Goal: Task Accomplishment & Management: Use online tool/utility

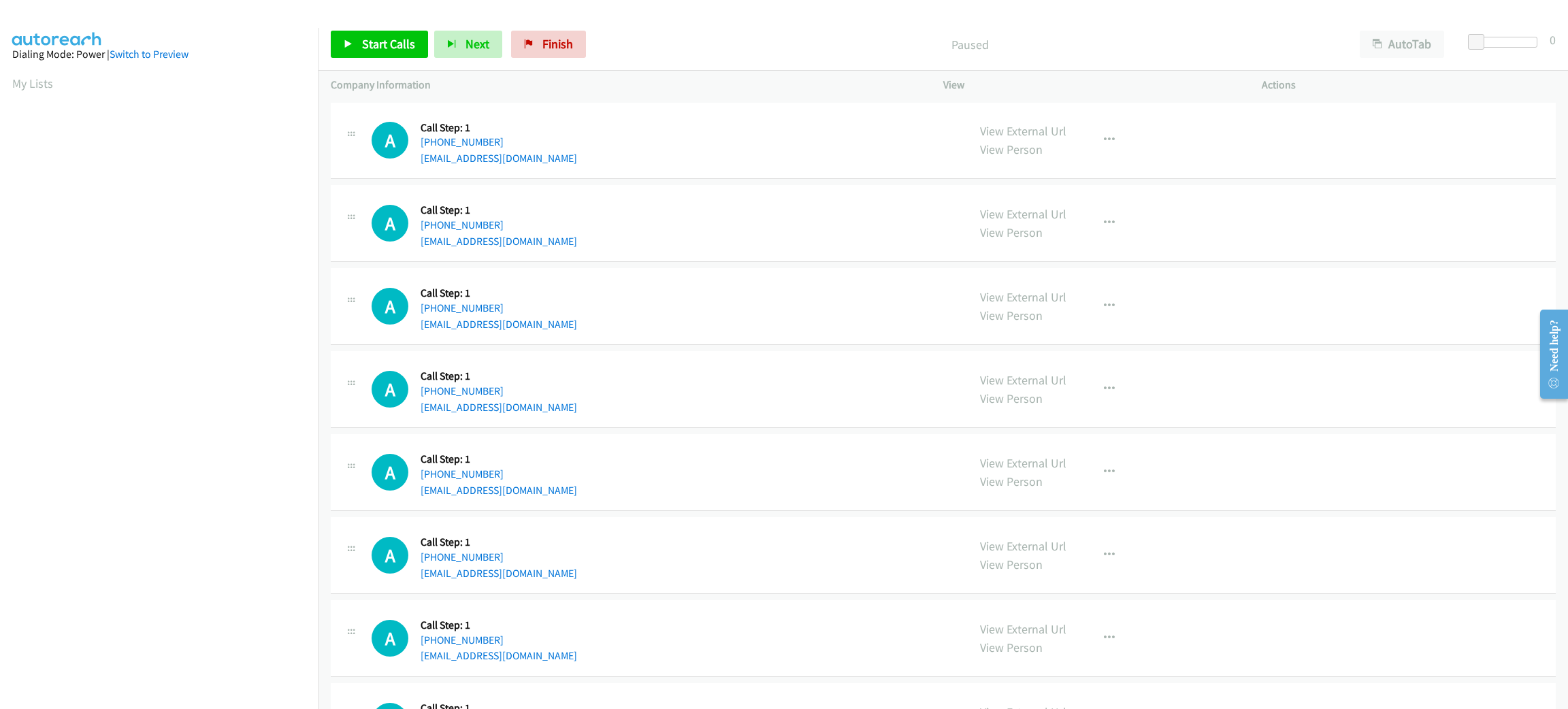
click at [587, 227] on div "A Callback Scheduled Call Step: 1 America/New_York +1 848-468-9077 karencastill…" at bounding box center [663, 223] width 584 height 51
click at [1399, 44] on button "AutoTab" at bounding box center [1401, 45] width 84 height 27
click at [1479, 44] on span at bounding box center [1480, 42] width 16 height 16
click at [1477, 44] on span at bounding box center [1478, 42] width 16 height 16
click at [373, 33] on link "Start Calls" at bounding box center [379, 45] width 97 height 27
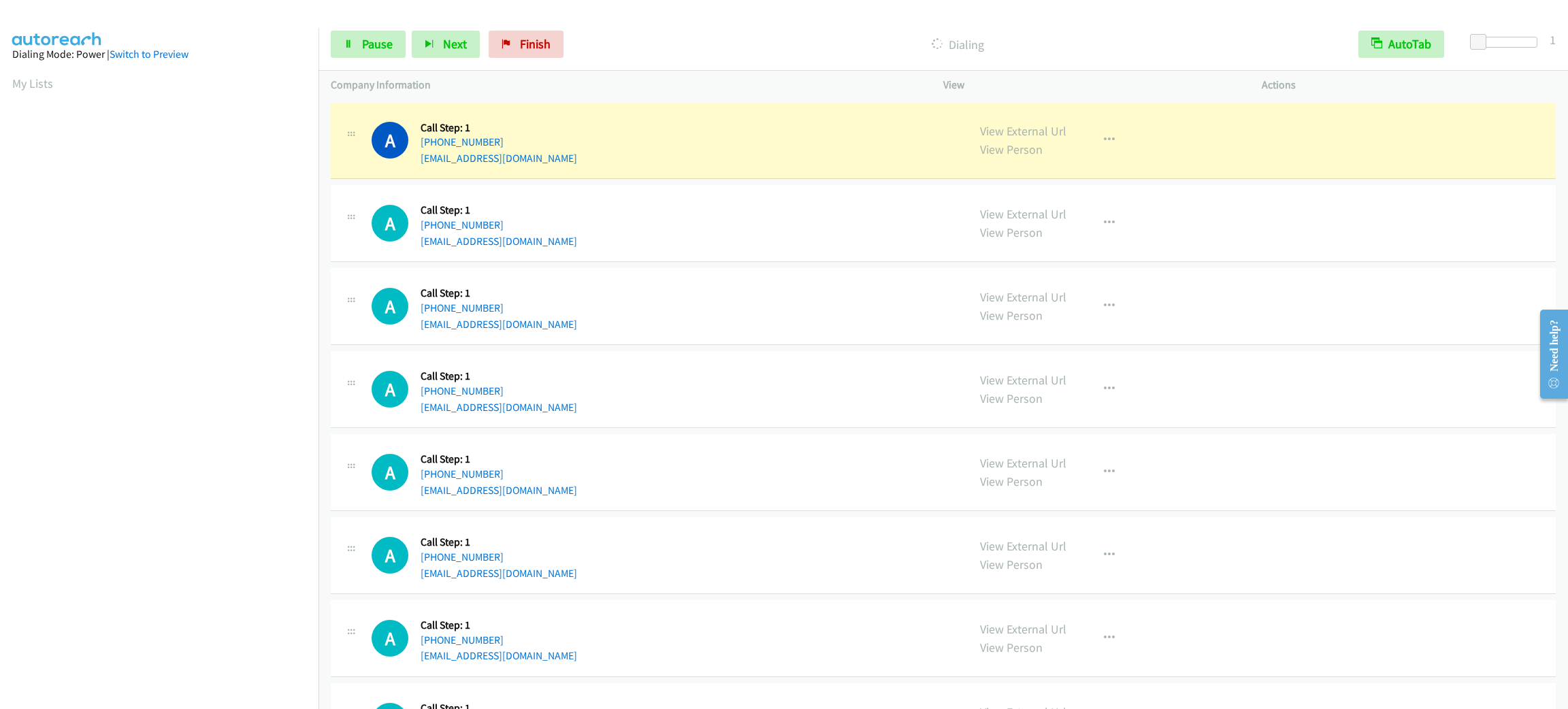
scroll to position [59, 0]
click at [370, 48] on span "Pause" at bounding box center [378, 44] width 31 height 15
click at [740, 355] on div "A Callback Scheduled Call Step: 1 America/New_York +1 919-943-9706 byungwoo.ko@…" at bounding box center [942, 389] width 1225 height 77
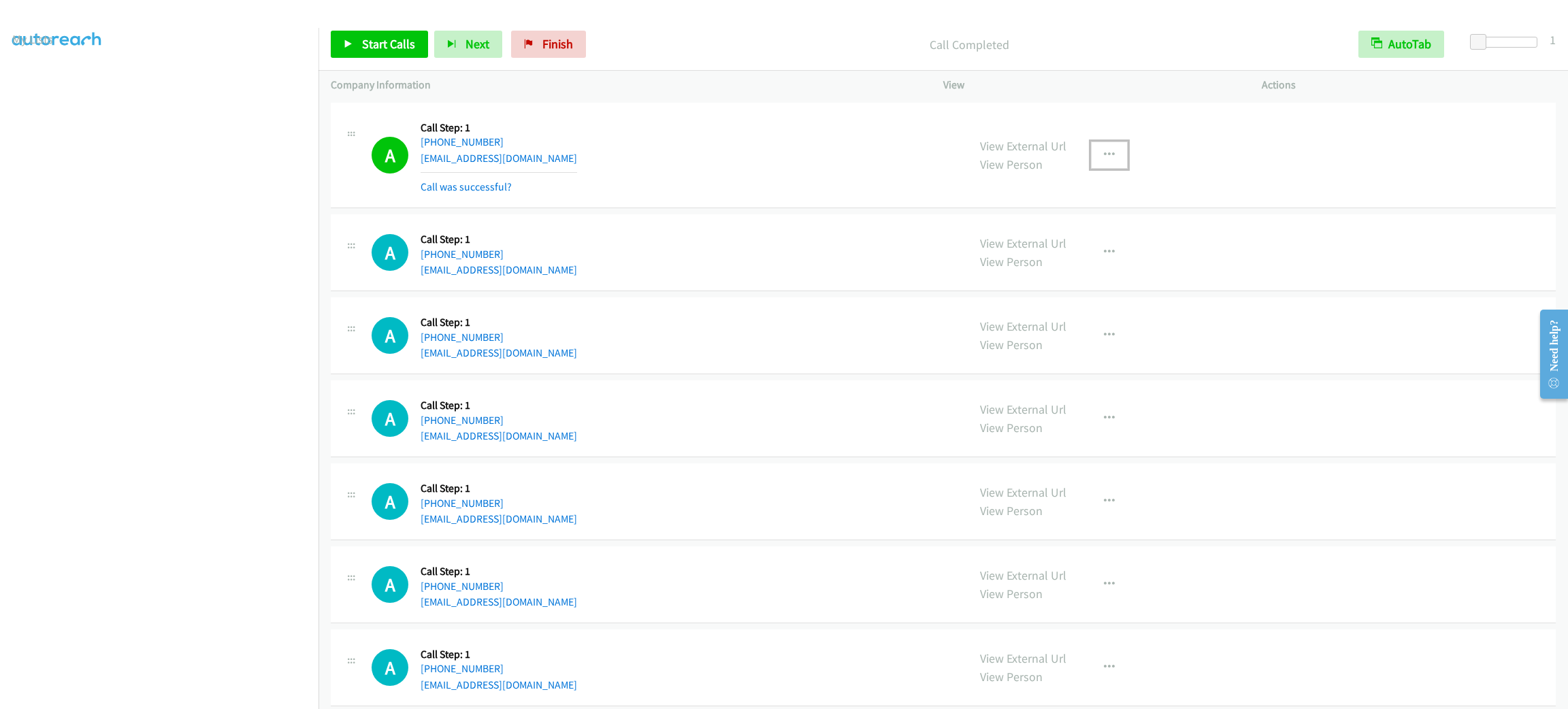
click at [1101, 146] on button "button" at bounding box center [1109, 155] width 37 height 27
click at [1036, 280] on link "Add to do not call list" at bounding box center [1036, 271] width 181 height 27
click at [1034, 232] on div "View External Url View Person View External Url Email Schedule/Manage Callback …" at bounding box center [1132, 252] width 330 height 51
click at [1036, 240] on link "View External Url" at bounding box center [1023, 243] width 86 height 15
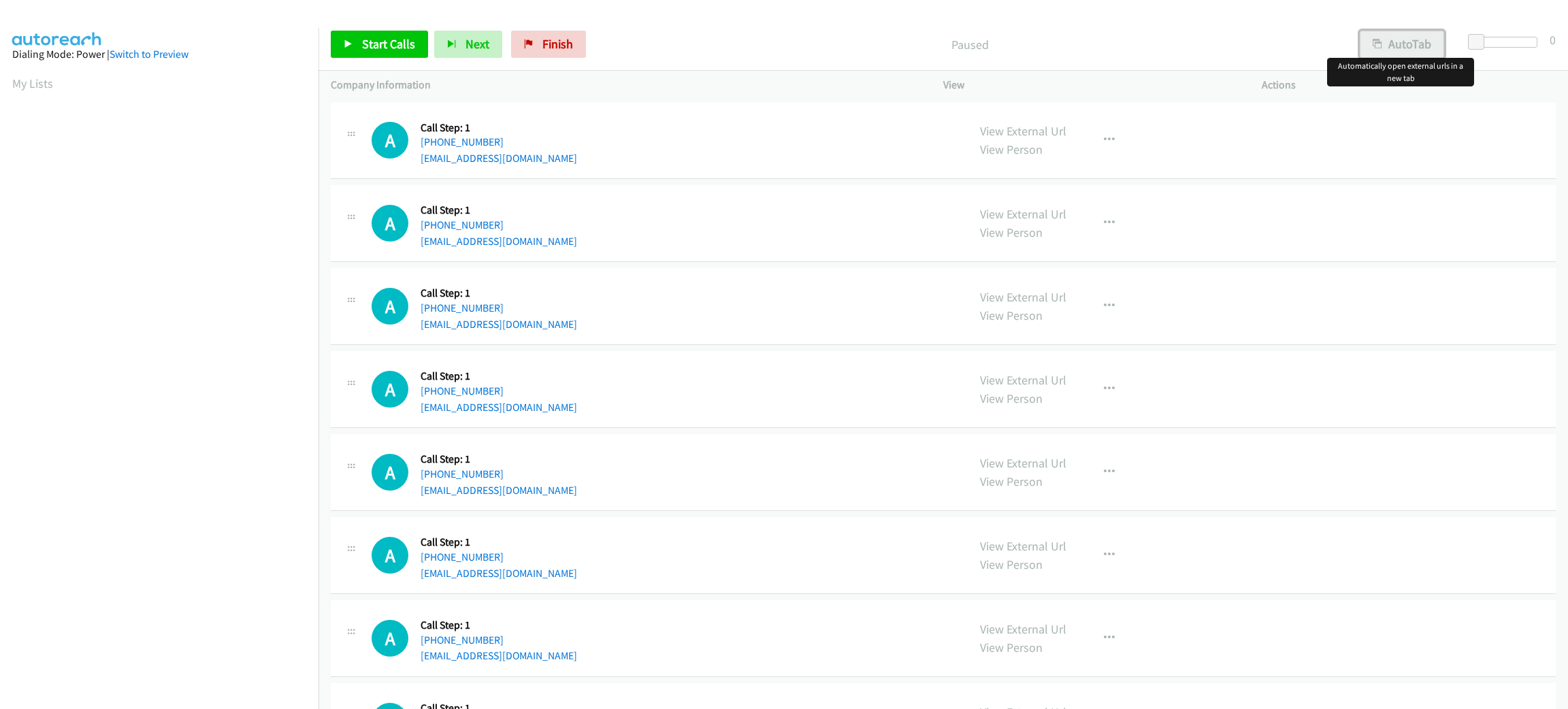
click at [1423, 51] on button "AutoTab" at bounding box center [1401, 45] width 84 height 27
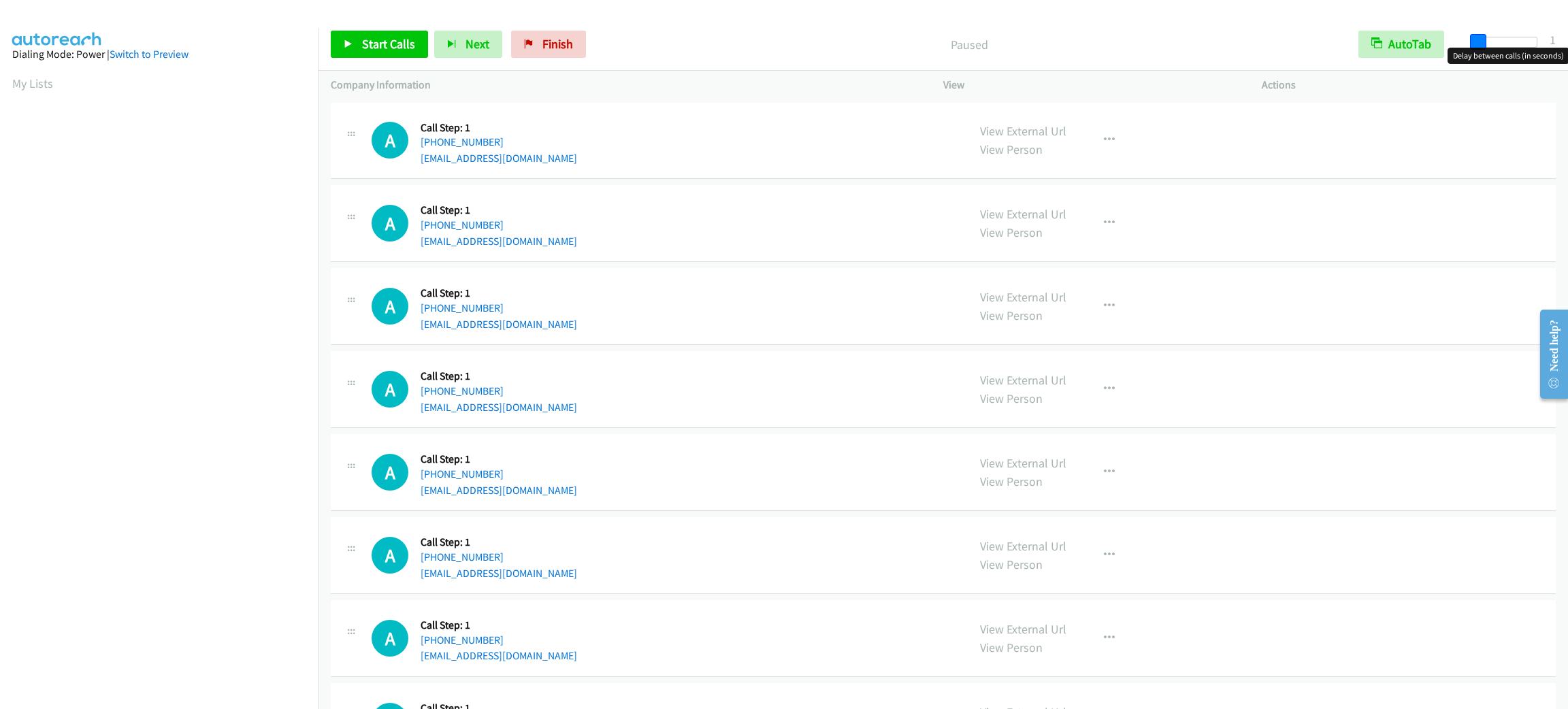
click at [1472, 40] on span at bounding box center [1478, 42] width 16 height 16
click at [383, 49] on span "Start Calls" at bounding box center [388, 44] width 53 height 15
click at [390, 40] on span "Pause" at bounding box center [378, 44] width 31 height 15
click at [397, 51] on link "Start Calls" at bounding box center [379, 45] width 97 height 27
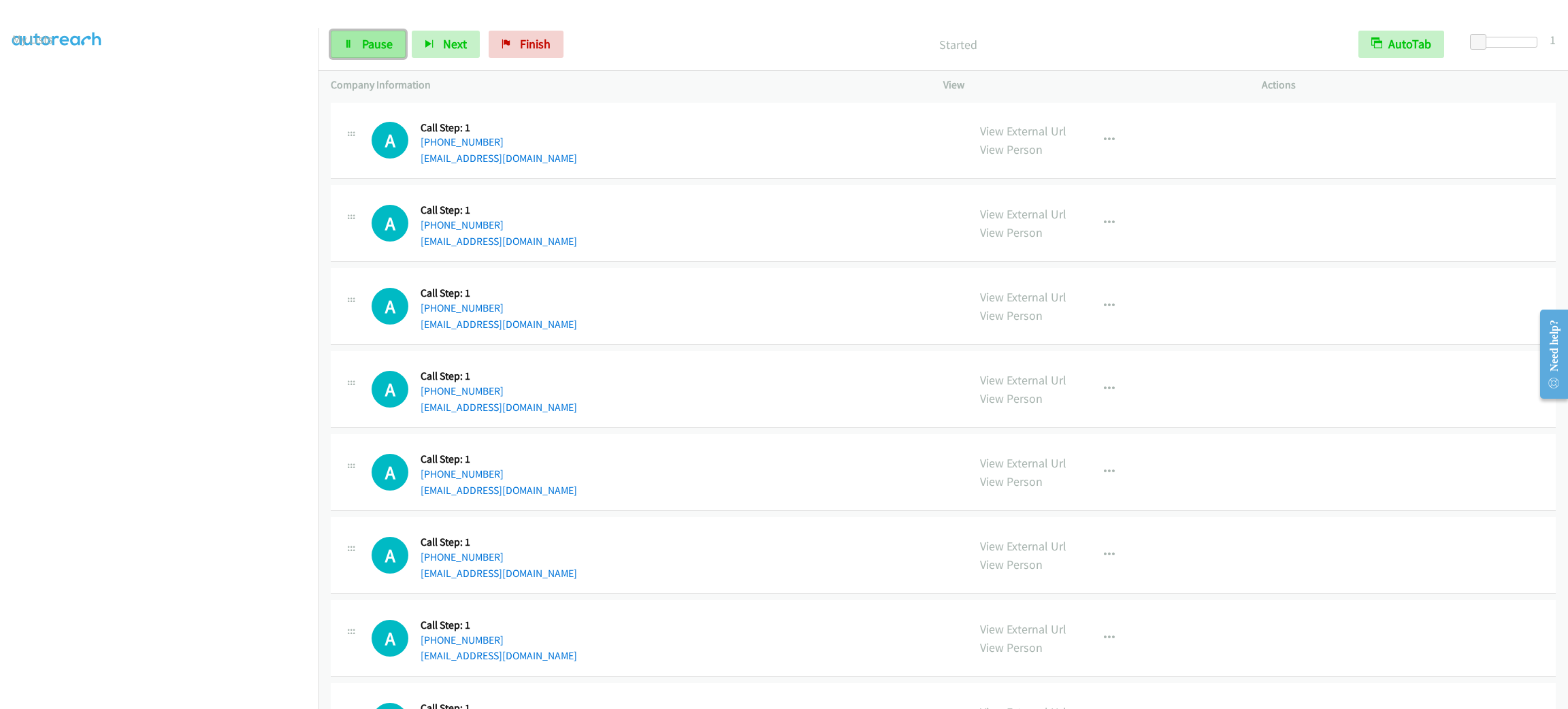
click at [371, 38] on span "Pause" at bounding box center [378, 44] width 31 height 15
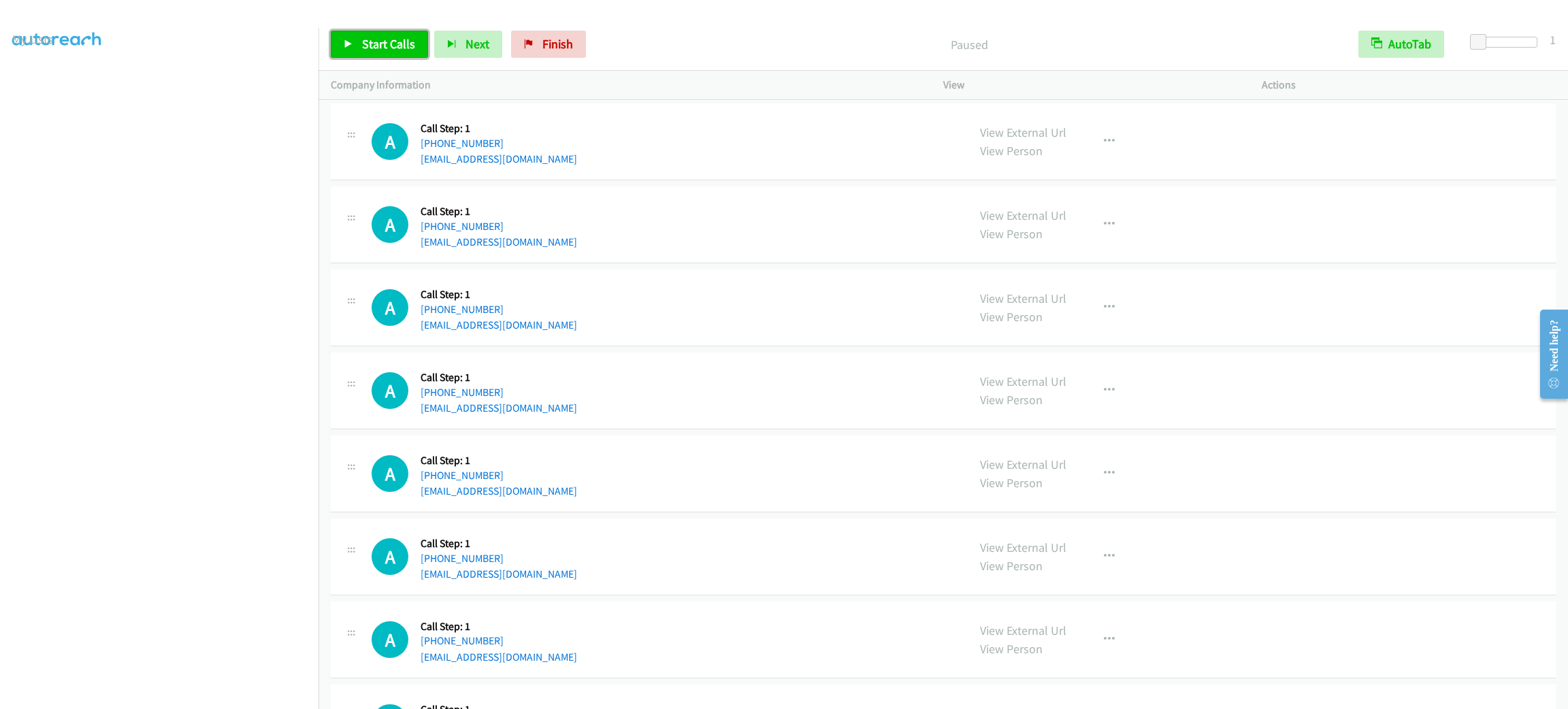
click at [397, 38] on span "Start Calls" at bounding box center [388, 44] width 53 height 15
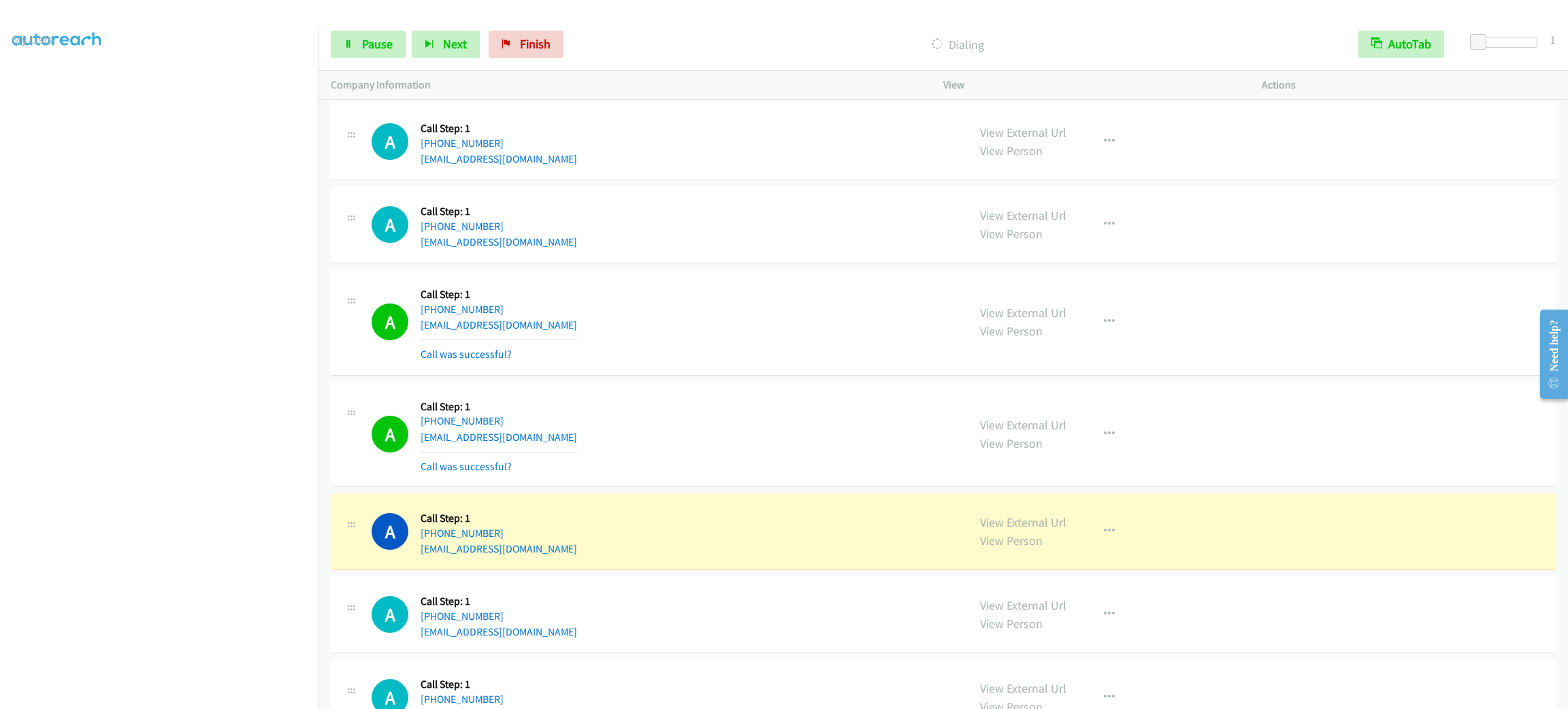
click at [673, 550] on div "A Callback Scheduled Call Step: 1 America/New_York +1 207-775-4321 stop_spam@me…" at bounding box center [663, 531] width 584 height 51
click at [1138, 539] on div "View External Url View Person View External Url Email Schedule/Manage Callback …" at bounding box center [1132, 531] width 330 height 51
click at [1113, 539] on button "button" at bounding box center [1109, 532] width 37 height 27
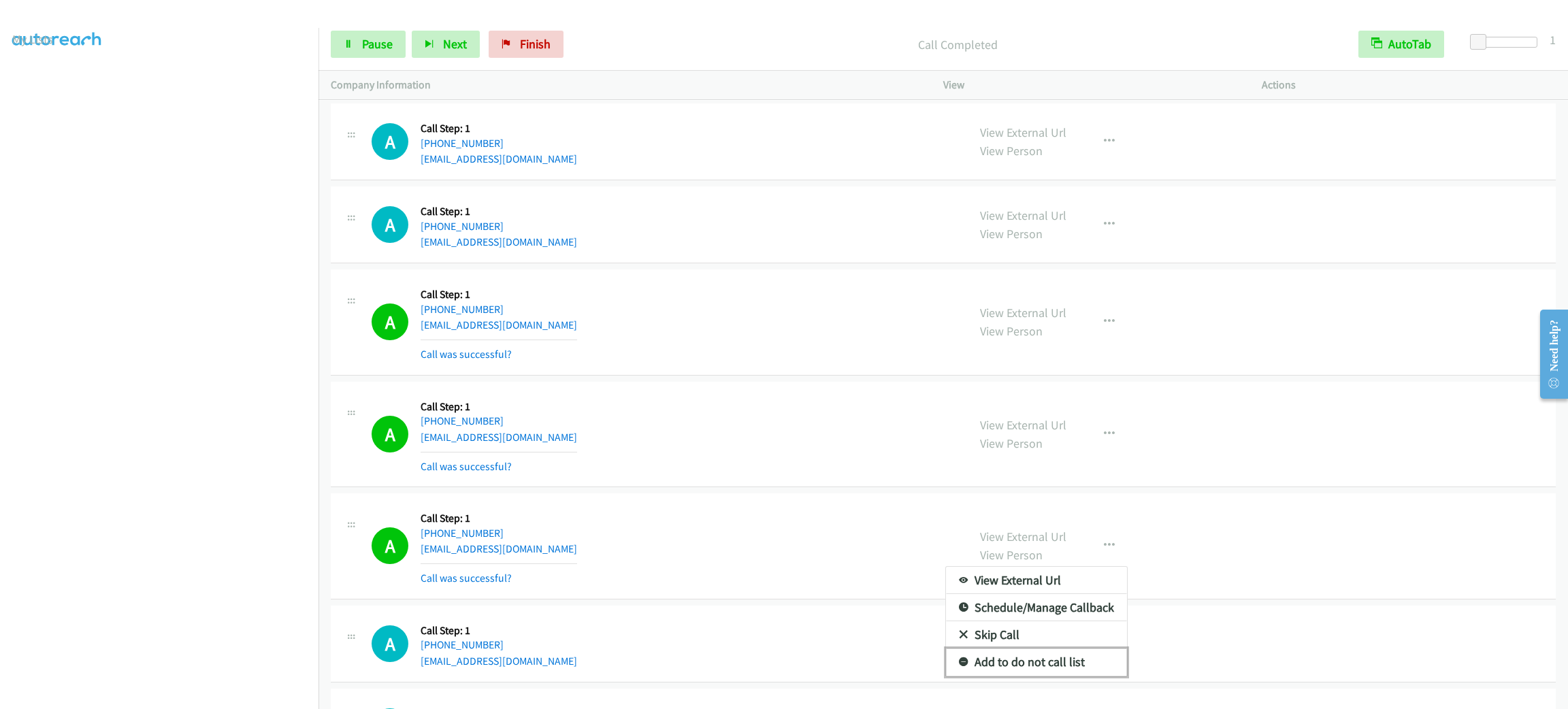
click at [1072, 660] on link "Add to do not call list" at bounding box center [1036, 663] width 181 height 27
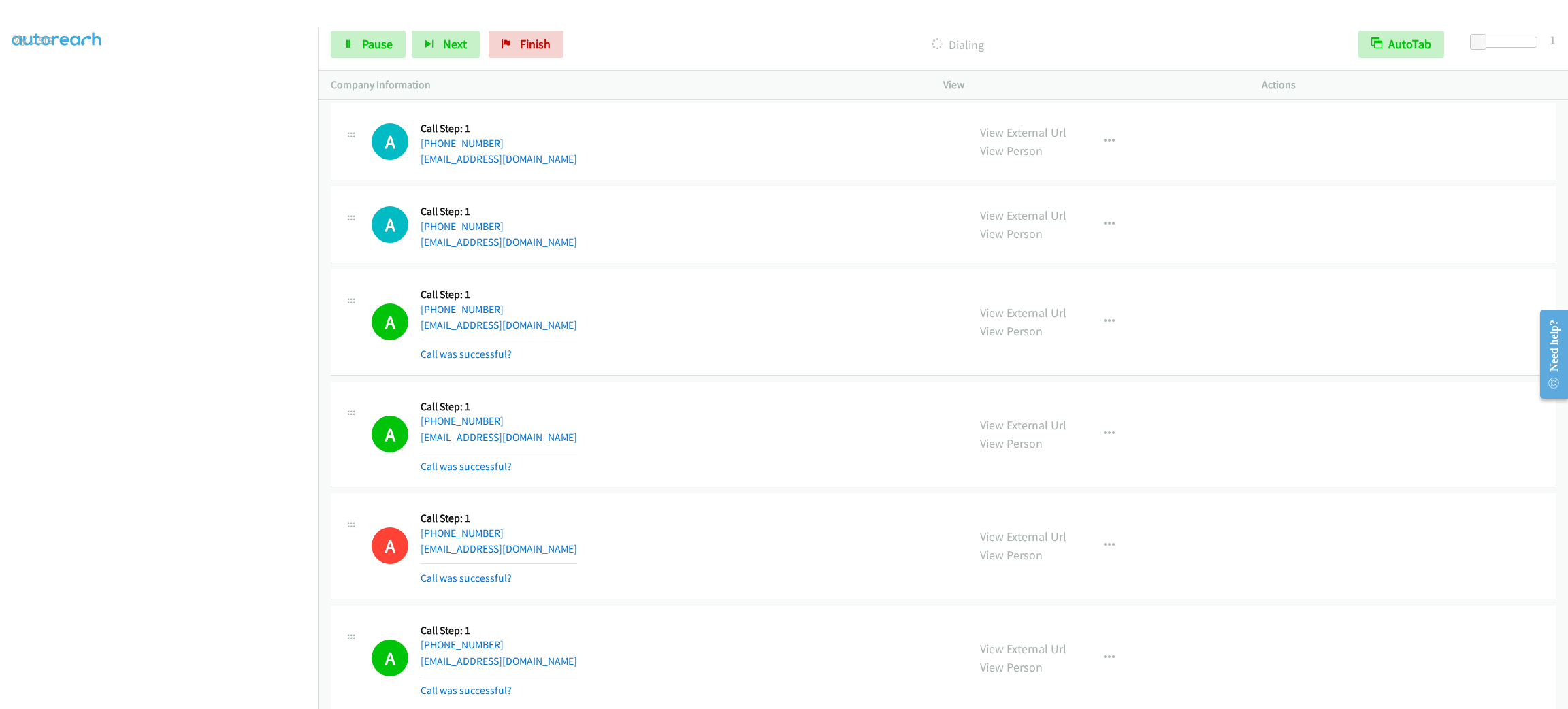
scroll to position [409, 0]
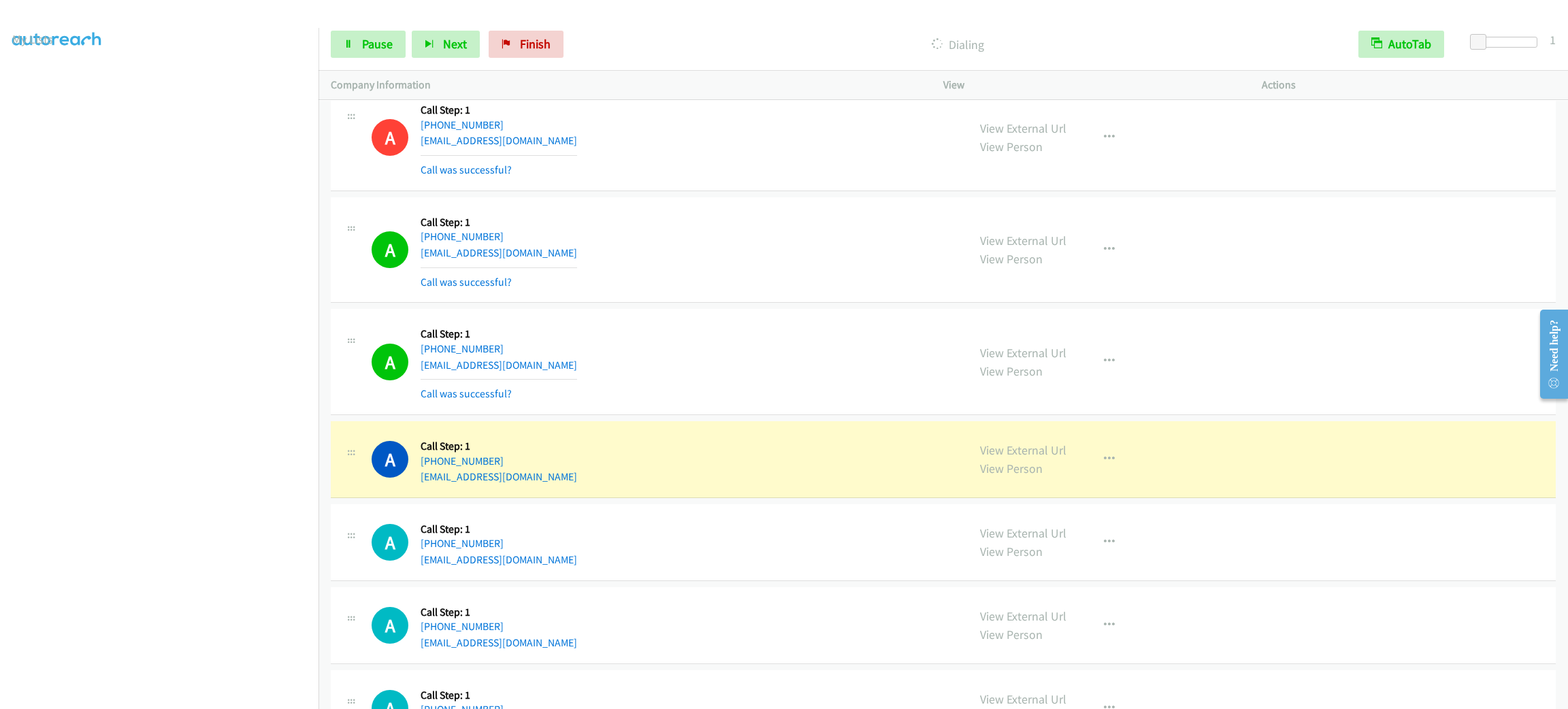
click at [738, 478] on div "A Callback Scheduled Call Step: 1 America/New_York +1 440-668-6192 robvicker@pa…" at bounding box center [663, 459] width 584 height 51
click at [1116, 478] on div "View External Url View Person View External Url Email Schedule/Manage Callback …" at bounding box center [1132, 459] width 330 height 51
click at [1103, 466] on button "button" at bounding box center [1109, 459] width 37 height 27
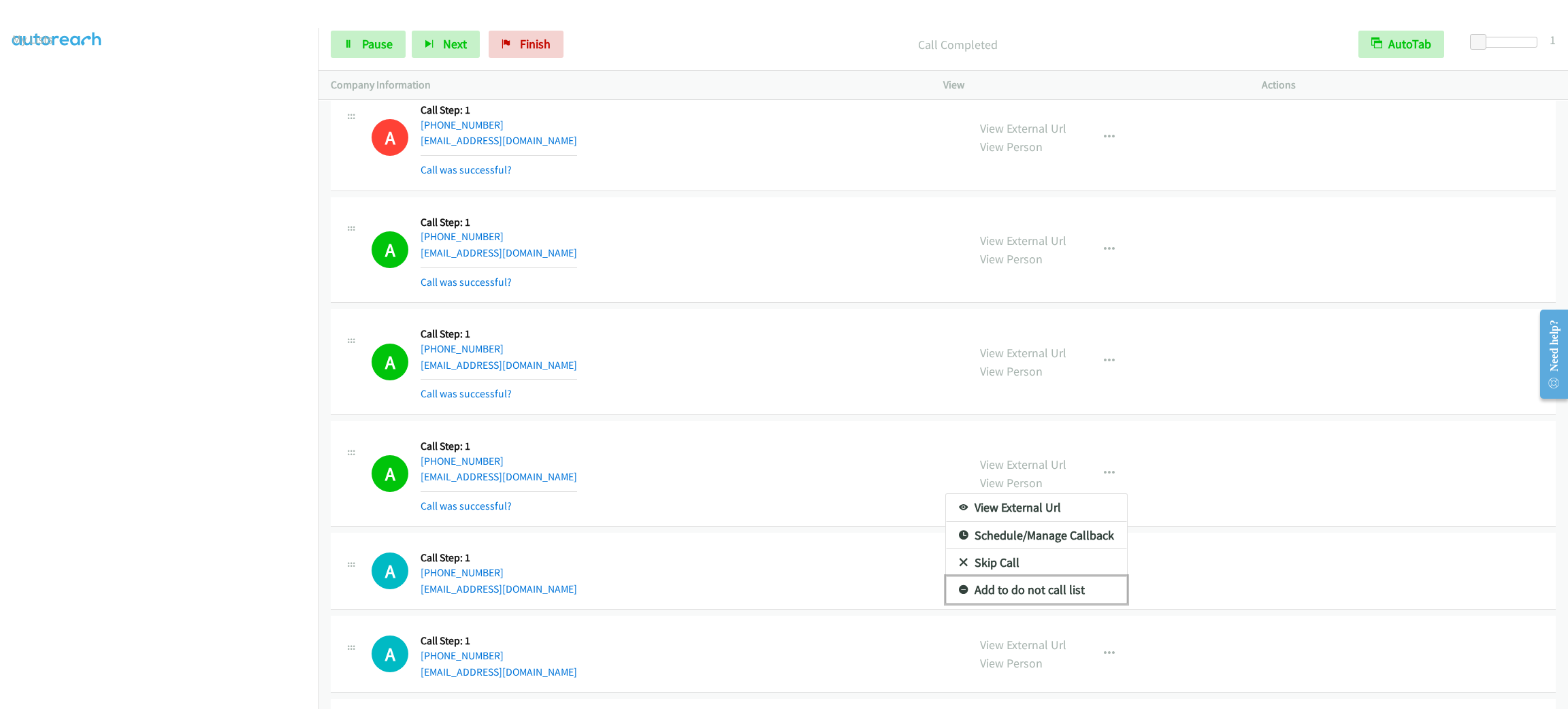
click at [1040, 587] on link "Add to do not call list" at bounding box center [1036, 590] width 181 height 27
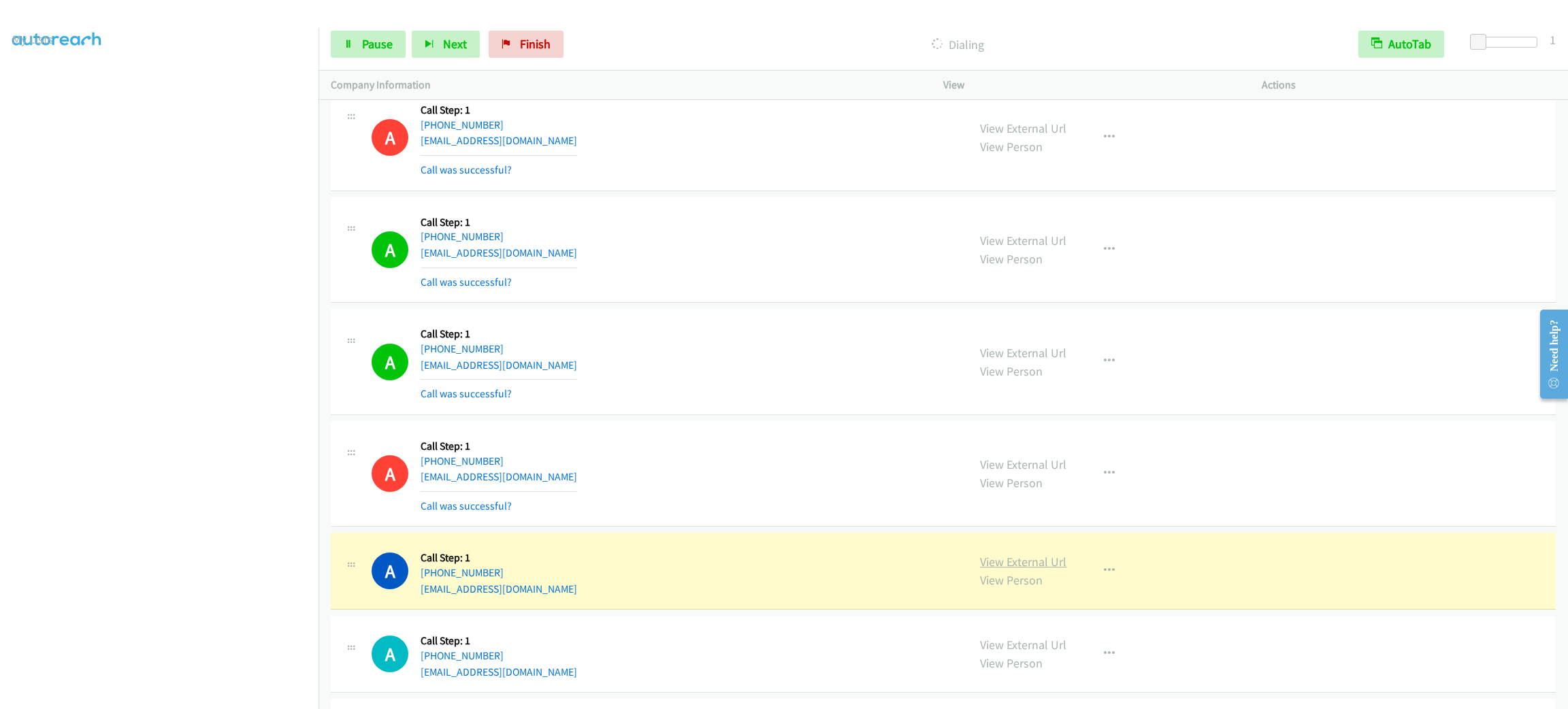
click at [1031, 562] on link "View External Url" at bounding box center [1023, 562] width 86 height 15
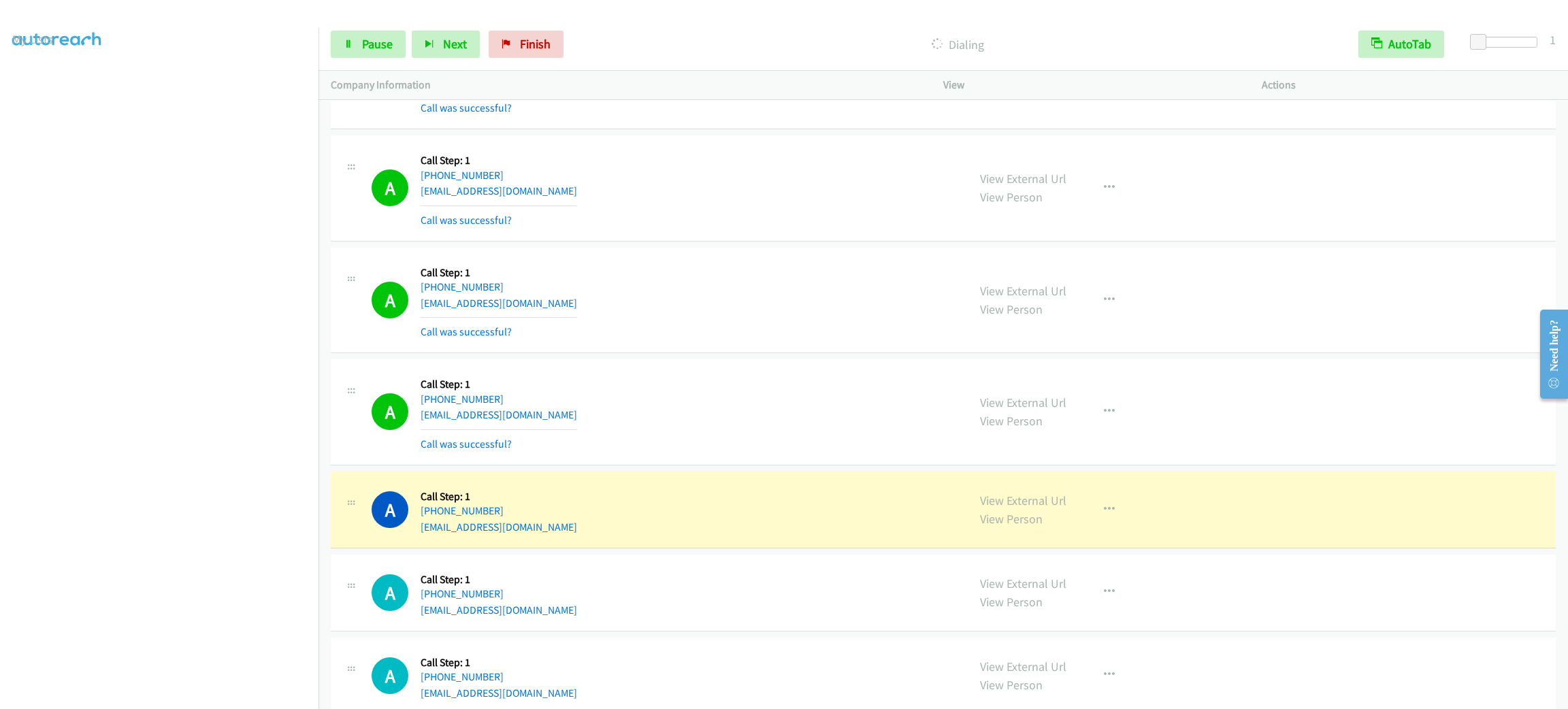
scroll to position [1224, 0]
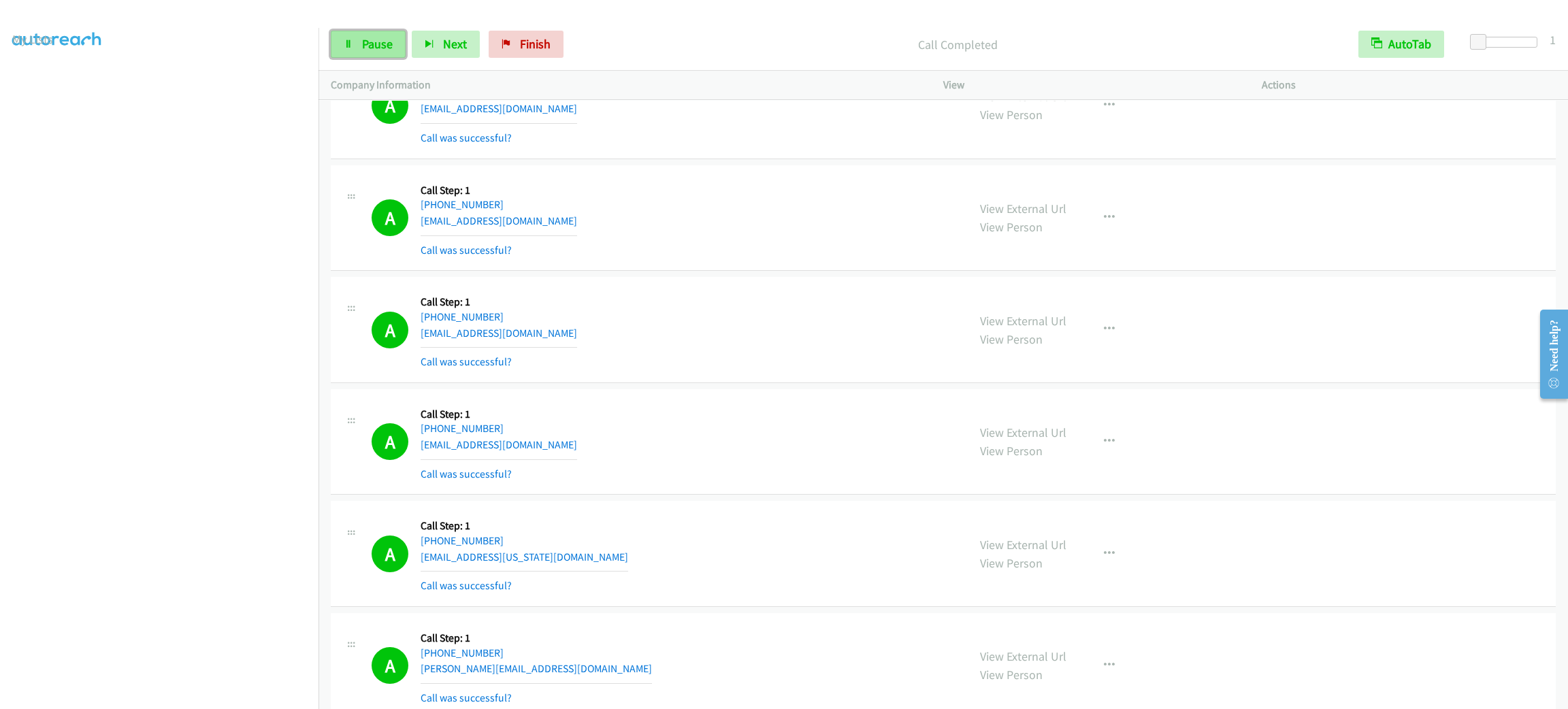
click at [349, 50] on link "Pause" at bounding box center [367, 45] width 75 height 27
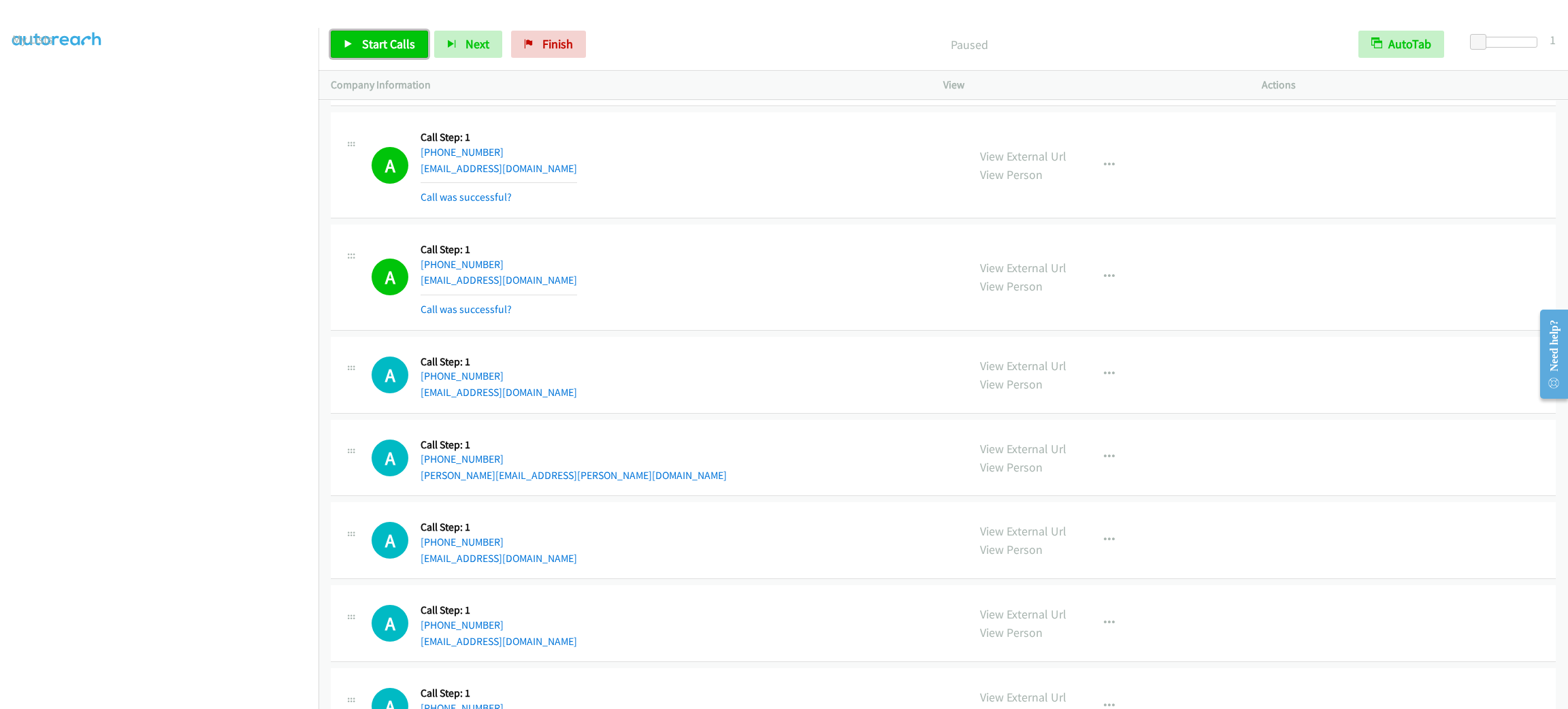
click at [403, 35] on link "Start Calls" at bounding box center [379, 45] width 97 height 27
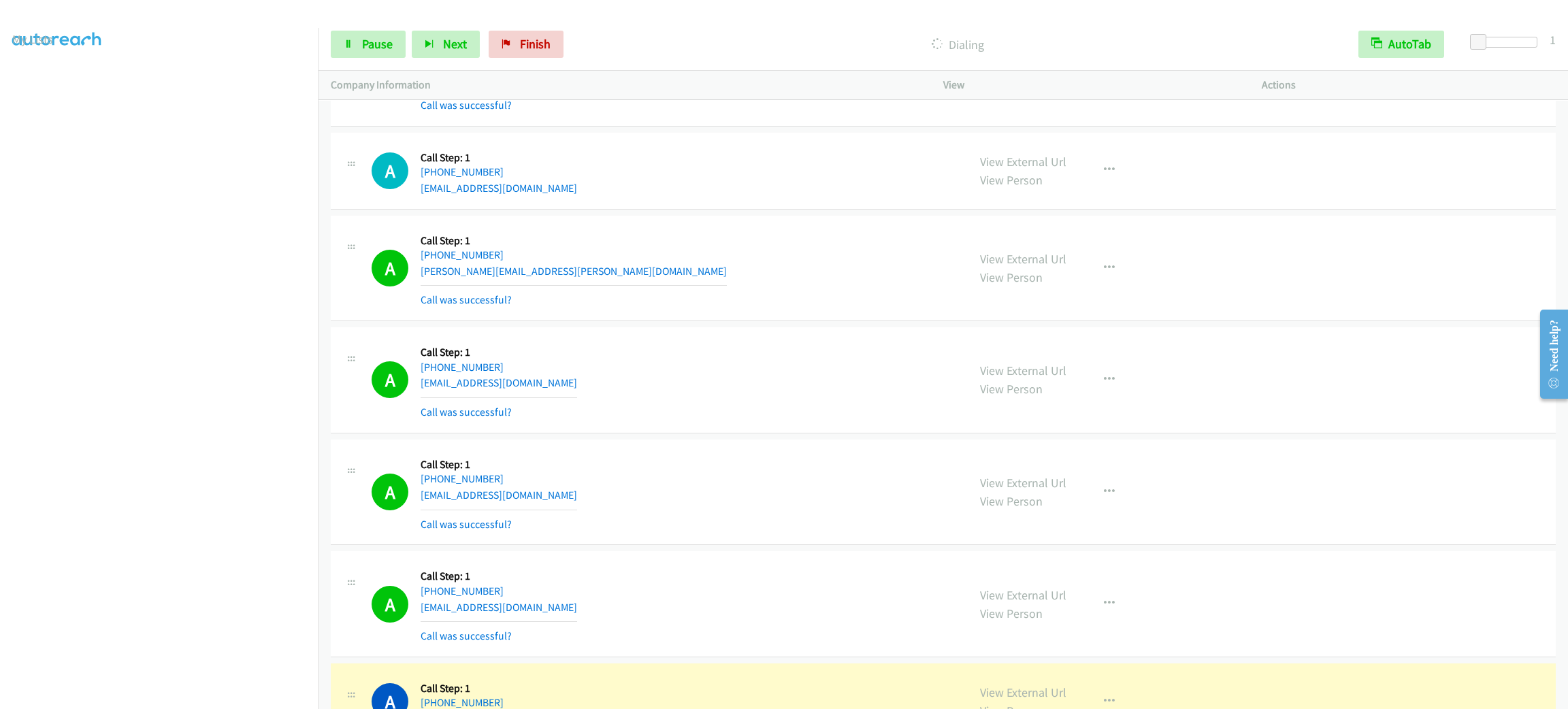
scroll to position [2450, 0]
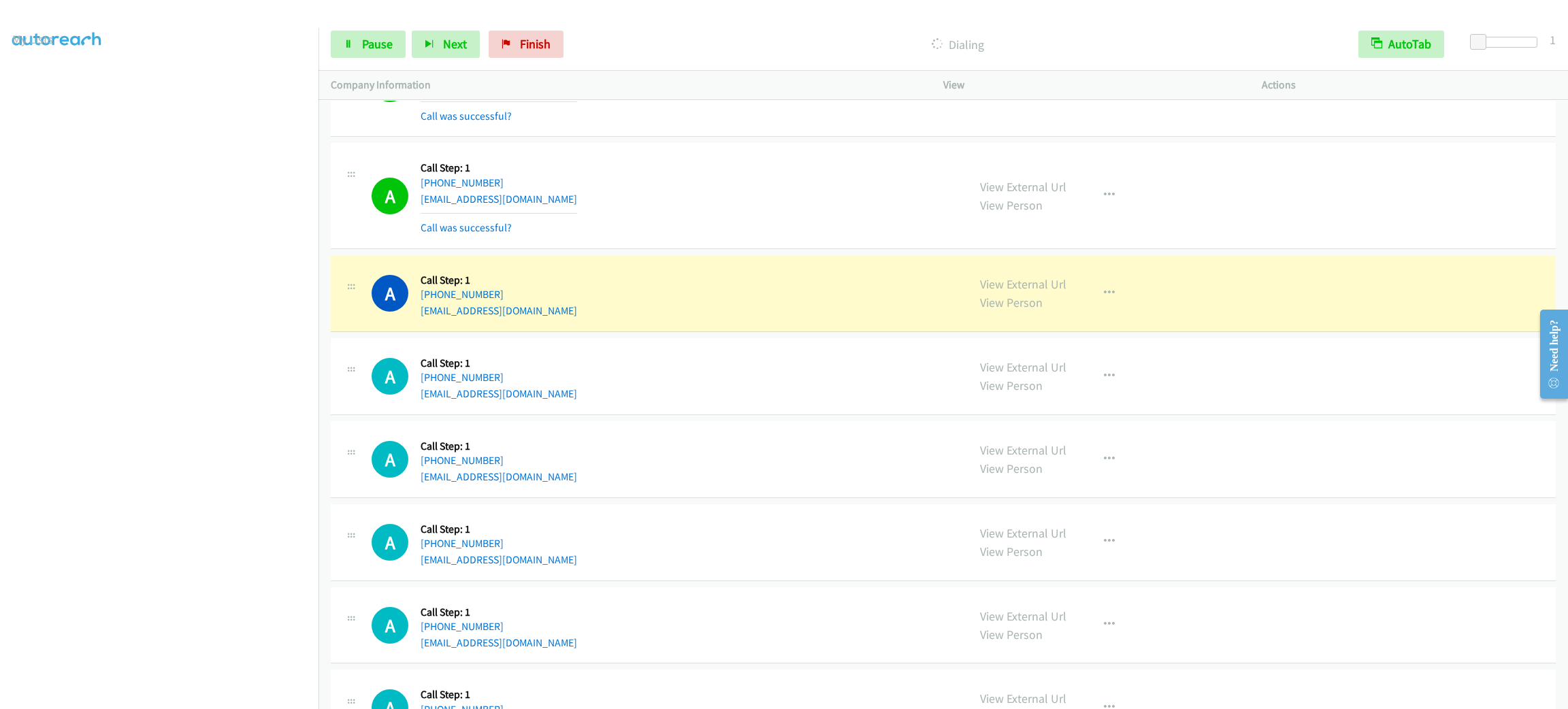
click at [751, 320] on div "A Callback Scheduled Call Step: 1 America/New_York +1 865-803-1180 triplebts@ya…" at bounding box center [663, 293] width 584 height 51
click at [1173, 297] on div "View External Url View Person View External Url Email Schedule/Manage Callback …" at bounding box center [1132, 293] width 330 height 51
click at [1162, 294] on div "View External Url View Person View External Url Email Schedule/Manage Callback …" at bounding box center [1132, 293] width 330 height 51
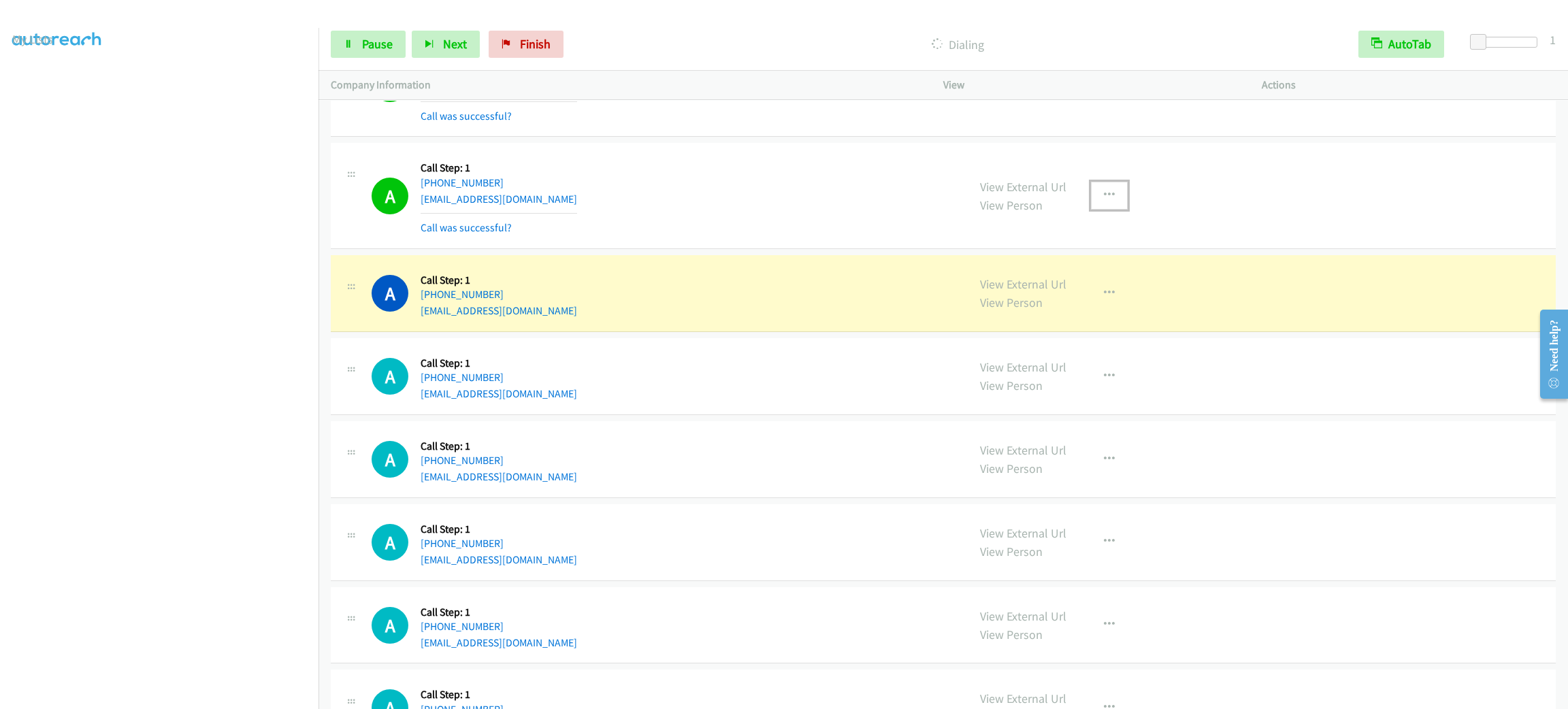
click at [1108, 200] on button "button" at bounding box center [1109, 196] width 37 height 27
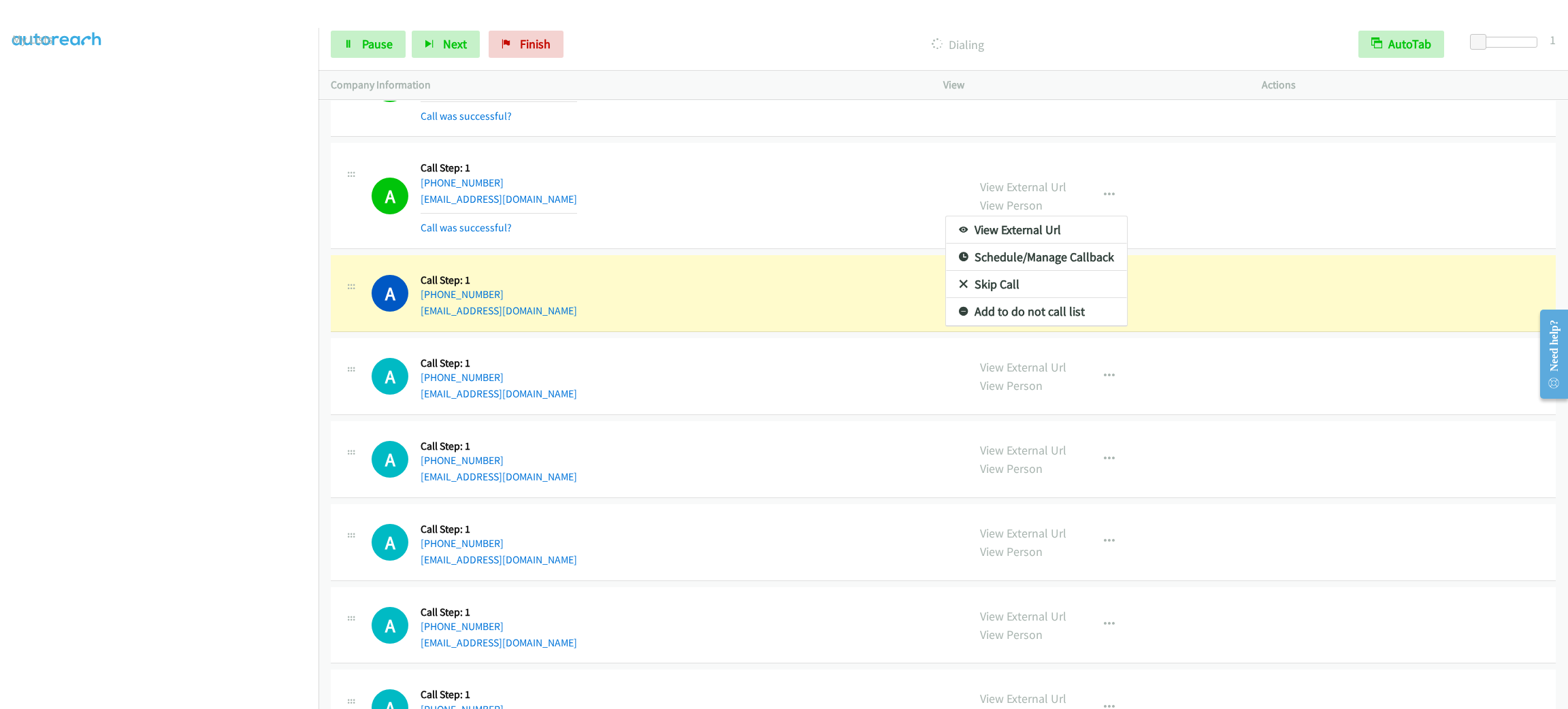
click at [1369, 322] on div at bounding box center [784, 354] width 1568 height 709
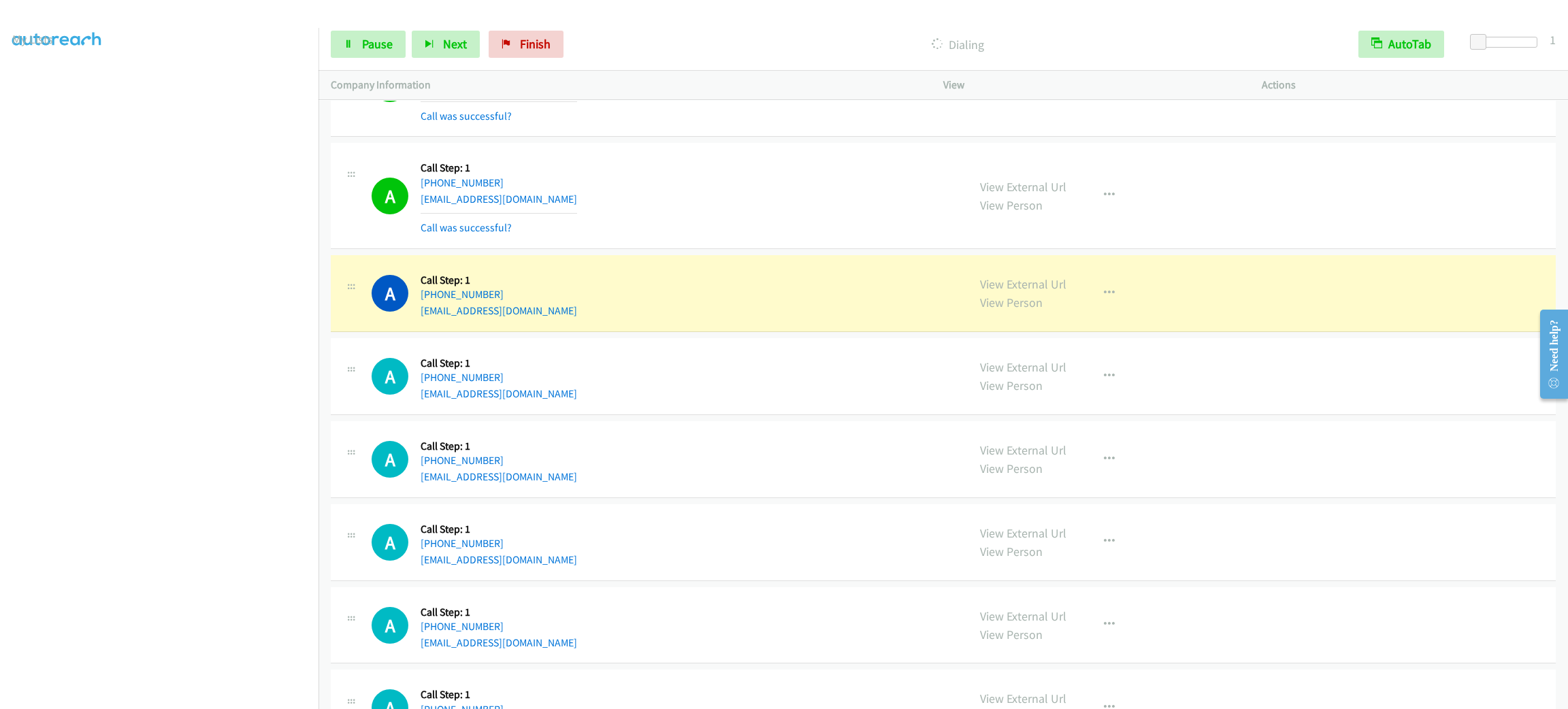
click at [1097, 288] on div "View External Url View Person View External Url Email Schedule/Manage Callback …" at bounding box center [1132, 293] width 330 height 51
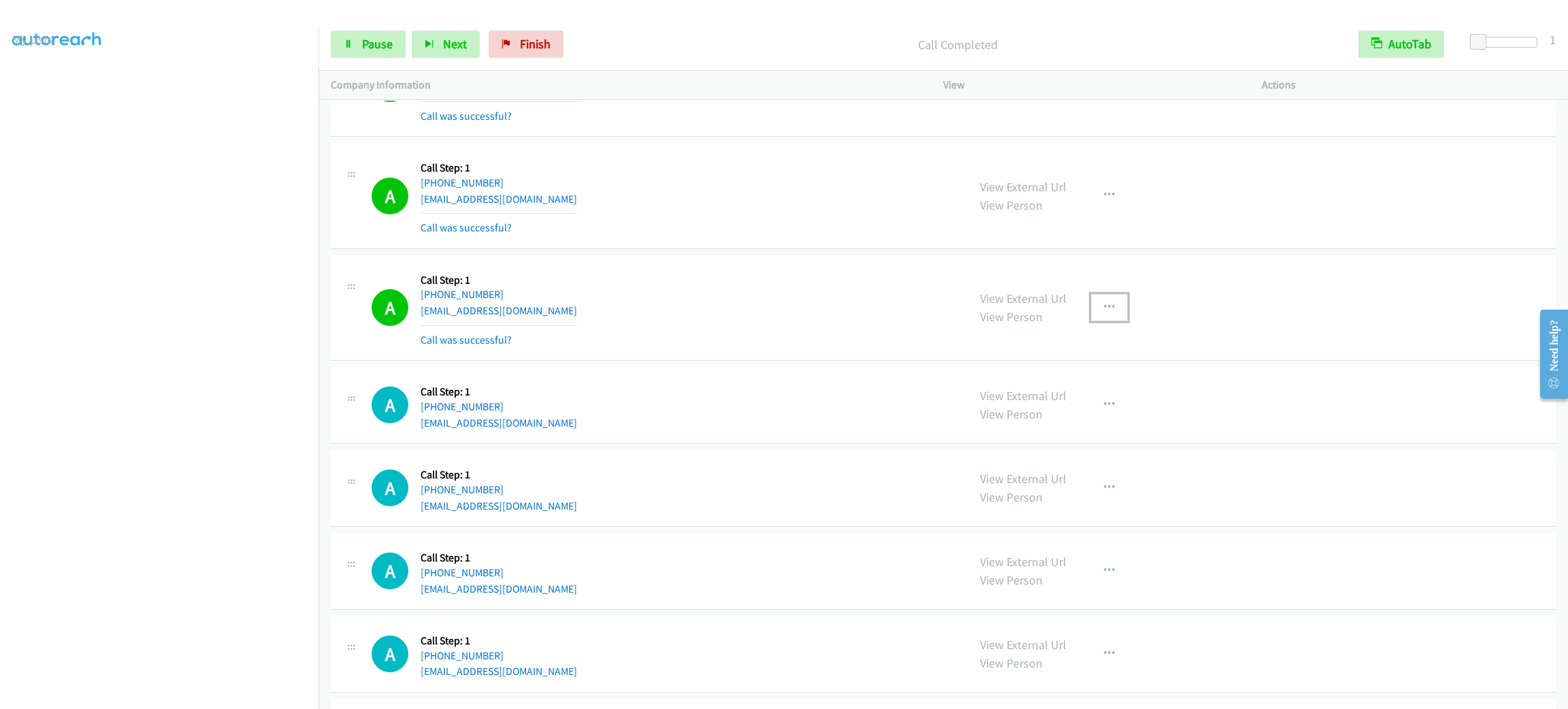
click at [1096, 302] on button "button" at bounding box center [1109, 308] width 37 height 27
click at [1090, 422] on link "Add to do not call list" at bounding box center [1036, 424] width 181 height 27
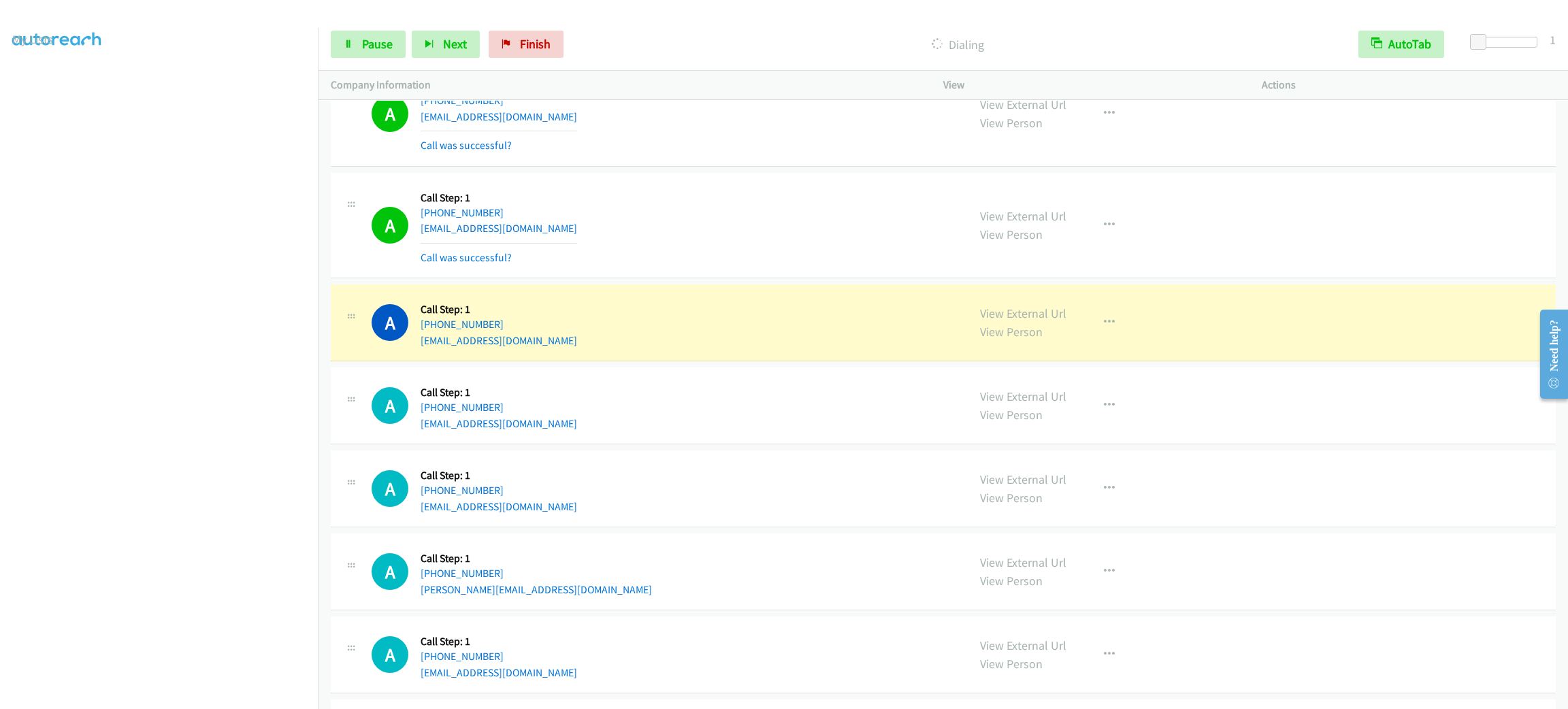
scroll to position [2855, 0]
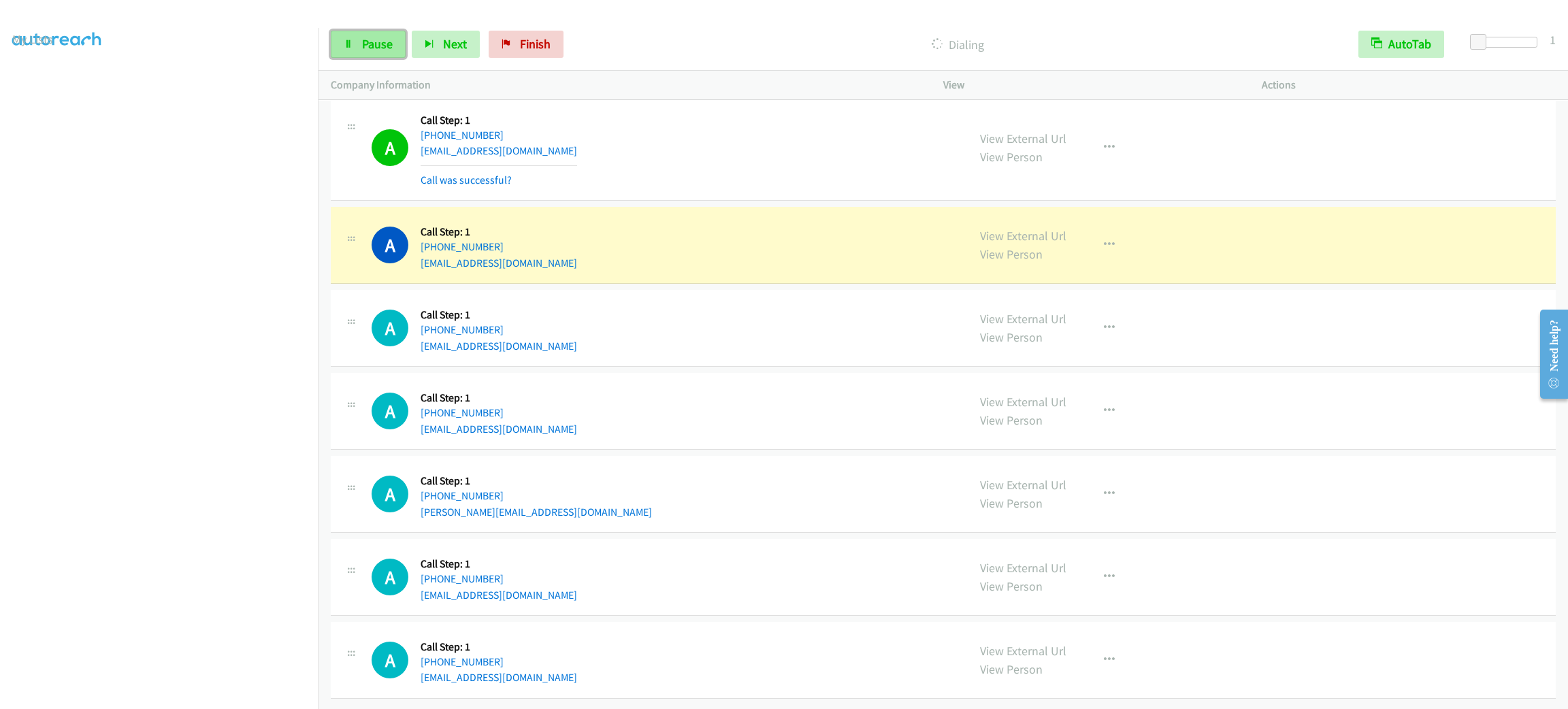
click at [391, 53] on link "Pause" at bounding box center [367, 45] width 75 height 27
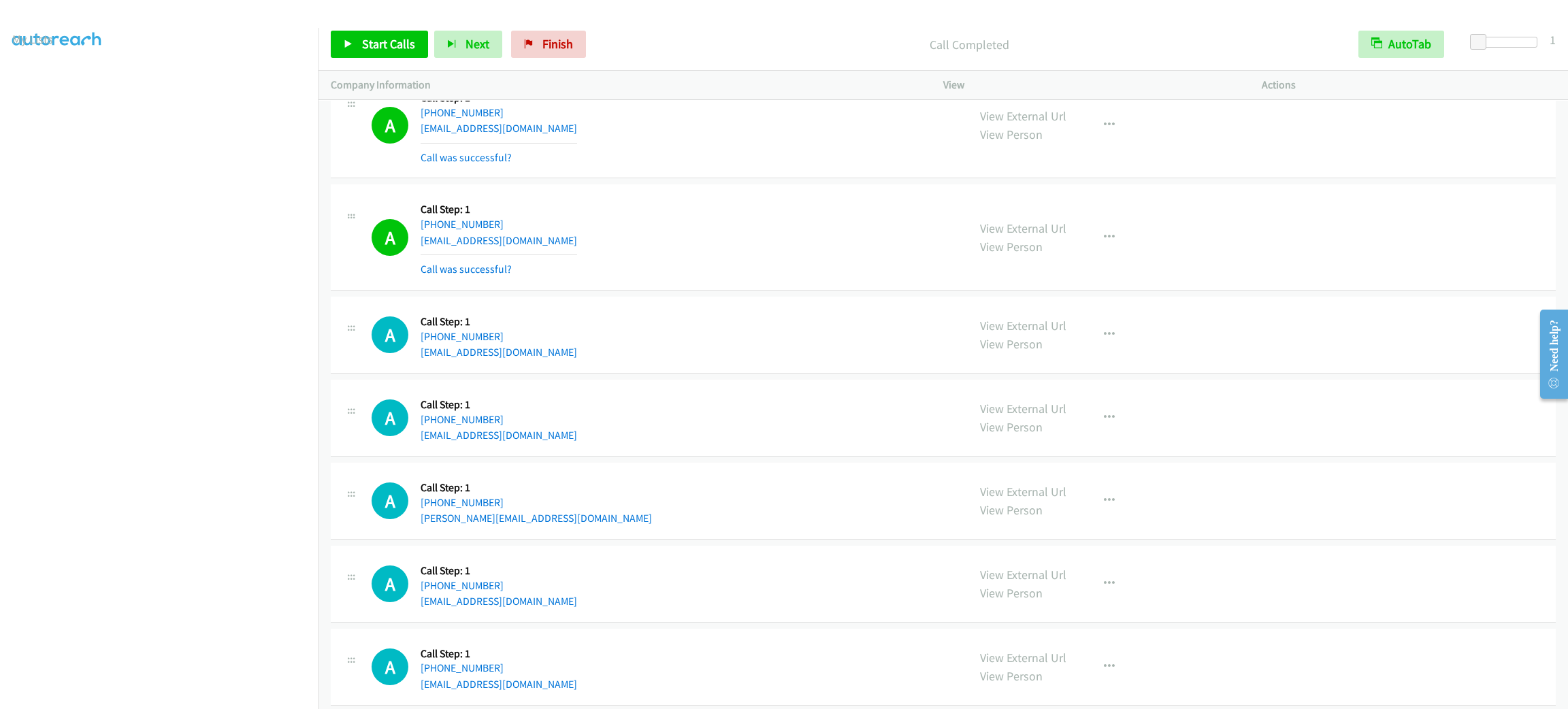
click at [1357, 201] on div "A Callback Scheduled Call Step: 1 America/New_York +1 304-261-7524 susandudicsd…" at bounding box center [942, 237] width 1225 height 107
click at [787, 26] on div "Start Calls Pause Next Finish Call Completed AutoTab AutoTab 1" at bounding box center [943, 45] width 1249 height 52
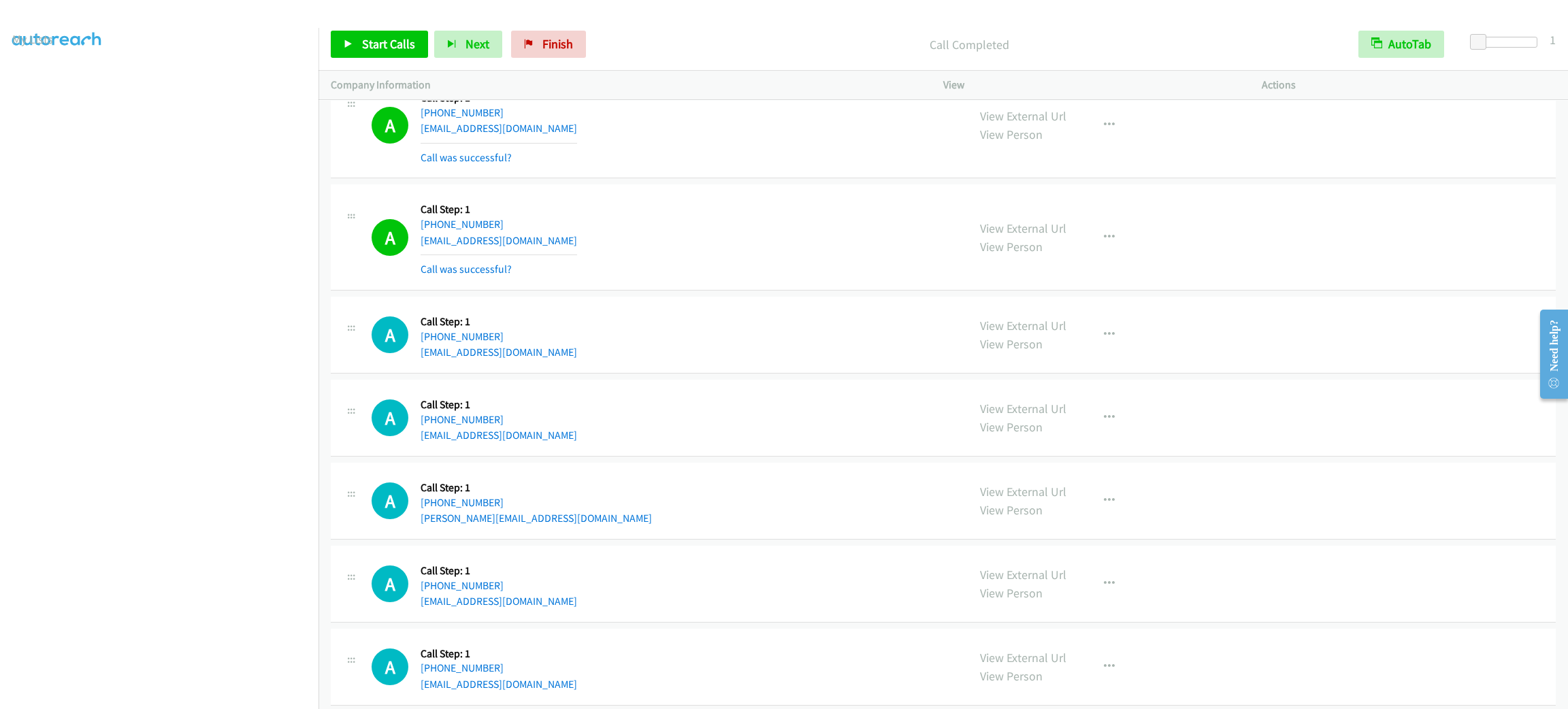
click at [787, 26] on div "Start Calls Pause Next Finish Call Completed AutoTab AutoTab 1" at bounding box center [943, 45] width 1249 height 52
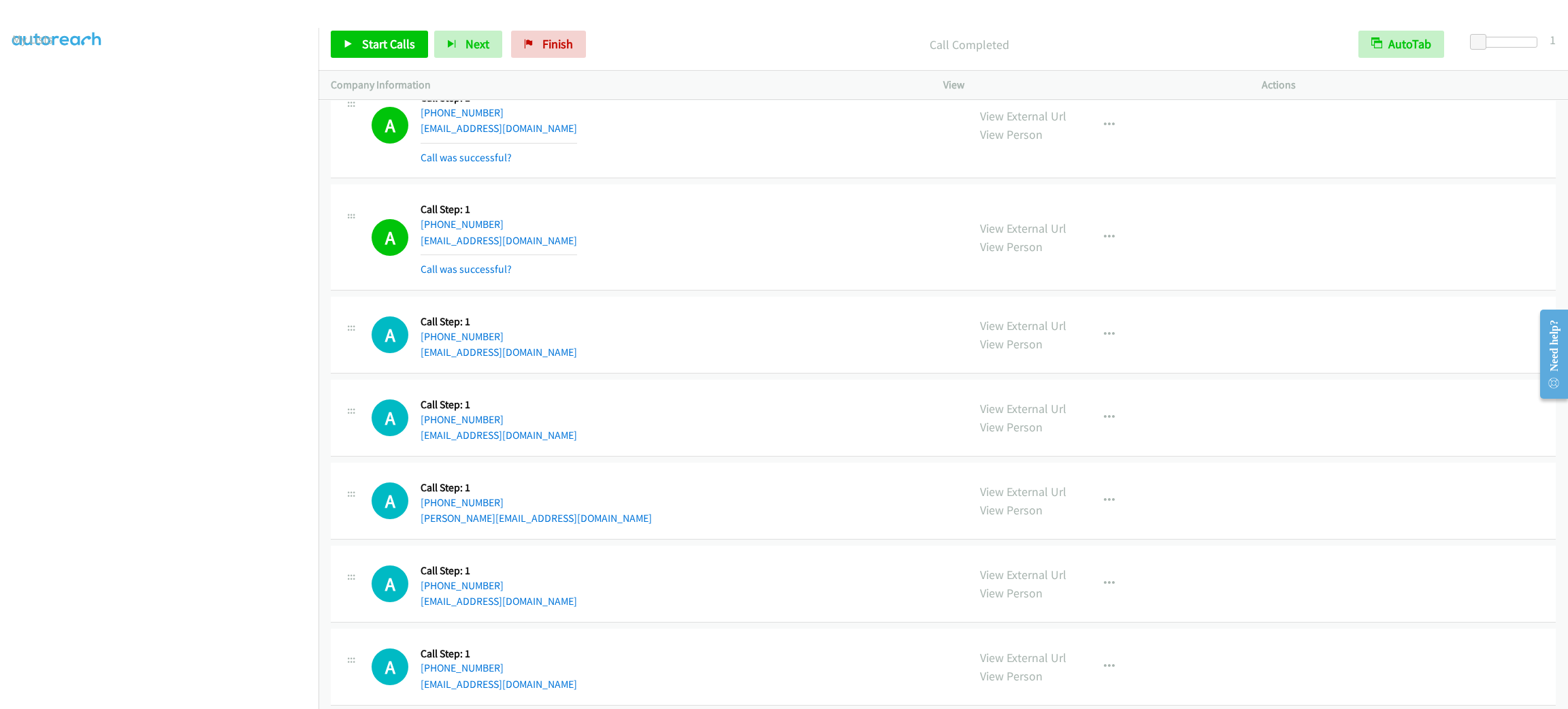
click at [787, 26] on div "Start Calls Pause Next Finish Call Completed AutoTab AutoTab 1" at bounding box center [943, 45] width 1249 height 52
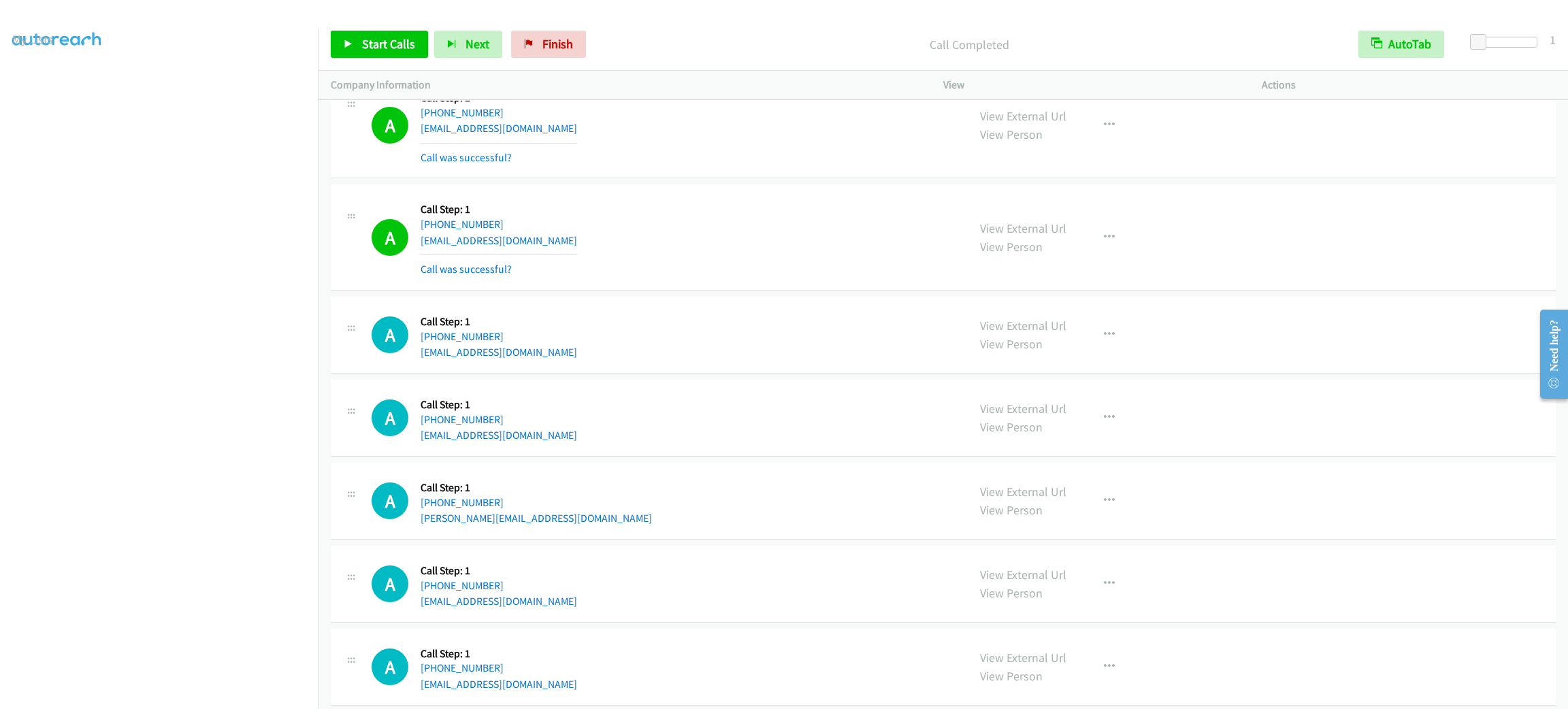
click at [787, 26] on div "Start Calls Pause Next Finish Call Completed AutoTab AutoTab 1" at bounding box center [943, 45] width 1249 height 52
click at [809, 106] on div "A Callback Scheduled Call Step: 1 America/Chicago +1 512-799-7234 foviedo26@gma…" at bounding box center [663, 126] width 584 height 81
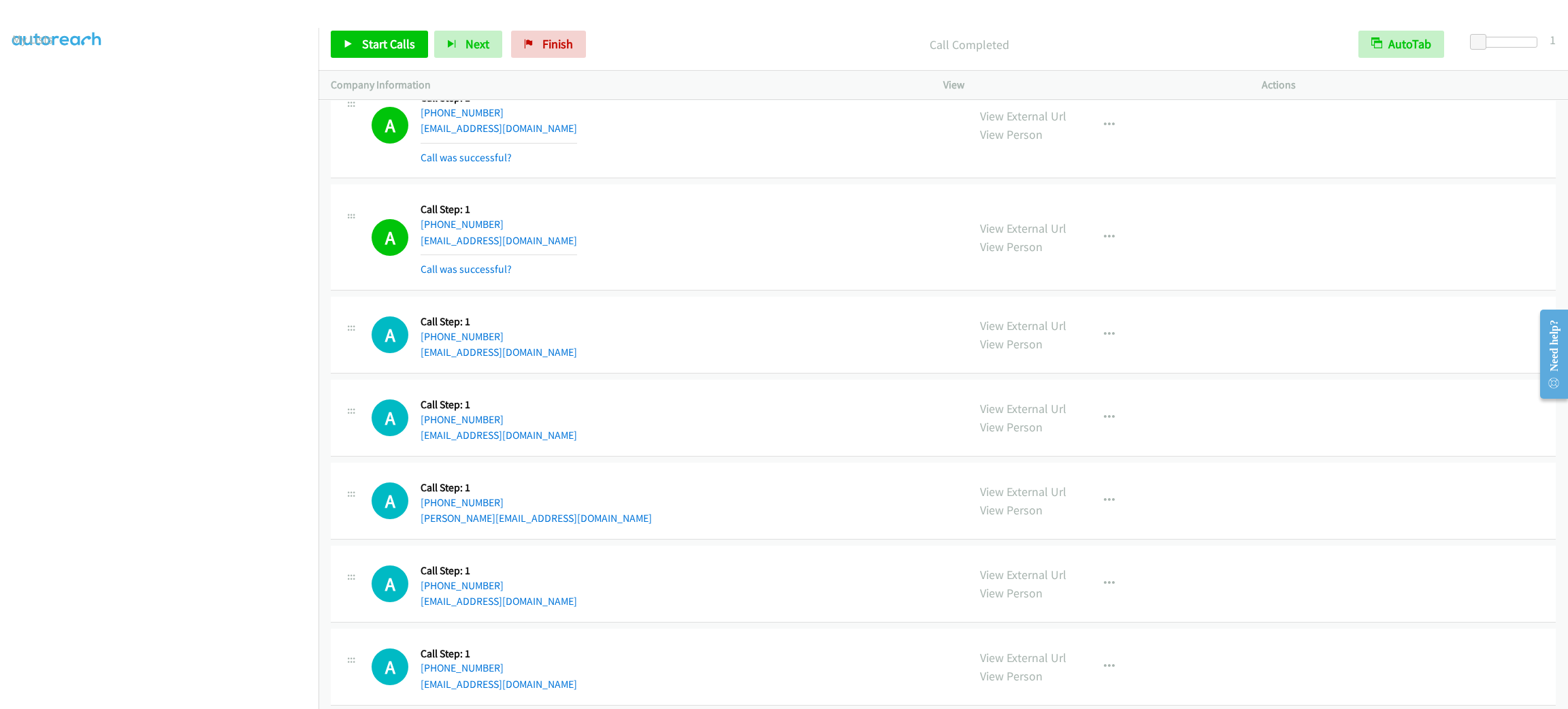
click at [896, 609] on div "A Callback Scheduled Call Step: 1 America/New_York +1 610-703-4181 dogdaze@me.c…" at bounding box center [663, 583] width 584 height 51
click at [371, 46] on span "Start Calls" at bounding box center [388, 44] width 53 height 15
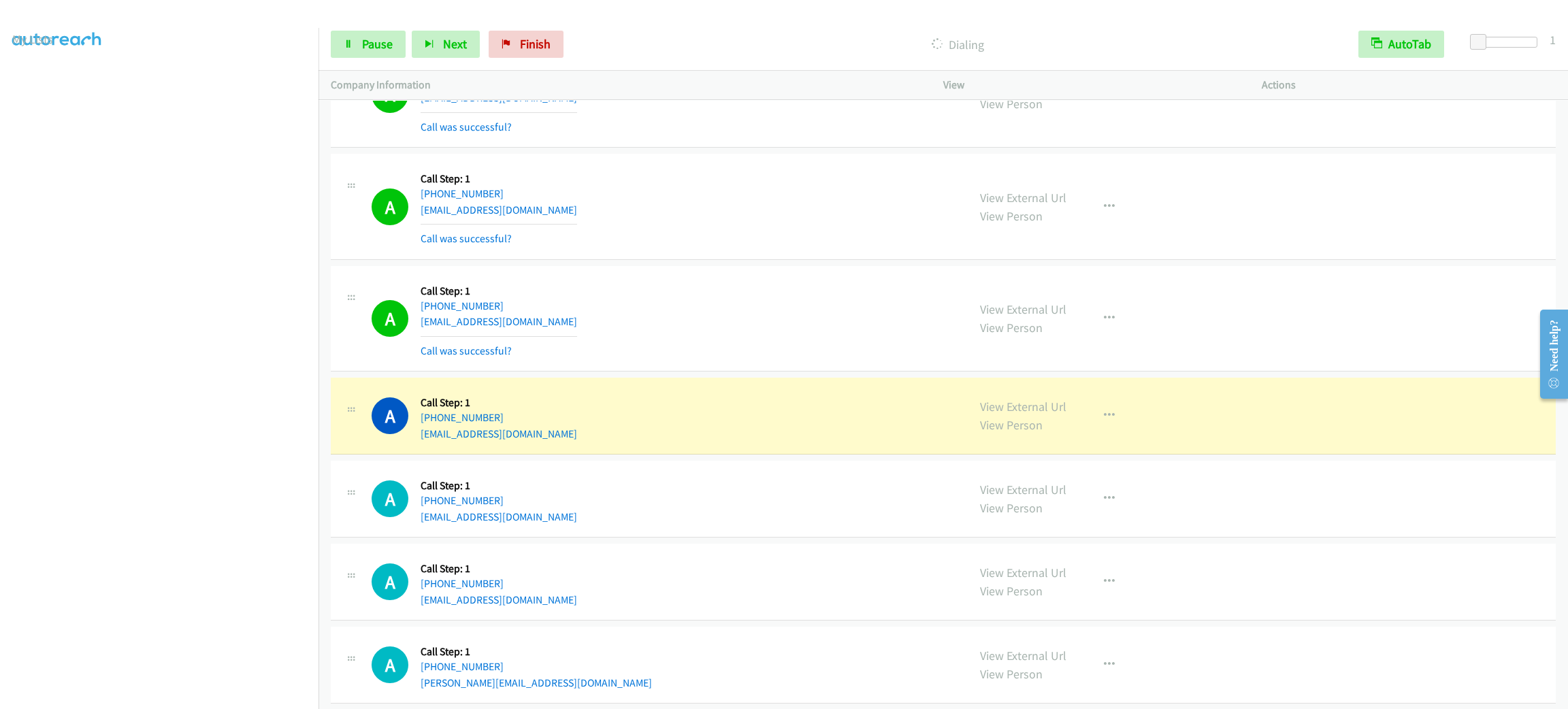
scroll to position [3782, 0]
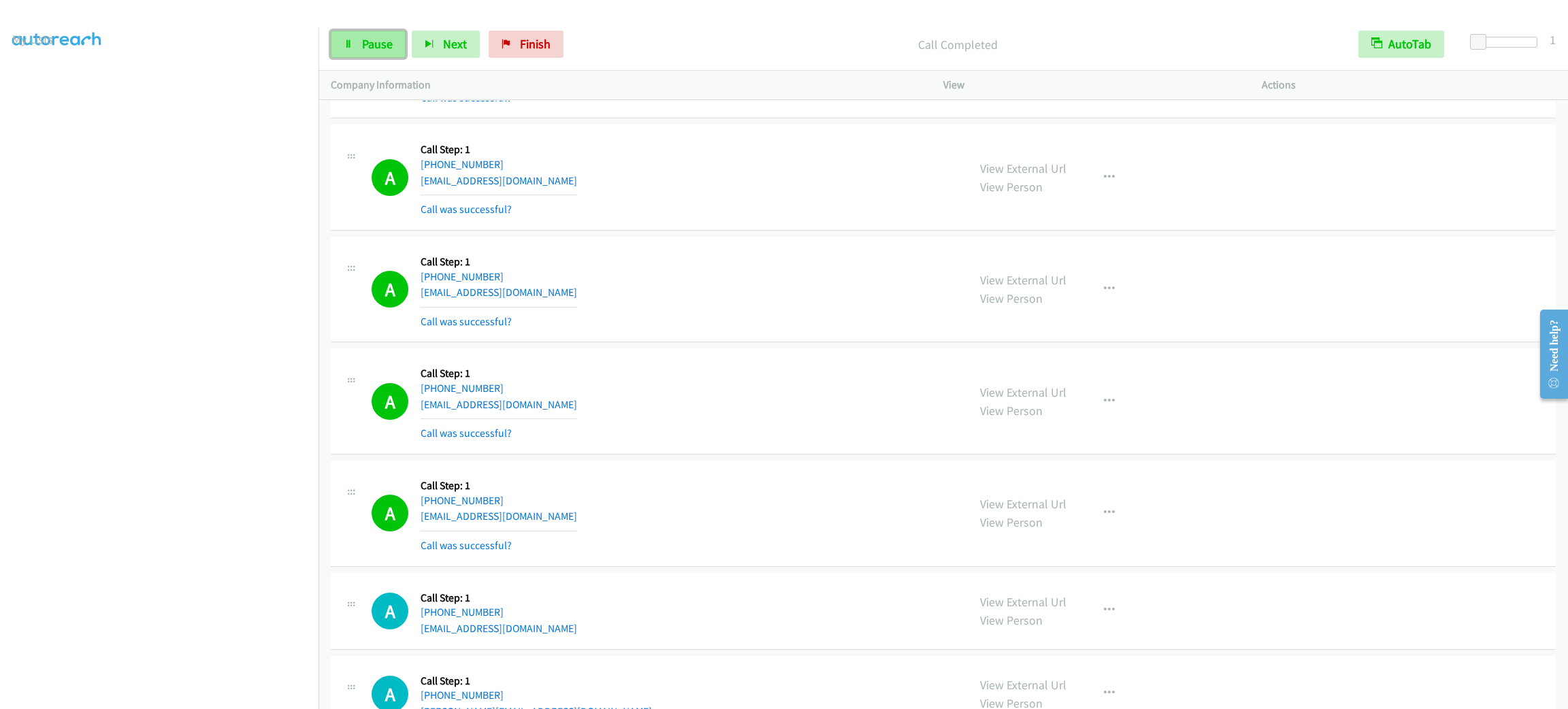
click at [385, 41] on span "Pause" at bounding box center [378, 44] width 31 height 15
click at [36, 26] on img at bounding box center [56, 23] width 102 height 47
click at [36, 24] on img at bounding box center [56, 23] width 102 height 47
click at [46, 61] on iframe "To enrich screen reader interactions, please activate Accessibility in Grammarl…" at bounding box center [166, 384] width 306 height 646
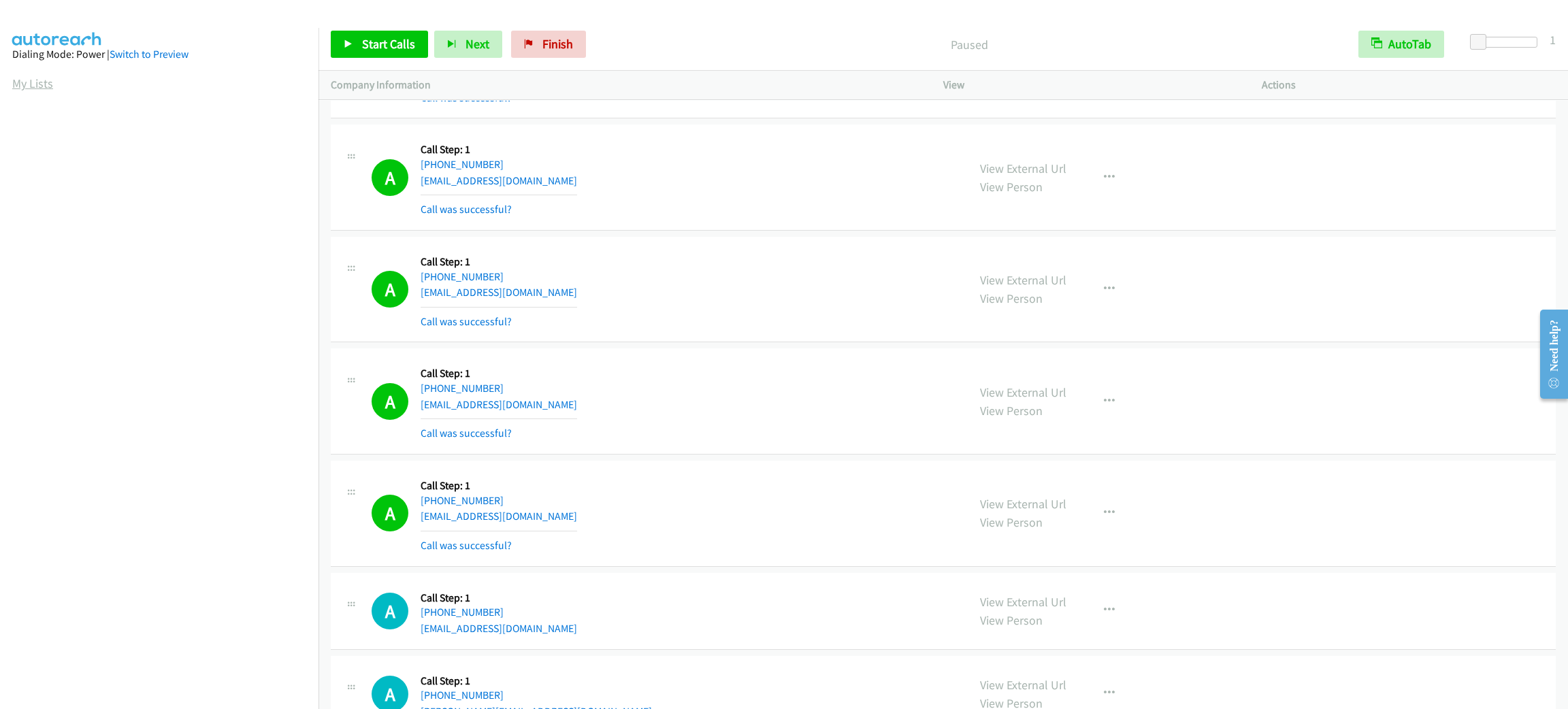
click at [39, 79] on link "My Lists" at bounding box center [33, 83] width 41 height 15
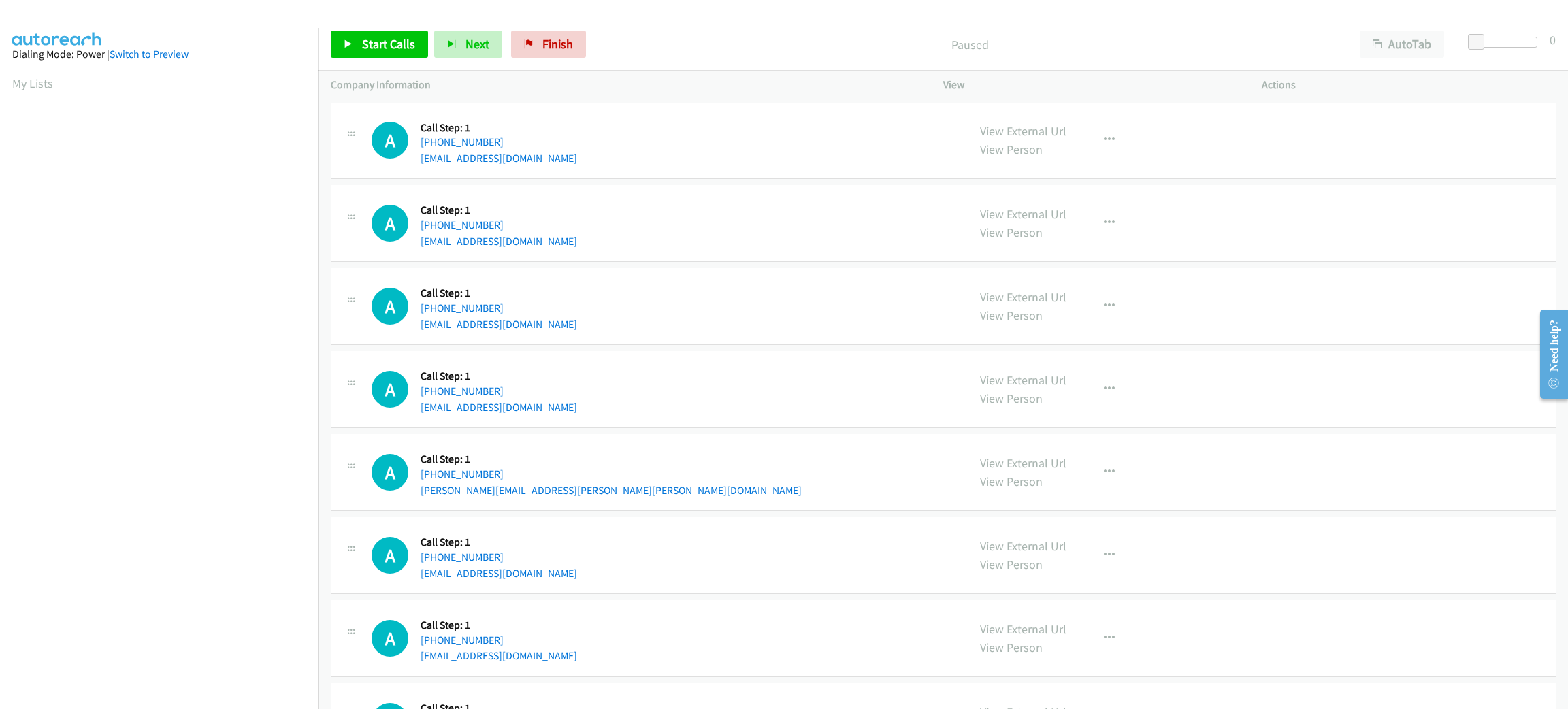
click at [1410, 59] on div "Start Calls Pause Next Finish Paused AutoTab AutoTab 0" at bounding box center [943, 45] width 1249 height 52
click at [1411, 53] on button "AutoTab" at bounding box center [1401, 45] width 84 height 27
click at [1472, 39] on span at bounding box center [1478, 42] width 16 height 16
click at [368, 48] on span "Start Calls" at bounding box center [388, 44] width 53 height 15
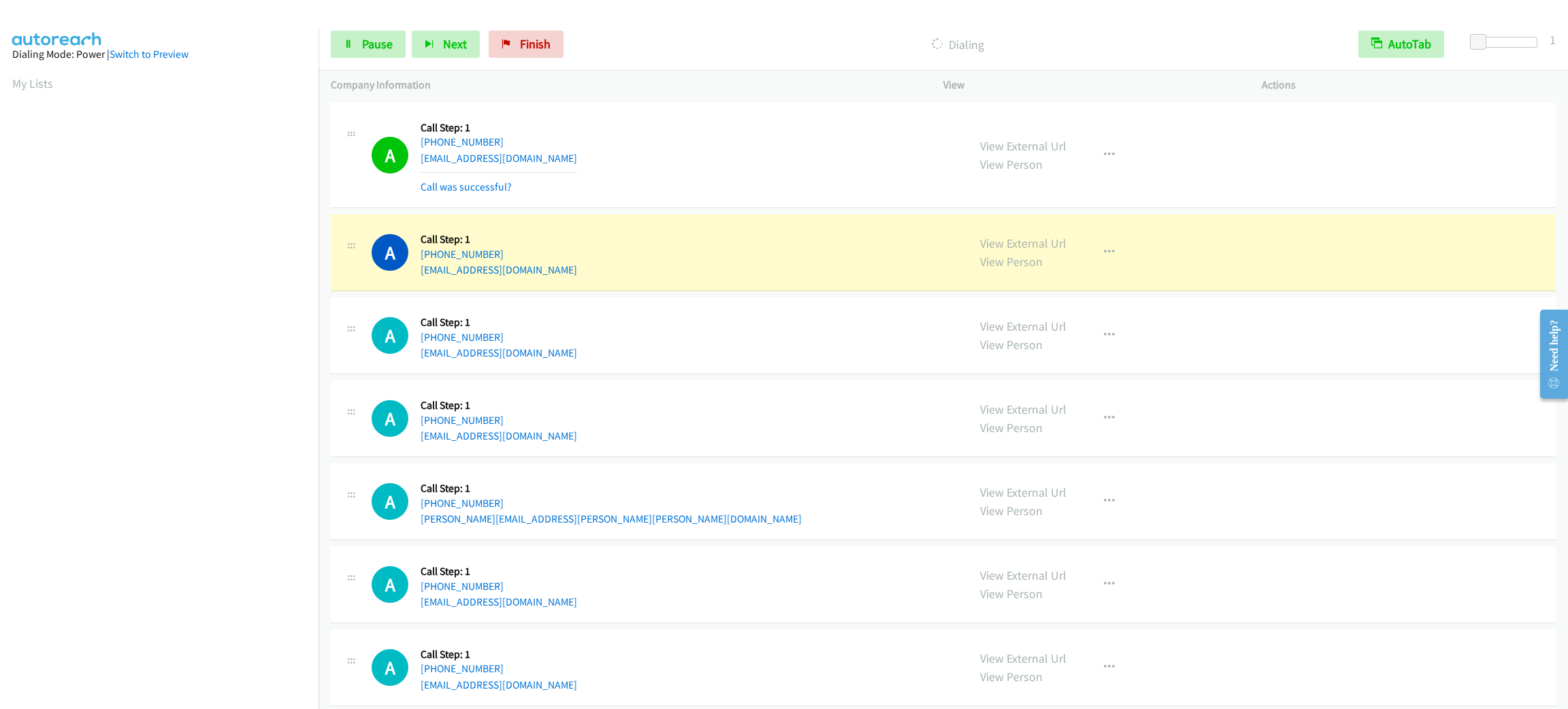
scroll to position [59, 0]
click at [371, 37] on span "Pause" at bounding box center [378, 44] width 31 height 15
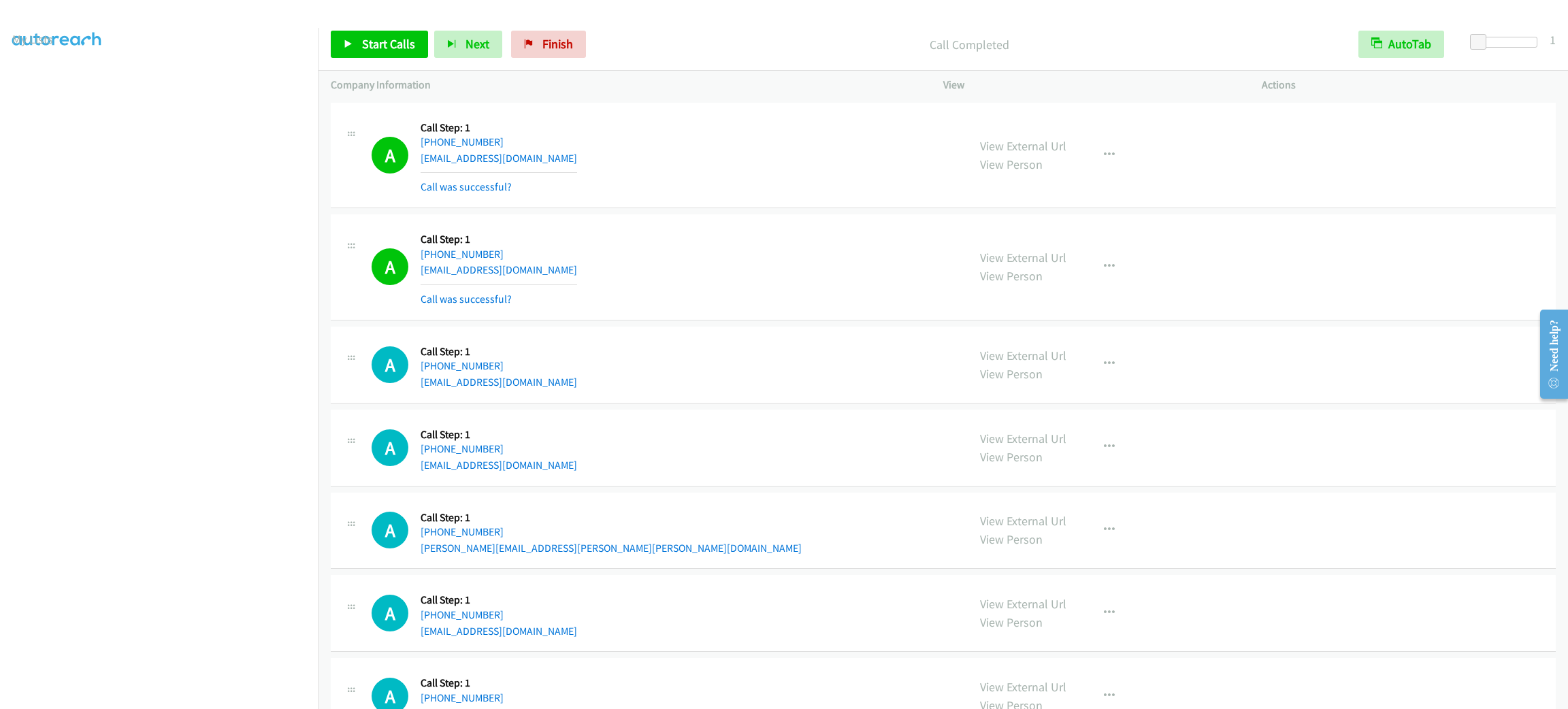
click at [751, 186] on div "A Callback Scheduled Call Step: 1 America/Denver +1 406-562-3694 cobbcharolais1…" at bounding box center [663, 156] width 584 height 81
click at [397, 56] on link "Start Calls" at bounding box center [379, 45] width 97 height 27
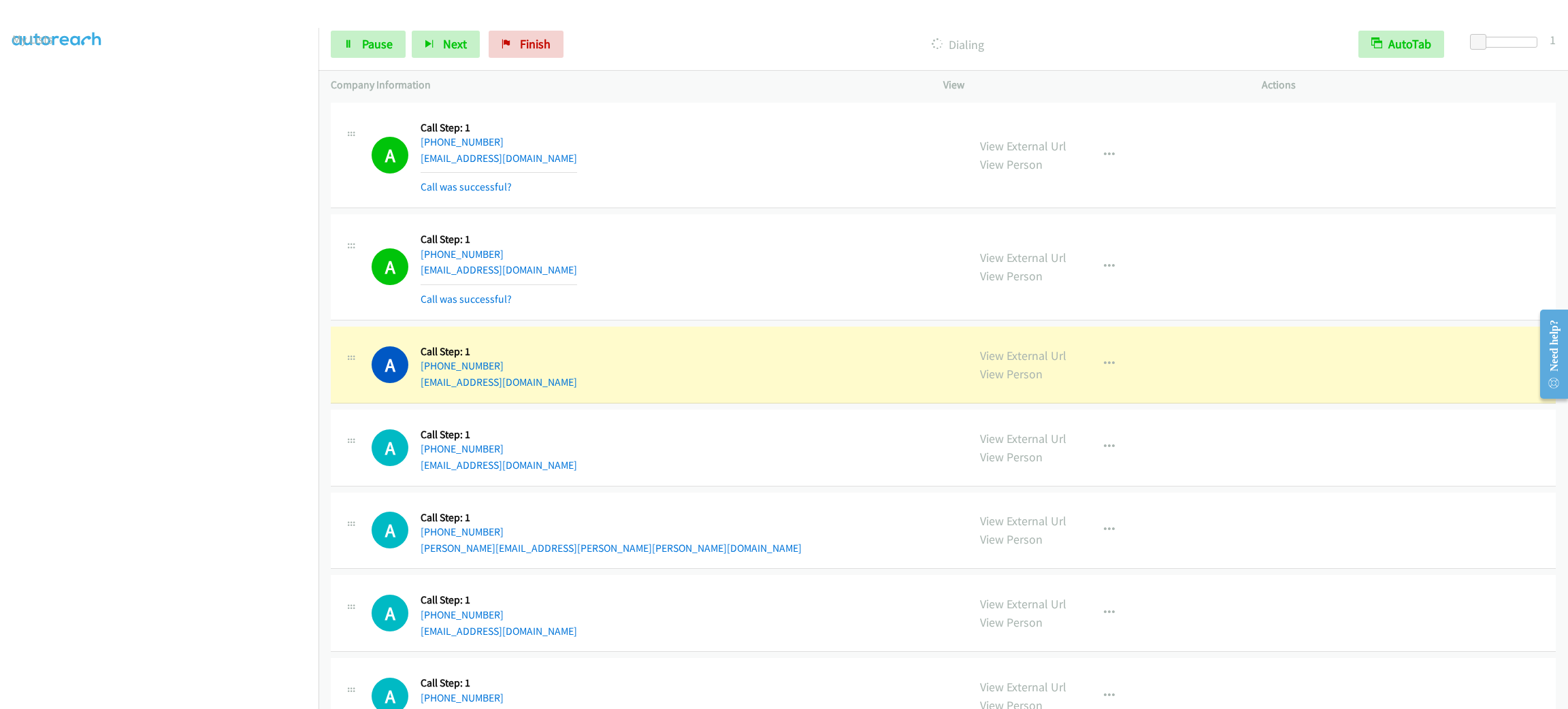
scroll to position [204, 0]
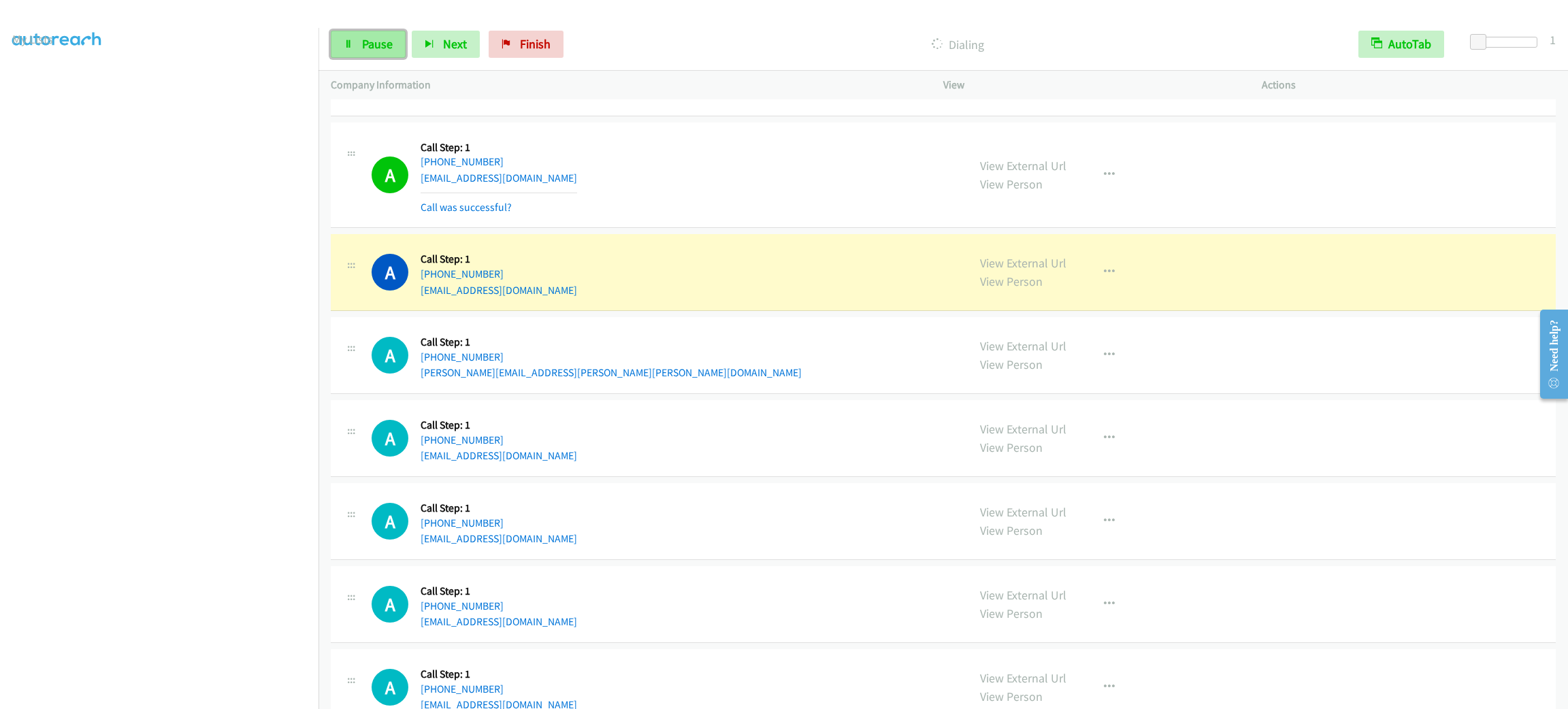
click at [377, 32] on link "Pause" at bounding box center [367, 45] width 75 height 27
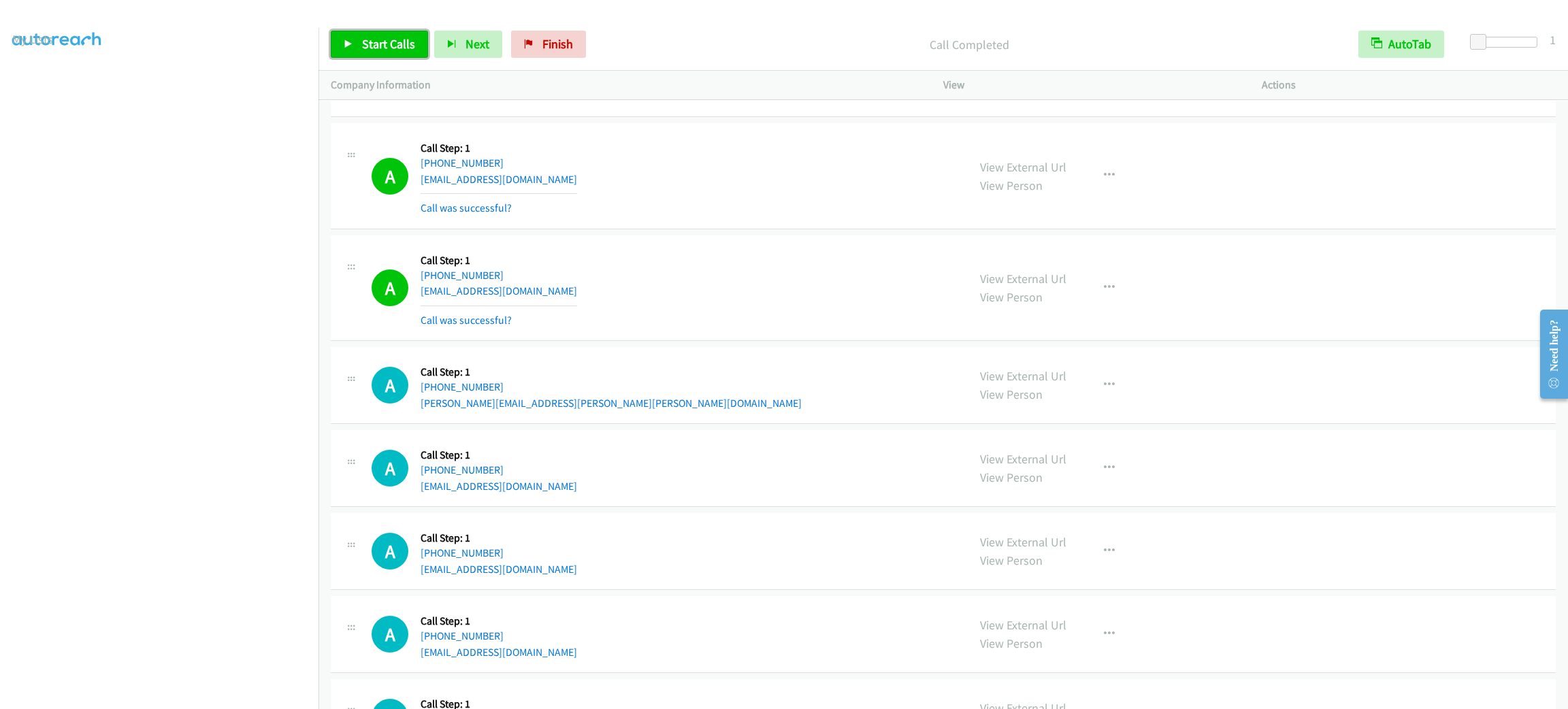
click at [377, 31] on link "Start Calls" at bounding box center [379, 45] width 97 height 27
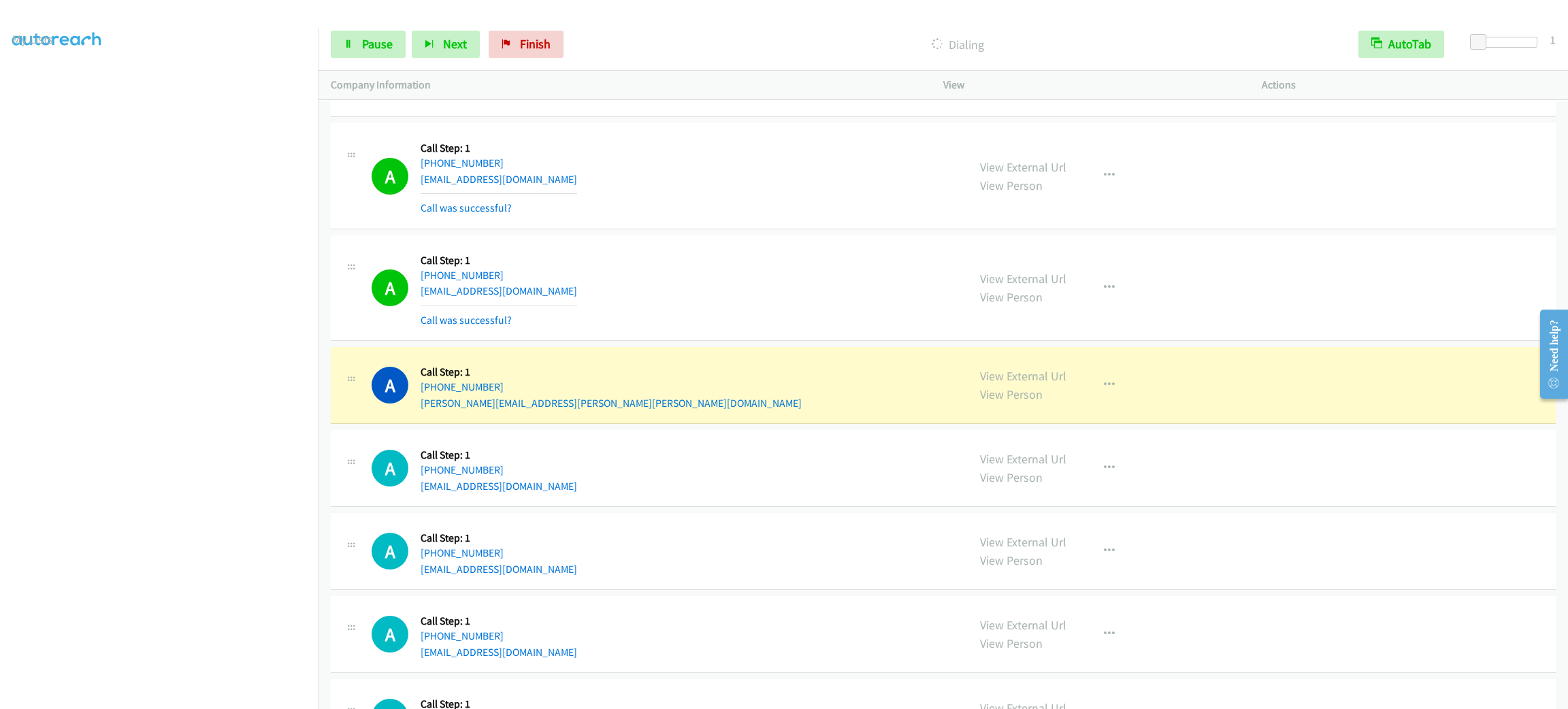
click at [198, 693] on section at bounding box center [160, 386] width 294 height 651
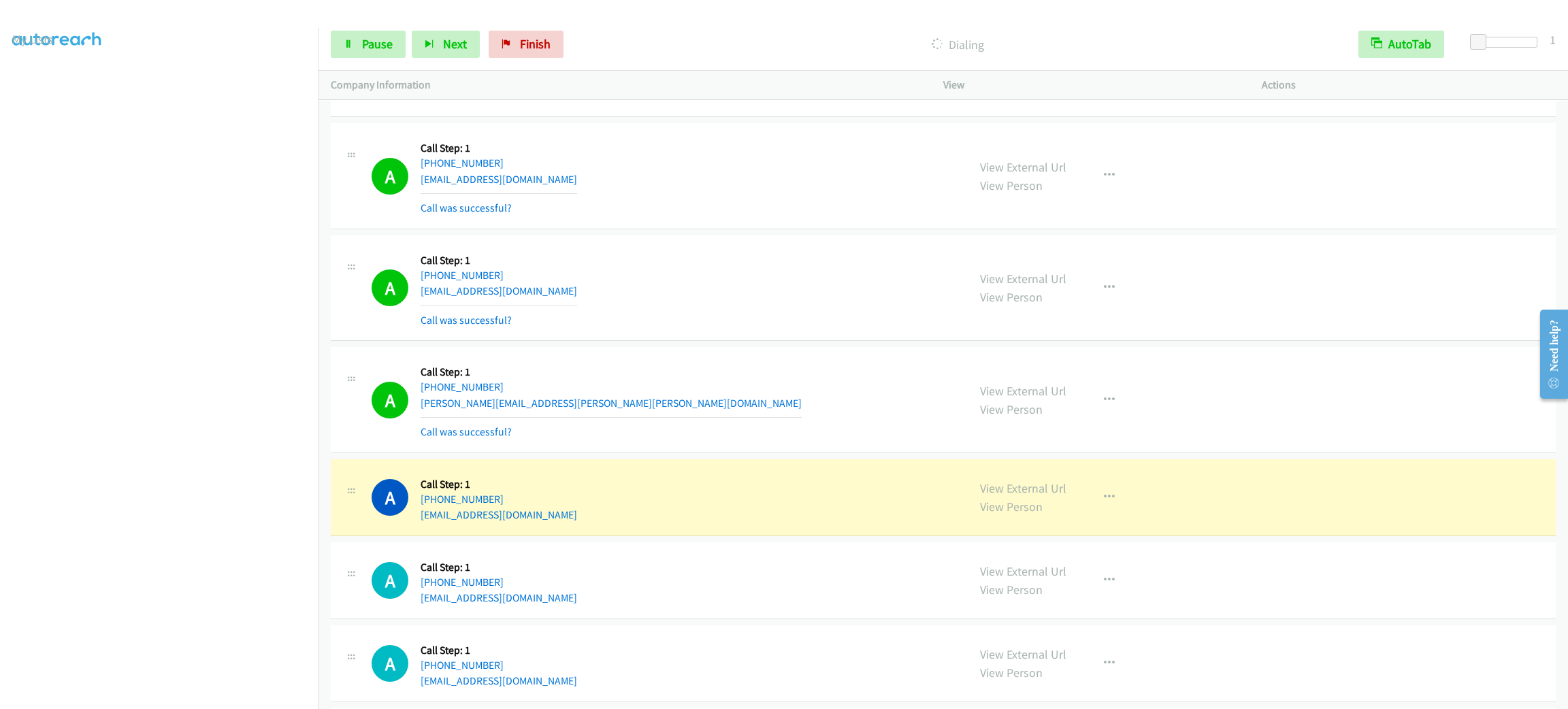
click at [406, 46] on div "Start Calls Pause Next Finish" at bounding box center [449, 45] width 239 height 27
click at [387, 39] on span "Pause" at bounding box center [378, 44] width 31 height 15
click at [382, 27] on div "Start Calls Pause Next Finish Paused AutoTab AutoTab 1" at bounding box center [943, 45] width 1249 height 52
click at [378, 45] on span "Start Calls" at bounding box center [388, 44] width 53 height 15
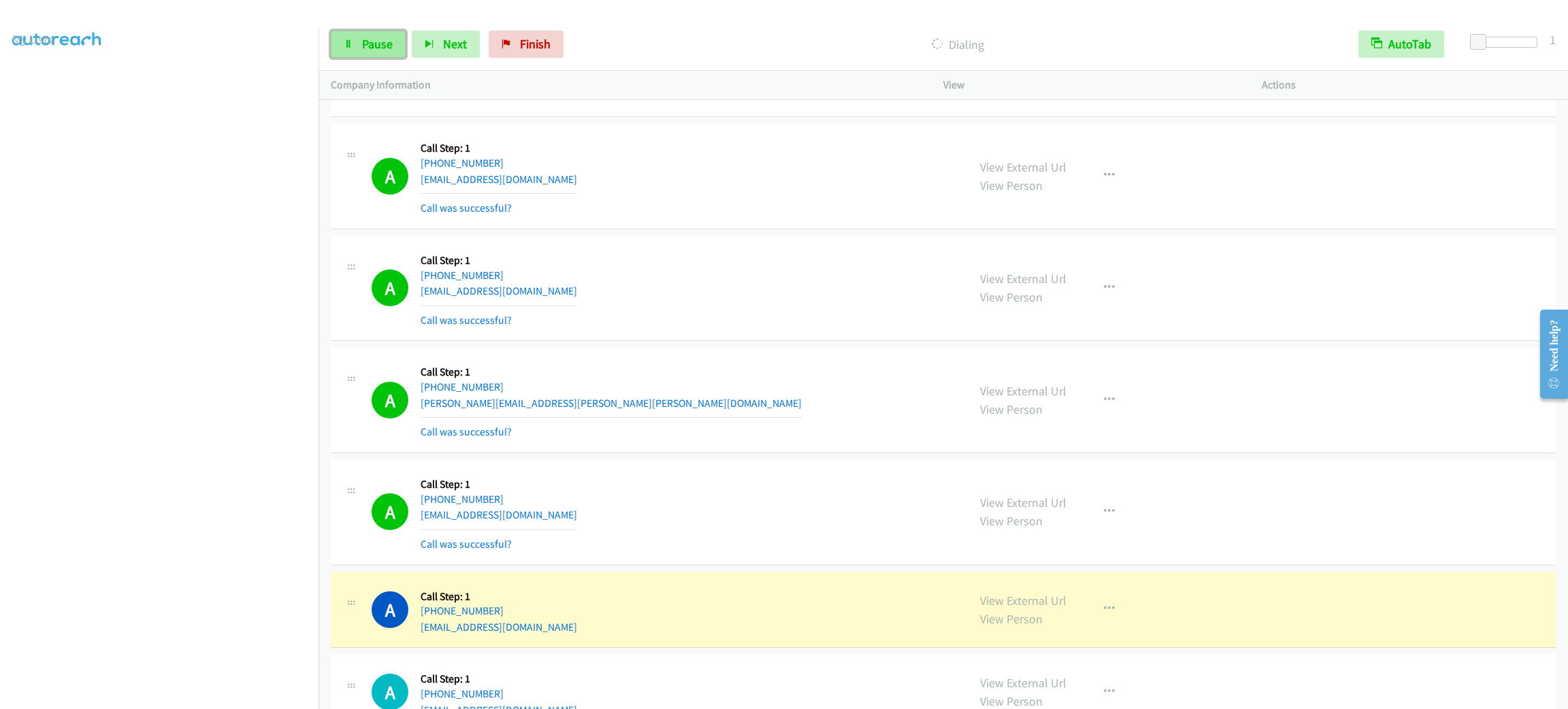
click at [385, 45] on span "Pause" at bounding box center [378, 44] width 31 height 15
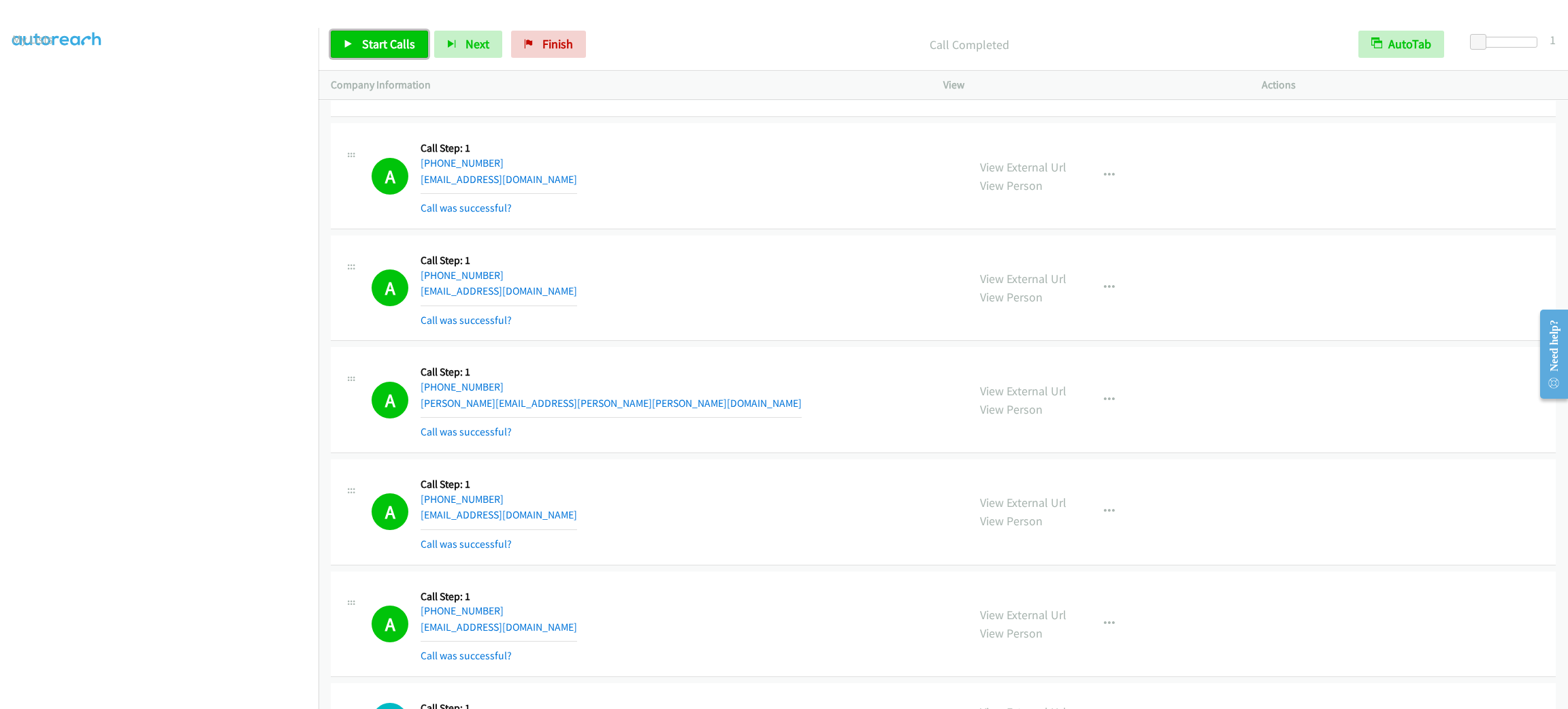
click at [369, 37] on span "Start Calls" at bounding box center [388, 44] width 53 height 15
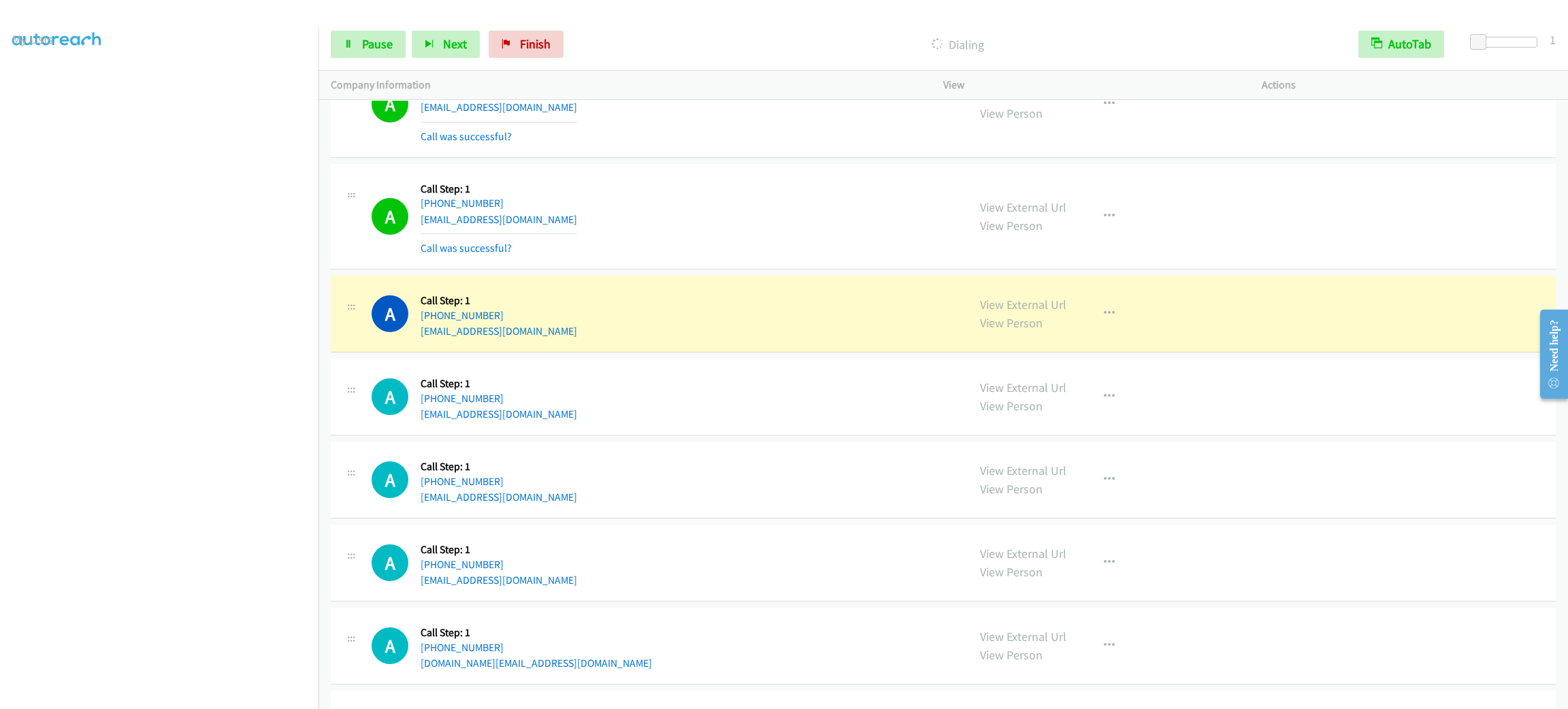
scroll to position [817, 0]
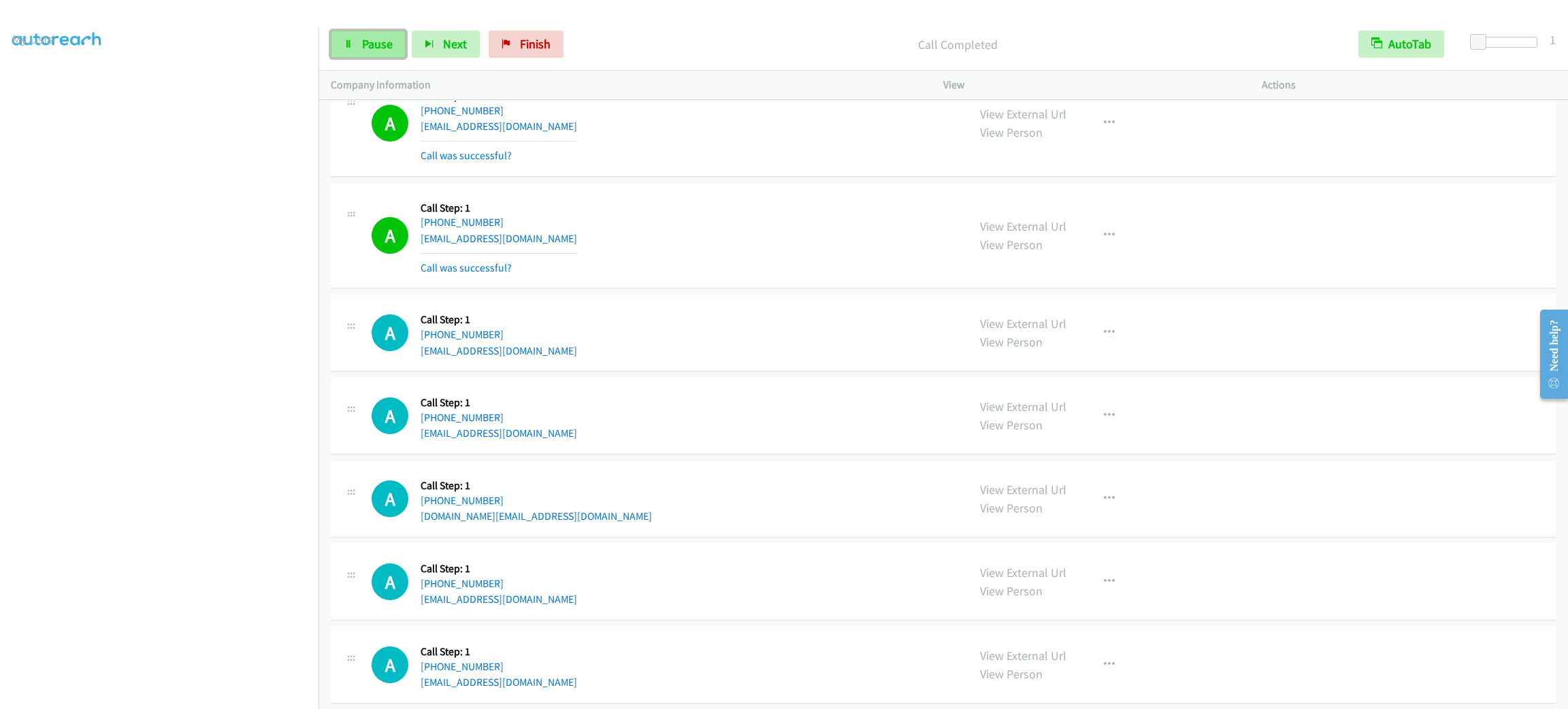
click at [345, 52] on link "Pause" at bounding box center [367, 45] width 75 height 27
click at [352, 49] on link "Start Calls" at bounding box center [379, 45] width 97 height 27
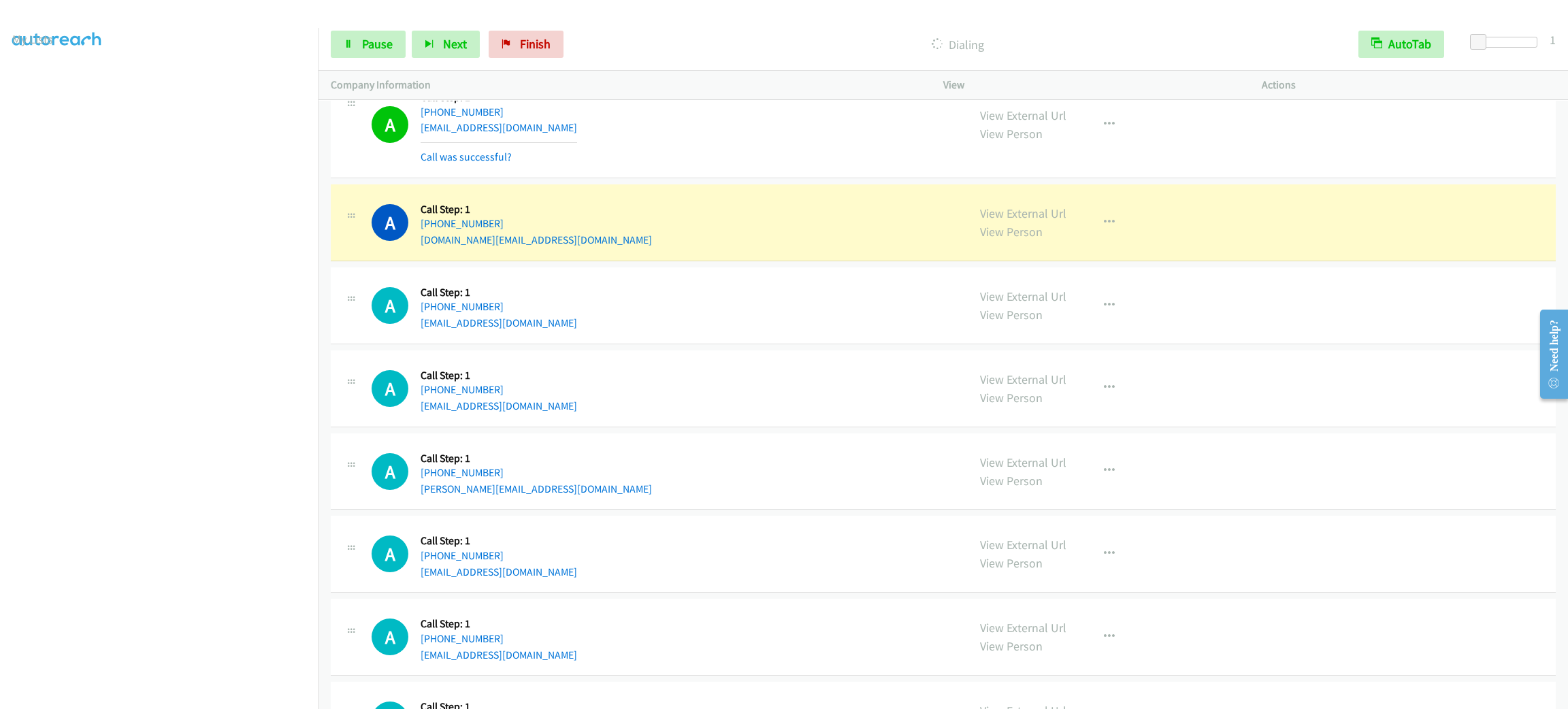
scroll to position [1224, 0]
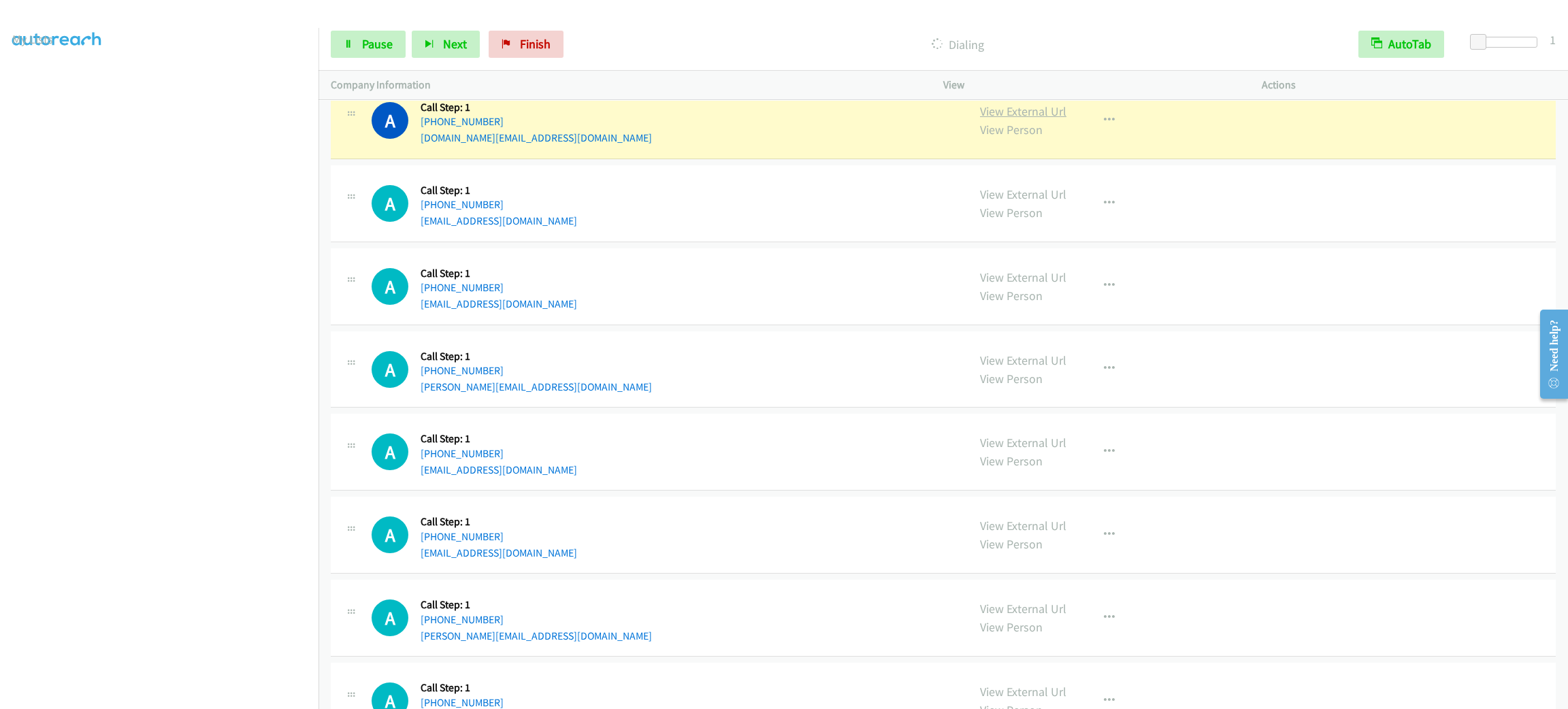
click at [980, 113] on link "View External Url" at bounding box center [1023, 111] width 86 height 15
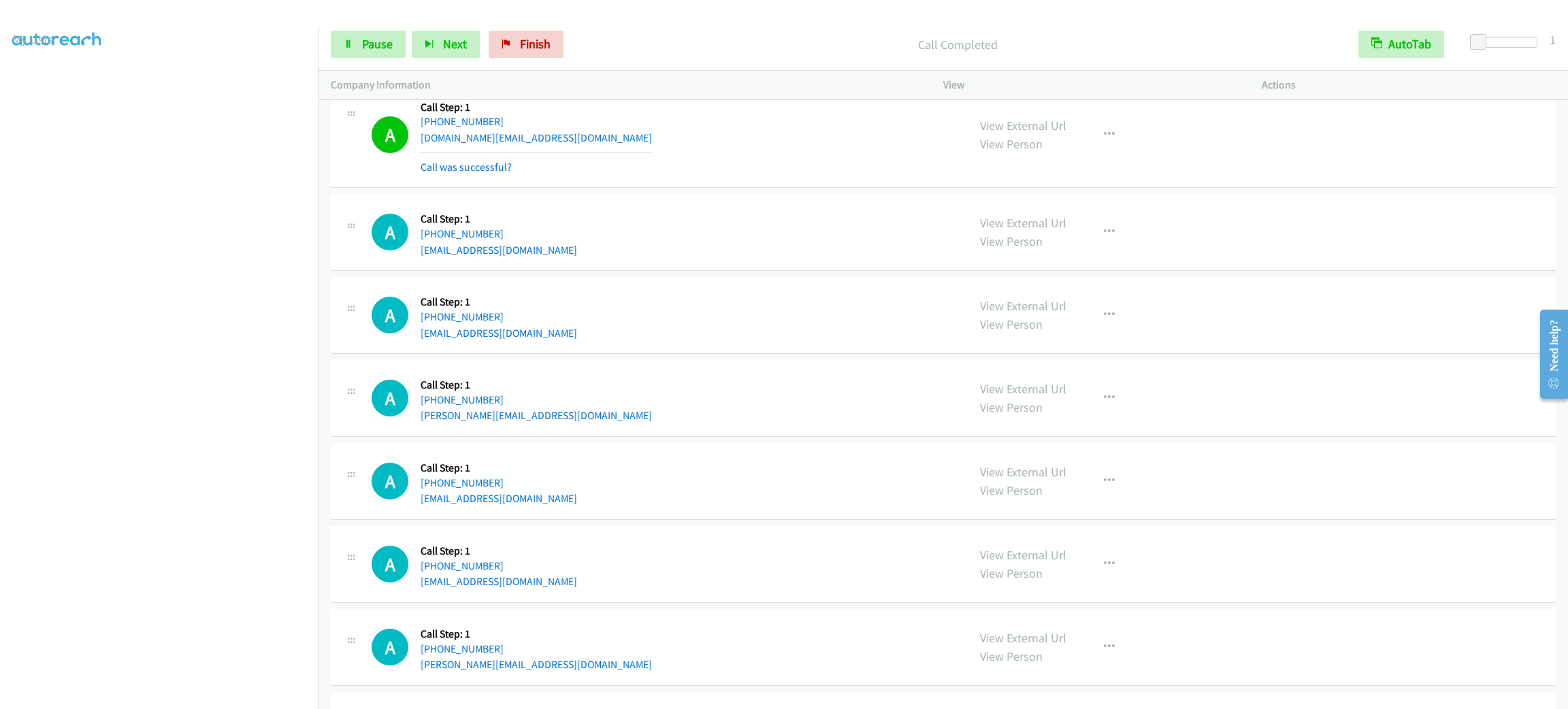
click at [1097, 150] on div "View External Url View Person View External Url Email Schedule/Manage Callback …" at bounding box center [1132, 136] width 330 height 81
click at [1097, 143] on button "button" at bounding box center [1109, 135] width 37 height 27
click at [1062, 262] on link "Add to do not call list" at bounding box center [1036, 251] width 181 height 27
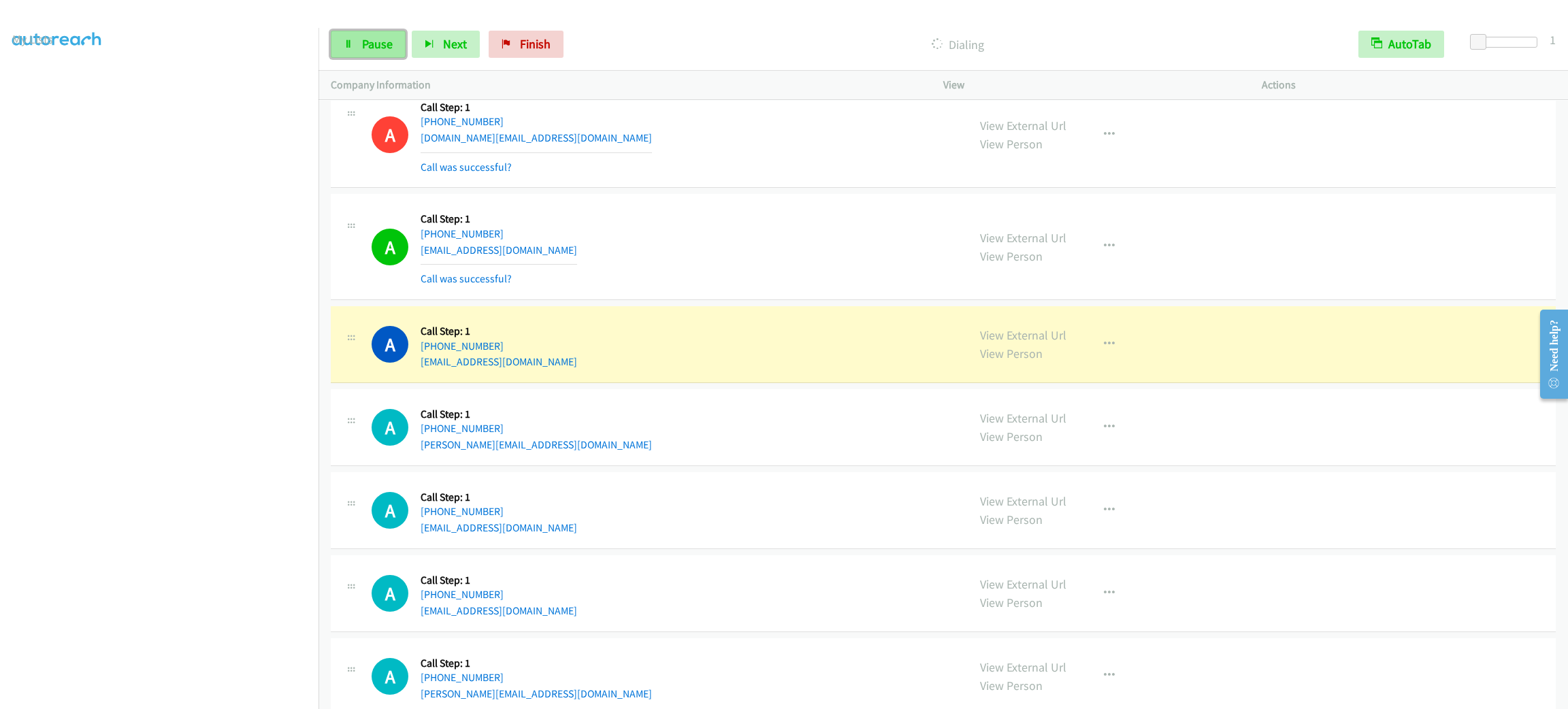
click at [355, 39] on link "Pause" at bounding box center [367, 45] width 75 height 27
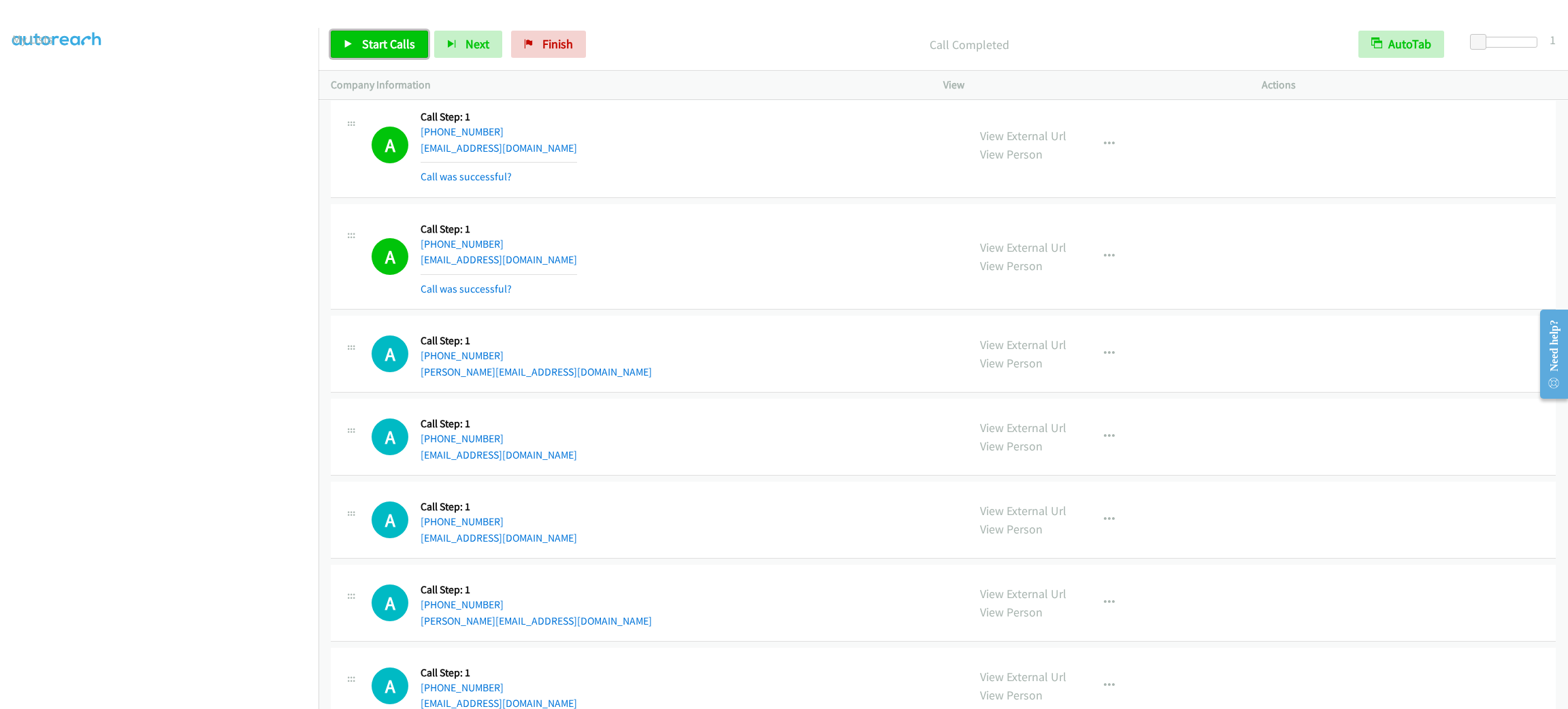
click at [360, 55] on link "Start Calls" at bounding box center [379, 45] width 97 height 27
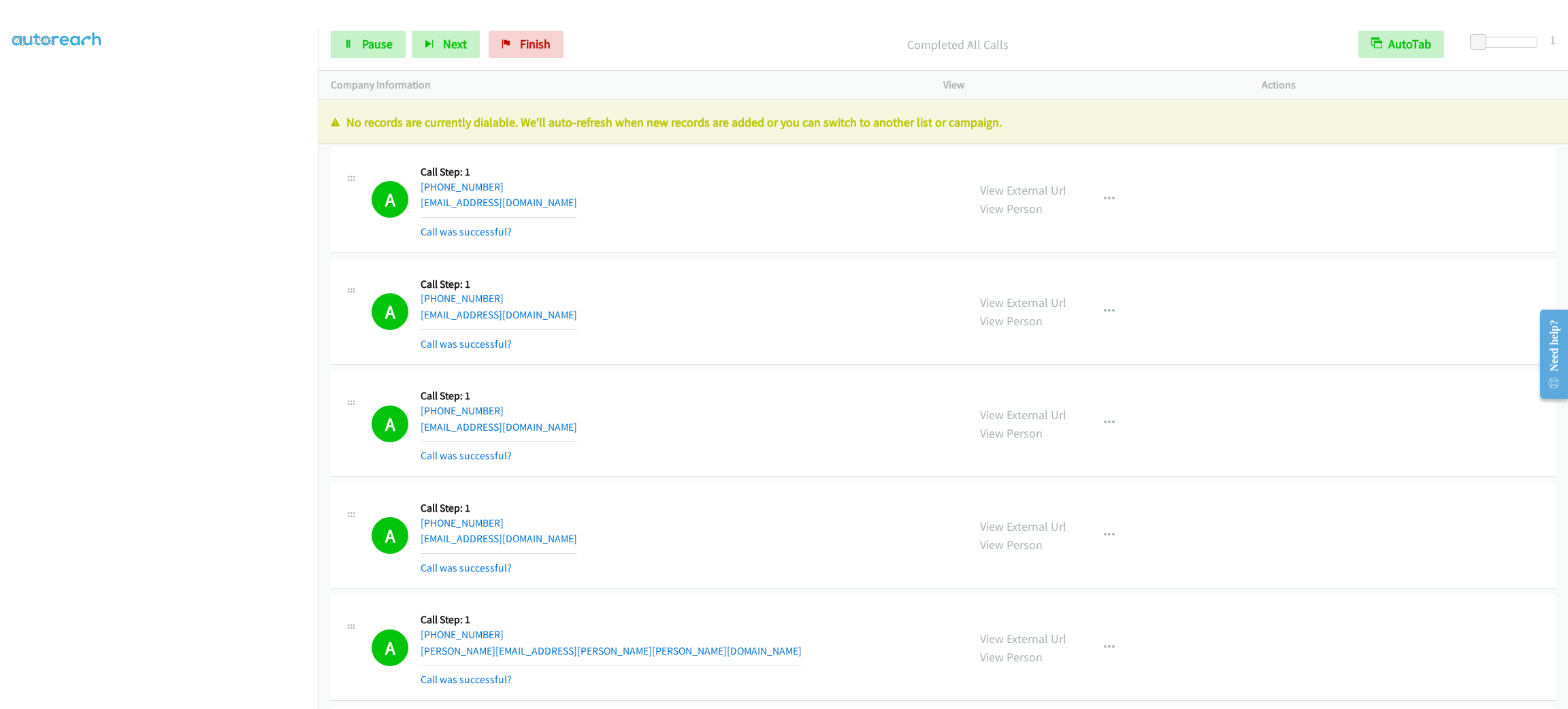
scroll to position [0, 0]
click at [34, 88] on link "My Lists" at bounding box center [33, 83] width 41 height 15
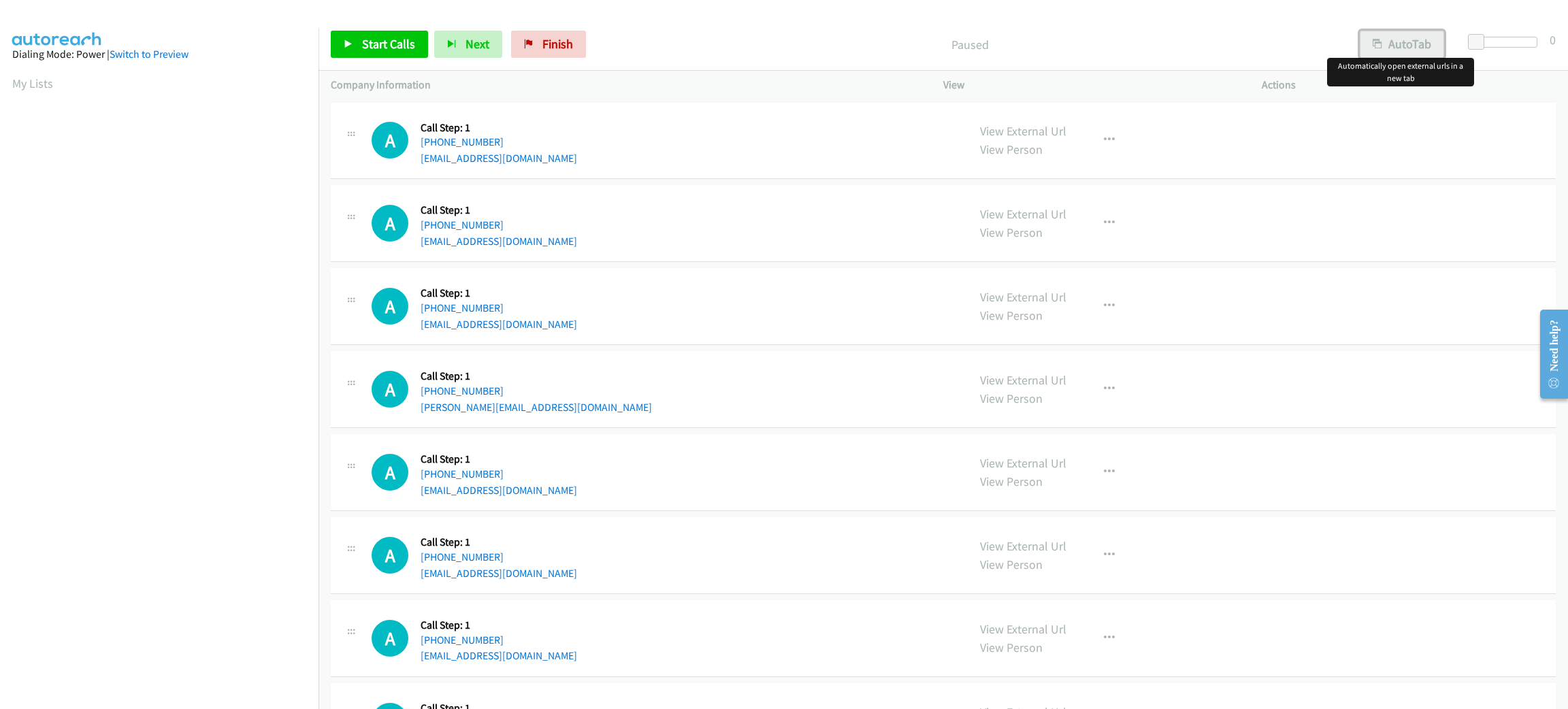
click at [1428, 56] on button "AutoTab" at bounding box center [1401, 45] width 84 height 27
click at [1475, 43] on span at bounding box center [1480, 42] width 16 height 16
click at [1473, 43] on span at bounding box center [1478, 42] width 16 height 16
click at [332, 43] on link "Start Calls" at bounding box center [379, 45] width 97 height 27
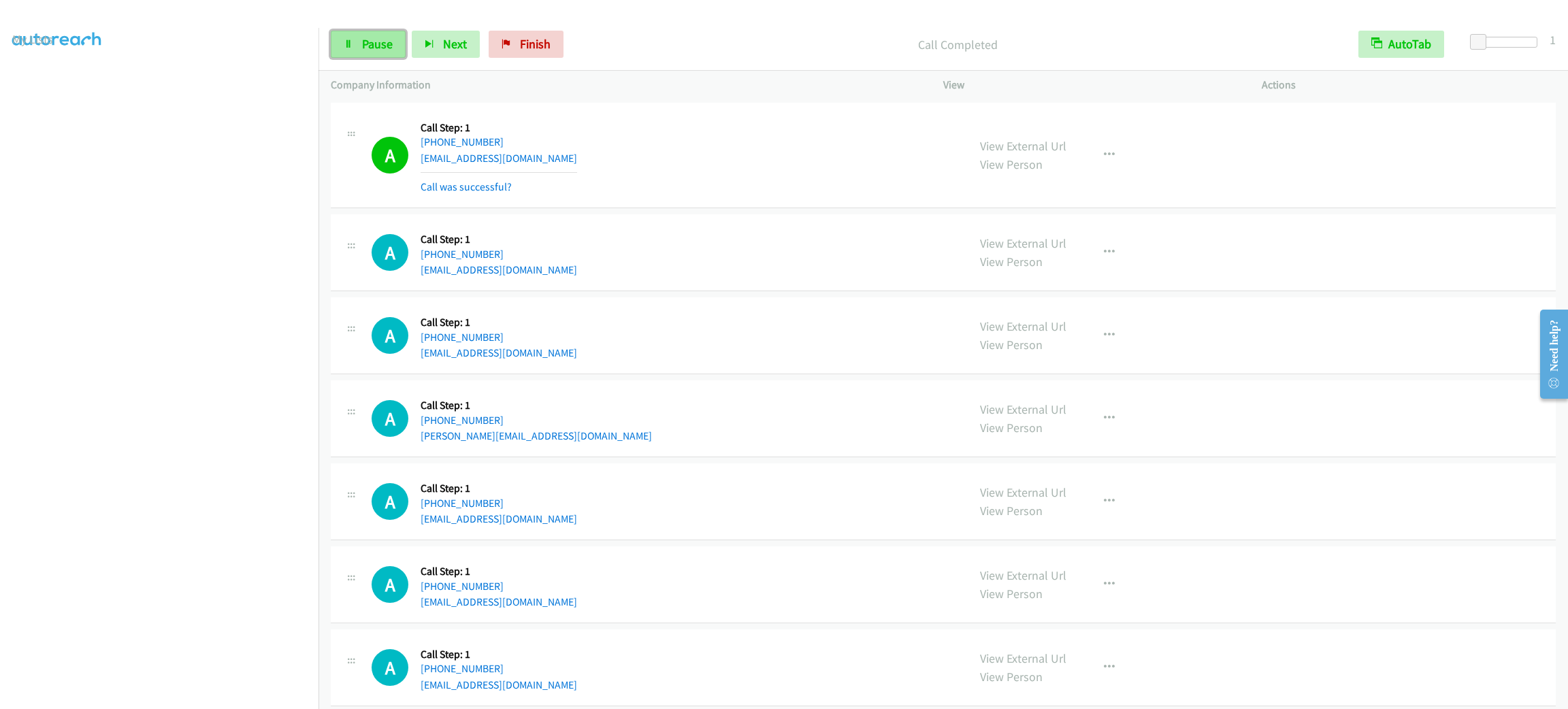
click at [385, 52] on link "Pause" at bounding box center [367, 45] width 75 height 27
click at [368, 46] on span "Start Calls" at bounding box center [388, 44] width 53 height 15
click at [1109, 329] on button "button" at bounding box center [1109, 335] width 37 height 27
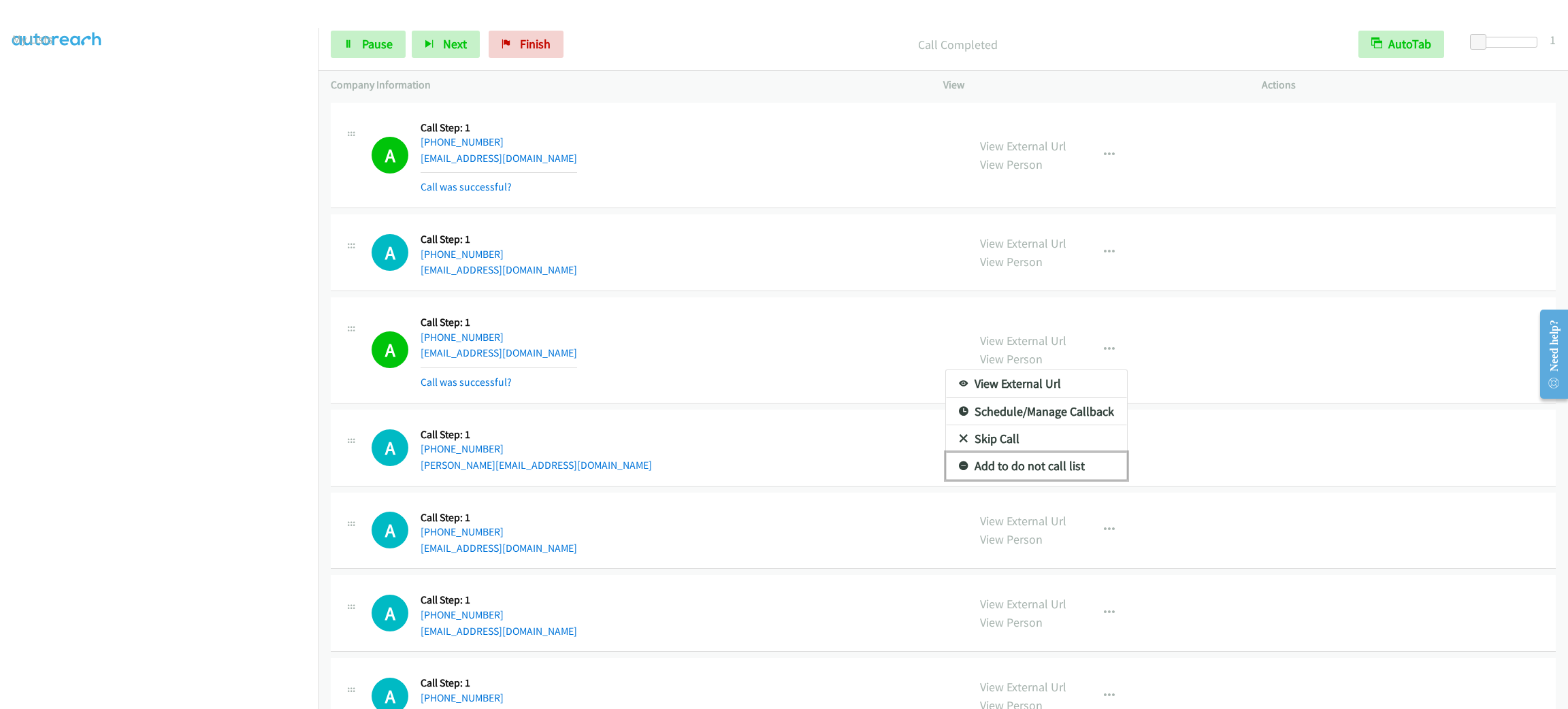
click at [1079, 459] on link "Add to do not call list" at bounding box center [1036, 466] width 181 height 27
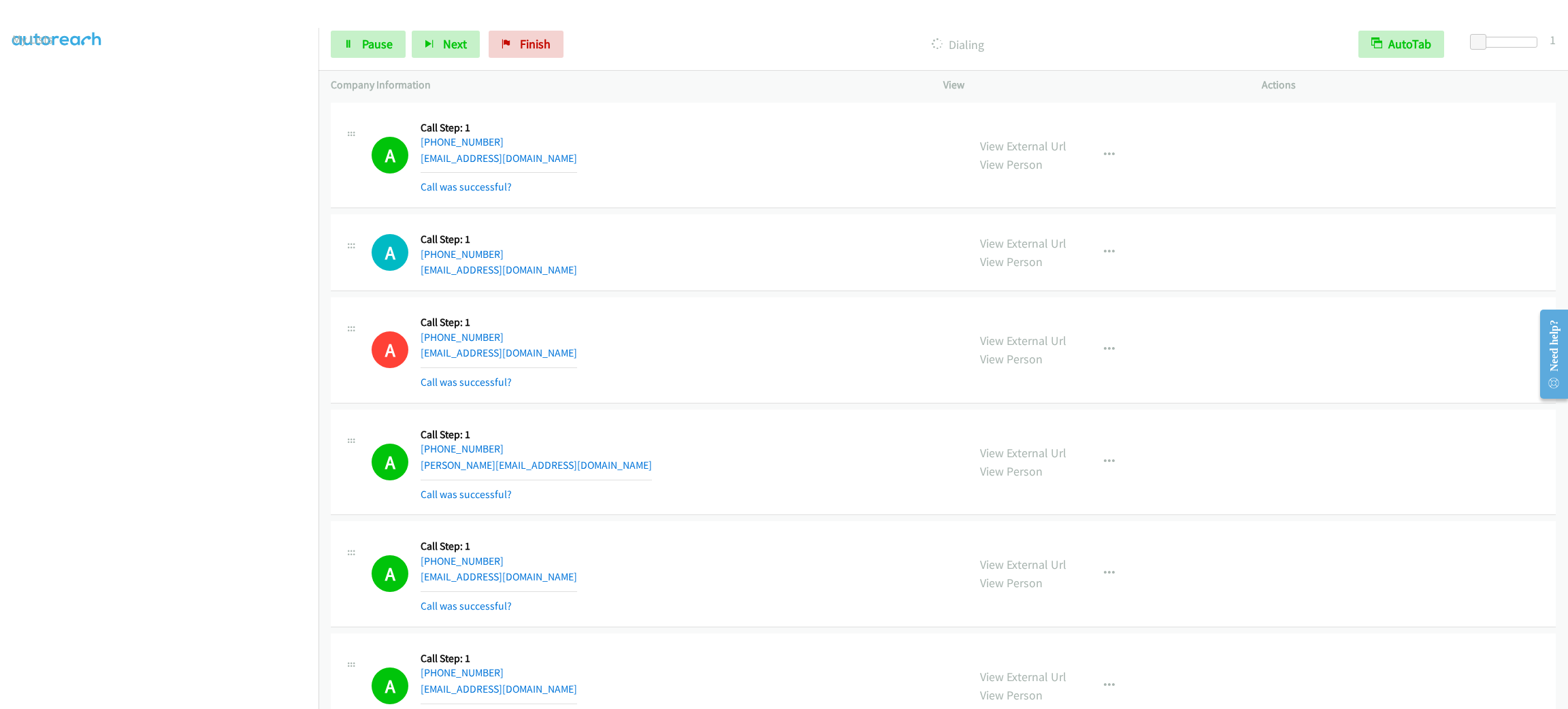
drag, startPoint x: 795, startPoint y: 457, endPoint x: 787, endPoint y: 444, distance: 15.3
click at [793, 456] on div "A Callback Scheduled Call Step: 1 America/New_York +1 201-919-4595 henry@unifor…" at bounding box center [663, 463] width 584 height 81
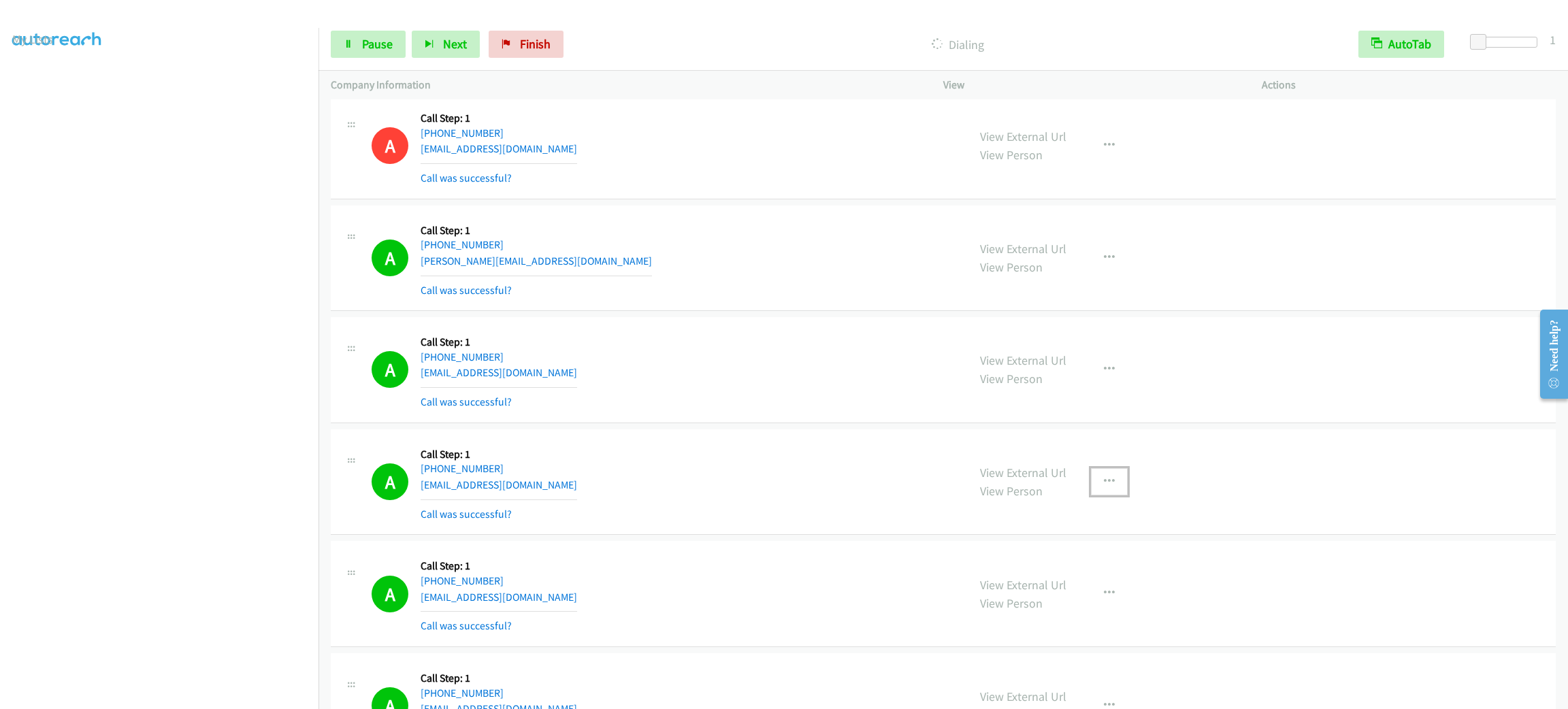
click at [1091, 479] on button "button" at bounding box center [1109, 481] width 37 height 27
click at [1072, 591] on link "Add to do not call list" at bounding box center [1036, 598] width 181 height 27
click at [375, 31] on link "Pause" at bounding box center [367, 45] width 75 height 27
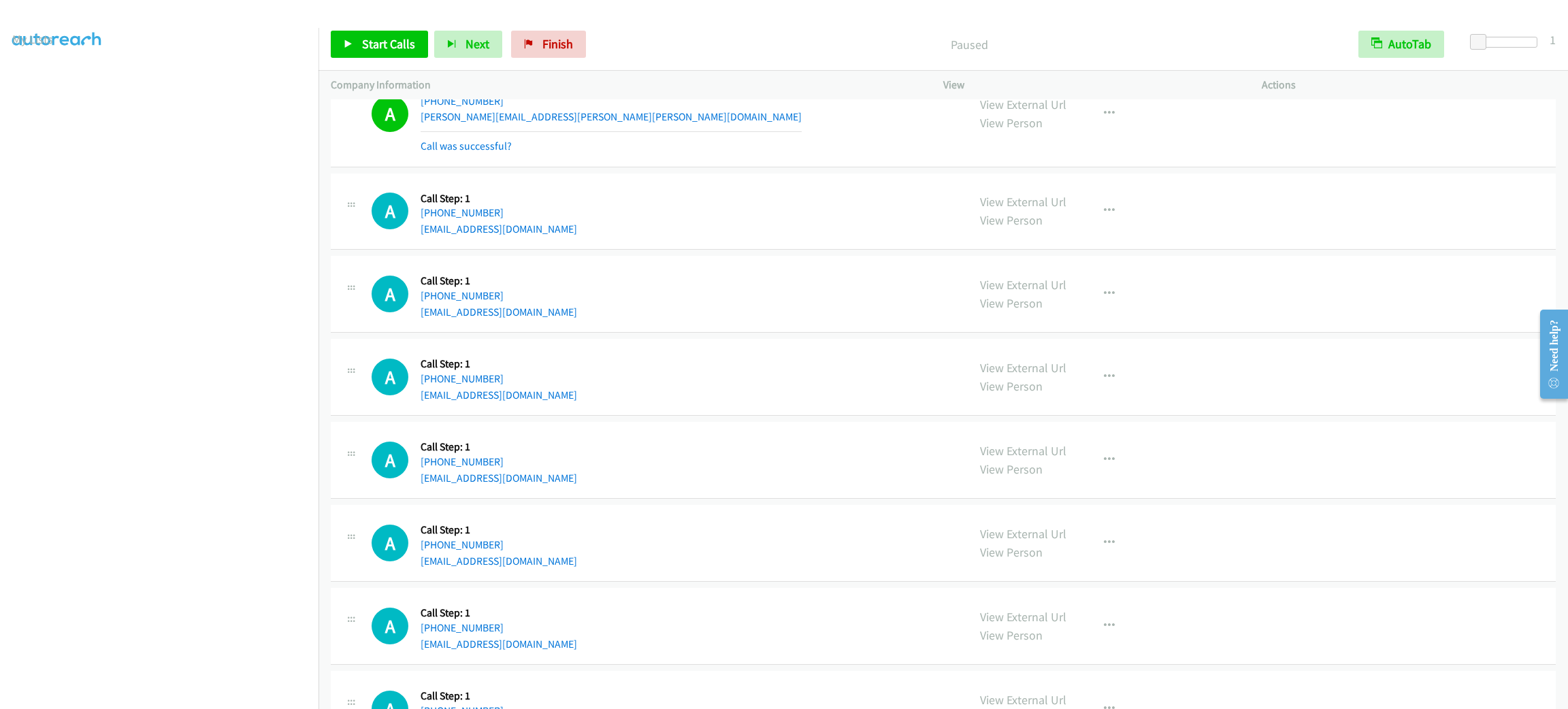
scroll to position [1326, 0]
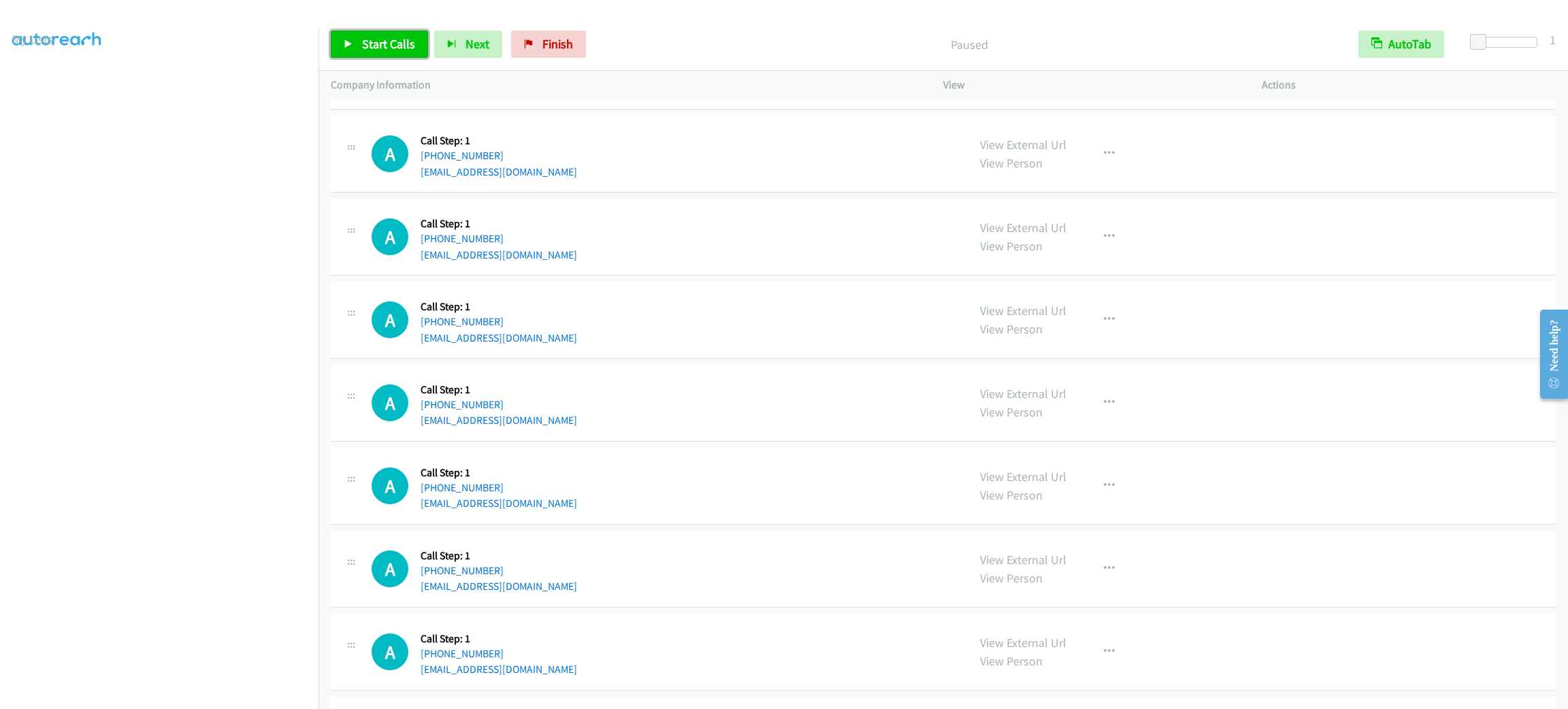
click at [399, 32] on link "Start Calls" at bounding box center [379, 45] width 97 height 27
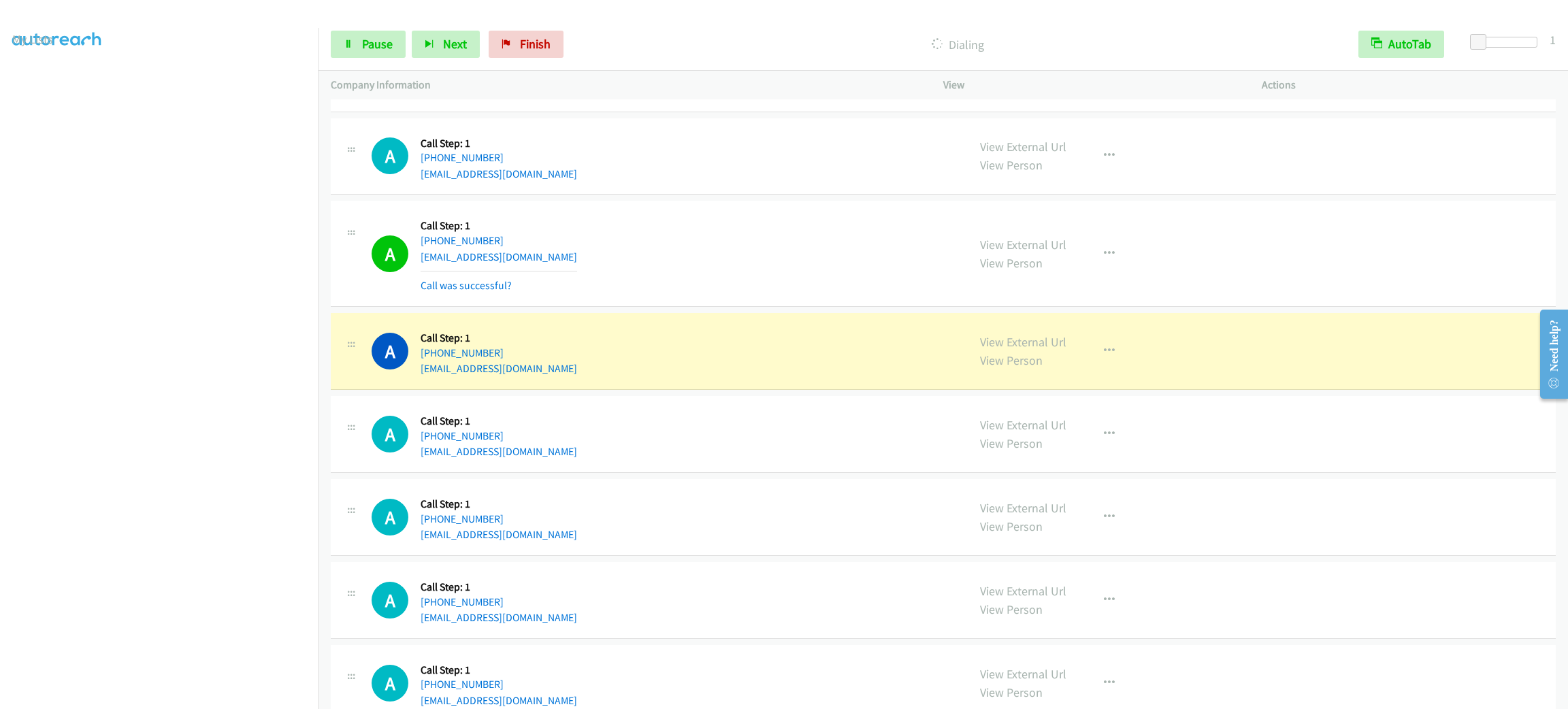
scroll to position [1279, 0]
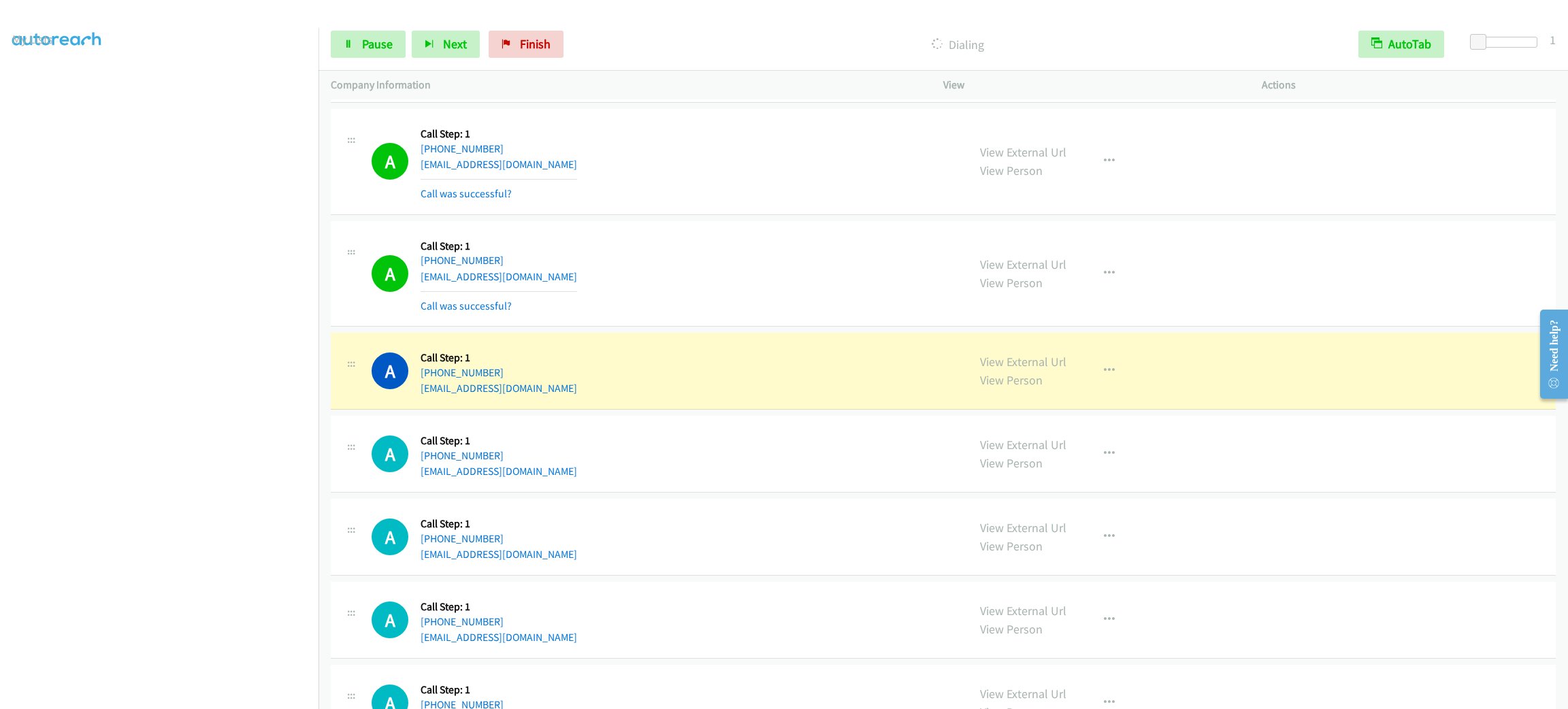
click at [642, 314] on div "A Callback Scheduled Call Step: 1 America/New_York +1 646-823-8959 yzheng50@gma…" at bounding box center [663, 274] width 584 height 81
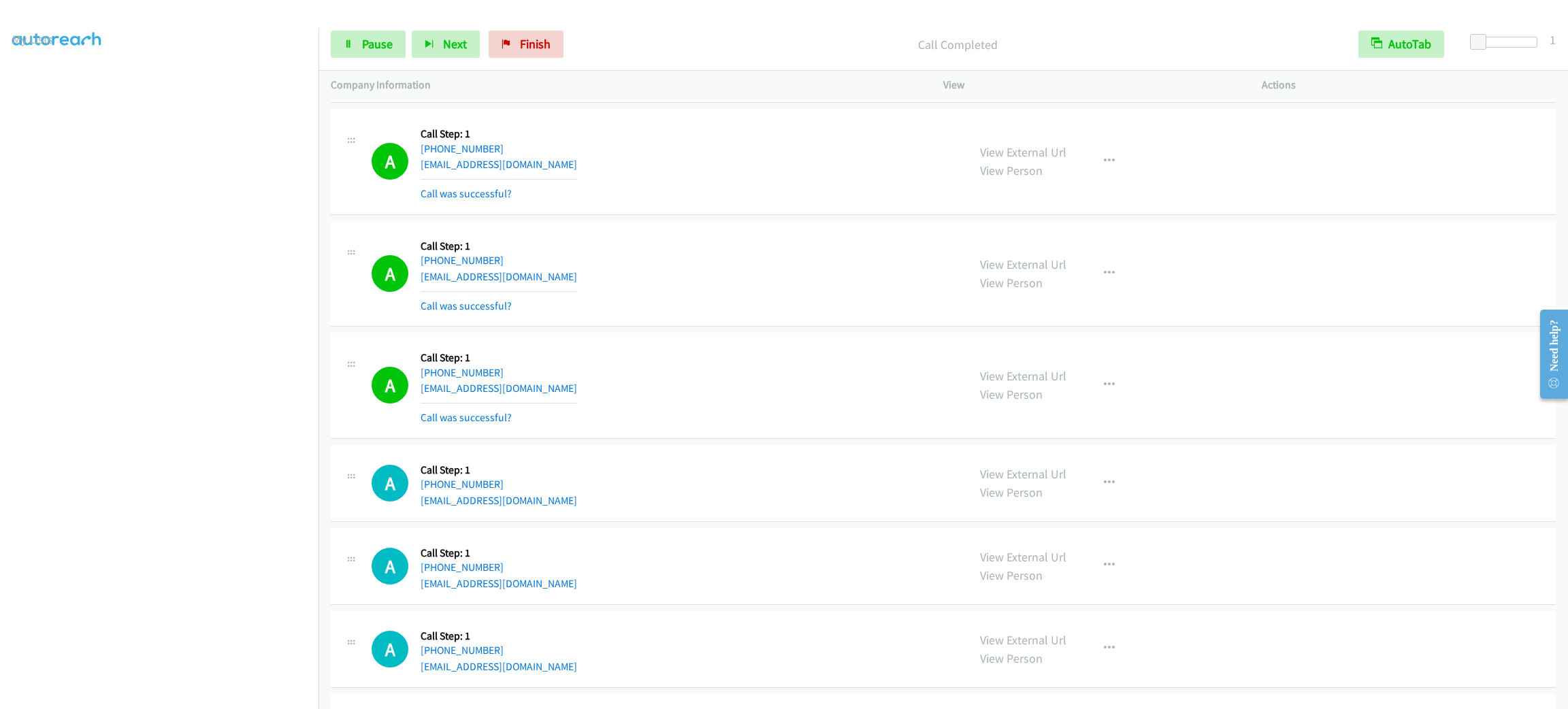
click at [1114, 372] on div "View External Url View Person View External Url Email Schedule/Manage Callback …" at bounding box center [1132, 385] width 330 height 81
click at [1108, 379] on button "button" at bounding box center [1109, 385] width 37 height 27
click at [1046, 498] on link "Add to do not call list" at bounding box center [1036, 502] width 181 height 27
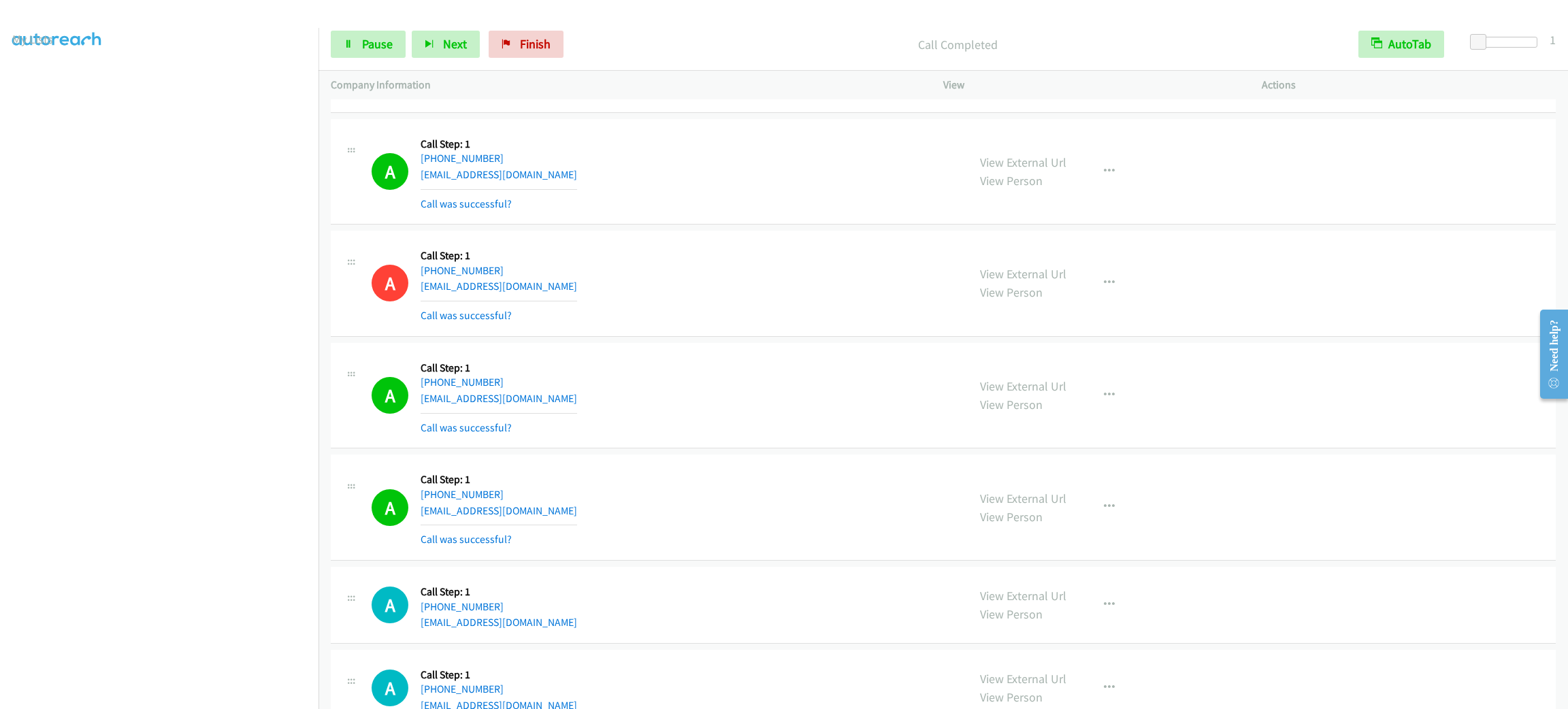
scroll to position [1687, 0]
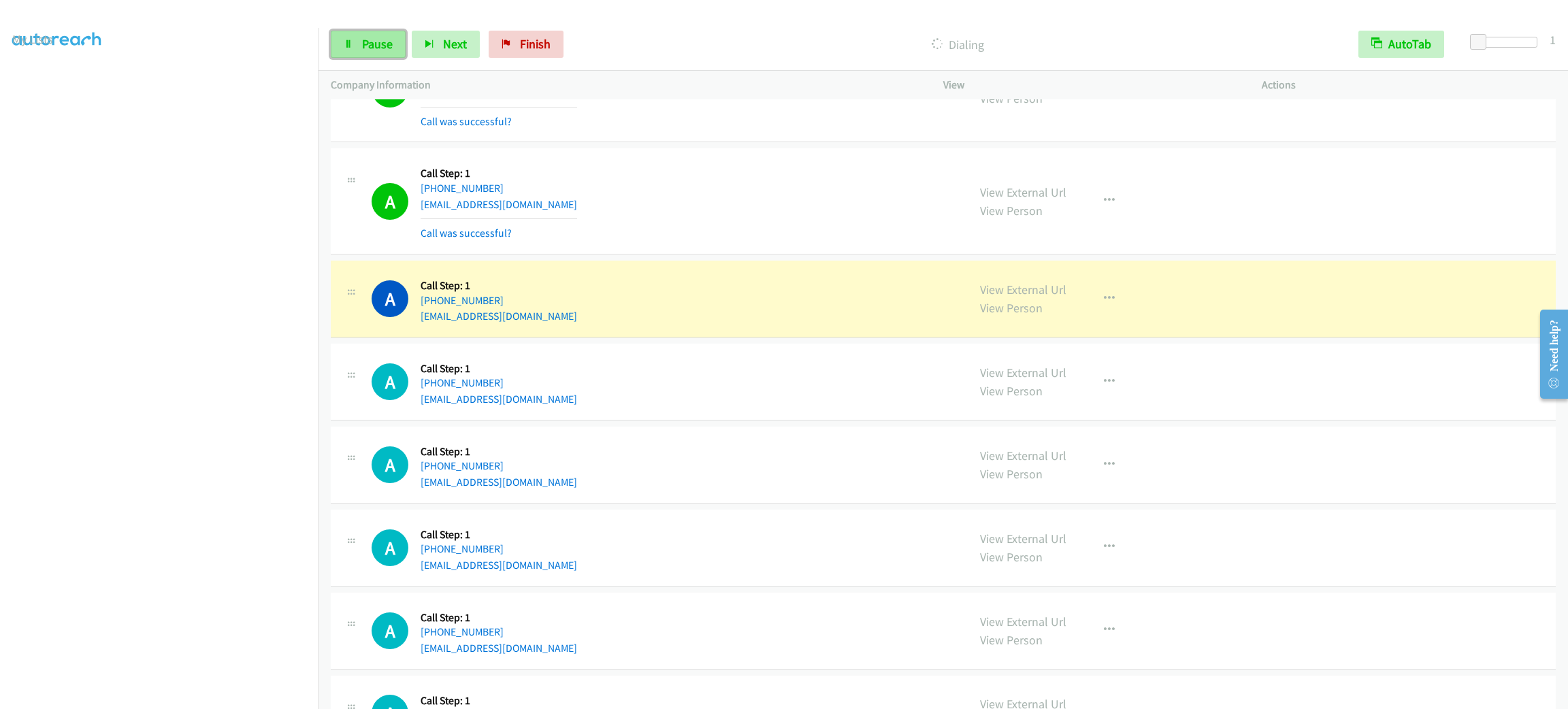
click at [362, 49] on span "Pause" at bounding box center [378, 44] width 31 height 15
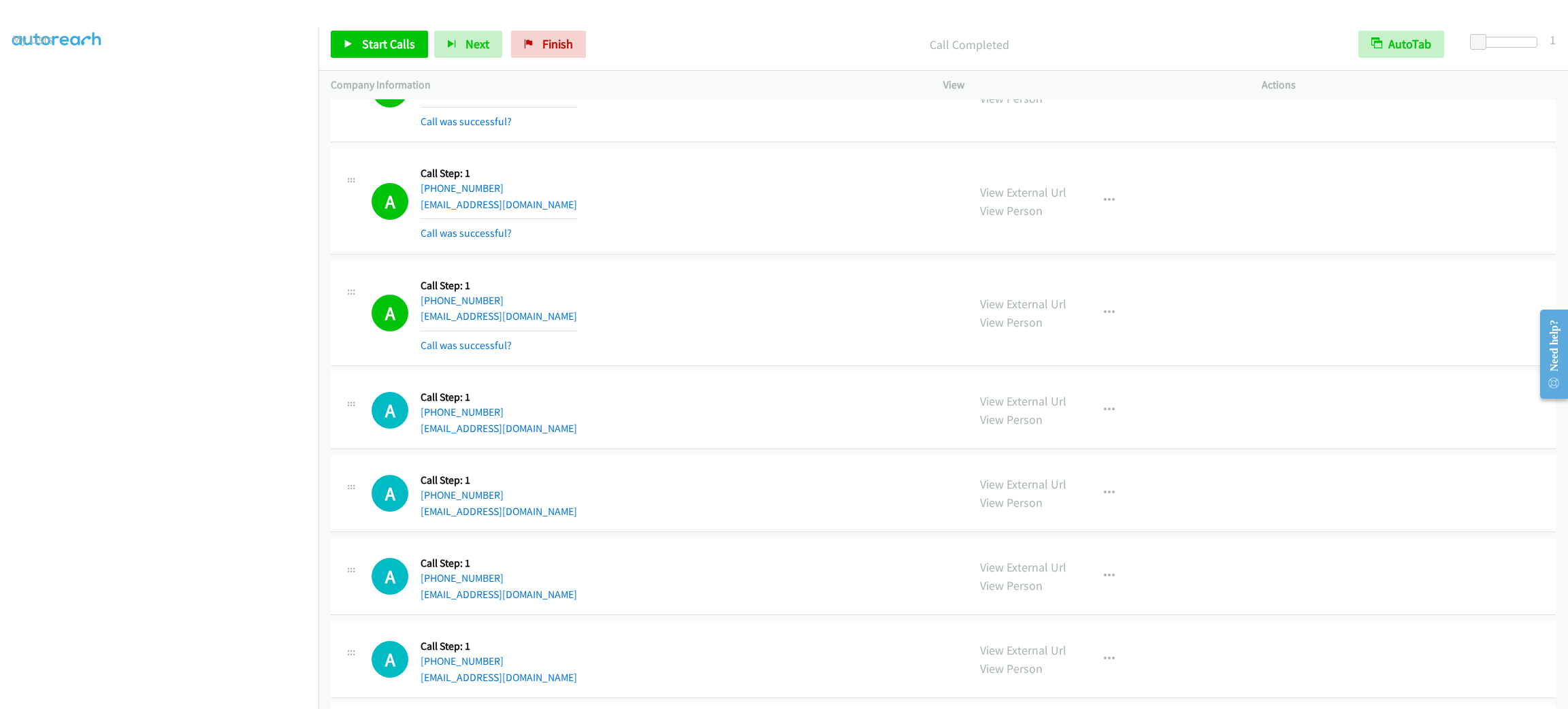
click at [391, 26] on div "Start Calls Pause Next Finish Call Completed AutoTab AutoTab 1" at bounding box center [943, 45] width 1249 height 52
click at [391, 30] on div "Start Calls Pause Next Finish Call Completed AutoTab AutoTab 1" at bounding box center [943, 45] width 1249 height 52
click at [391, 37] on link "Start Calls" at bounding box center [379, 45] width 97 height 27
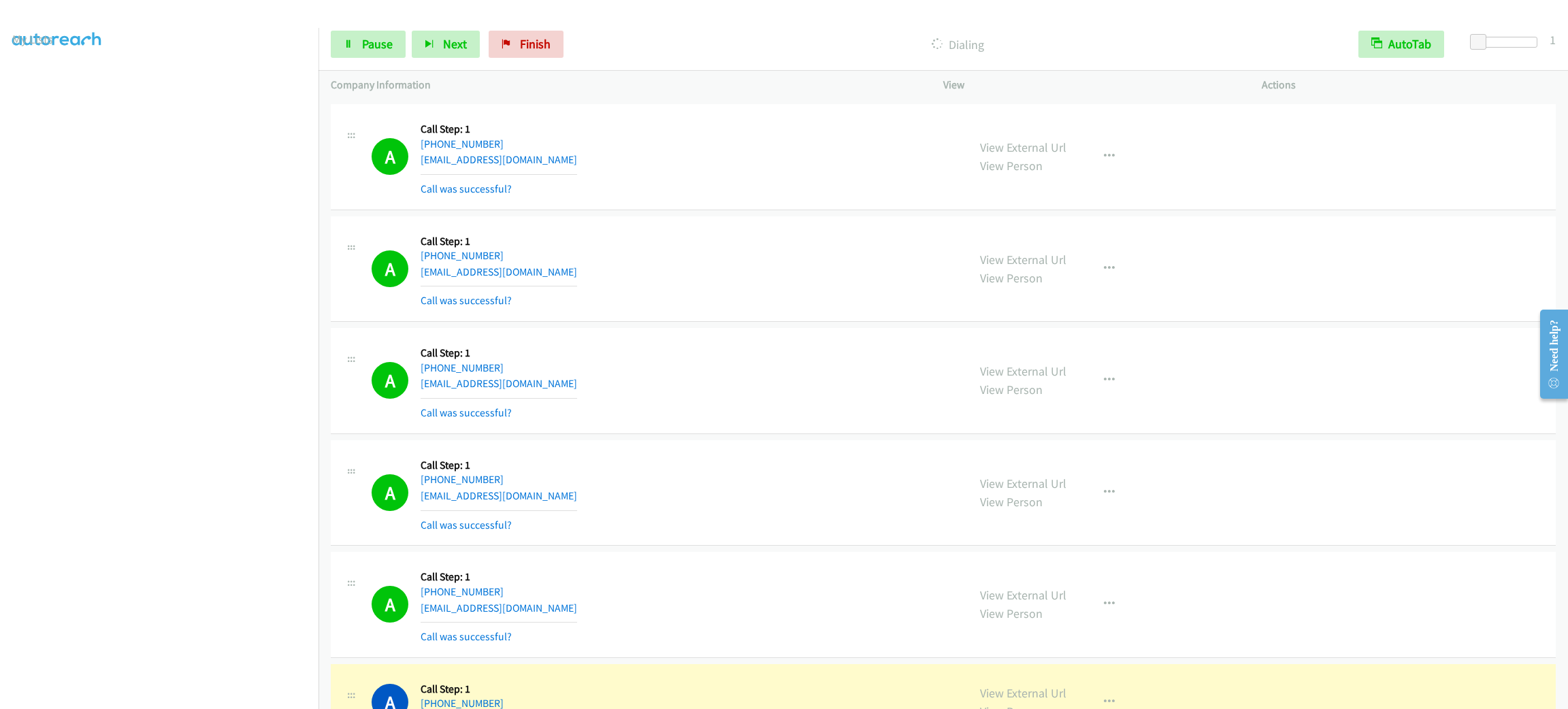
scroll to position [2477, 0]
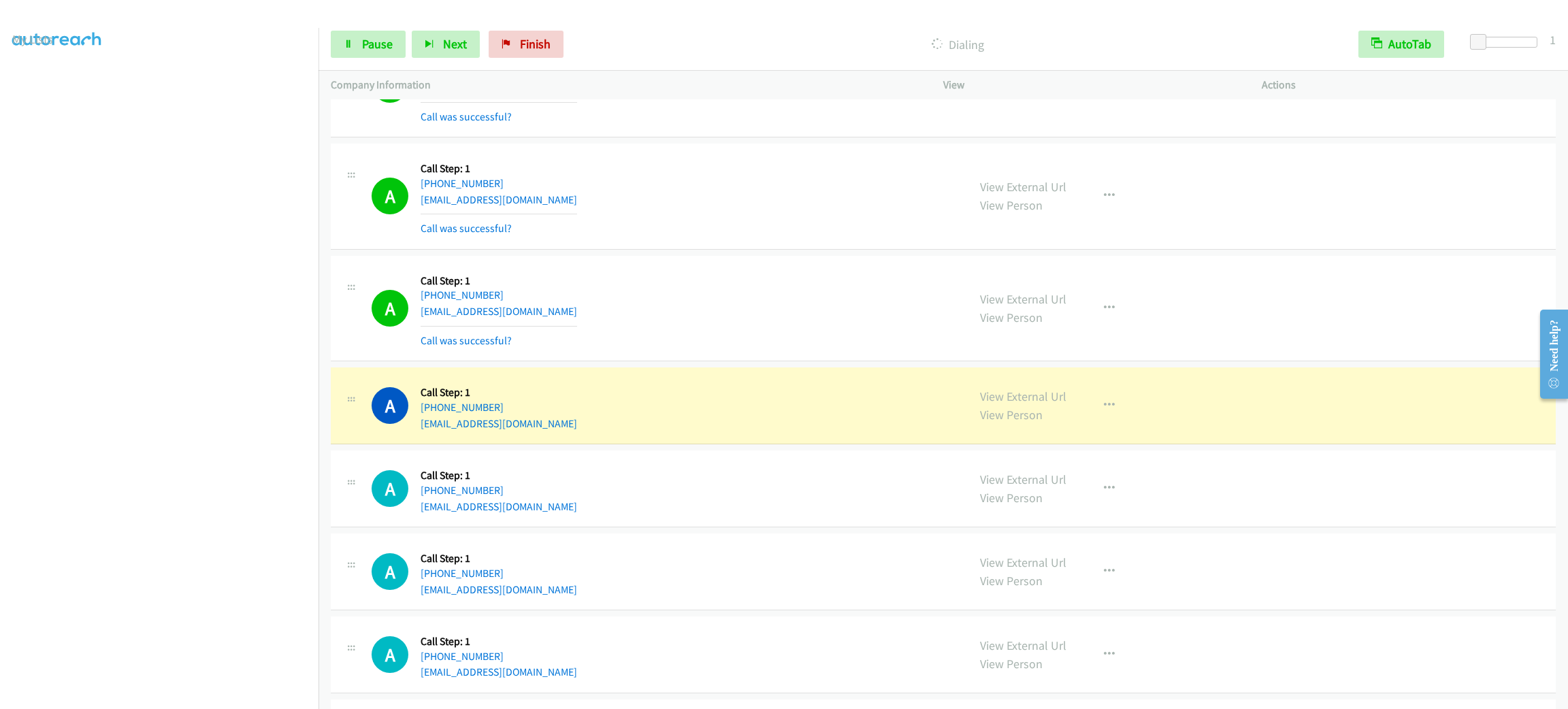
click at [1125, 399] on div "View External Url View Person View External Url Email Schedule/Manage Callback …" at bounding box center [1132, 405] width 330 height 51
click at [1100, 403] on button "button" at bounding box center [1109, 406] width 37 height 27
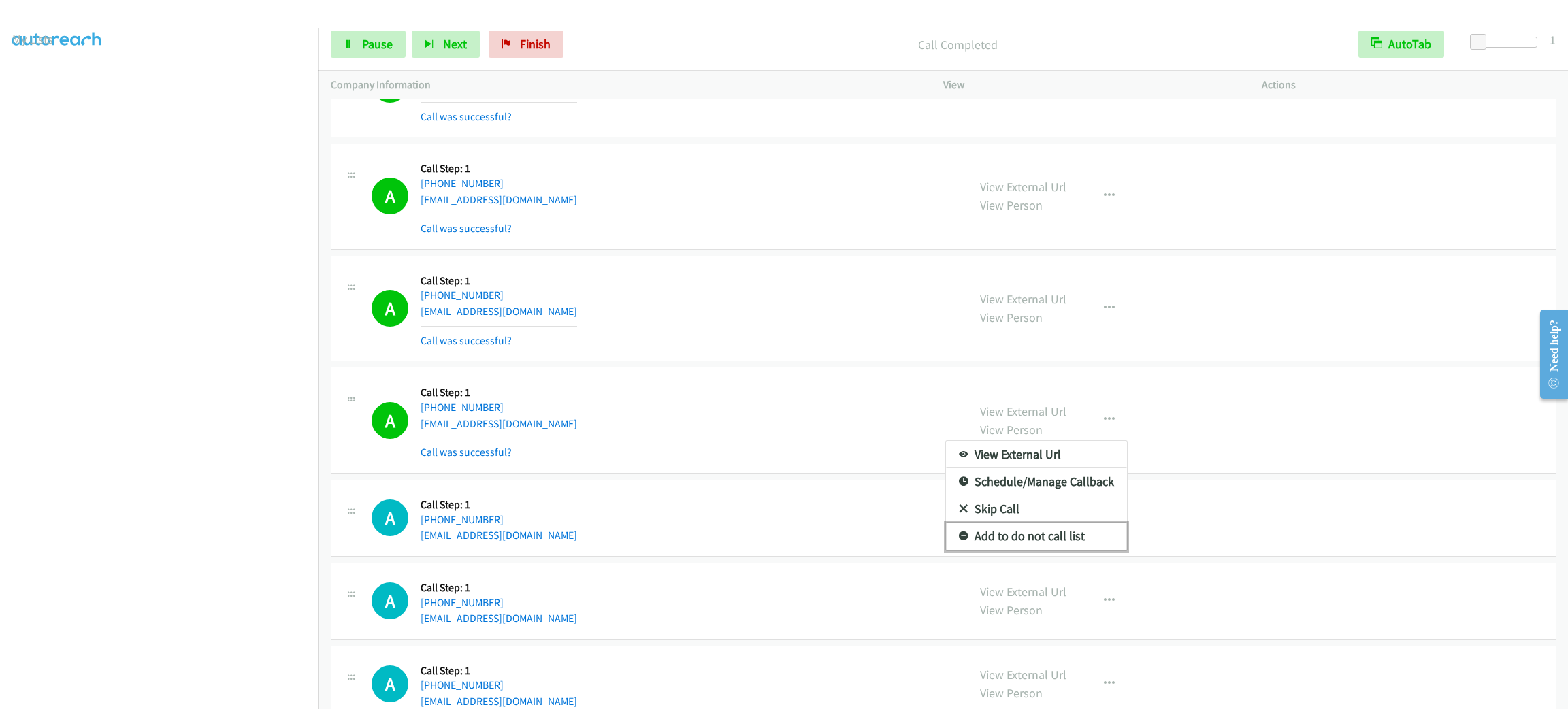
click at [1093, 549] on link "Add to do not call list" at bounding box center [1036, 537] width 181 height 27
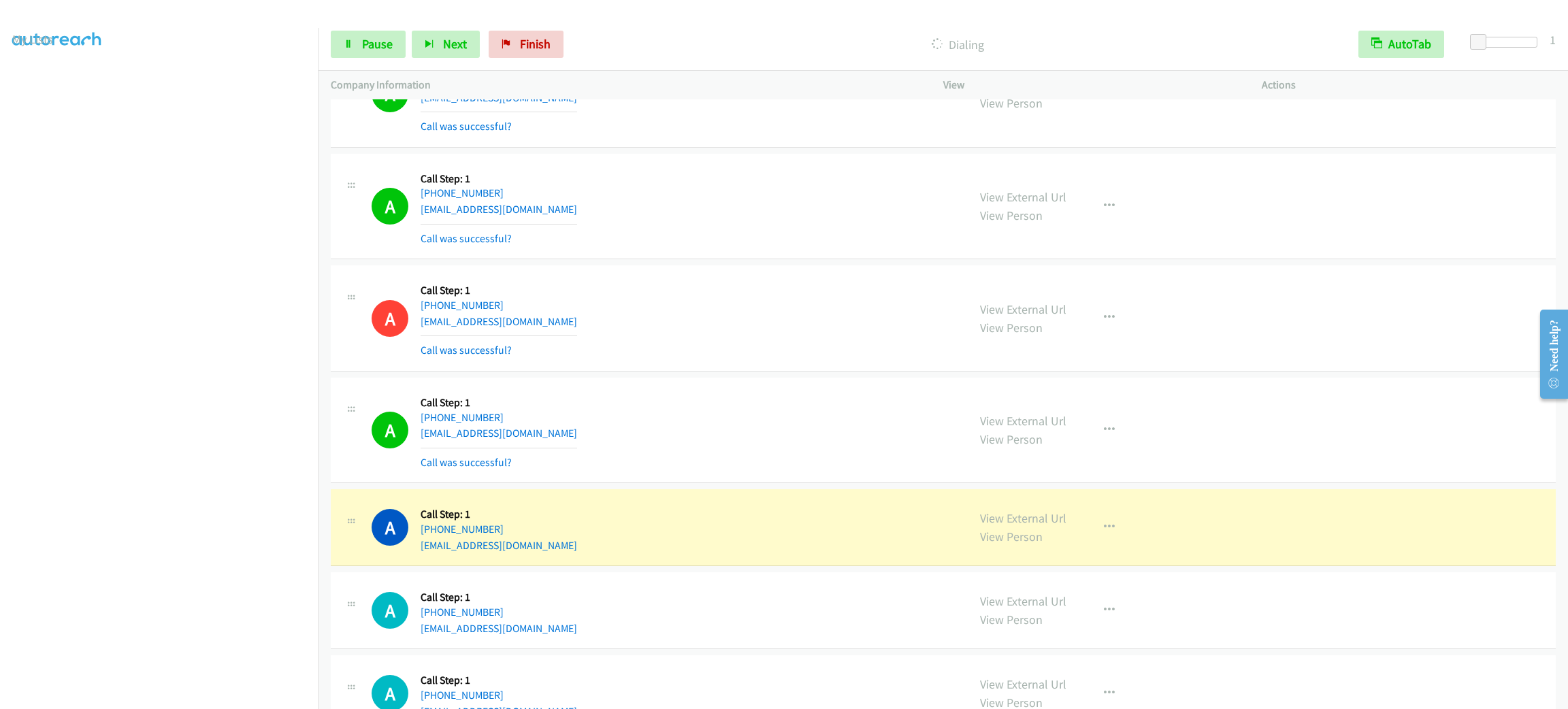
scroll to position [2783, 0]
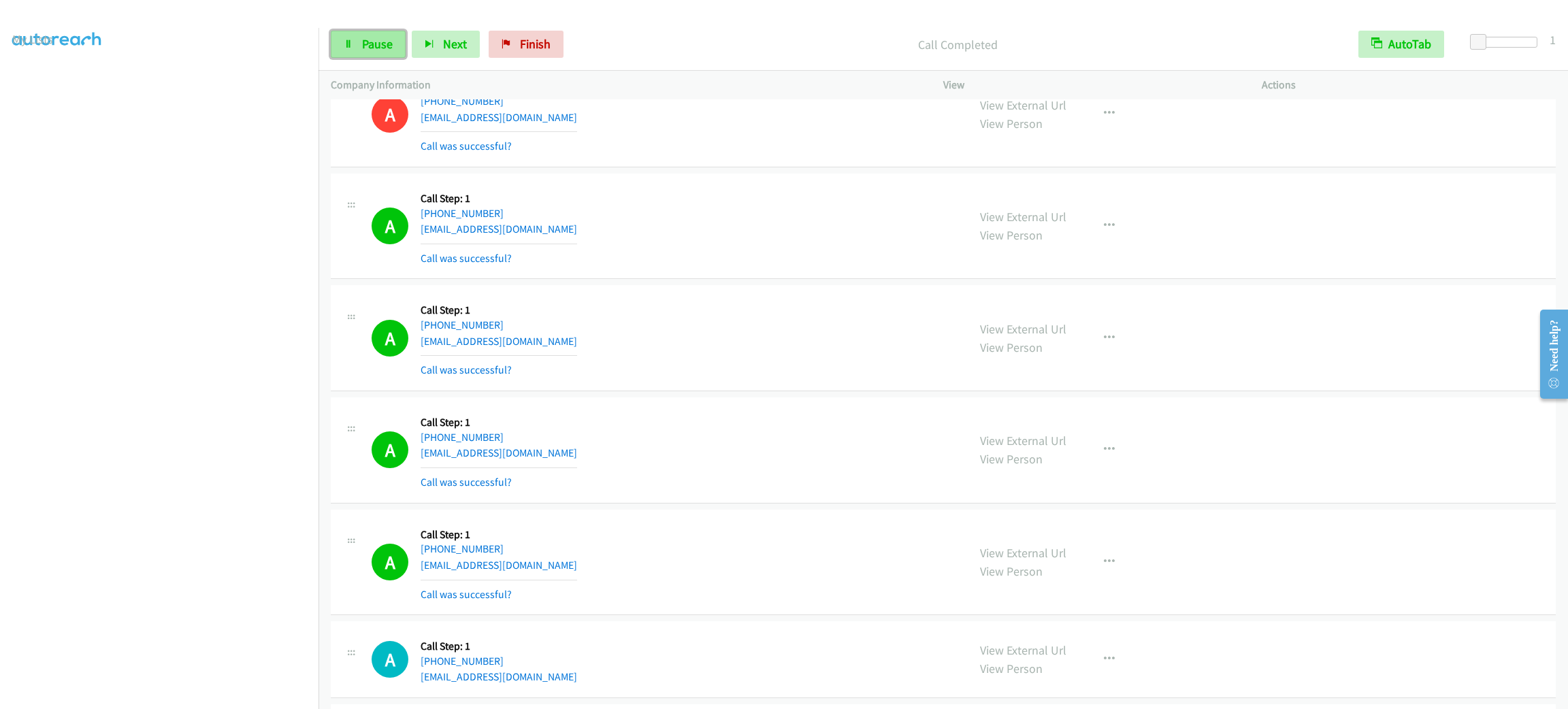
click at [388, 36] on span "Pause" at bounding box center [378, 44] width 31 height 15
click at [388, 36] on span "Start Calls" at bounding box center [388, 44] width 53 height 15
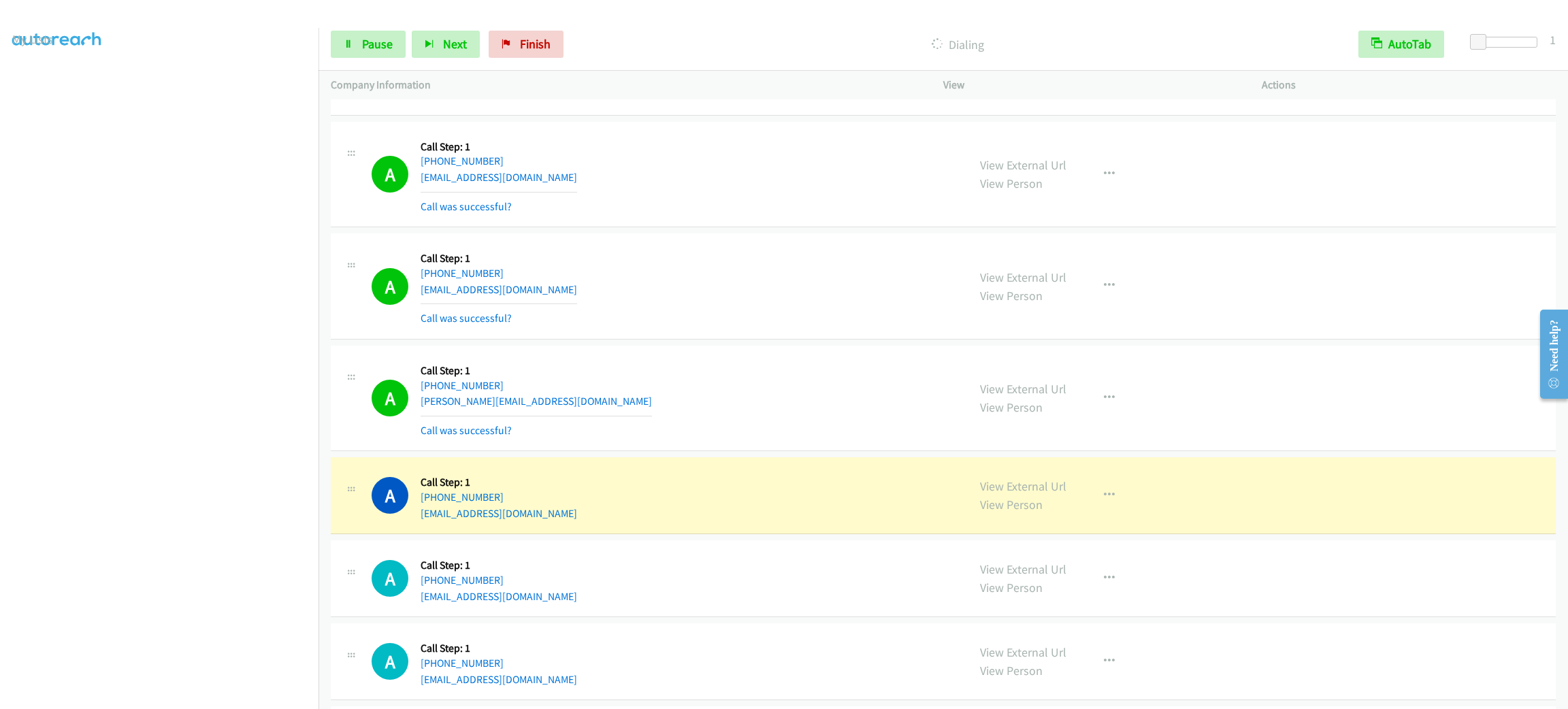
scroll to position [3893, 0]
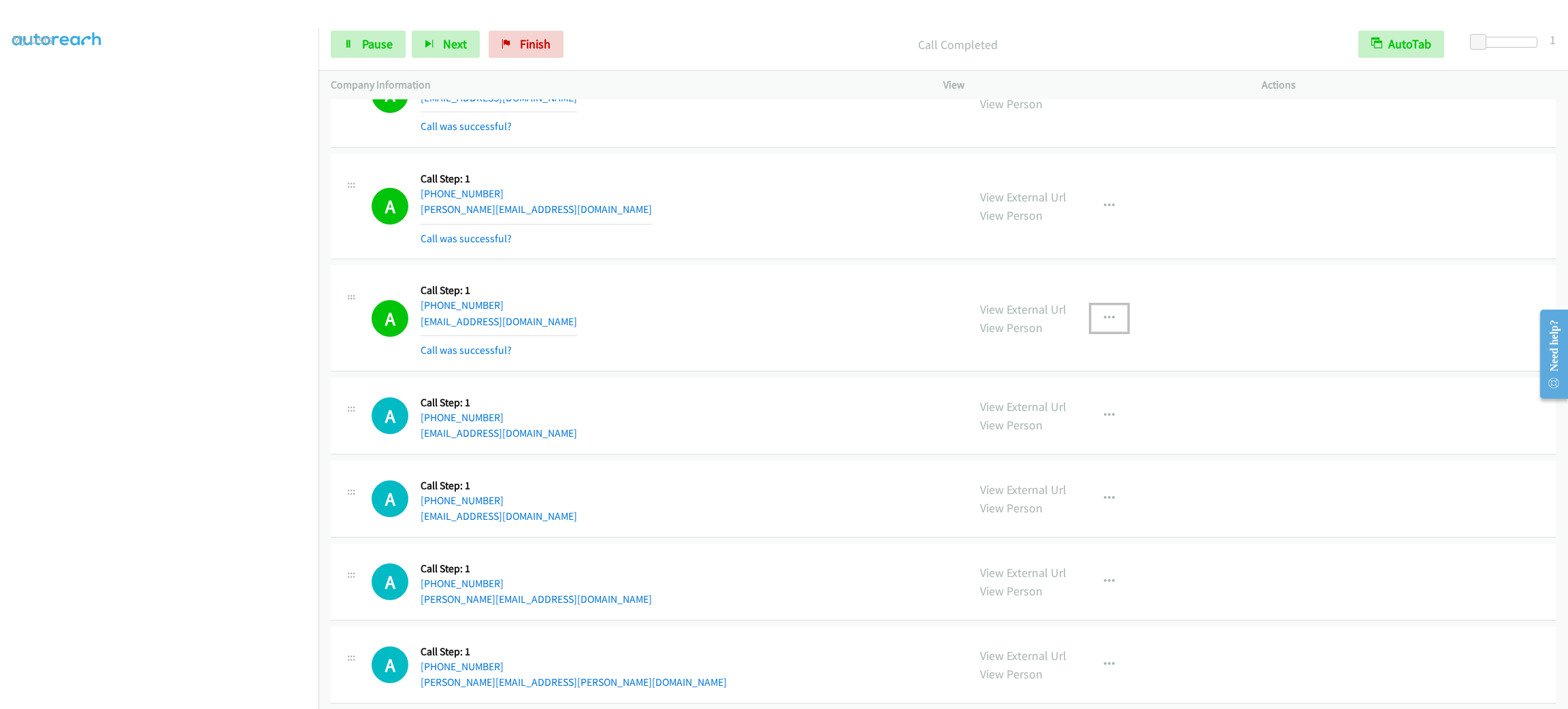
click at [1106, 317] on button "button" at bounding box center [1109, 319] width 37 height 27
click at [1058, 448] on link "Add to do not call list" at bounding box center [1036, 435] width 181 height 27
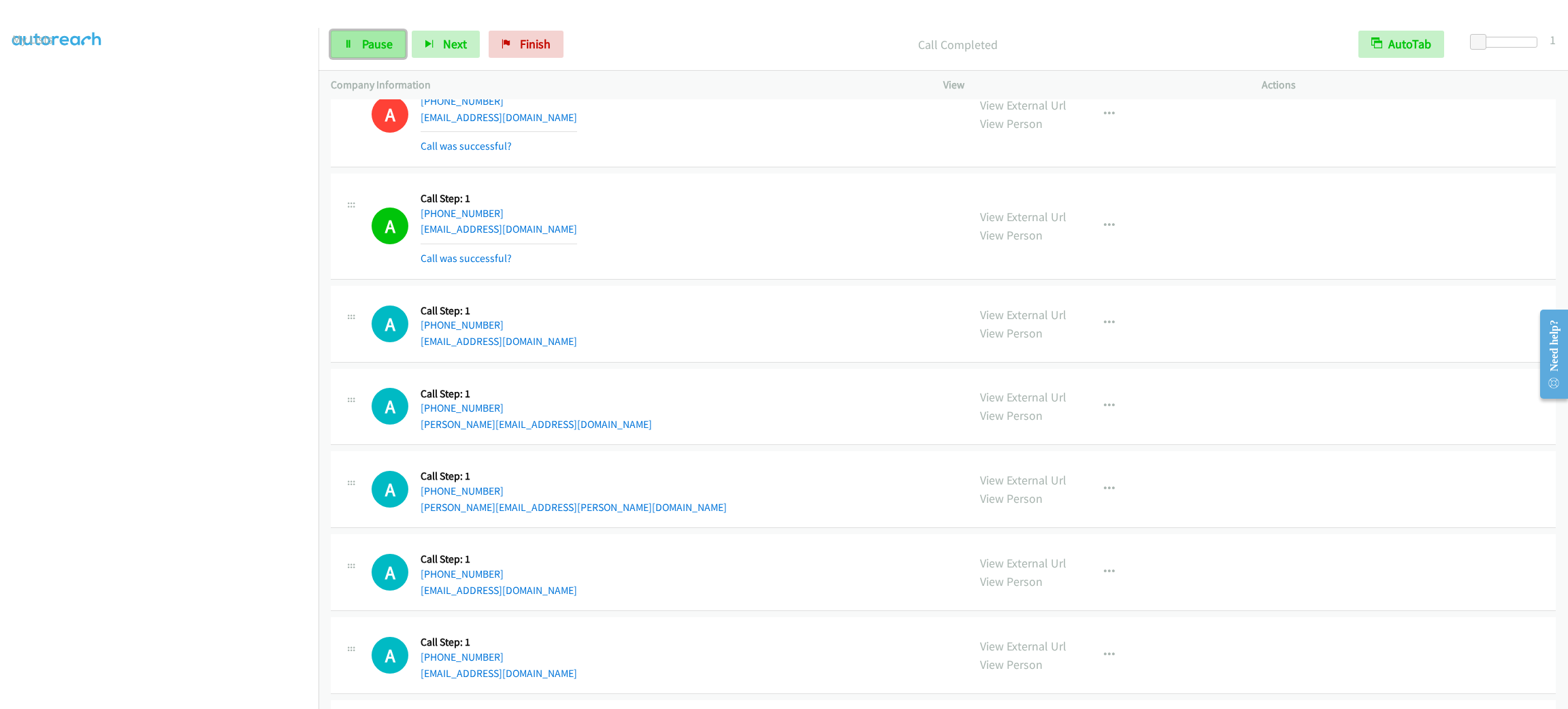
click at [371, 49] on span "Pause" at bounding box center [378, 44] width 31 height 15
click at [371, 49] on span "Start Calls" at bounding box center [388, 44] width 53 height 15
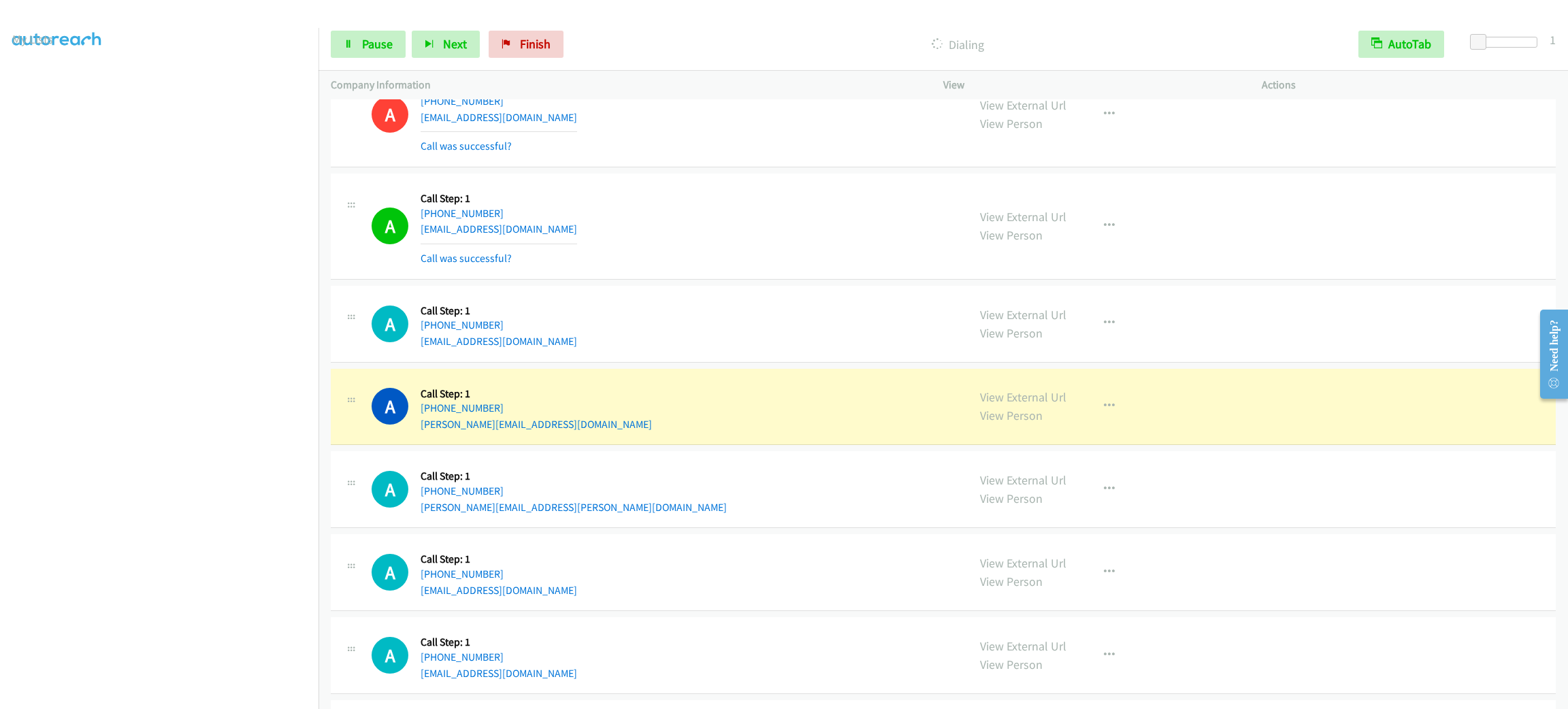
scroll to position [4301, 0]
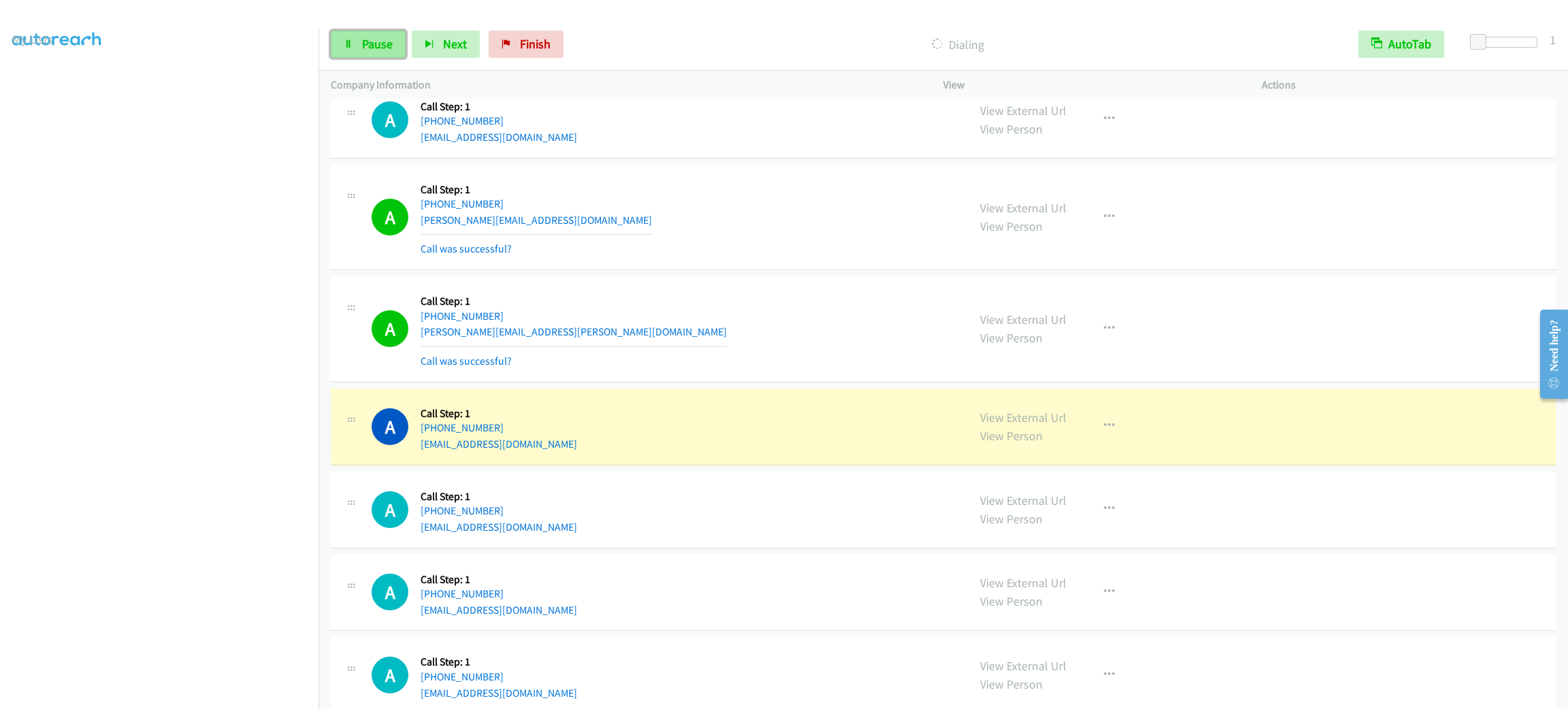
click at [347, 49] on link "Pause" at bounding box center [367, 45] width 75 height 27
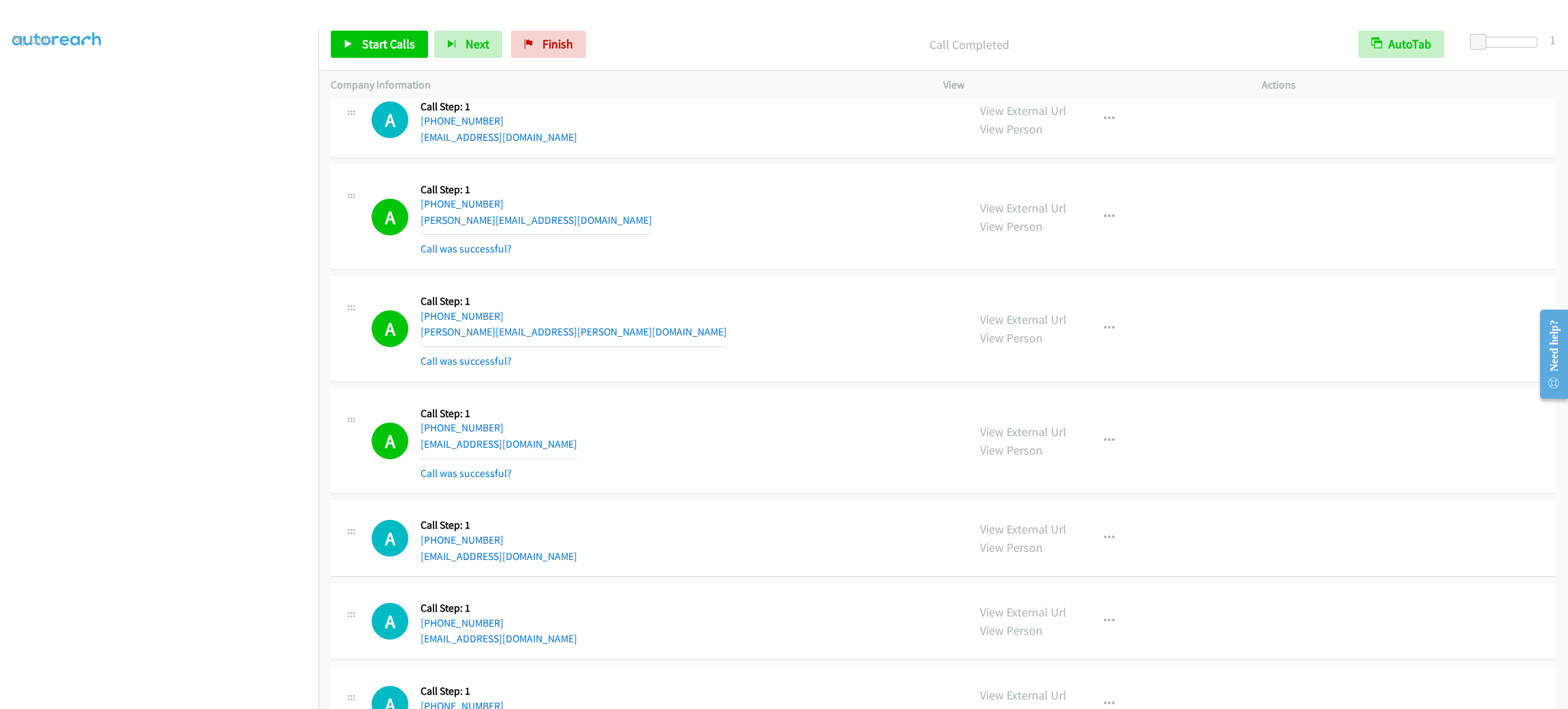
click at [836, 271] on div "A Callback Scheduled Call Step: 1 America/New_York +1 984-949-5849 karen.sargsy…" at bounding box center [942, 218] width 1225 height 107
click at [882, 537] on div "A Callback Scheduled Call Step: 1 America/New_York +1 305-467-9390 barbaraabreu…" at bounding box center [663, 538] width 584 height 51
click at [808, 231] on div "A Callback Scheduled Call Step: 1 America/New_York +1 984-949-5849 karen.sargsy…" at bounding box center [663, 218] width 584 height 81
click at [806, 231] on div "A Callback Scheduled Call Step: 1 America/New_York +1 984-949-5849 karen.sargsy…" at bounding box center [663, 218] width 584 height 81
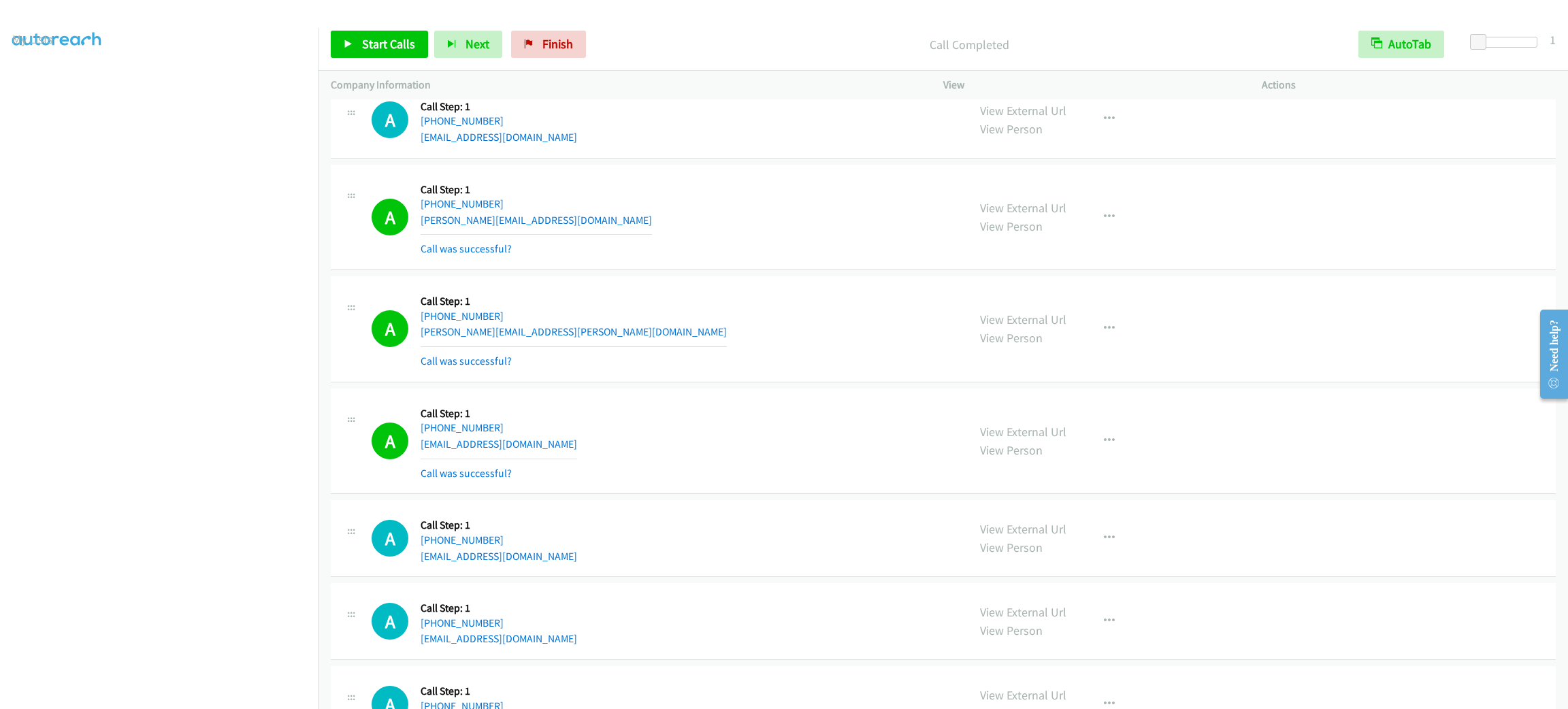
click at [806, 231] on div "A Callback Scheduled Call Step: 1 America/New_York +1 984-949-5849 karen.sargsy…" at bounding box center [663, 218] width 584 height 81
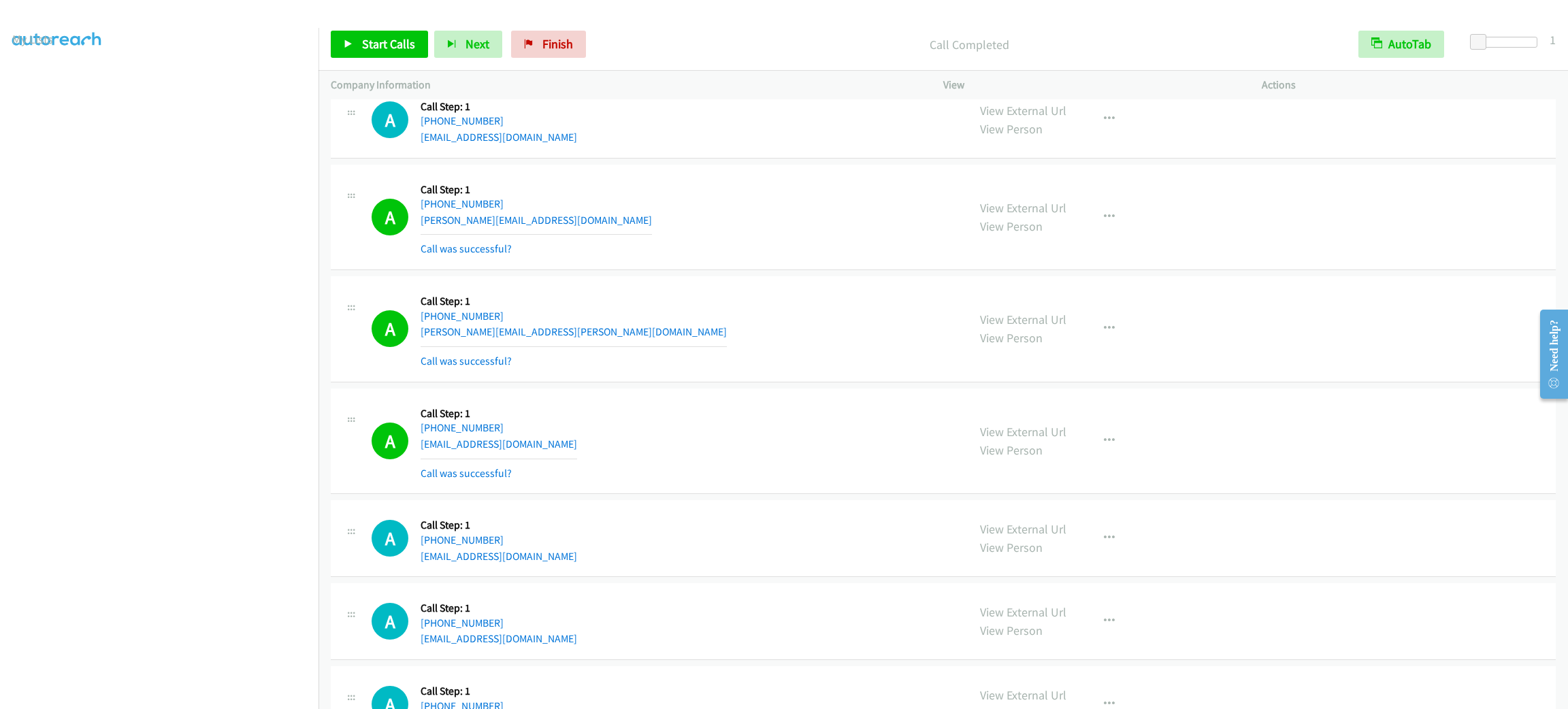
click at [806, 231] on div "A Callback Scheduled Call Step: 1 America/New_York +1 984-949-5849 karen.sargsy…" at bounding box center [663, 218] width 584 height 81
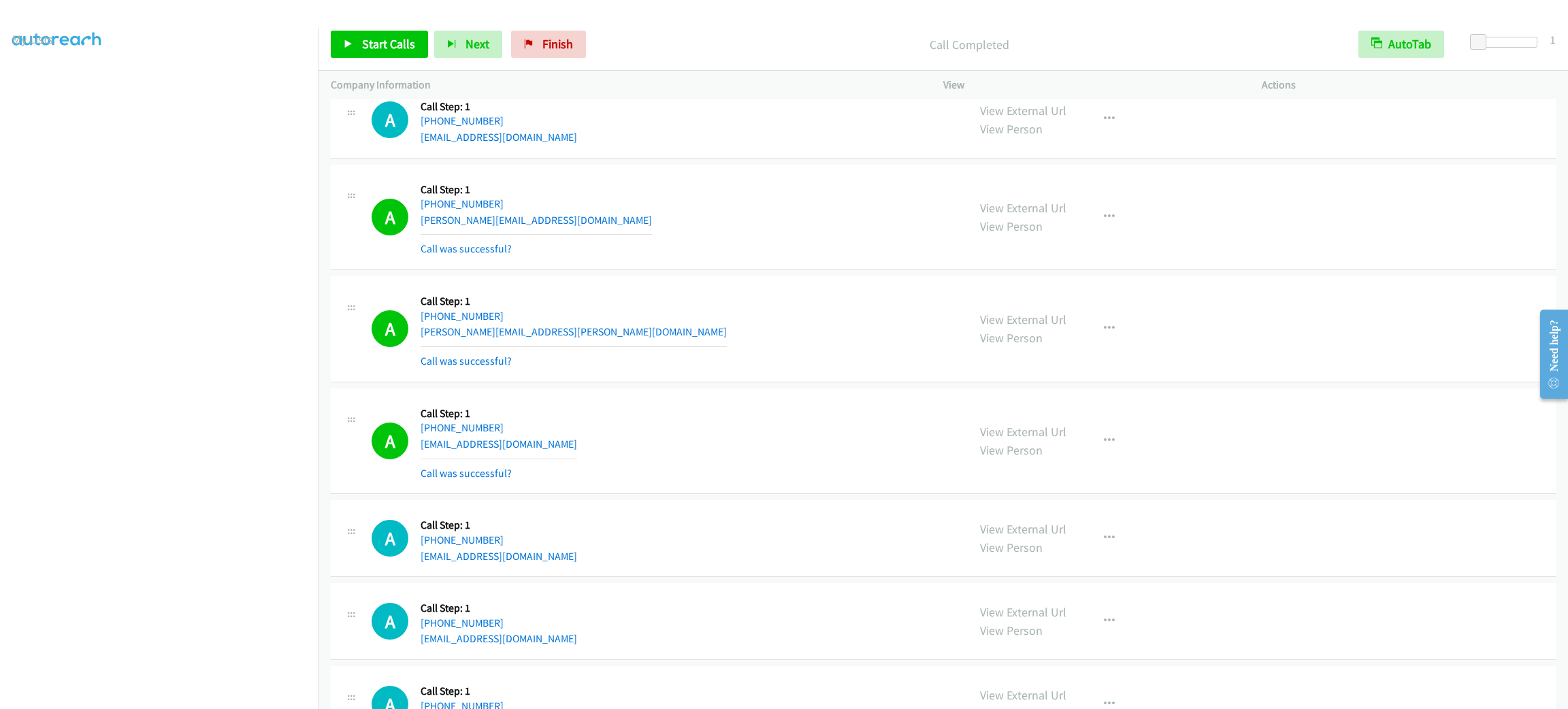
click at [806, 231] on div "A Callback Scheduled Call Step: 1 America/New_York +1 984-949-5849 karen.sargsy…" at bounding box center [663, 218] width 584 height 81
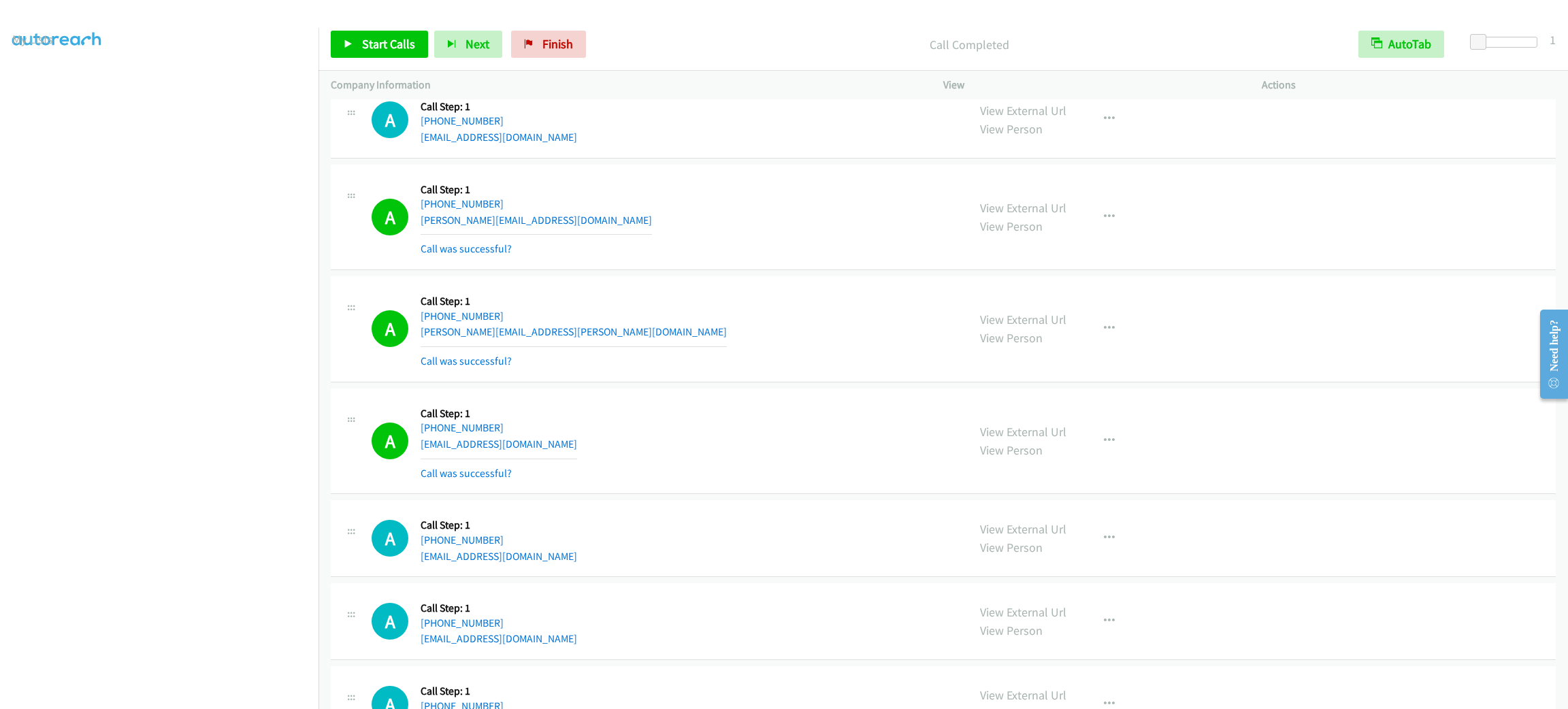
click at [806, 231] on div "A Callback Scheduled Call Step: 1 America/New_York +1 984-949-5849 karen.sargsy…" at bounding box center [663, 218] width 584 height 81
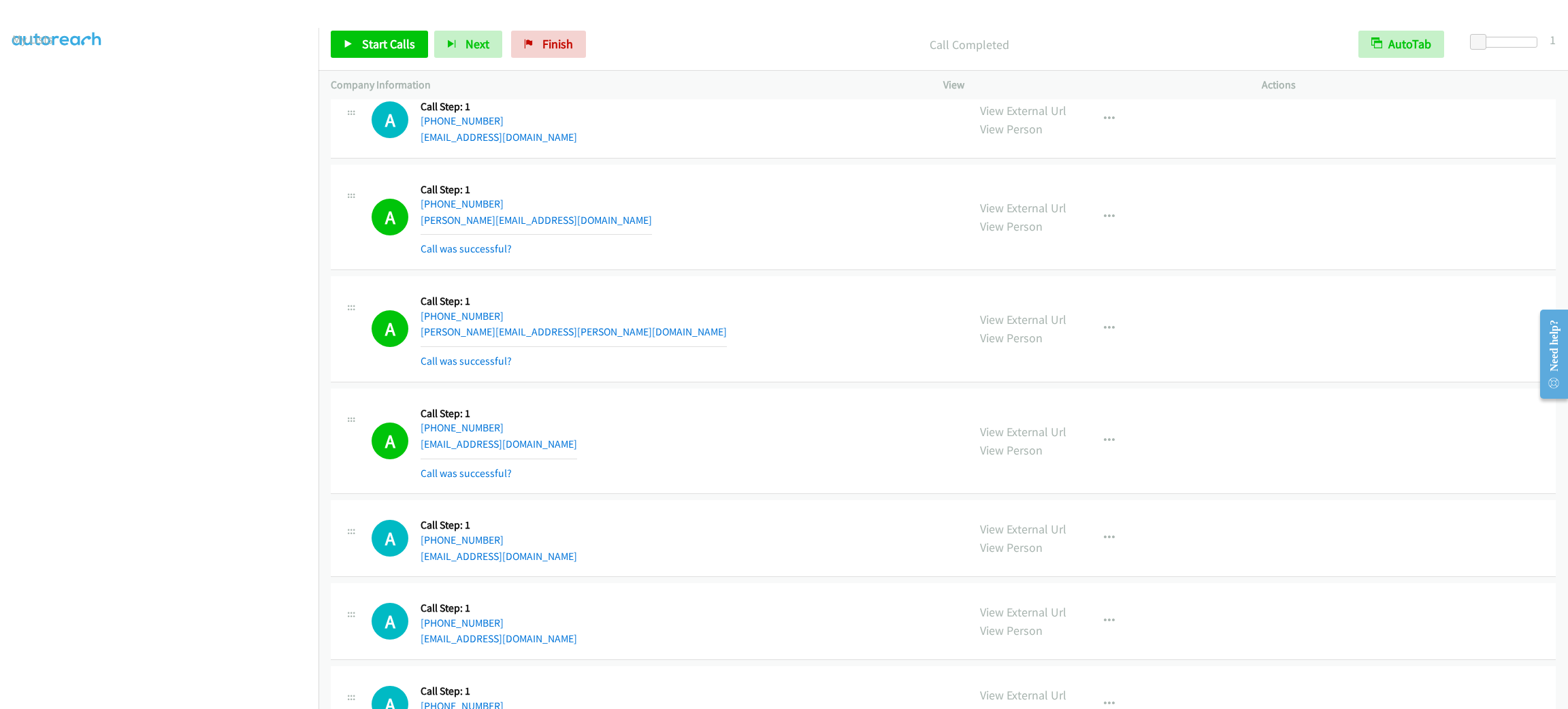
click at [806, 231] on div "A Callback Scheduled Call Step: 1 America/New_York +1 984-949-5849 karen.sargsy…" at bounding box center [663, 218] width 584 height 81
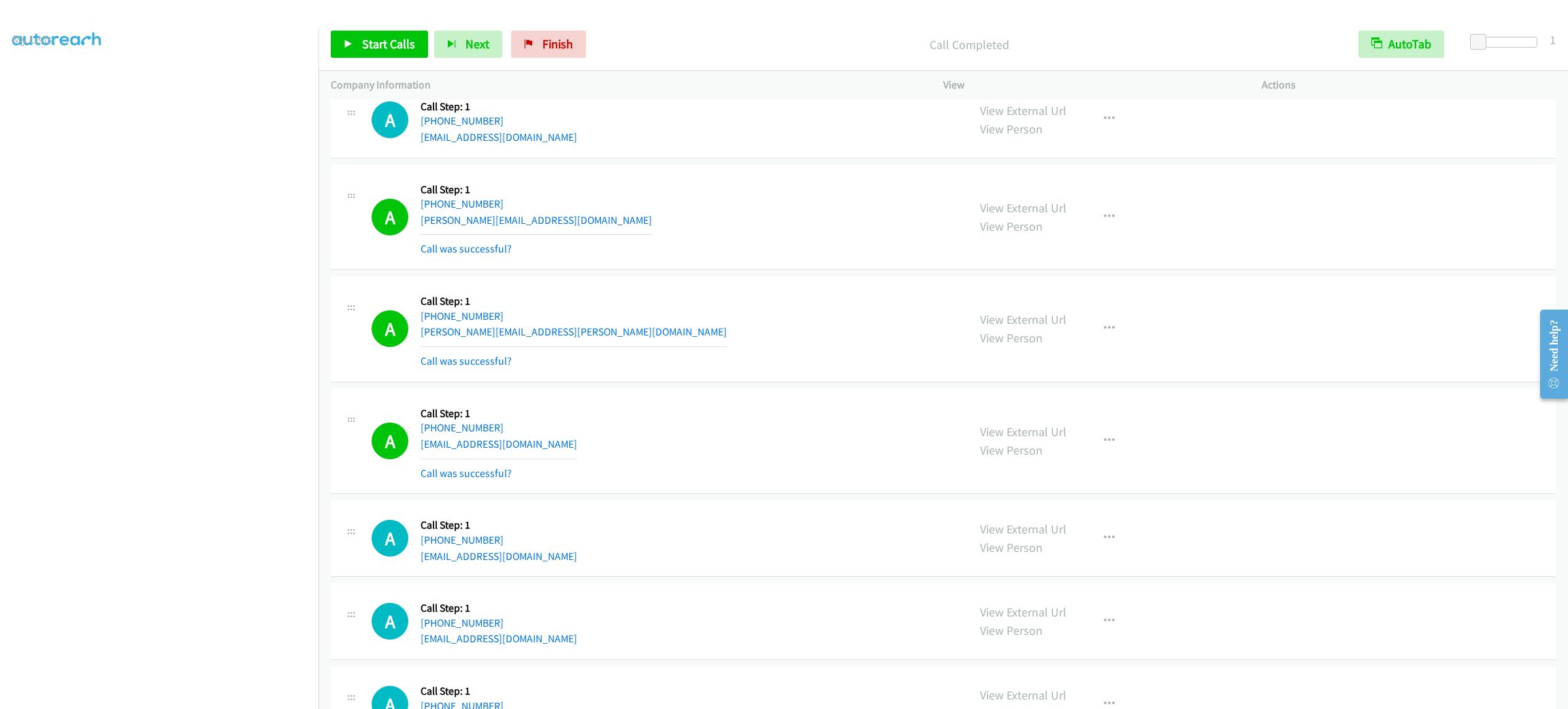
click at [806, 231] on div "A Callback Scheduled Call Step: 1 America/New_York +1 984-949-5849 karen.sargsy…" at bounding box center [663, 218] width 584 height 81
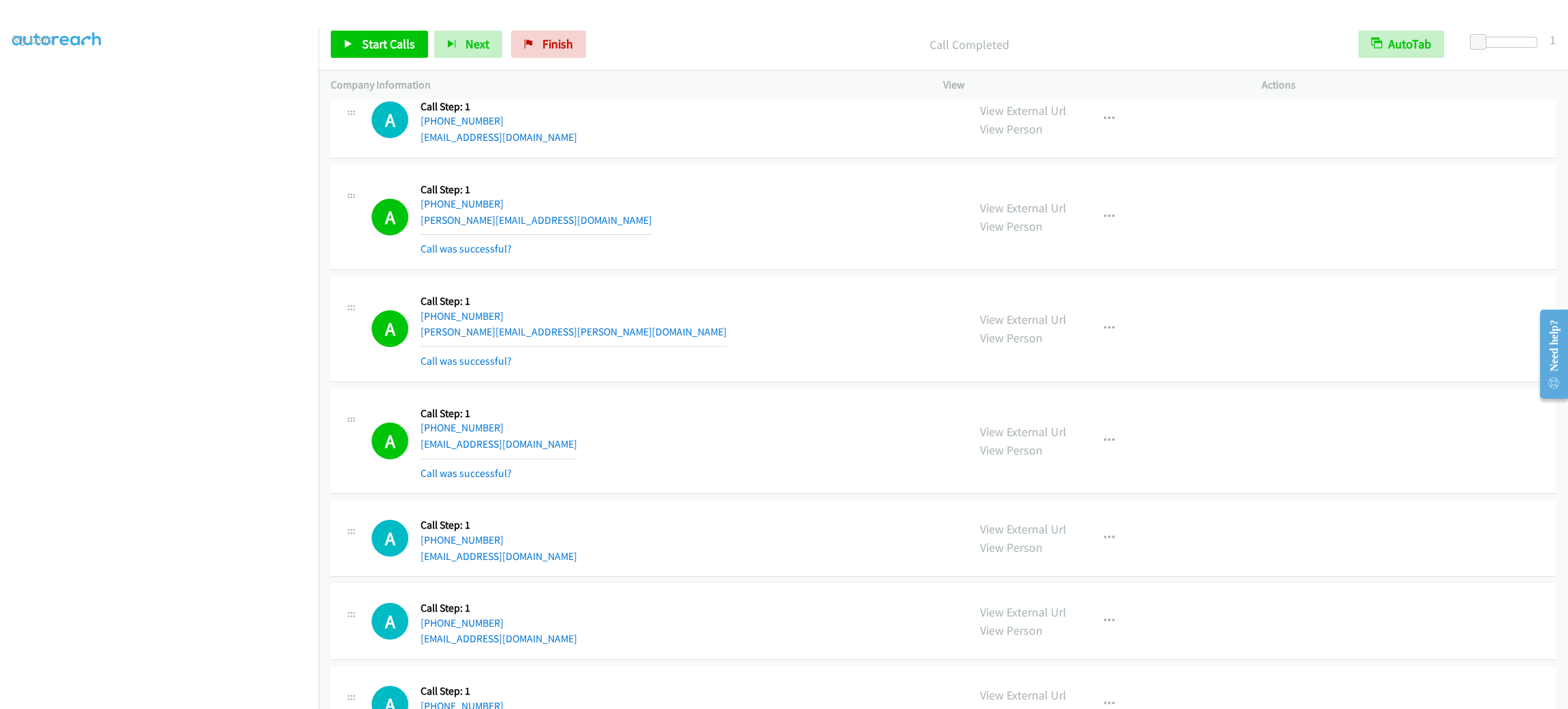
click at [806, 231] on div "A Callback Scheduled Call Step: 1 America/New_York +1 984-949-5849 karen.sargsy…" at bounding box center [663, 218] width 584 height 81
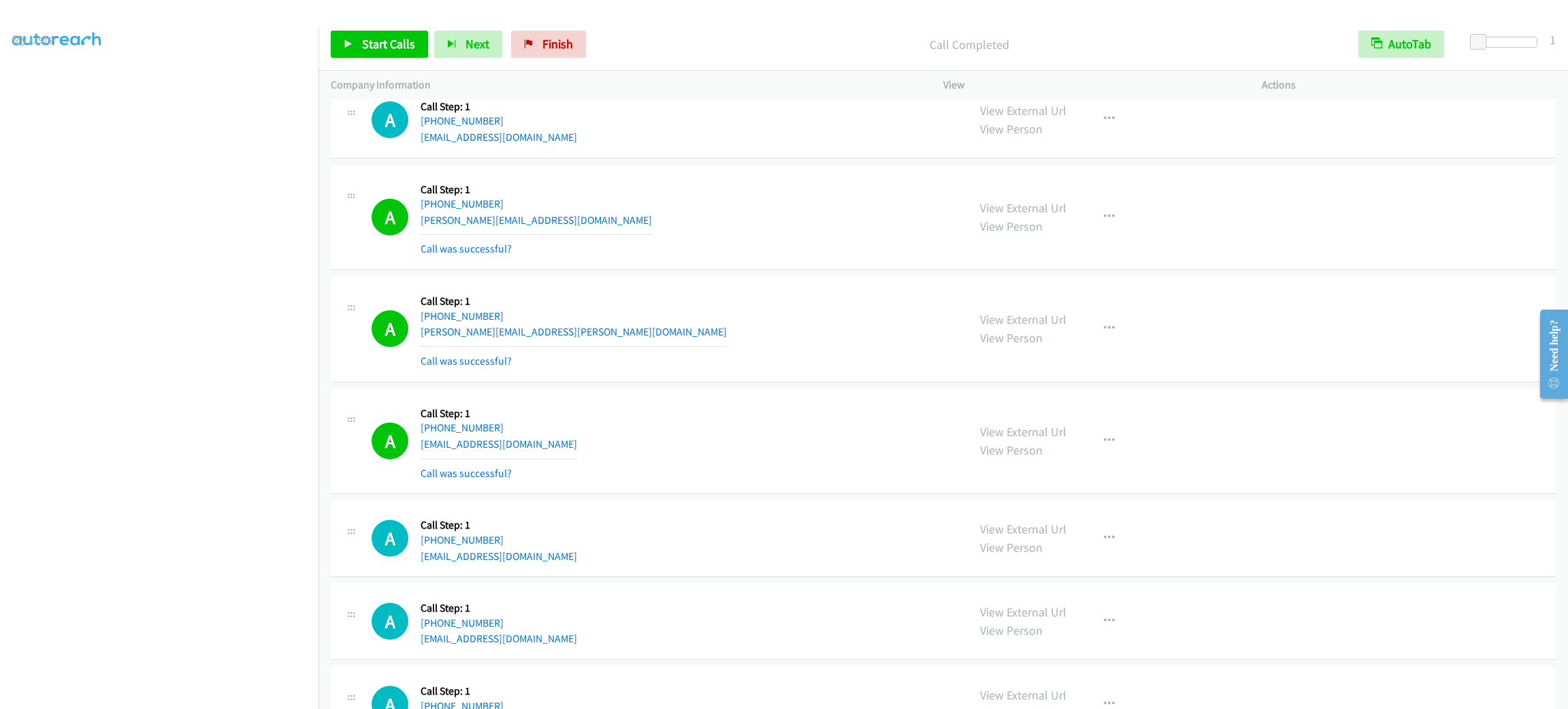
click at [806, 231] on div "A Callback Scheduled Call Step: 1 America/New_York +1 984-949-5849 karen.sargsy…" at bounding box center [663, 218] width 584 height 81
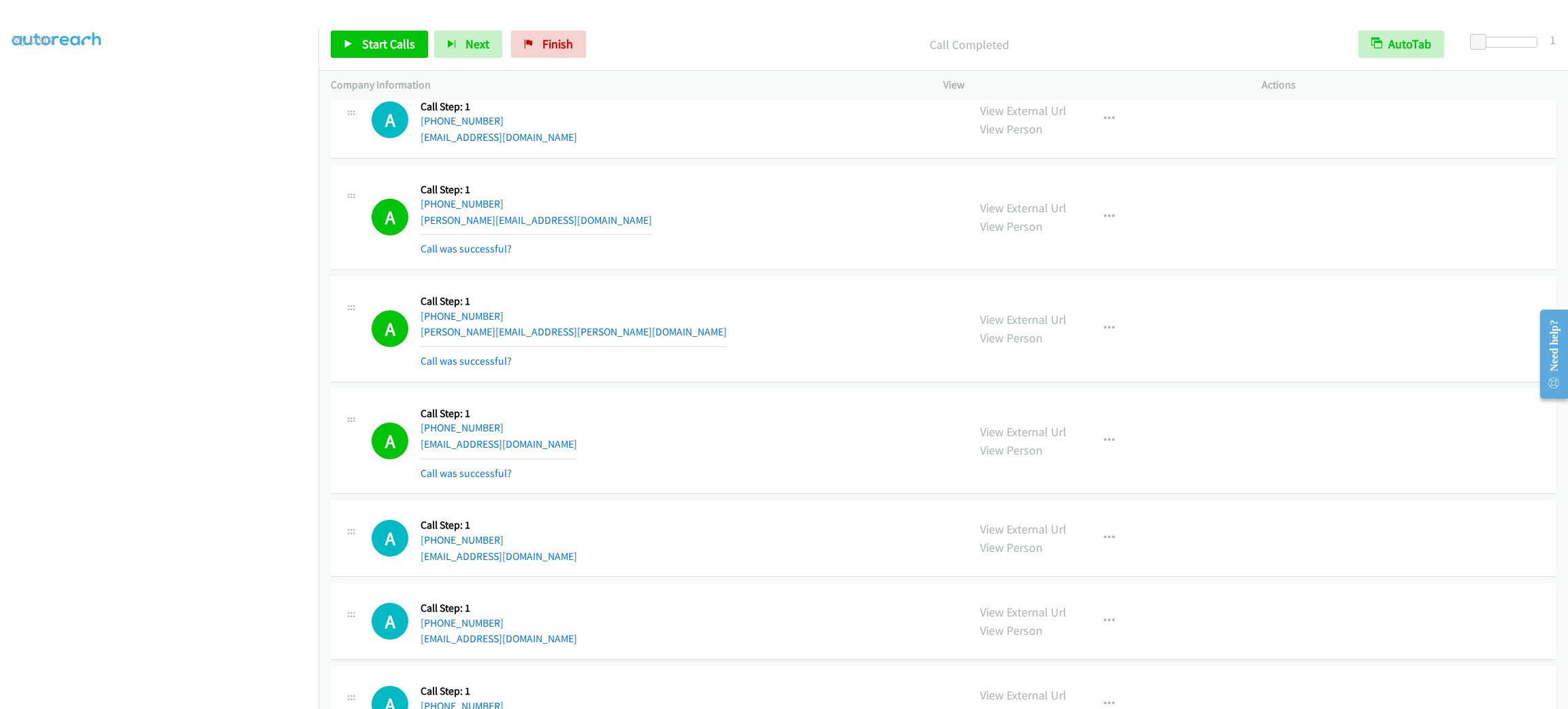
click at [806, 231] on div "A Callback Scheduled Call Step: 1 America/New_York +1 984-949-5849 karen.sargsy…" at bounding box center [663, 218] width 584 height 81
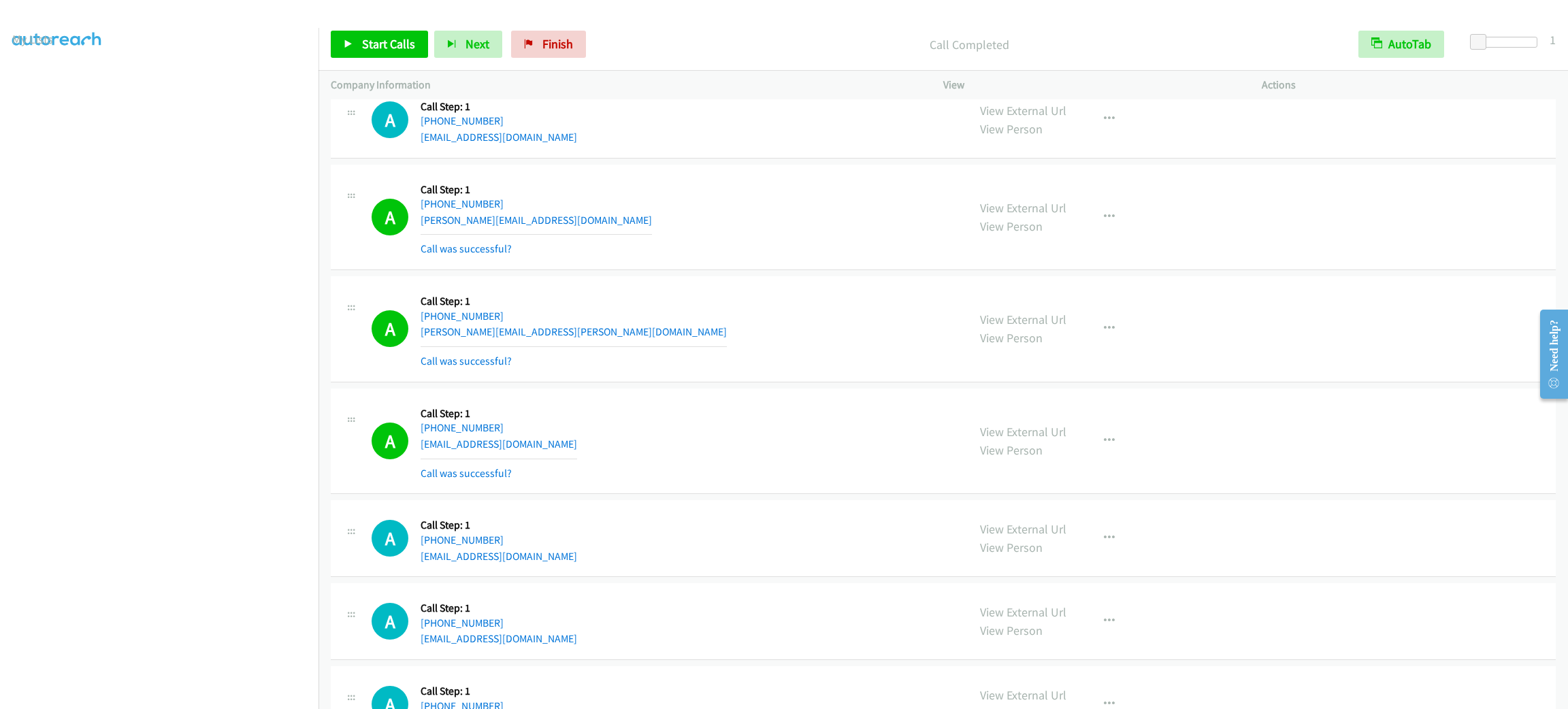
click at [806, 231] on div "A Callback Scheduled Call Step: 1 America/New_York +1 984-949-5849 karen.sargsy…" at bounding box center [663, 218] width 584 height 81
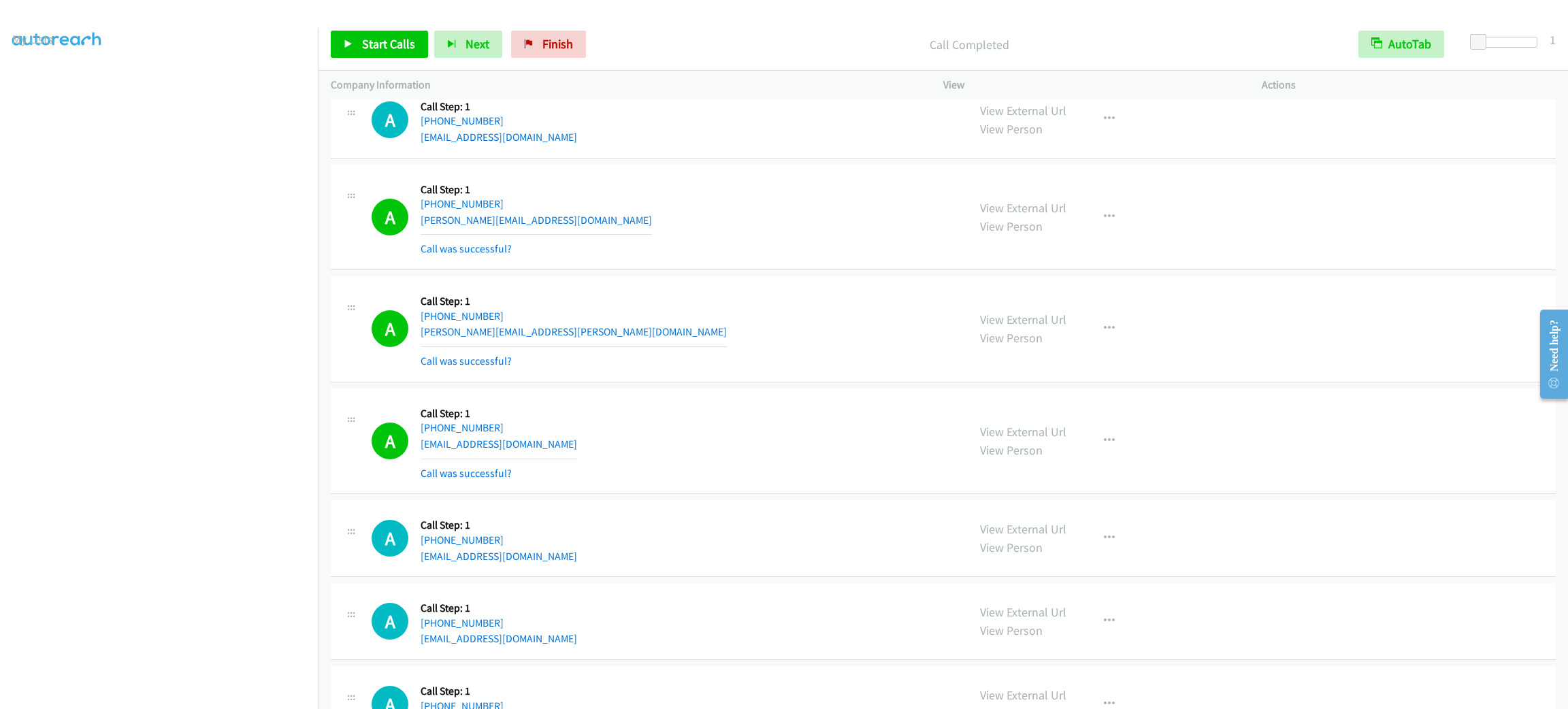
click at [806, 231] on div "A Callback Scheduled Call Step: 1 America/New_York +1 984-949-5849 karen.sargsy…" at bounding box center [663, 218] width 584 height 81
click at [712, 228] on div "A Callback Scheduled Call Step: 1 America/New_York +1 984-949-5849 karen.sargsy…" at bounding box center [663, 218] width 584 height 81
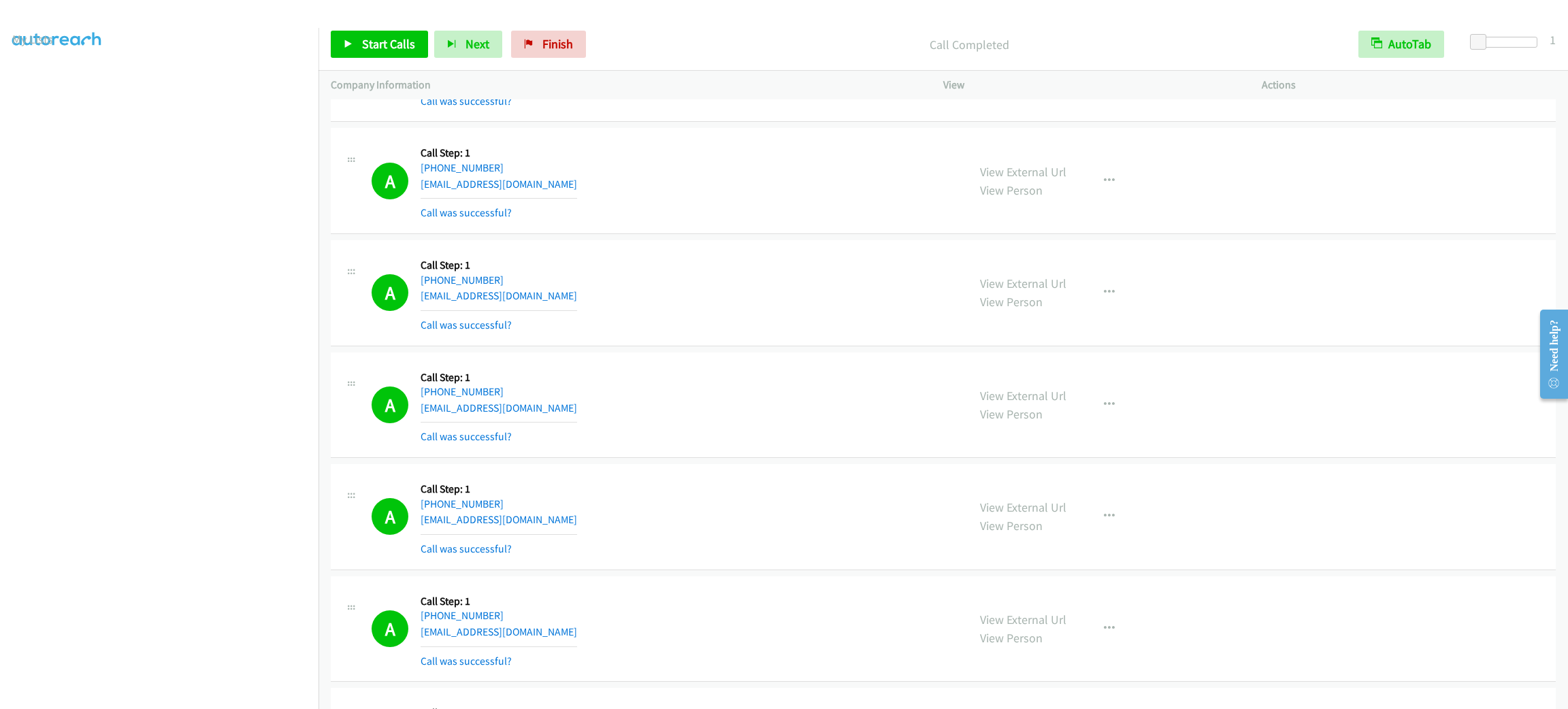
click at [1079, 414] on div "View External Url View Person View External Url Email Schedule/Manage Callback …" at bounding box center [1132, 406] width 330 height 81
drag, startPoint x: 1093, startPoint y: 412, endPoint x: 1087, endPoint y: 481, distance: 69.3
click at [1093, 418] on button "button" at bounding box center [1109, 405] width 37 height 27
click at [1083, 521] on link "Add to do not call list" at bounding box center [1036, 521] width 181 height 27
click at [397, 44] on span "Start Calls" at bounding box center [388, 44] width 53 height 15
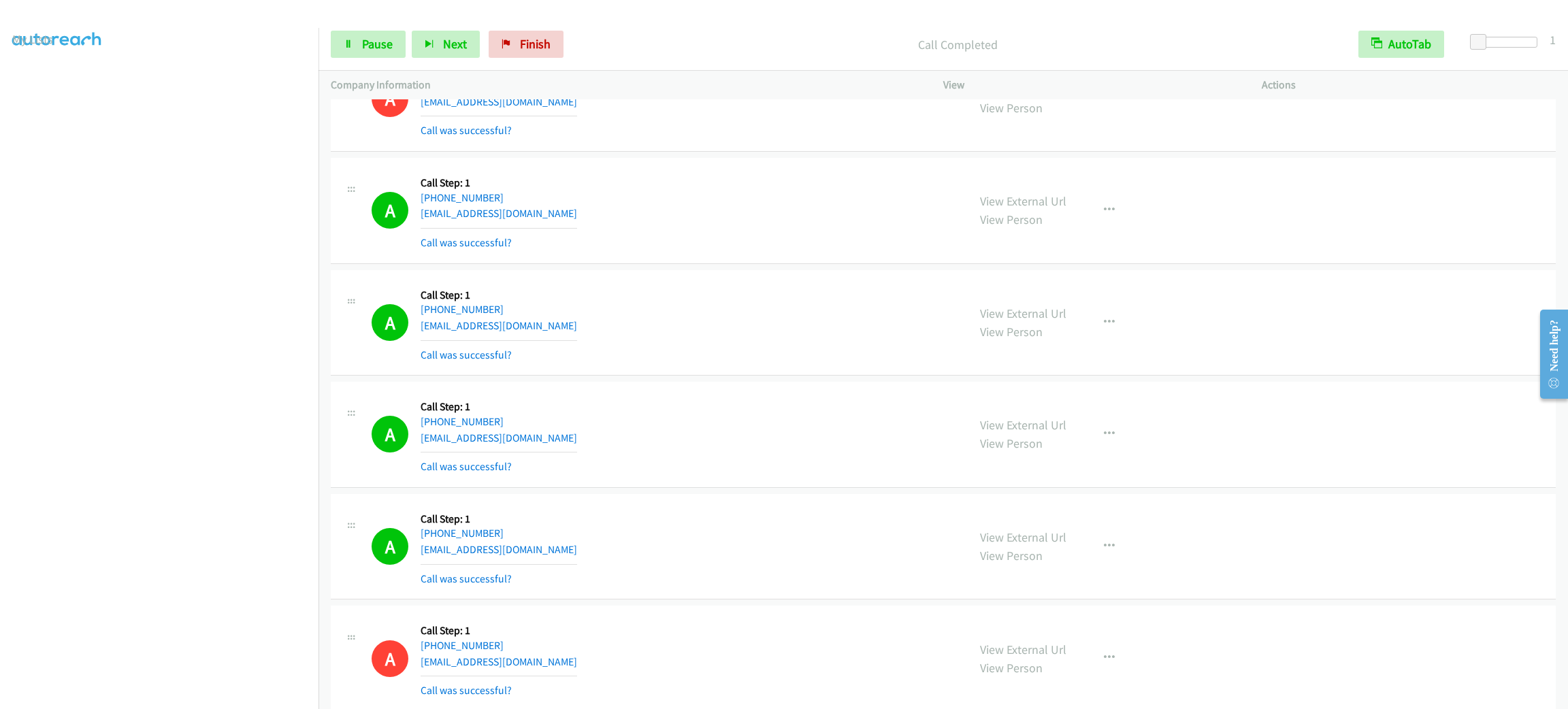
scroll to position [2442, 0]
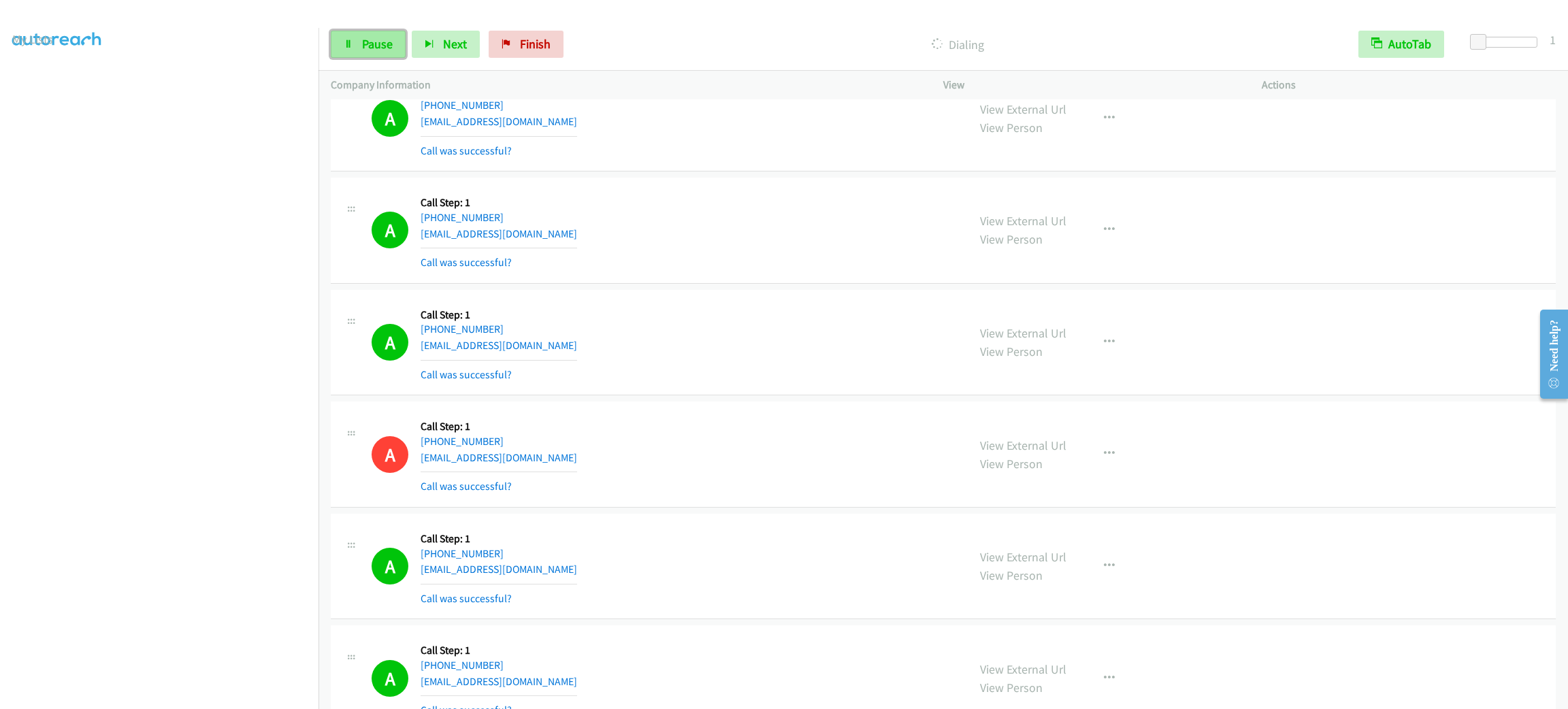
click at [370, 38] on span "Pause" at bounding box center [378, 44] width 31 height 15
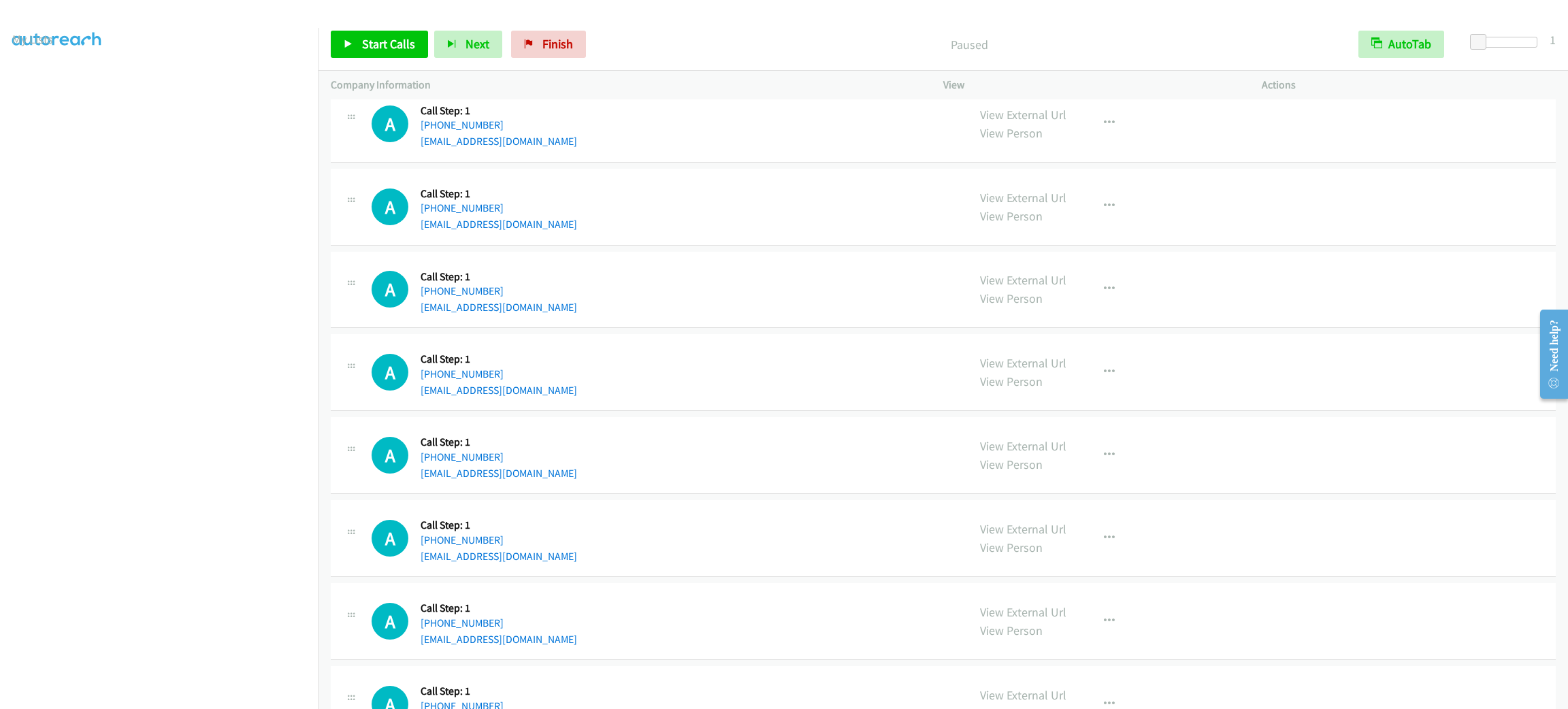
scroll to position [4484, 0]
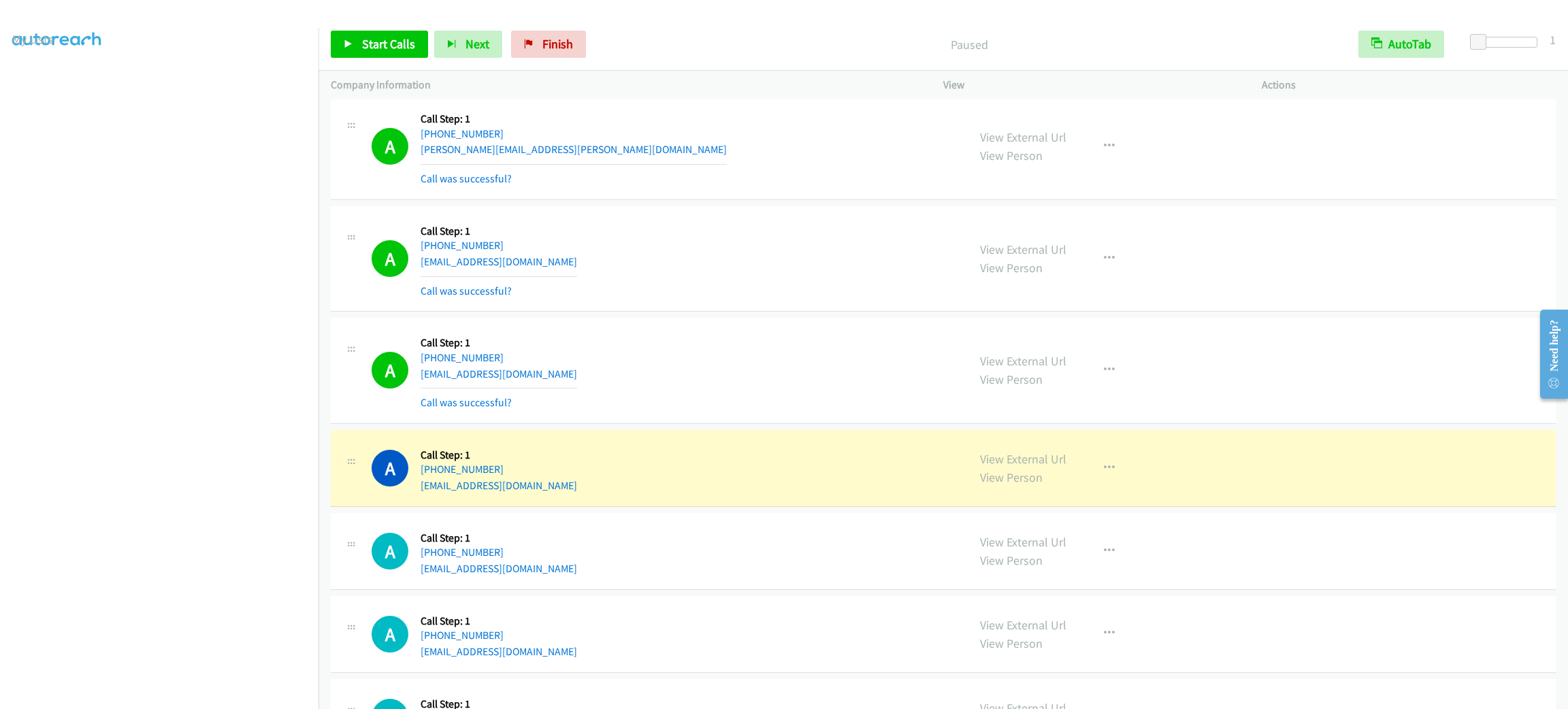
click at [917, 610] on div "A Callback Scheduled Call Step: 1 America/Chicago +1 872-317-0635 soblocker116@…" at bounding box center [942, 633] width 1225 height 77
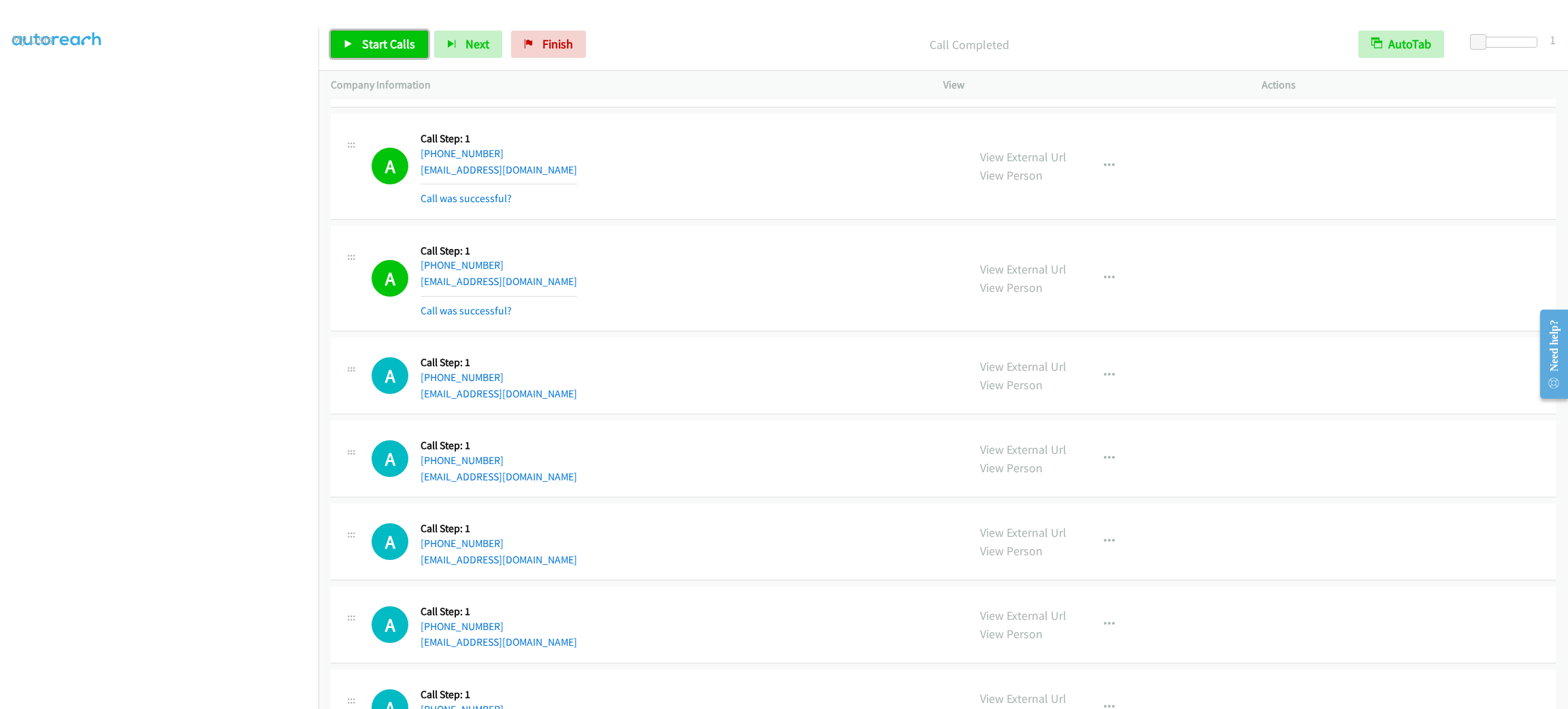
click at [399, 53] on link "Start Calls" at bounding box center [379, 45] width 97 height 27
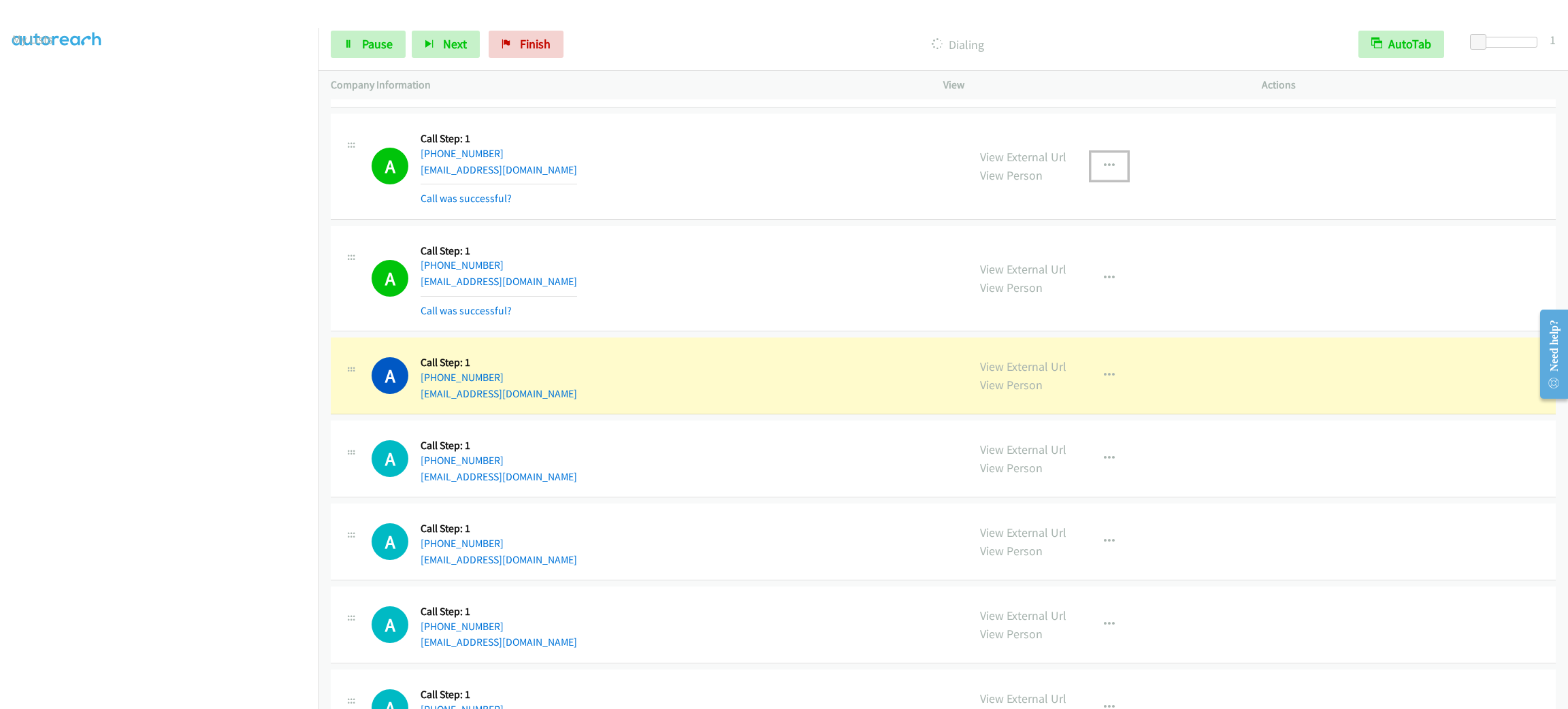
click at [1104, 171] on icon "button" at bounding box center [1109, 166] width 11 height 11
click at [1104, 290] on link "Add to do not call list" at bounding box center [1036, 283] width 181 height 27
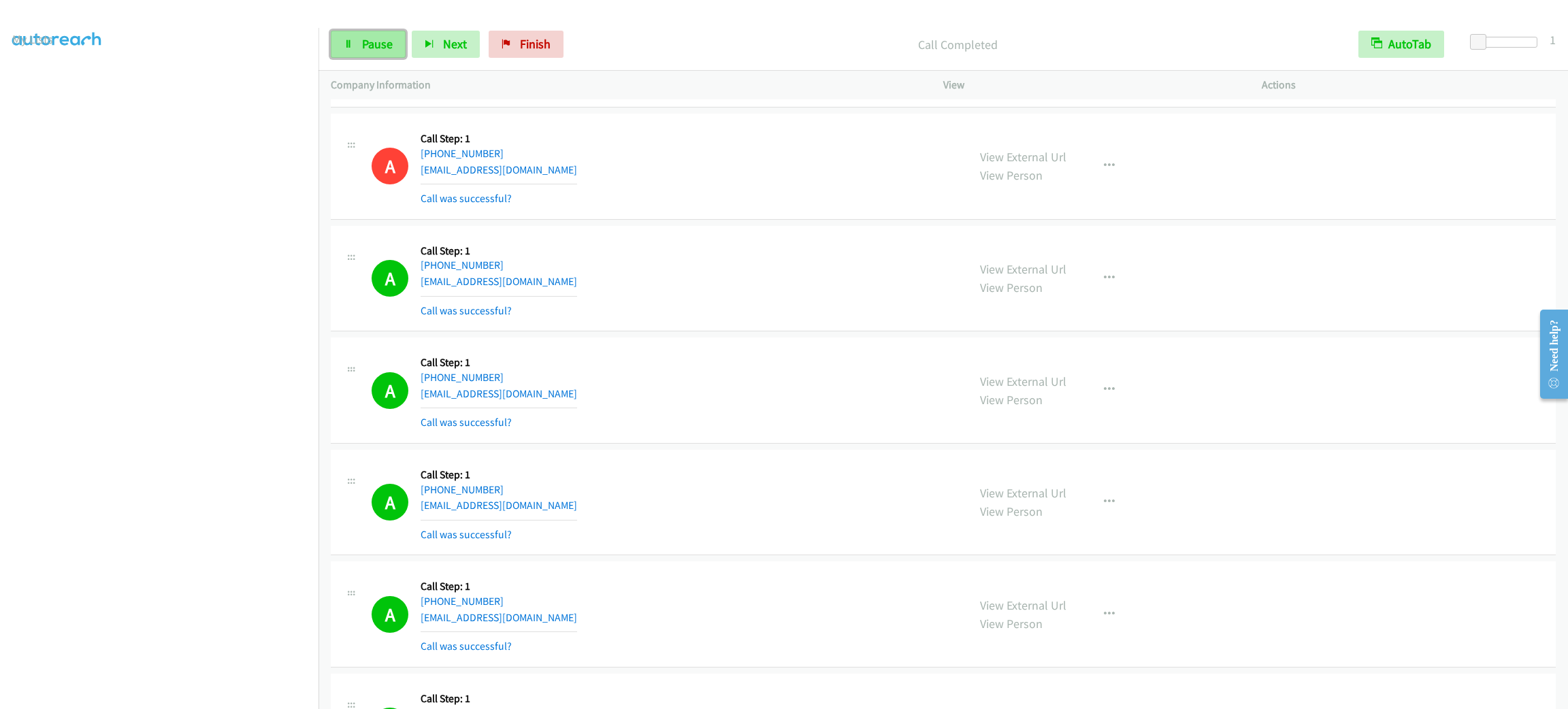
click at [372, 41] on span "Pause" at bounding box center [378, 44] width 31 height 15
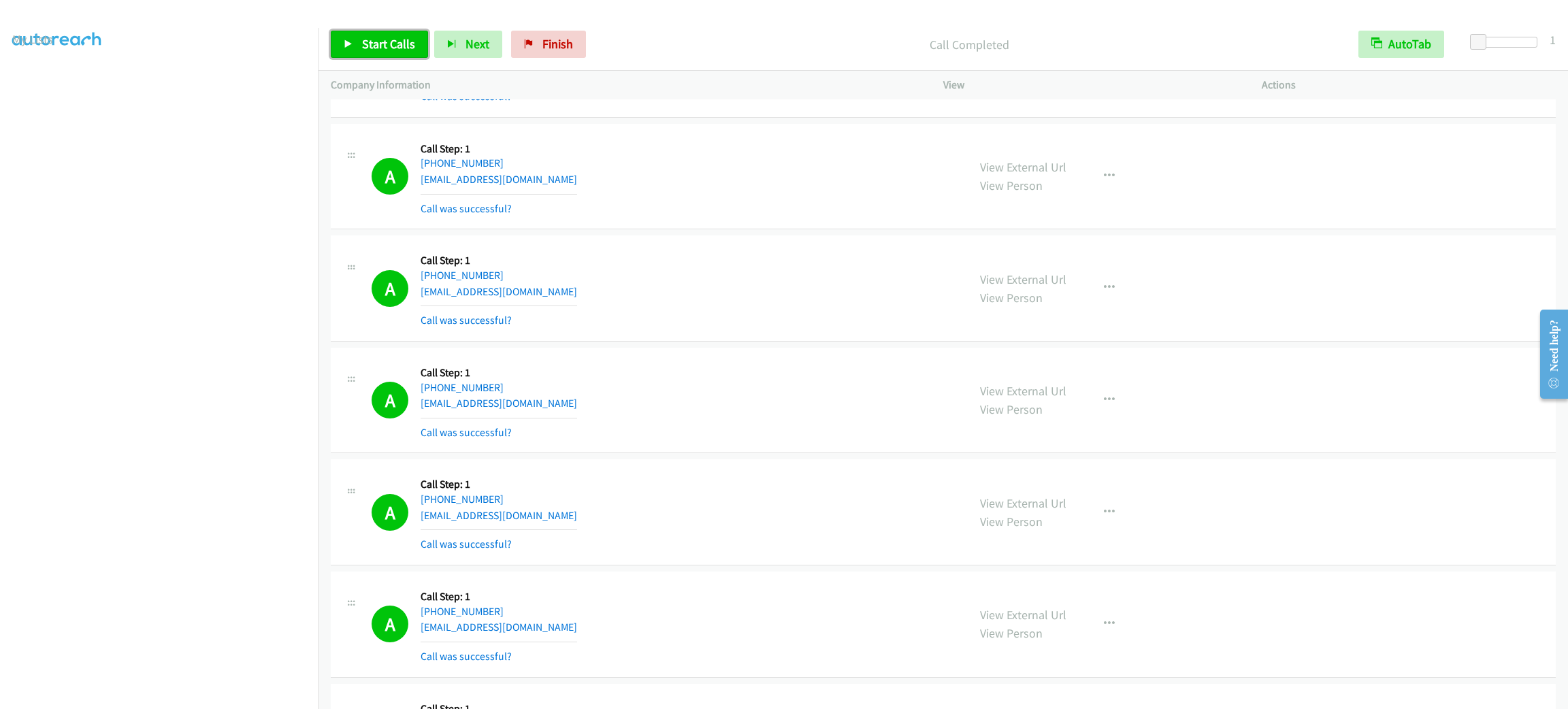
click at [399, 46] on span "Start Calls" at bounding box center [388, 44] width 53 height 15
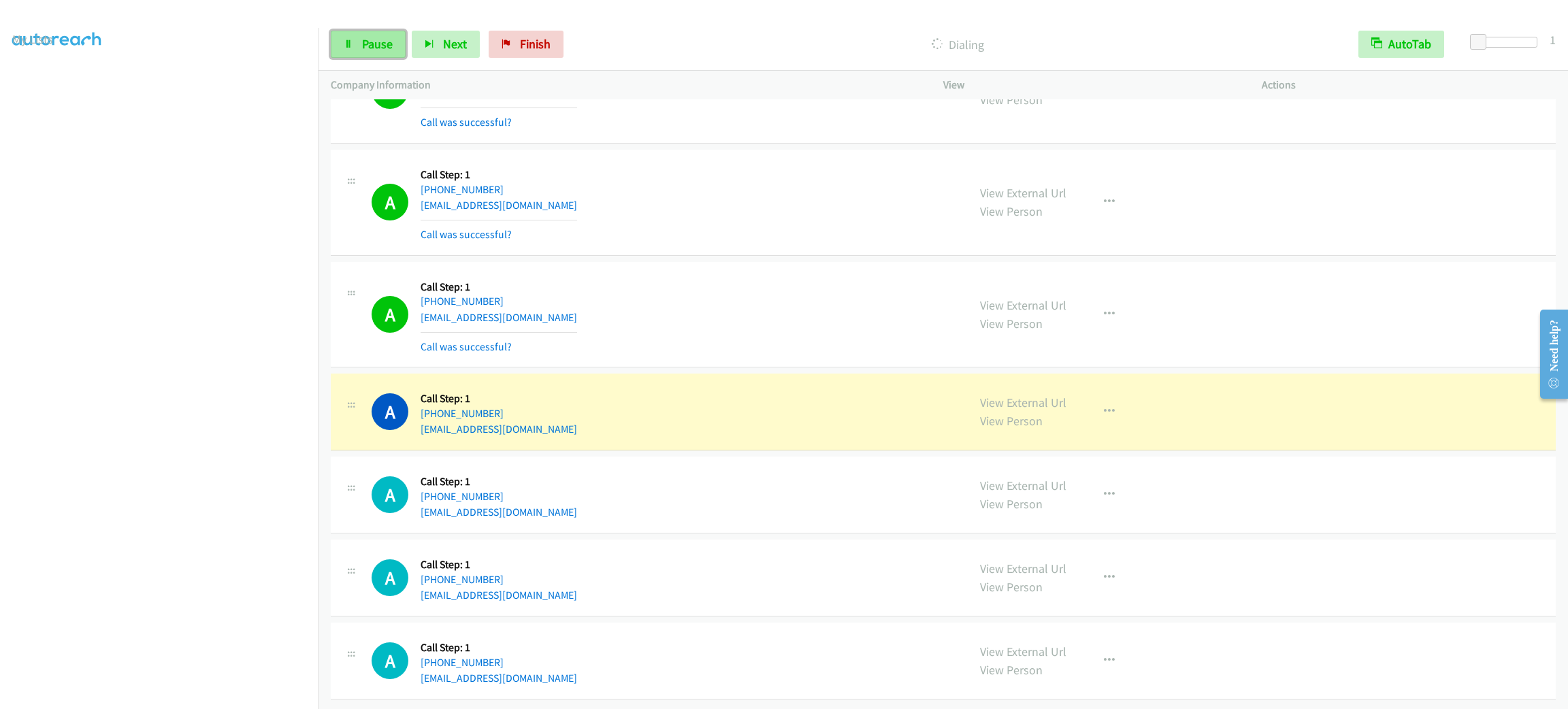
click at [345, 38] on link "Pause" at bounding box center [367, 45] width 75 height 27
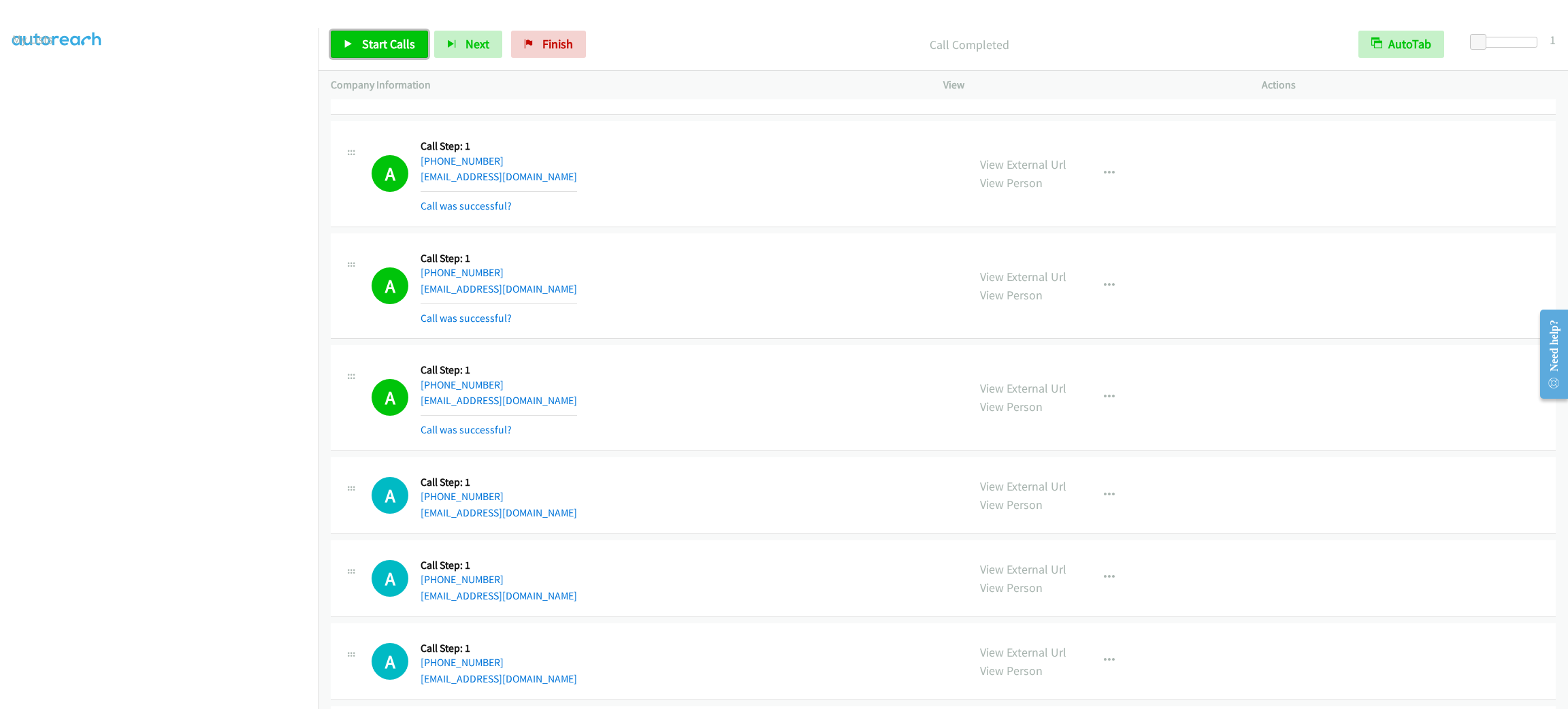
click at [389, 46] on span "Start Calls" at bounding box center [388, 44] width 53 height 15
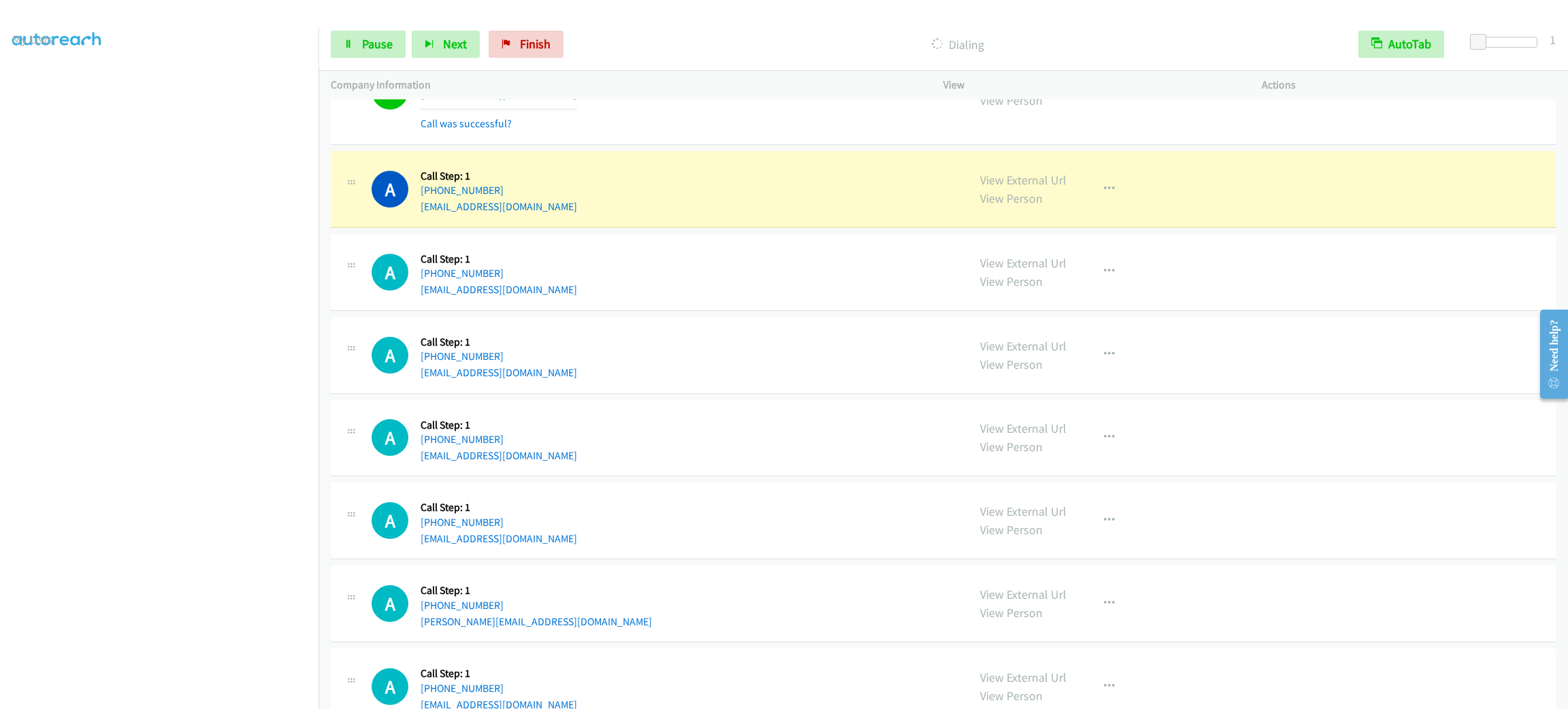
scroll to position [5649, 0]
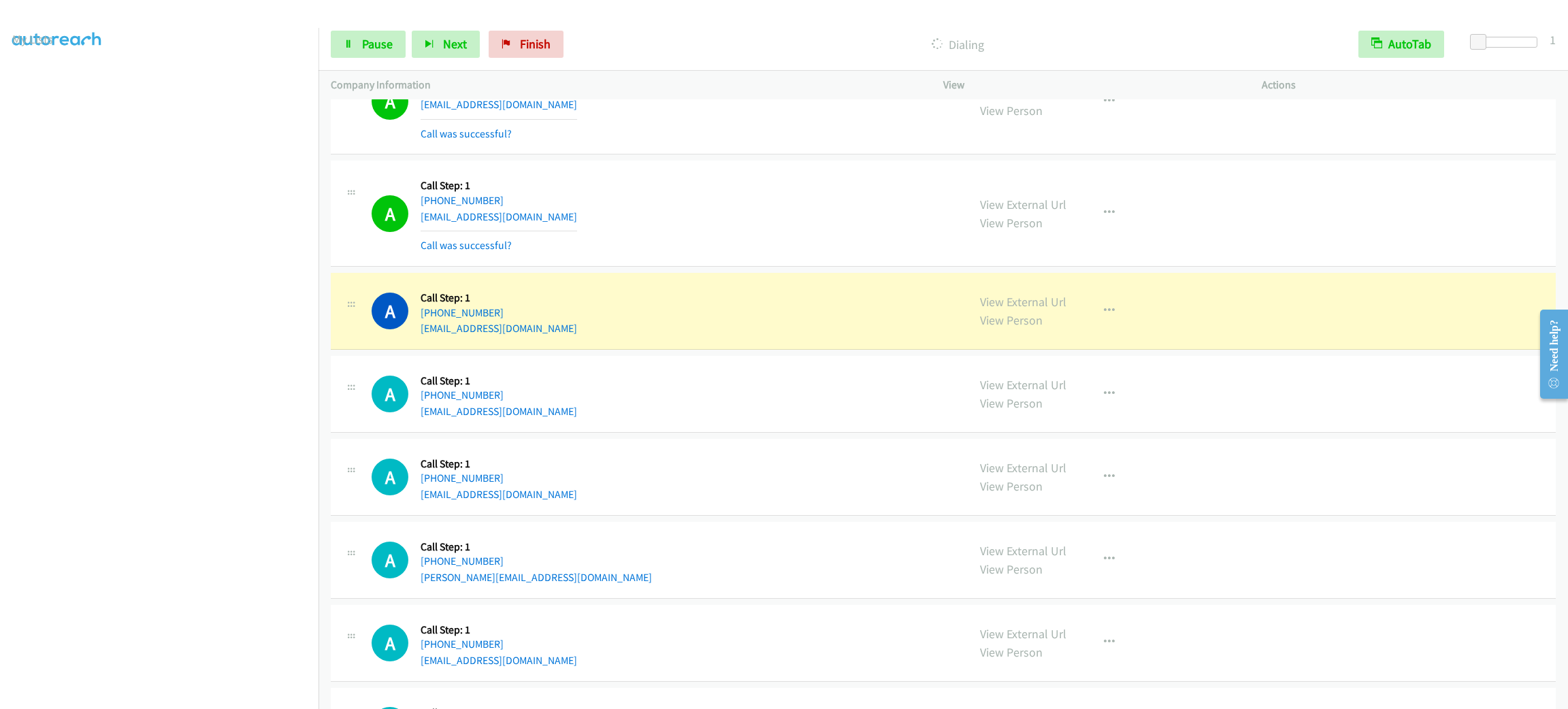
click at [185, 694] on section at bounding box center [160, 386] width 294 height 651
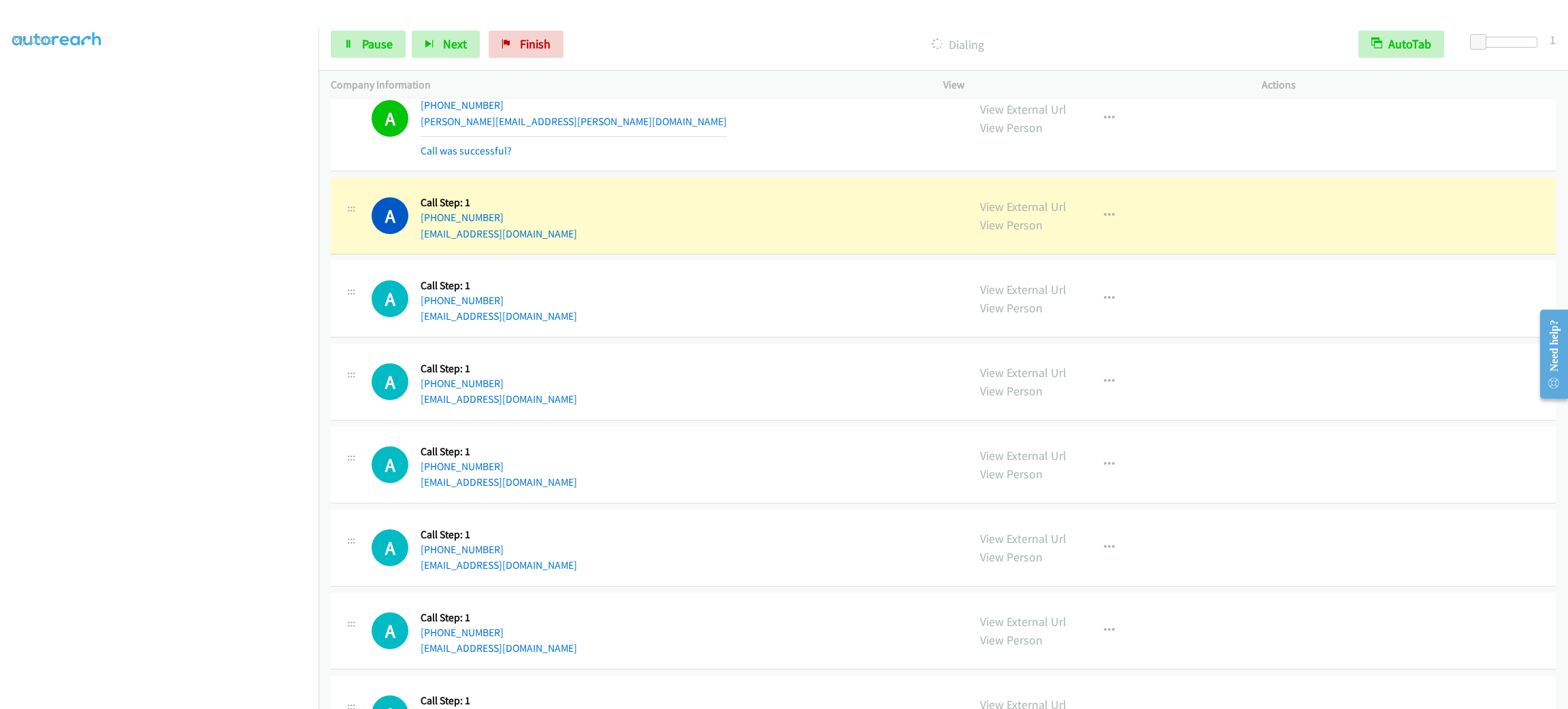
scroll to position [6518, 0]
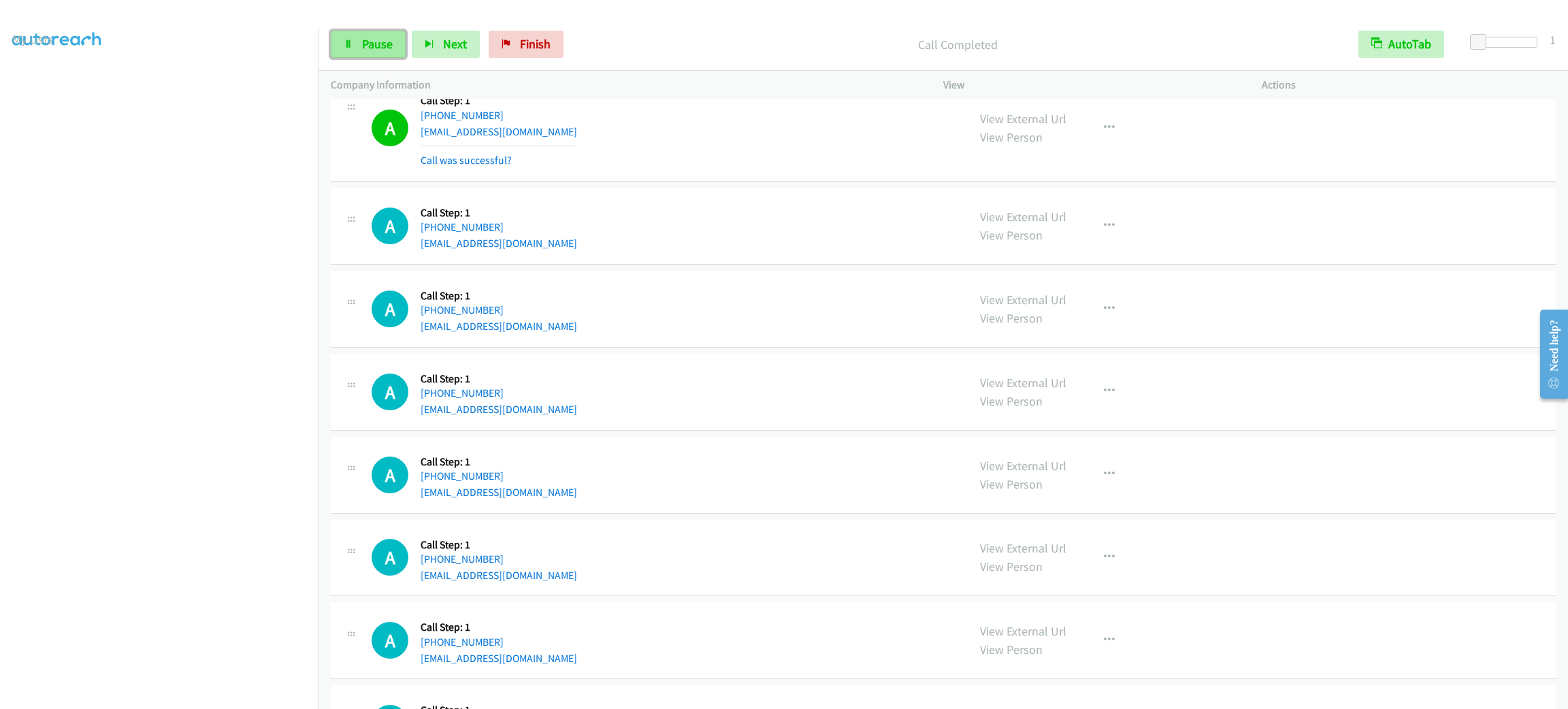
click at [394, 44] on link "Pause" at bounding box center [367, 45] width 75 height 27
click at [385, 44] on span "Start Calls" at bounding box center [388, 44] width 53 height 15
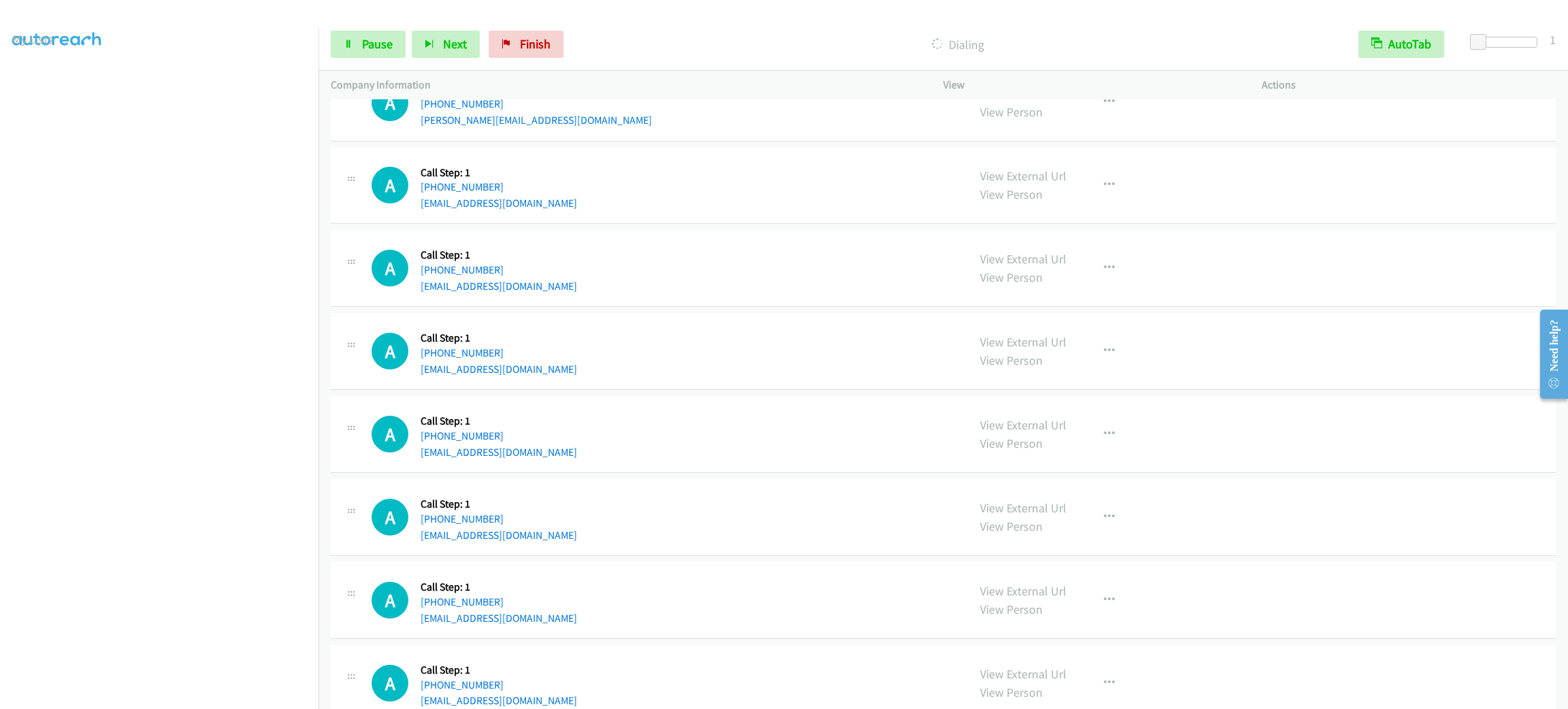
scroll to position [7620, 0]
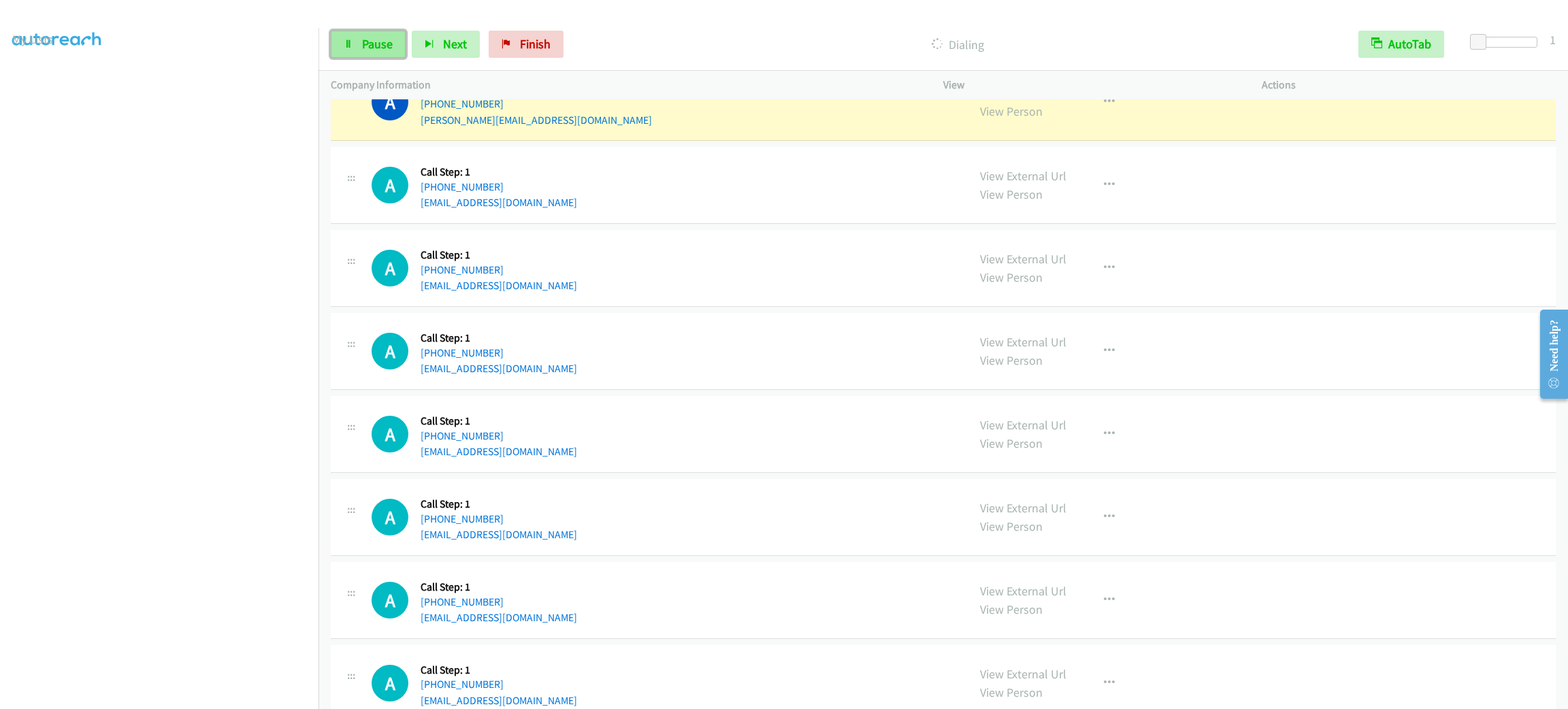
click at [379, 45] on span "Pause" at bounding box center [378, 44] width 31 height 15
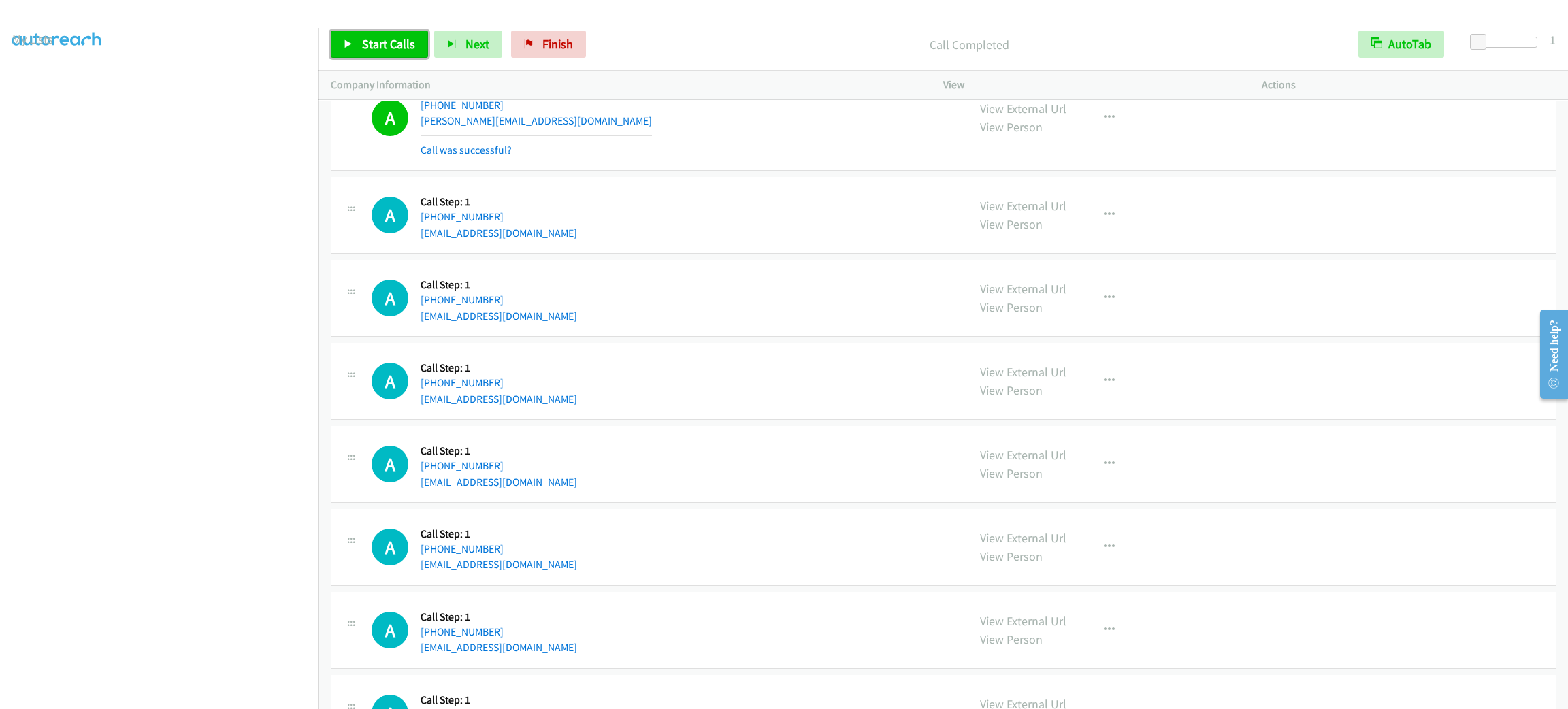
click at [402, 38] on span "Start Calls" at bounding box center [388, 44] width 53 height 15
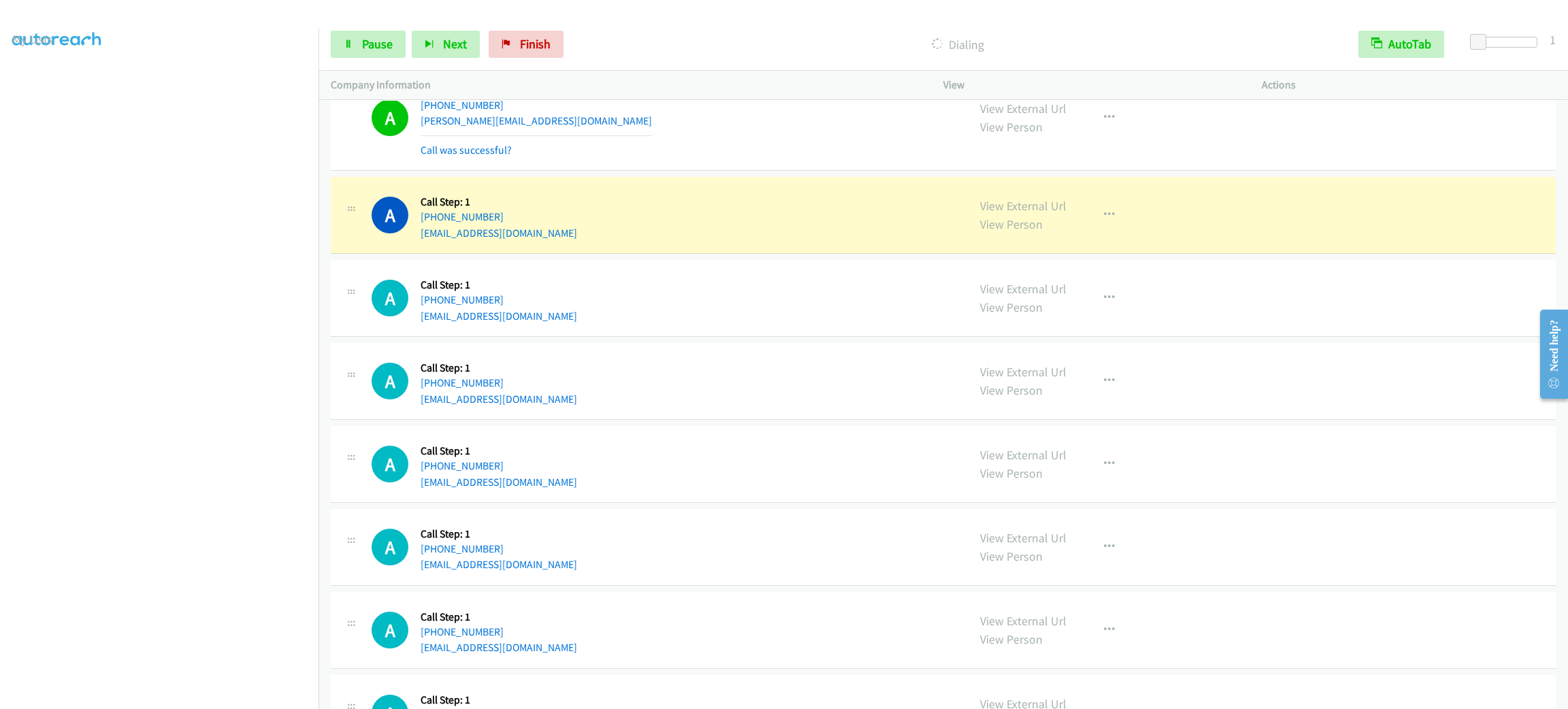
click at [1211, 407] on div "View External Url View Person View External Url Email Schedule/Manage Callback …" at bounding box center [1132, 381] width 330 height 51
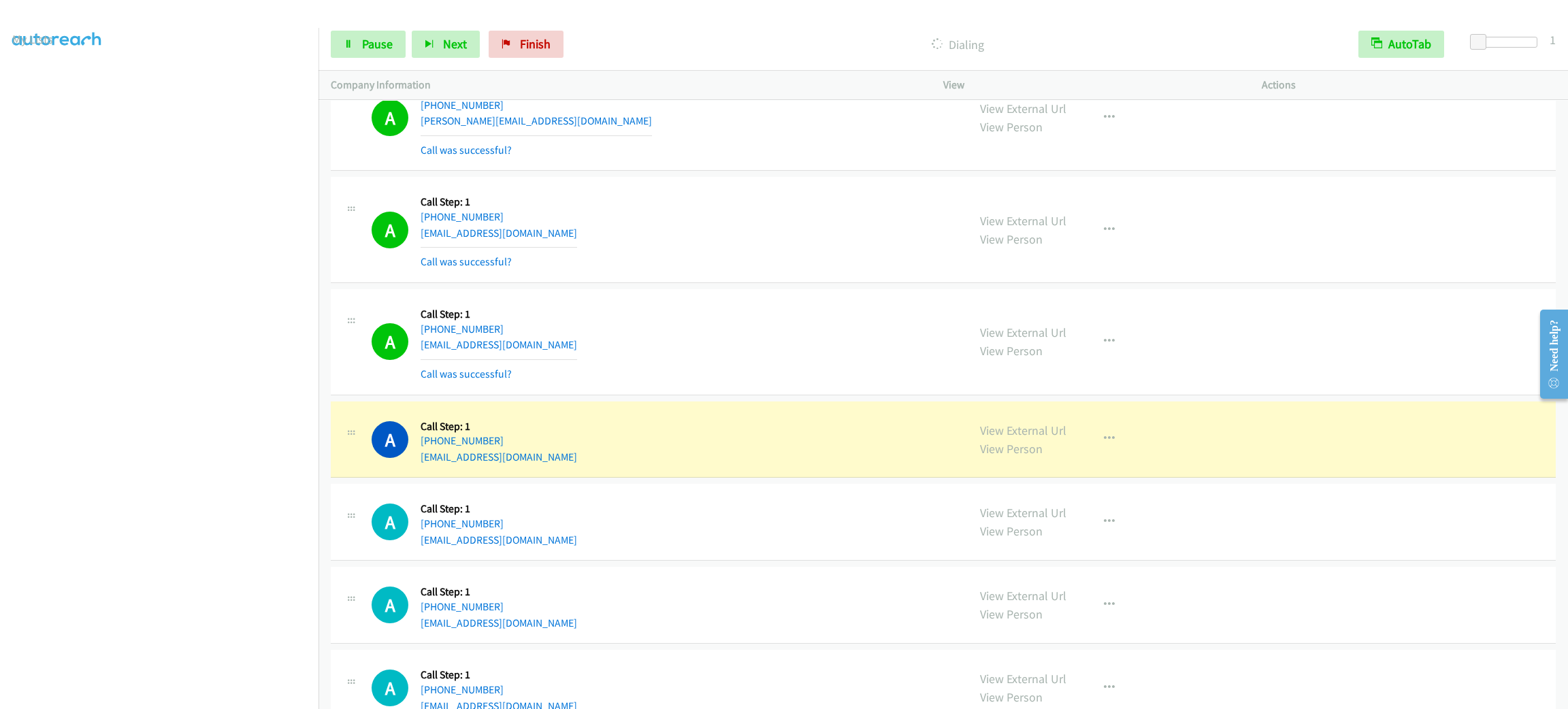
scroll to position [7848, 0]
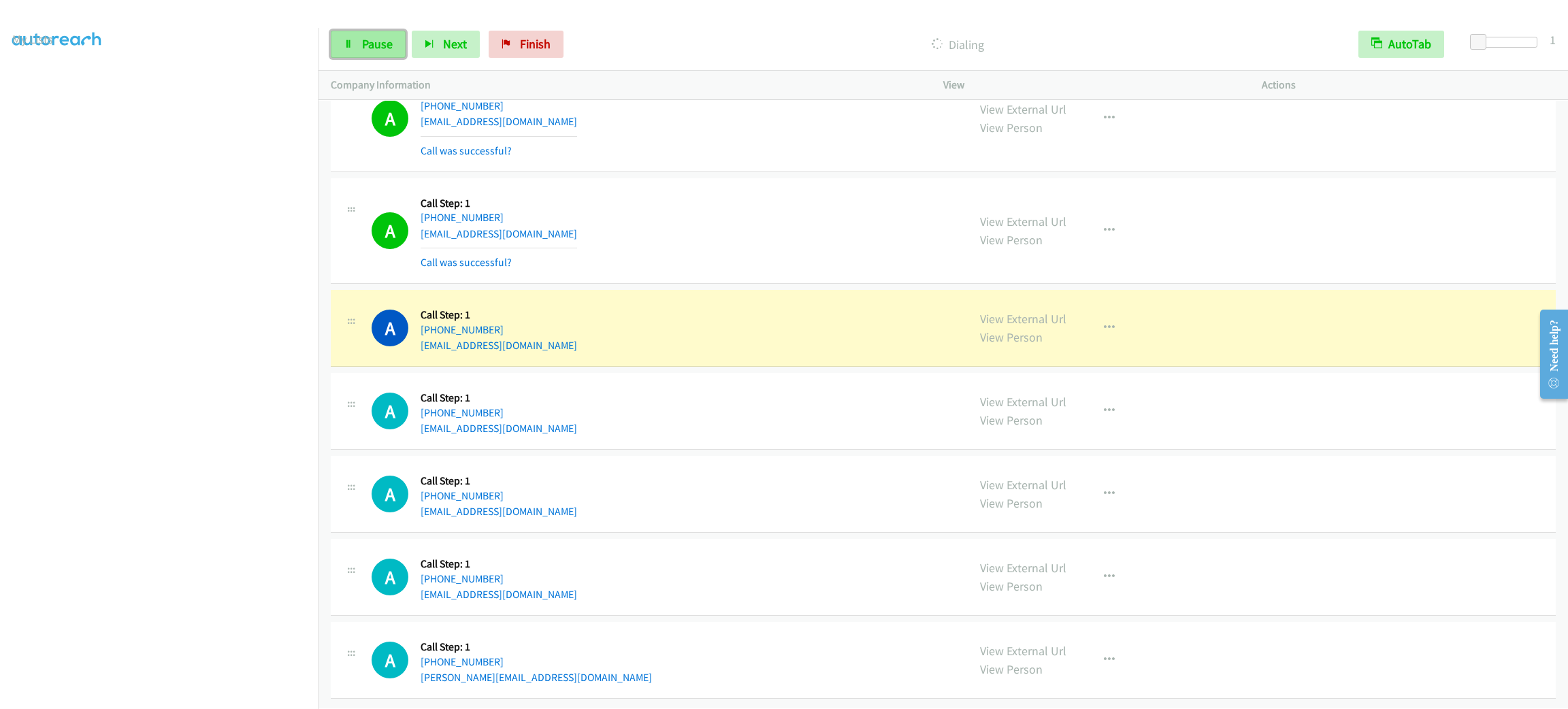
click at [384, 31] on link "Pause" at bounding box center [367, 45] width 75 height 27
click at [806, 285] on div "A Callback Scheduled Call Step: 1 America/Chicago +1 225-938-0953 bsampson186@g…" at bounding box center [942, 231] width 1225 height 107
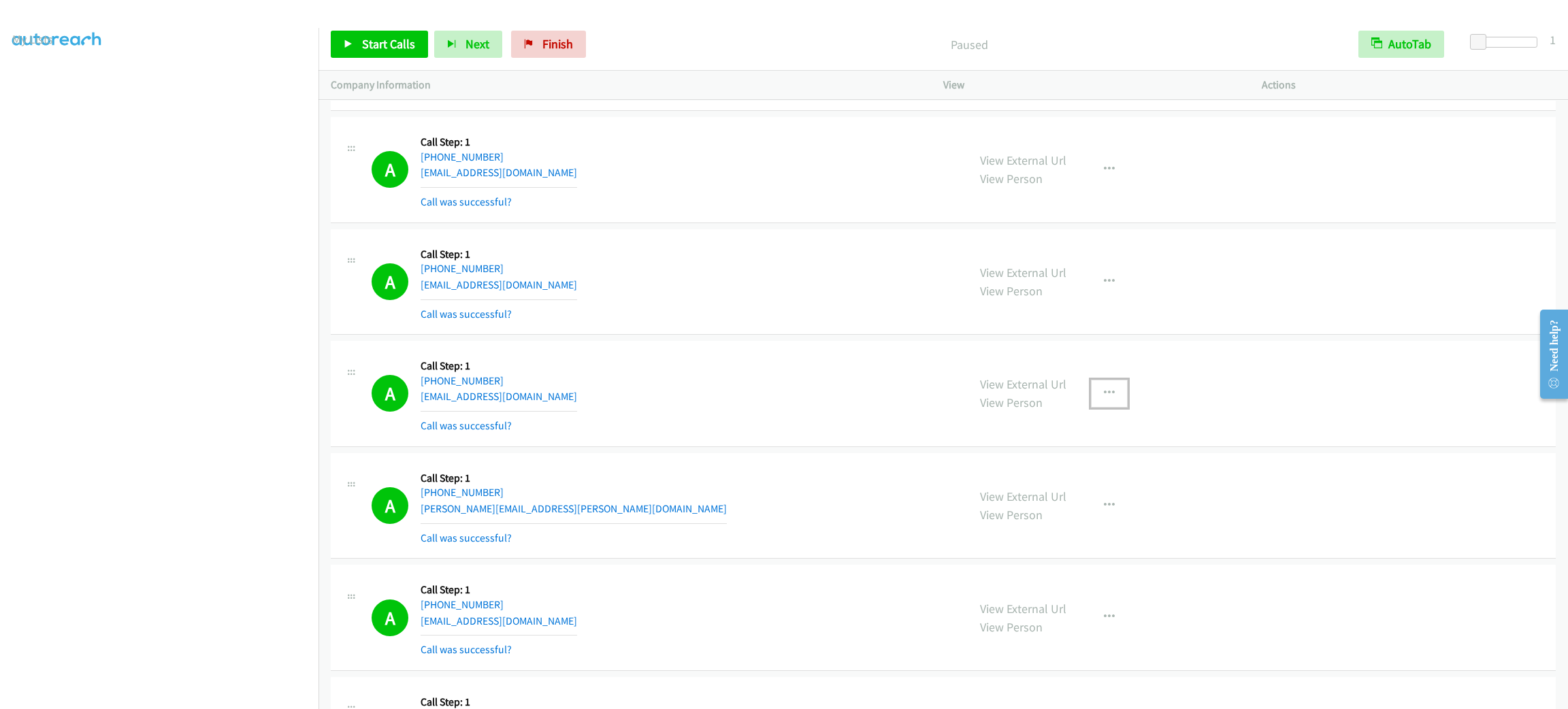
click at [1104, 399] on icon "button" at bounding box center [1109, 392] width 11 height 11
click at [1090, 523] on link "Add to do not call list" at bounding box center [1036, 509] width 181 height 27
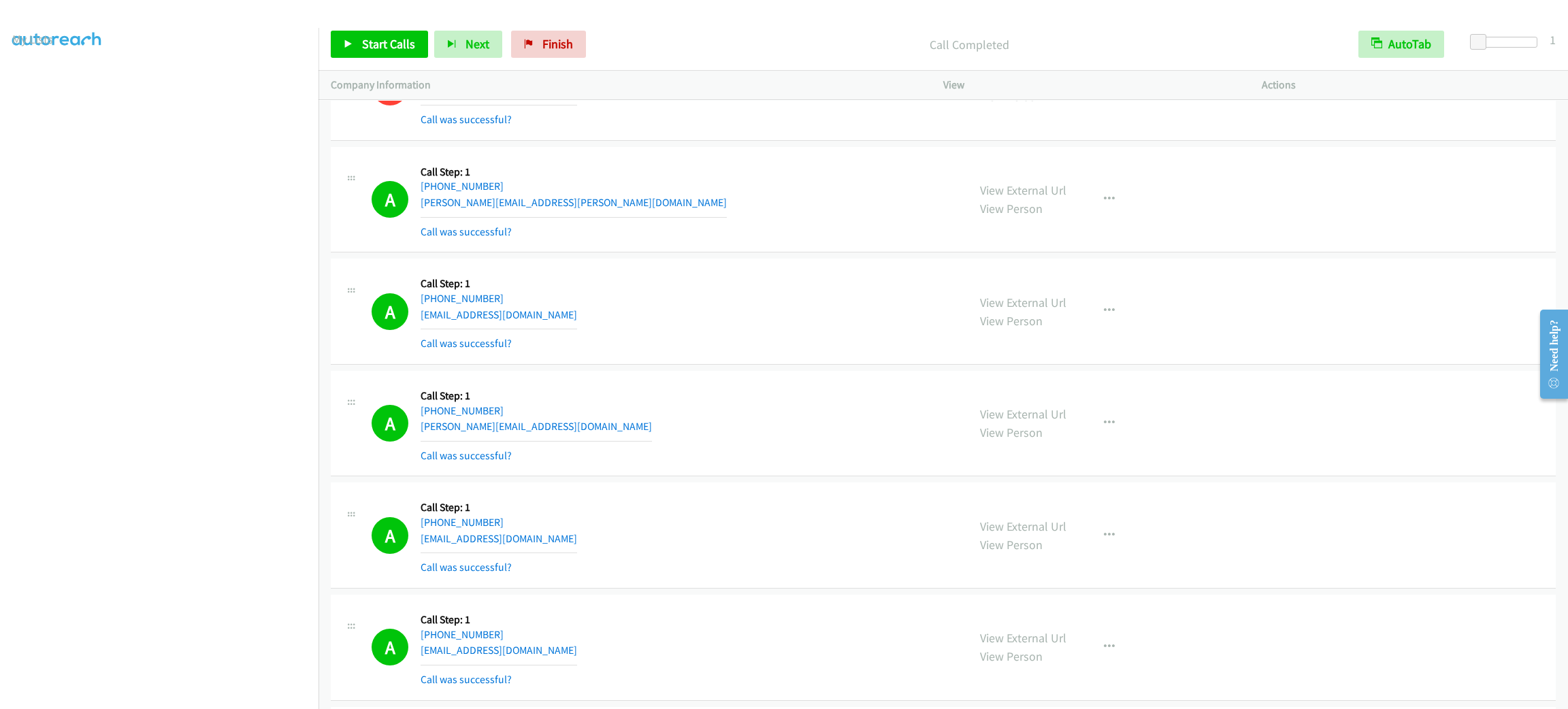
scroll to position [7907, 0]
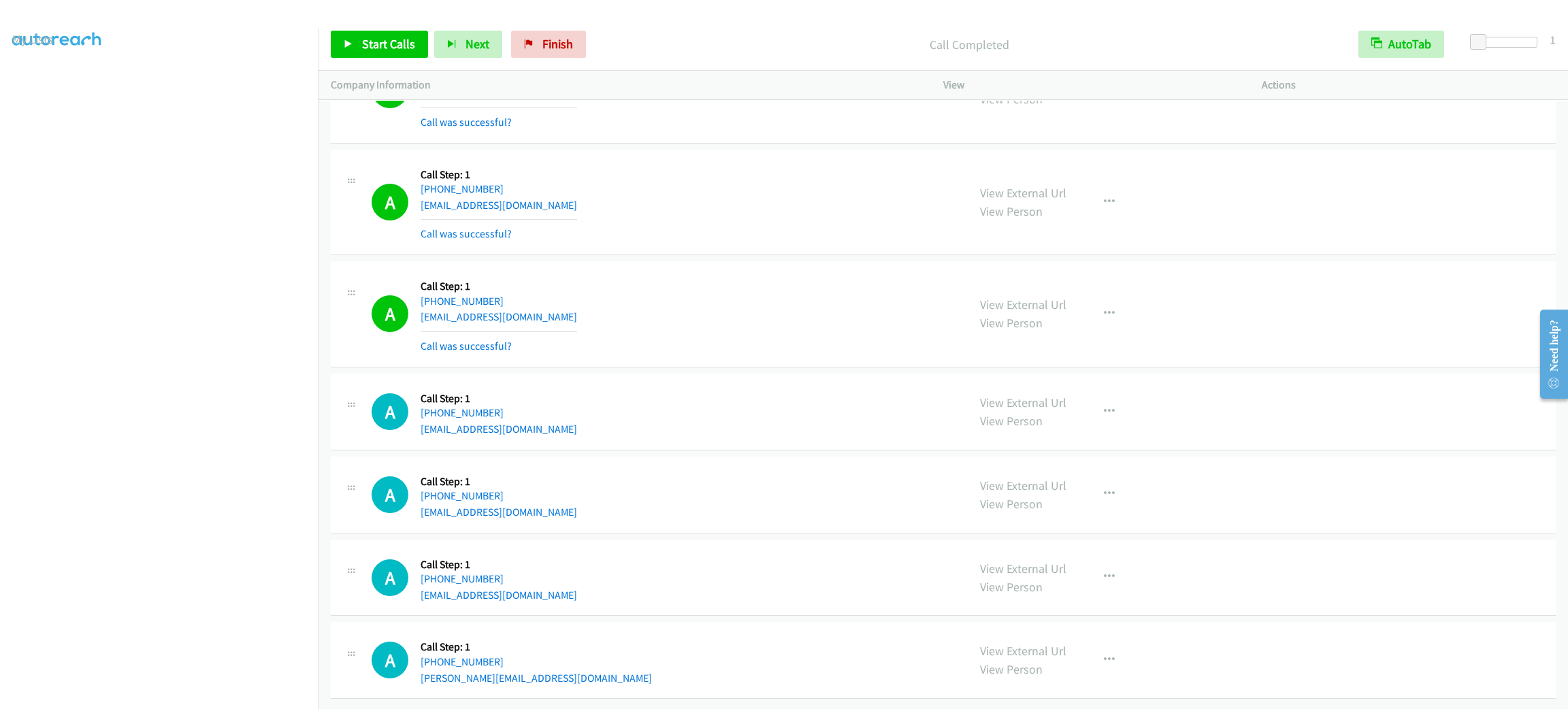
click at [696, 216] on div "A Callback Scheduled Call Step: 1 America/Chicago +1 225-938-0953 bsampson186@g…" at bounding box center [663, 202] width 584 height 81
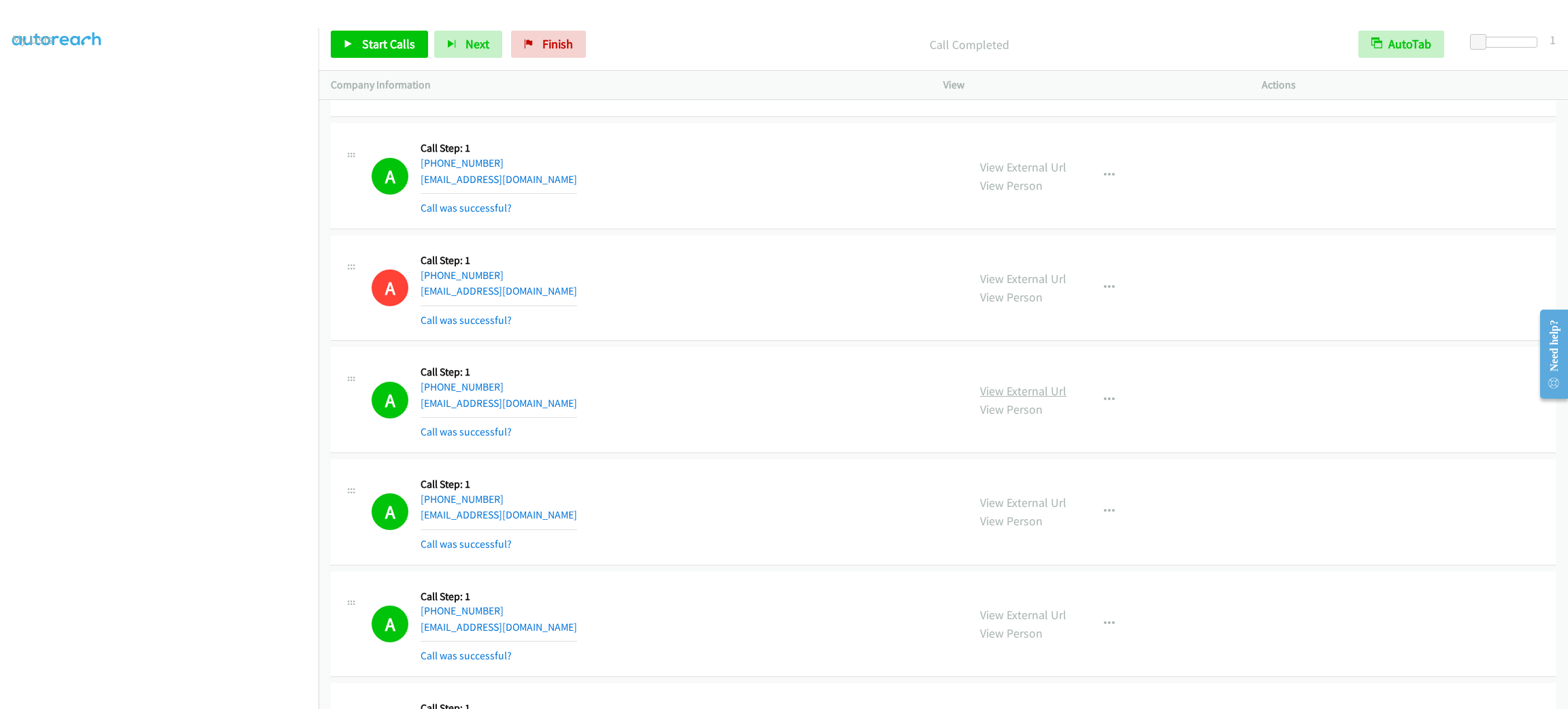
click at [1047, 399] on link "View External Url" at bounding box center [1023, 391] width 86 height 15
click at [394, 34] on link "Start Calls" at bounding box center [379, 45] width 97 height 27
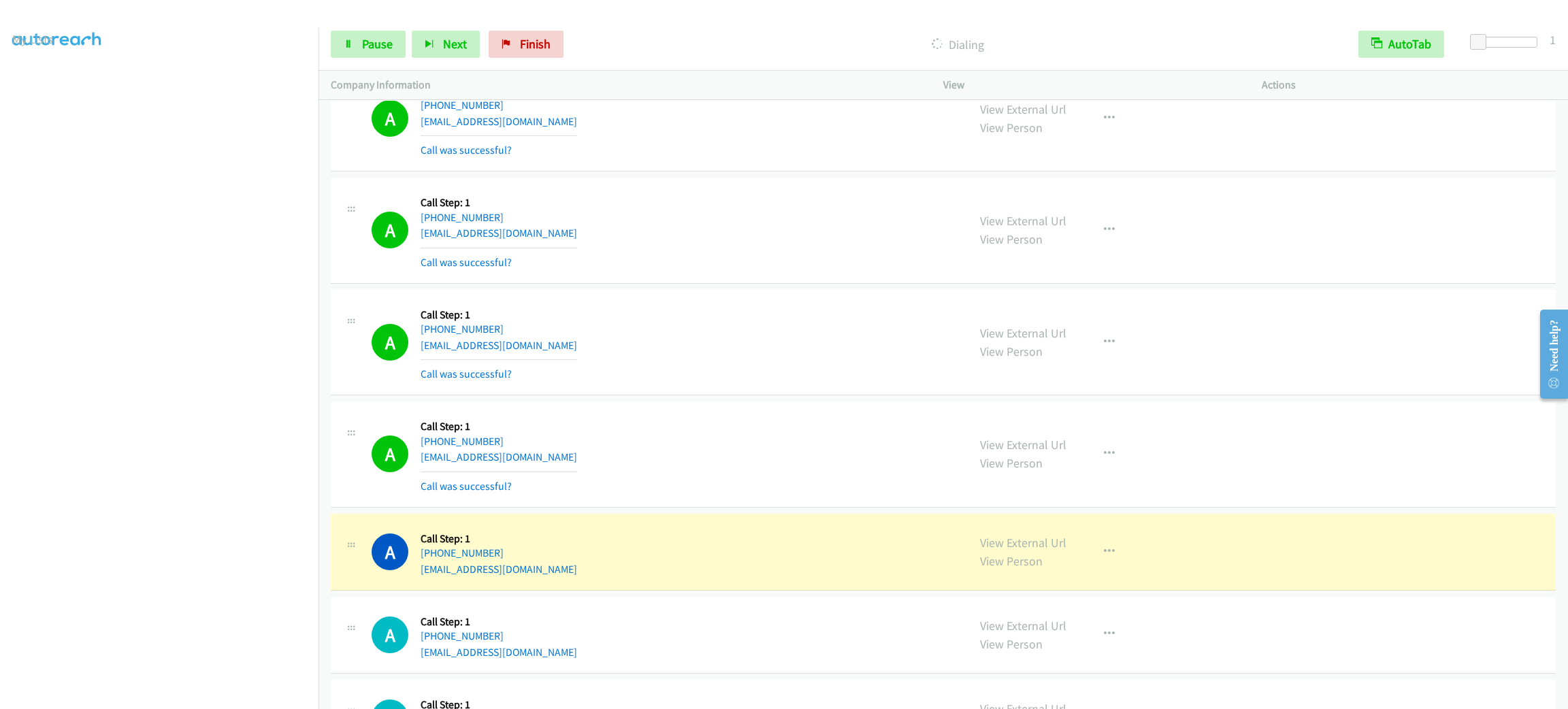
scroll to position [7907, 0]
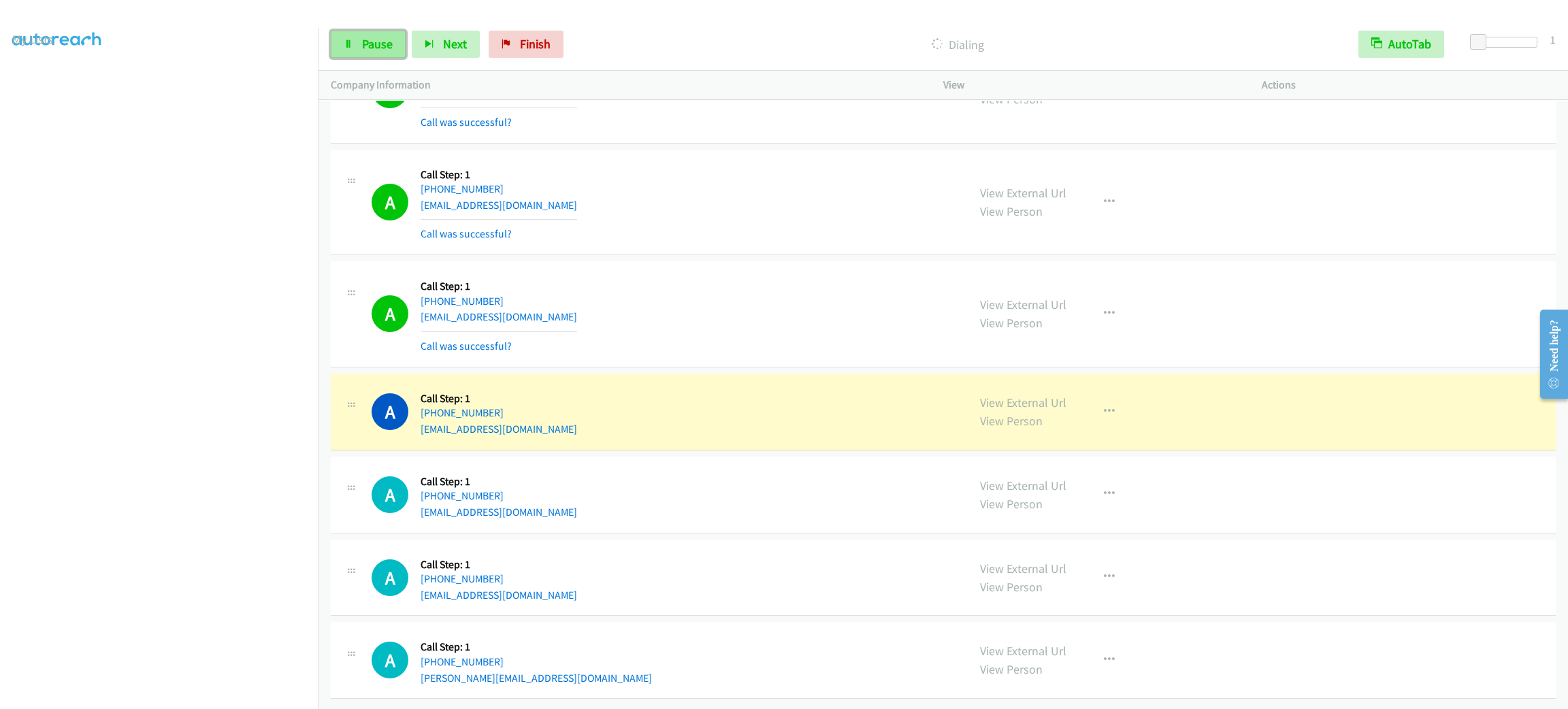
click at [354, 35] on link "Pause" at bounding box center [367, 45] width 75 height 27
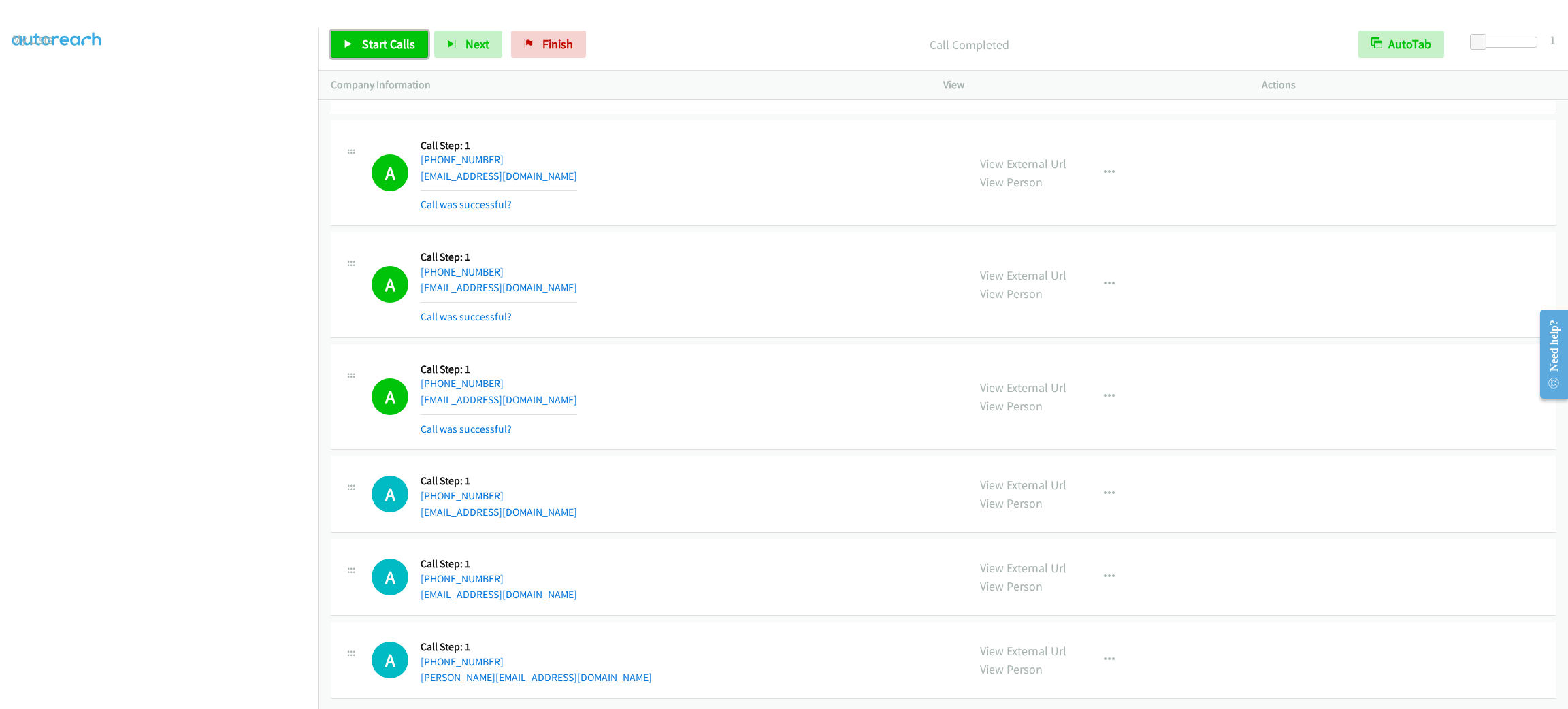
drag, startPoint x: 395, startPoint y: 44, endPoint x: 410, endPoint y: 44, distance: 15.0
click at [397, 45] on span "Start Calls" at bounding box center [388, 44] width 53 height 15
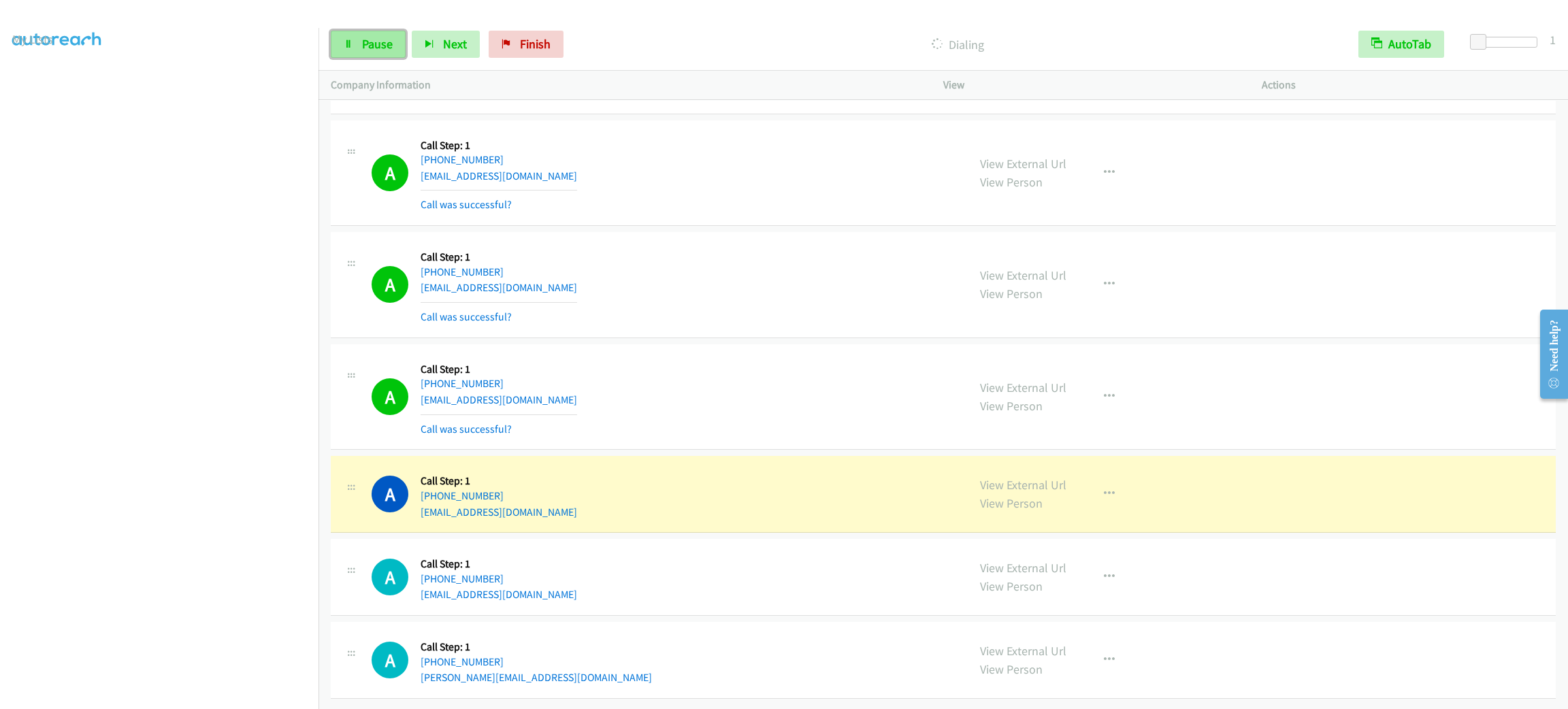
click at [362, 55] on link "Pause" at bounding box center [367, 45] width 75 height 27
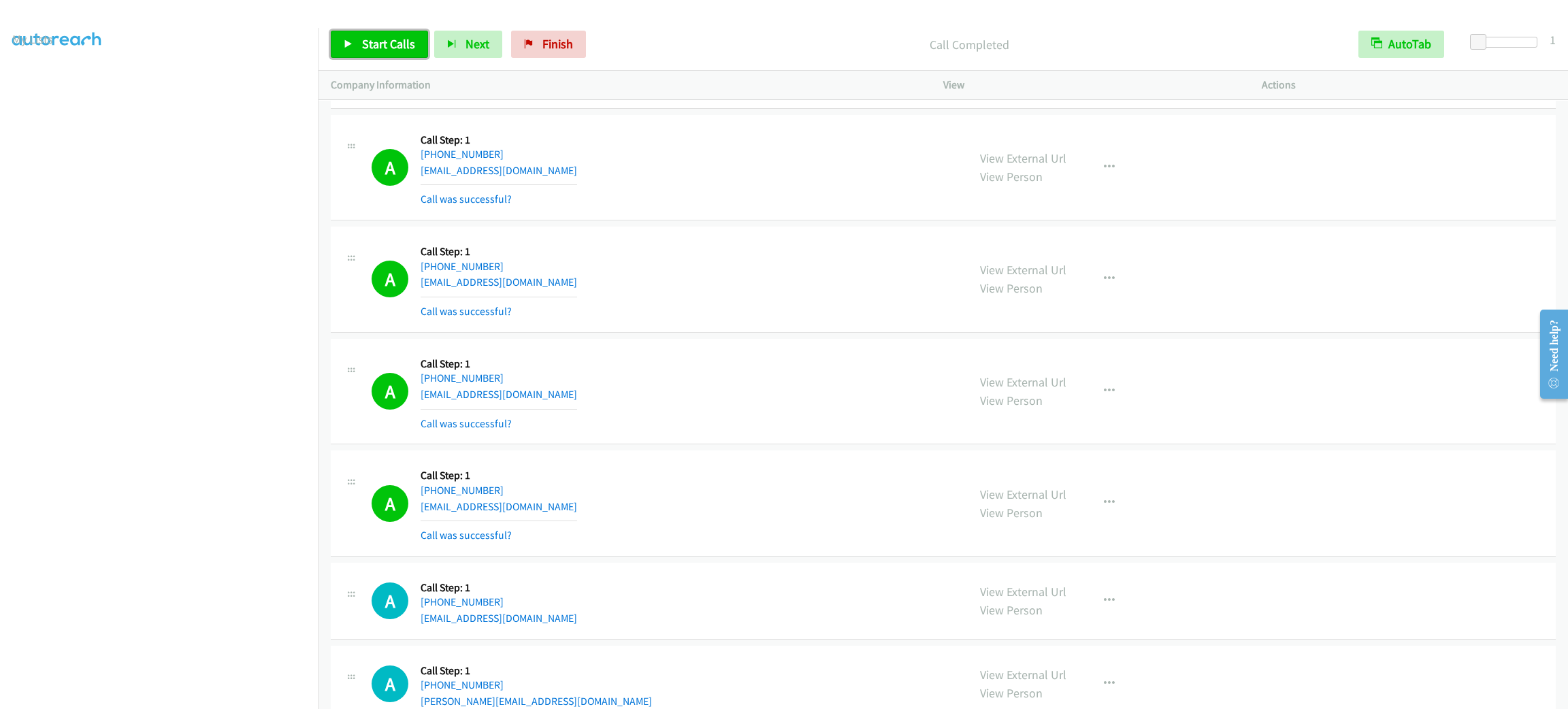
click at [385, 52] on link "Start Calls" at bounding box center [379, 45] width 97 height 27
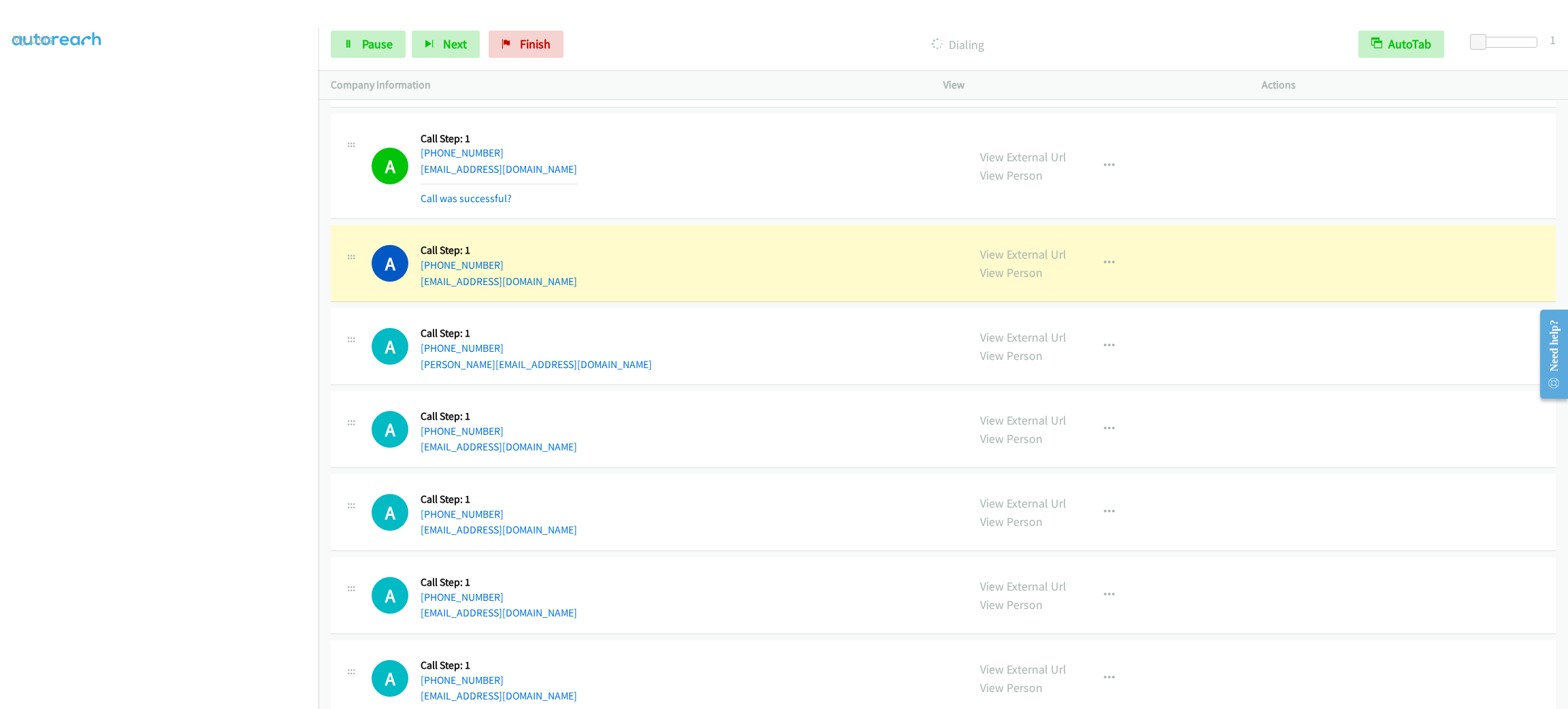
scroll to position [9241, 0]
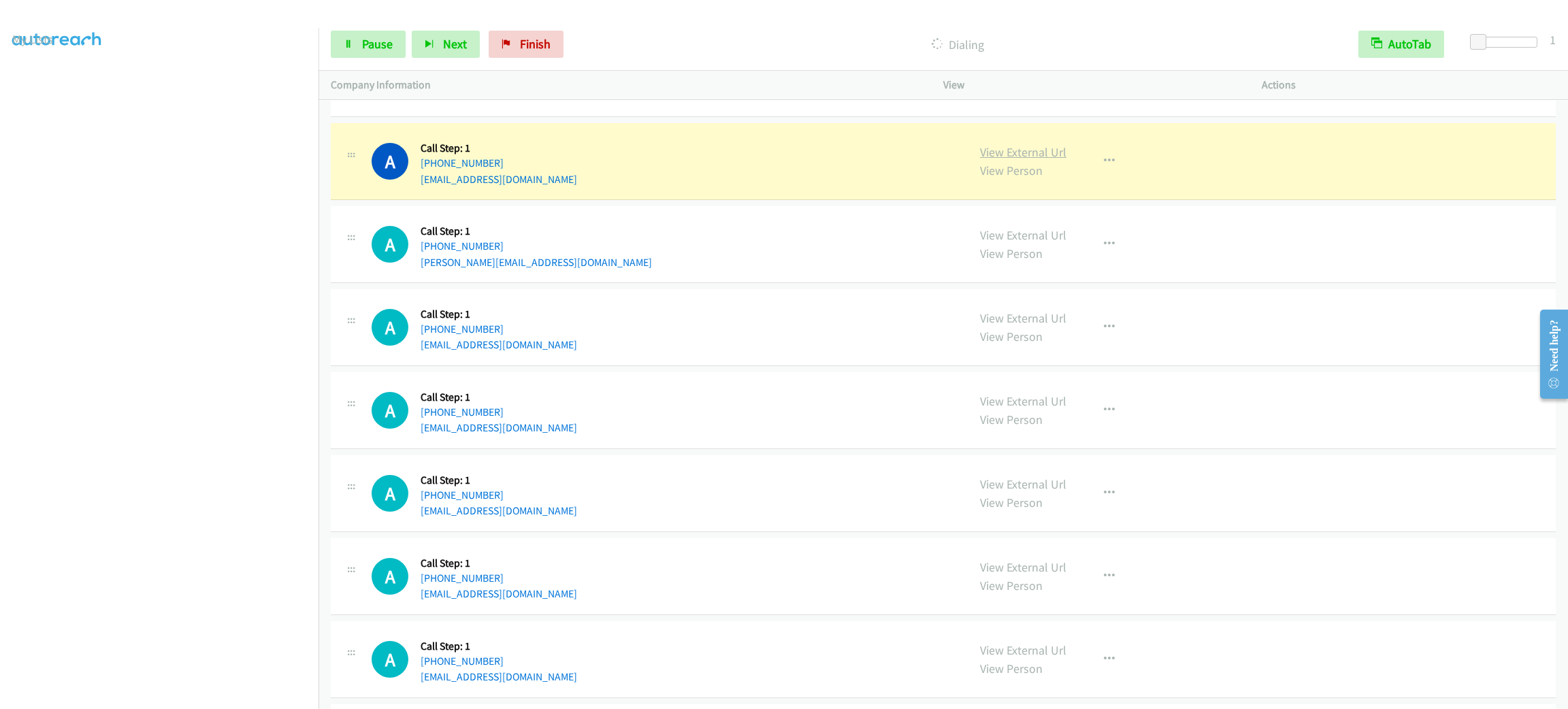
click at [1039, 160] on link "View External Url" at bounding box center [1023, 152] width 86 height 15
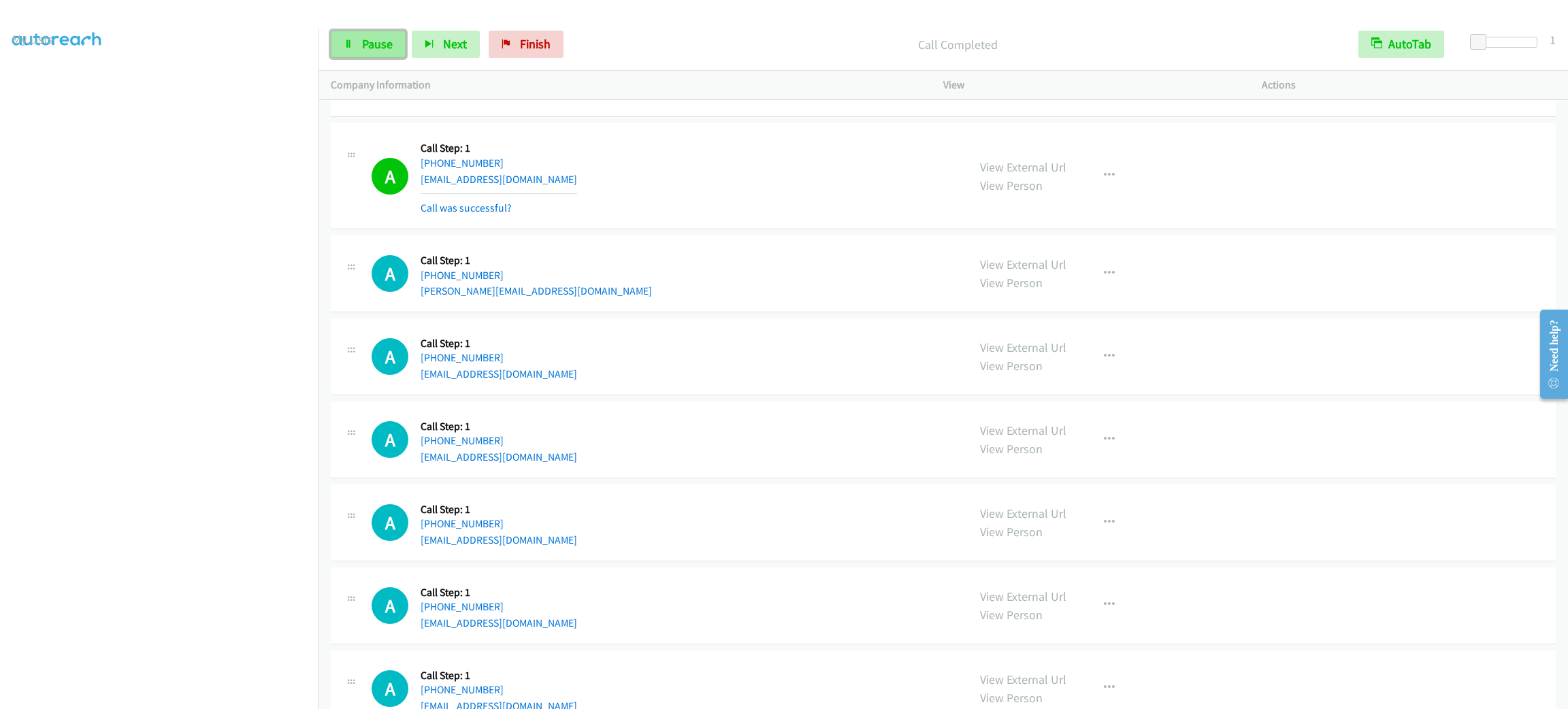
click at [378, 47] on span "Pause" at bounding box center [378, 44] width 31 height 15
click at [378, 47] on span "Start Calls" at bounding box center [388, 44] width 53 height 15
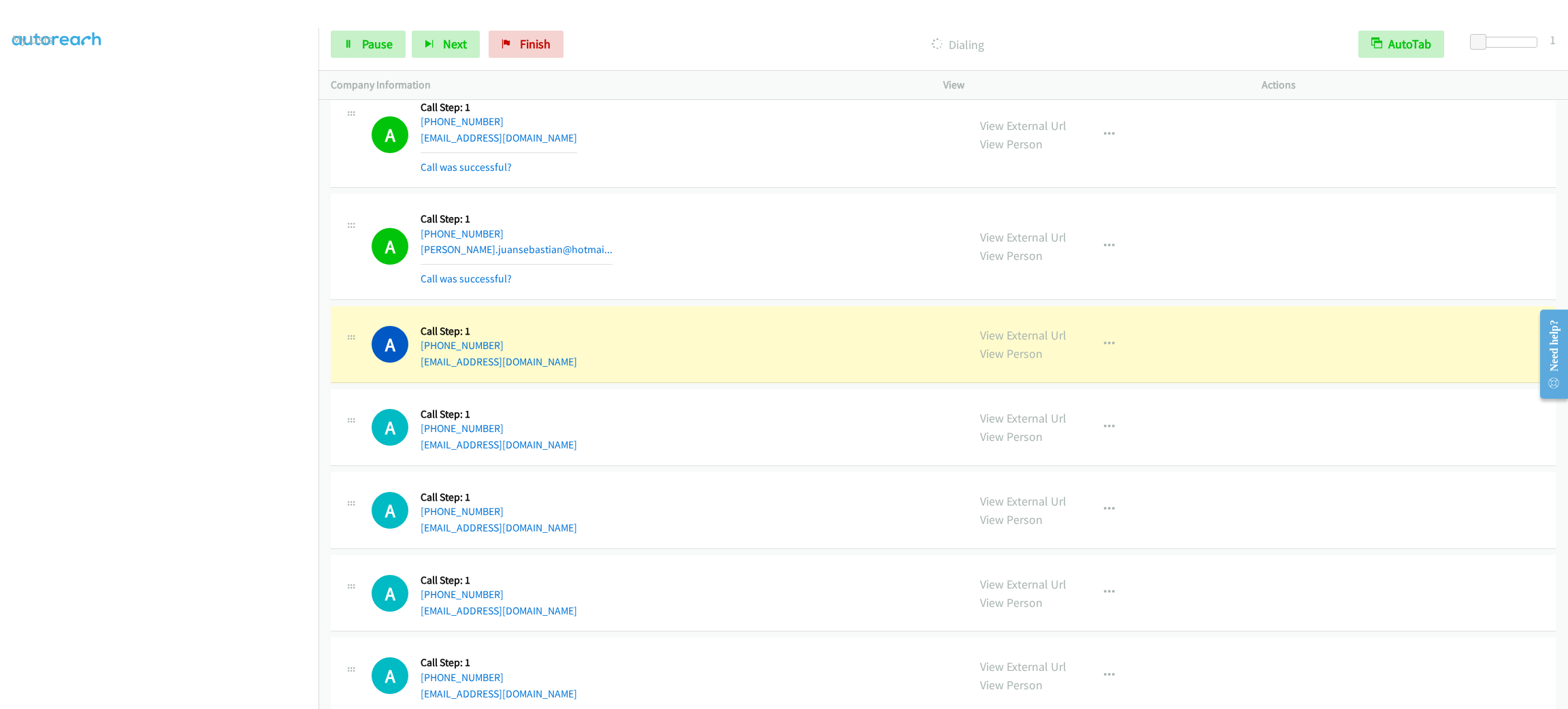
scroll to position [10242, 0]
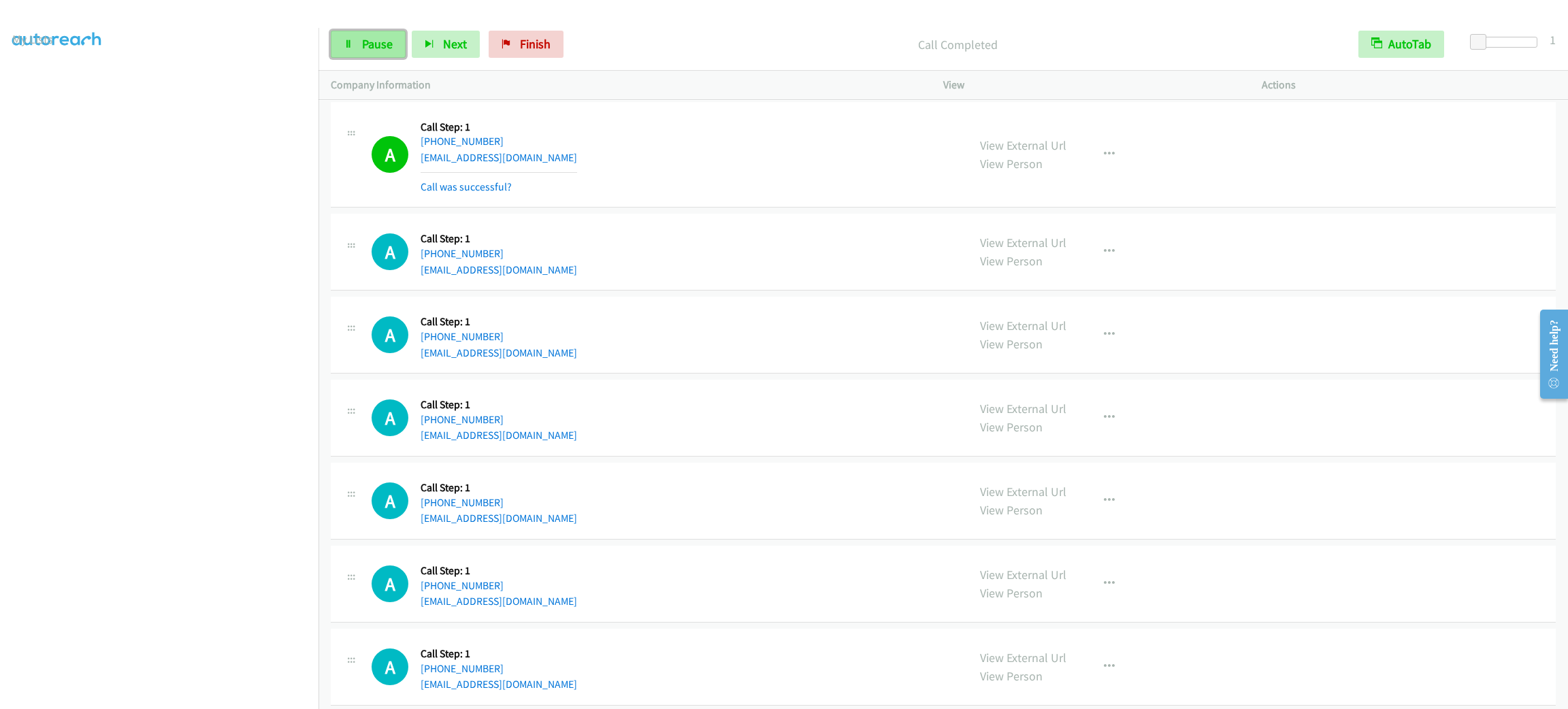
click at [393, 40] on link "Pause" at bounding box center [367, 45] width 75 height 27
click at [379, 39] on span "Start Calls" at bounding box center [388, 44] width 53 height 15
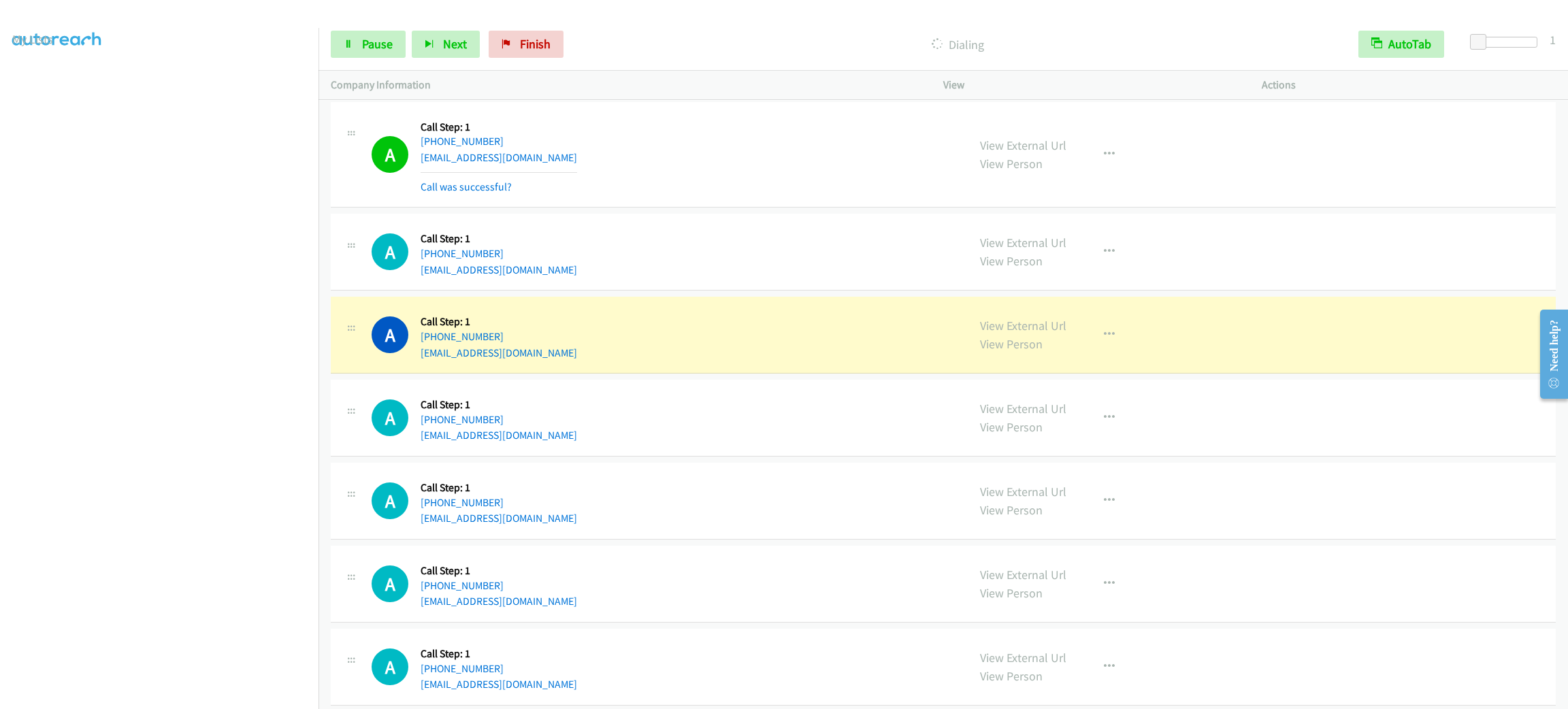
click at [1193, 505] on div "View External Url View Person View External Url Email Schedule/Manage Callback …" at bounding box center [1132, 500] width 330 height 51
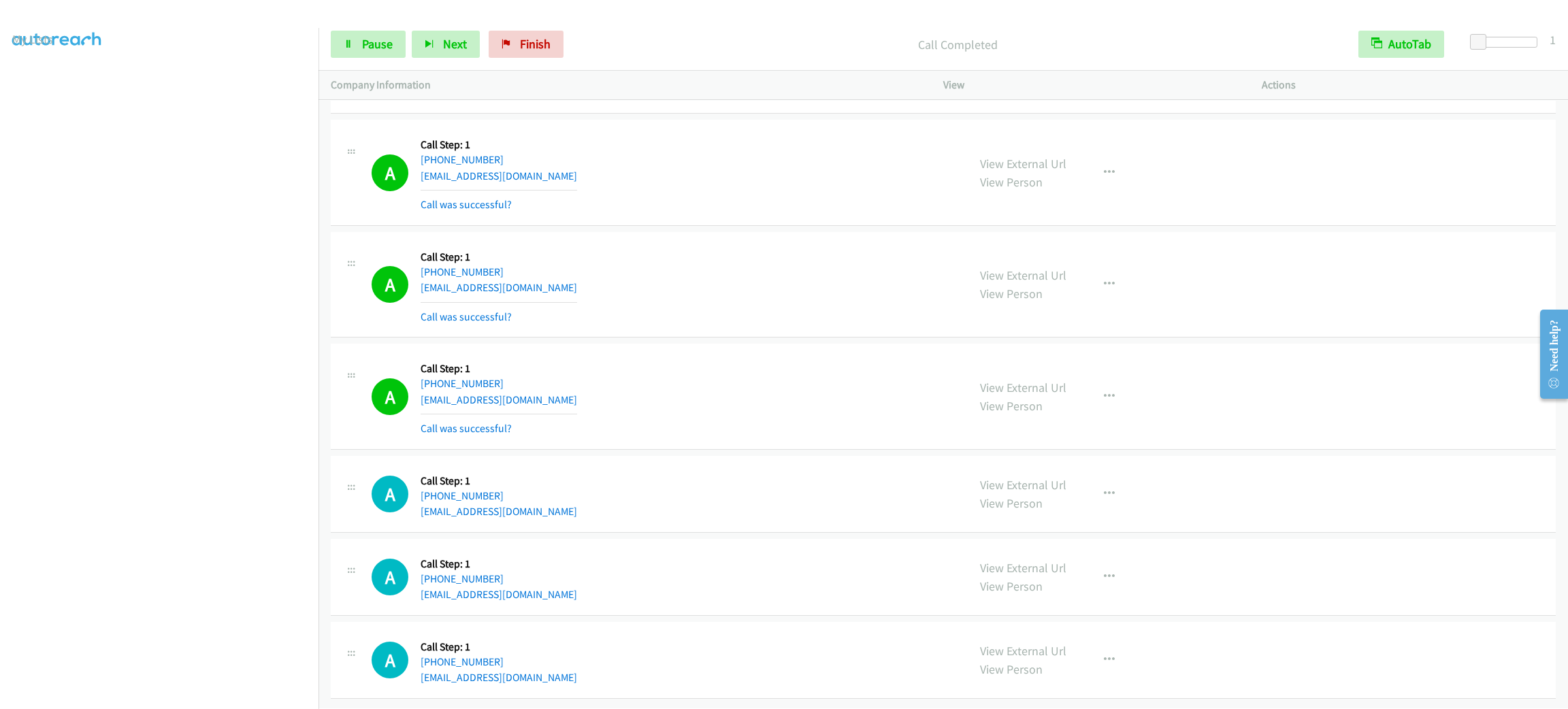
scroll to position [10683, 0]
click at [232, 694] on section at bounding box center [160, 386] width 294 height 651
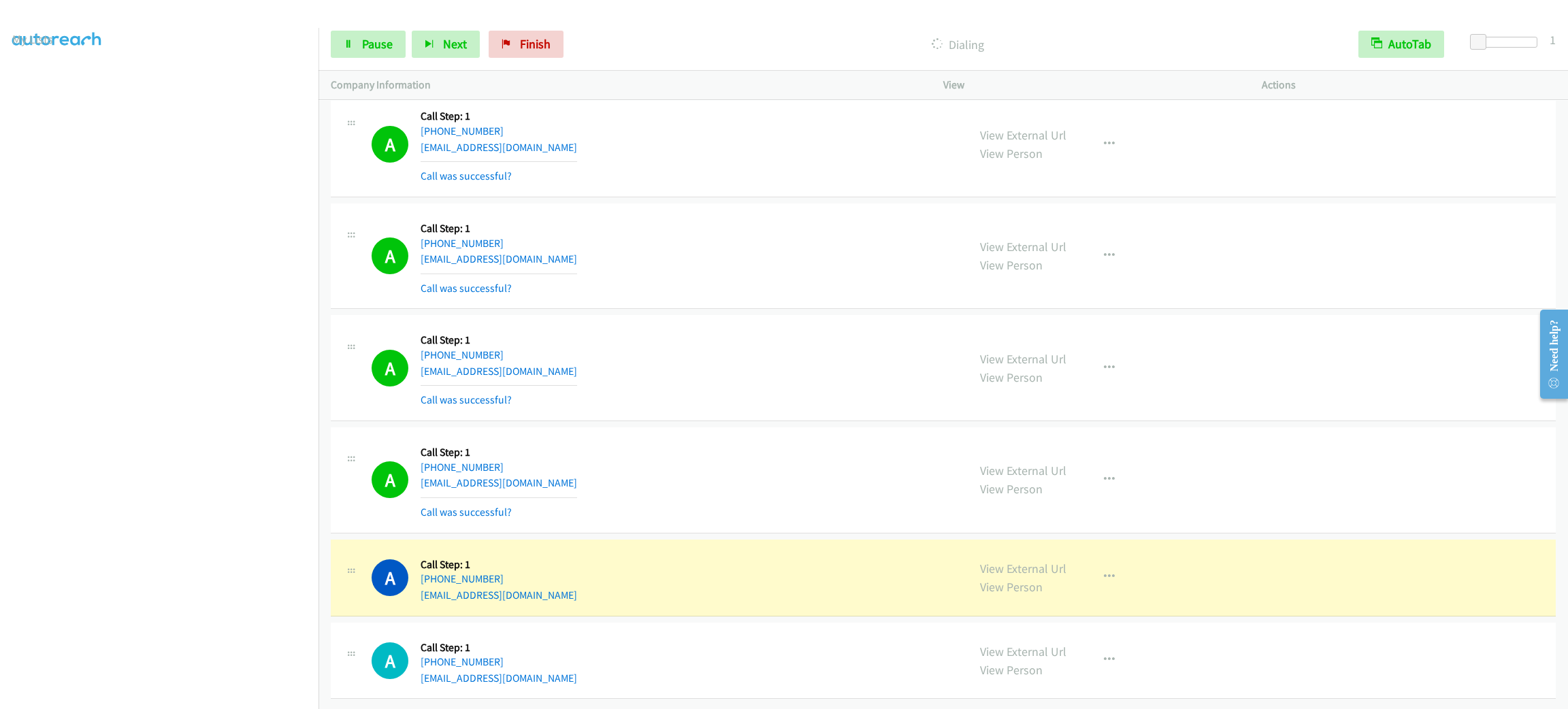
scroll to position [10712, 0]
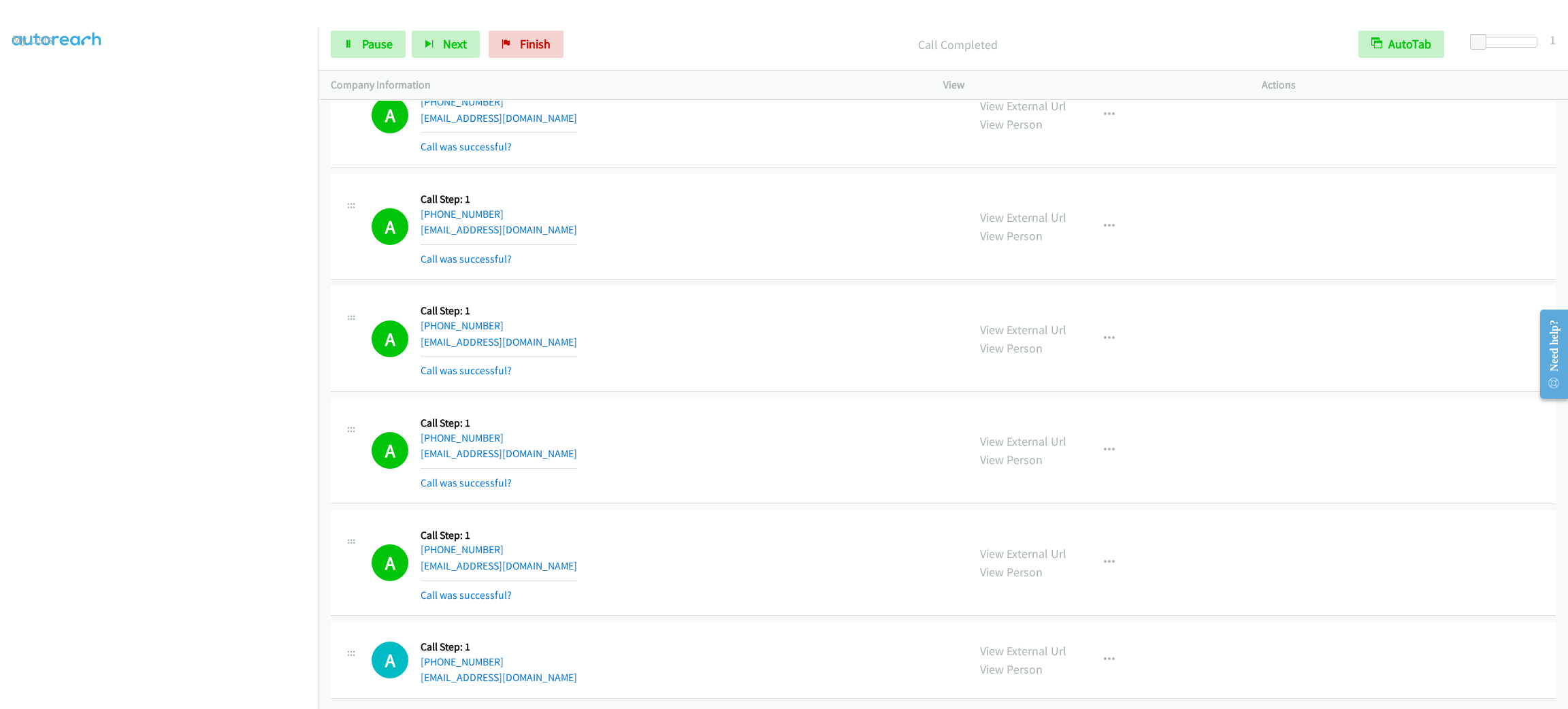
click at [161, 693] on section at bounding box center [160, 386] width 294 height 651
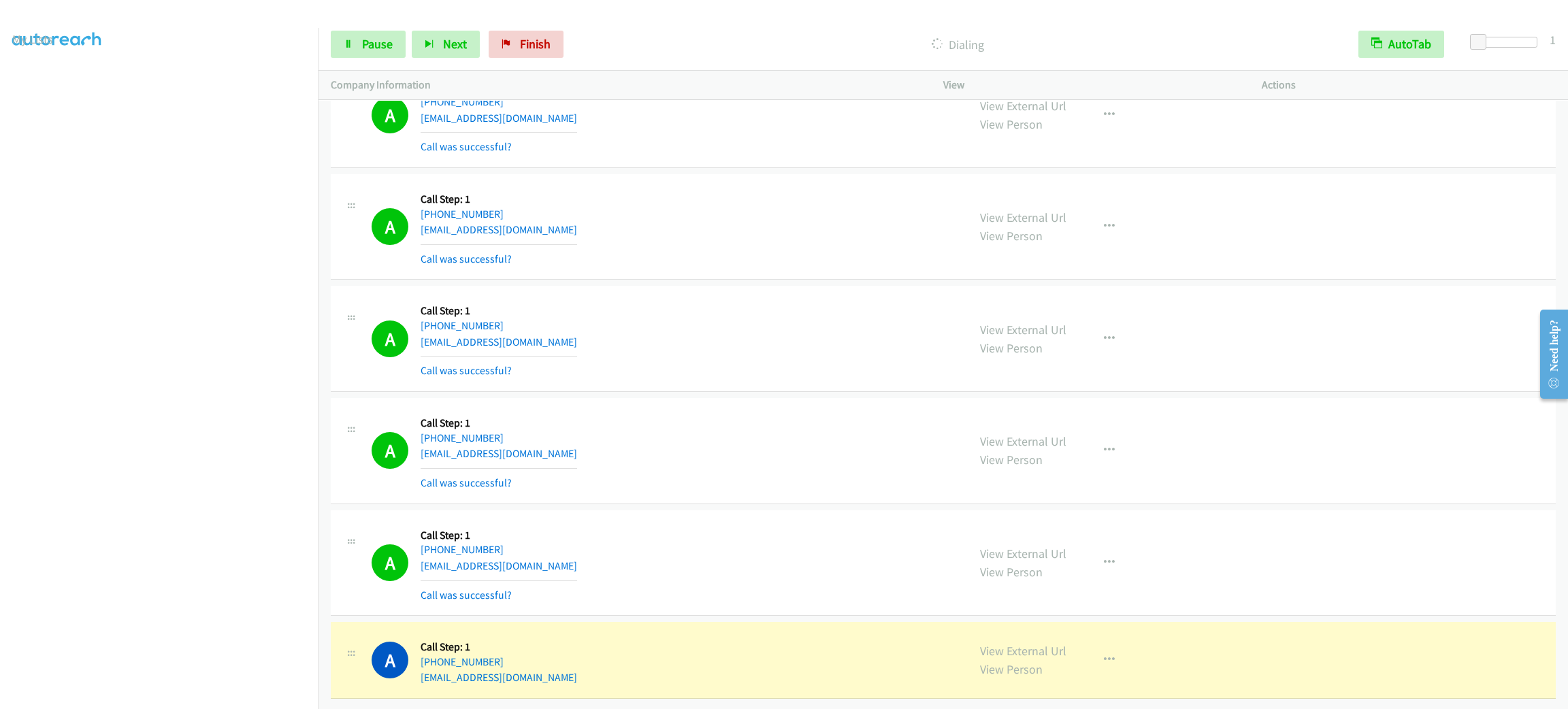
scroll to position [10742, 0]
click at [361, 33] on link "Pause" at bounding box center [367, 45] width 75 height 27
click at [635, 261] on div "A Callback Scheduled Call Step: 1 America/New_York +1 567-330-7131 gracem9290@g…" at bounding box center [942, 228] width 1225 height 107
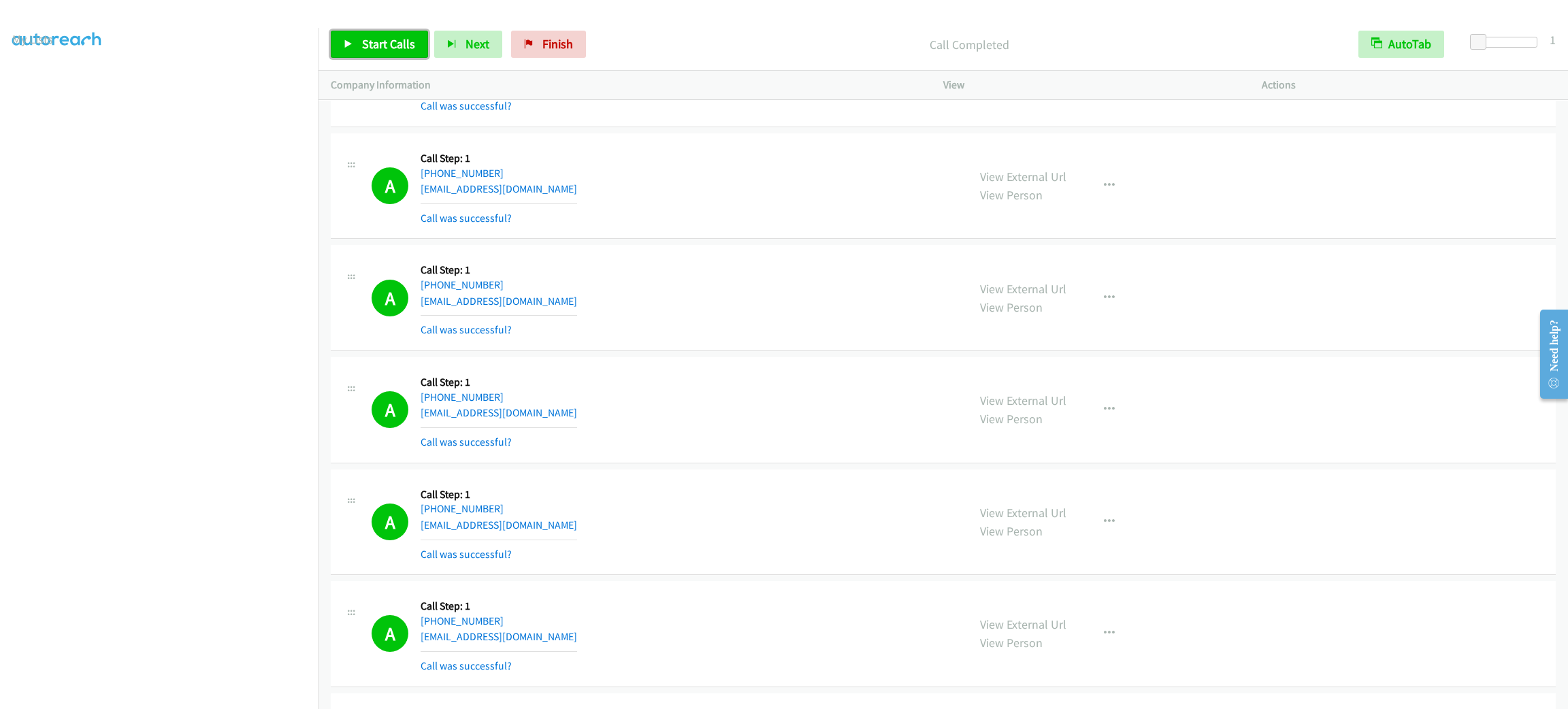
click at [402, 45] on span "Start Calls" at bounding box center [388, 44] width 53 height 15
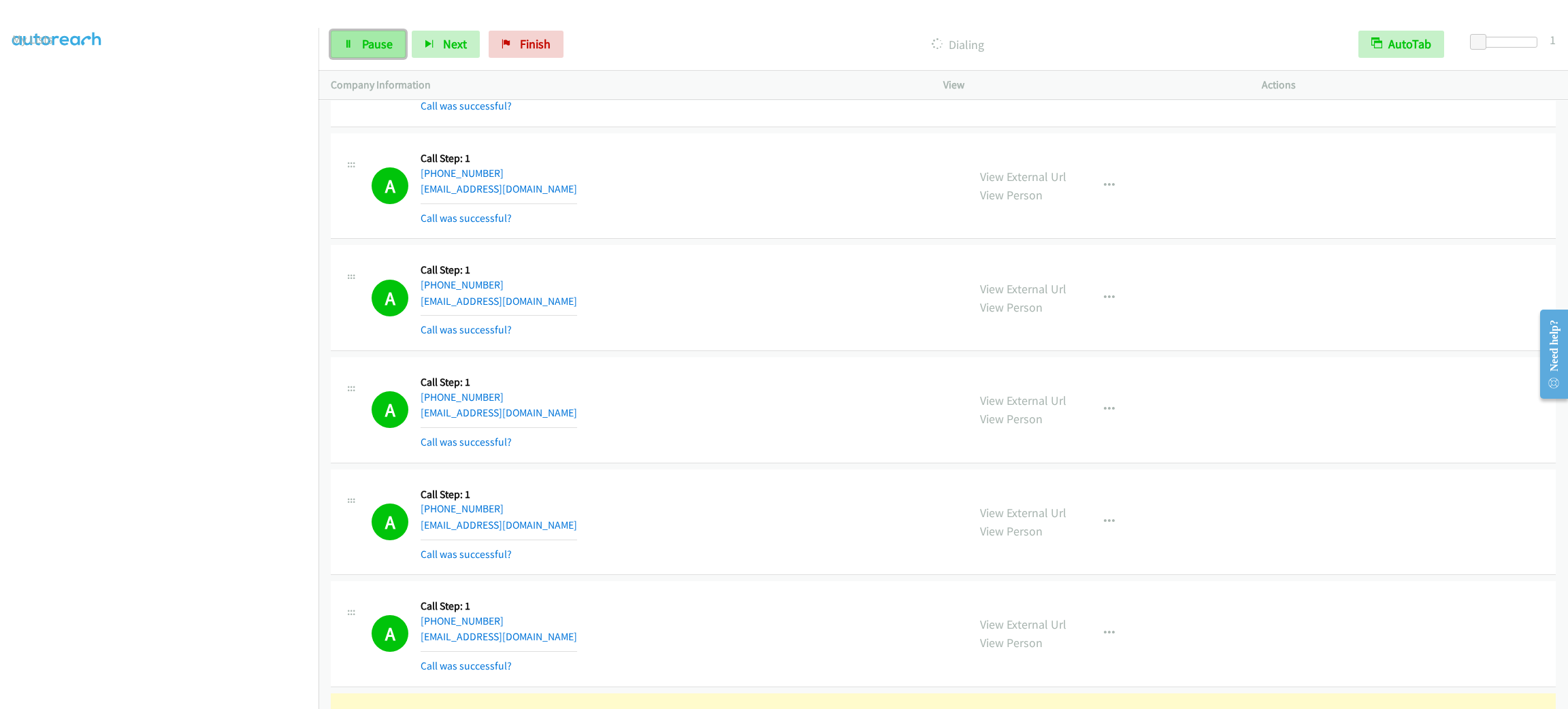
click at [365, 37] on span "Pause" at bounding box center [378, 44] width 31 height 15
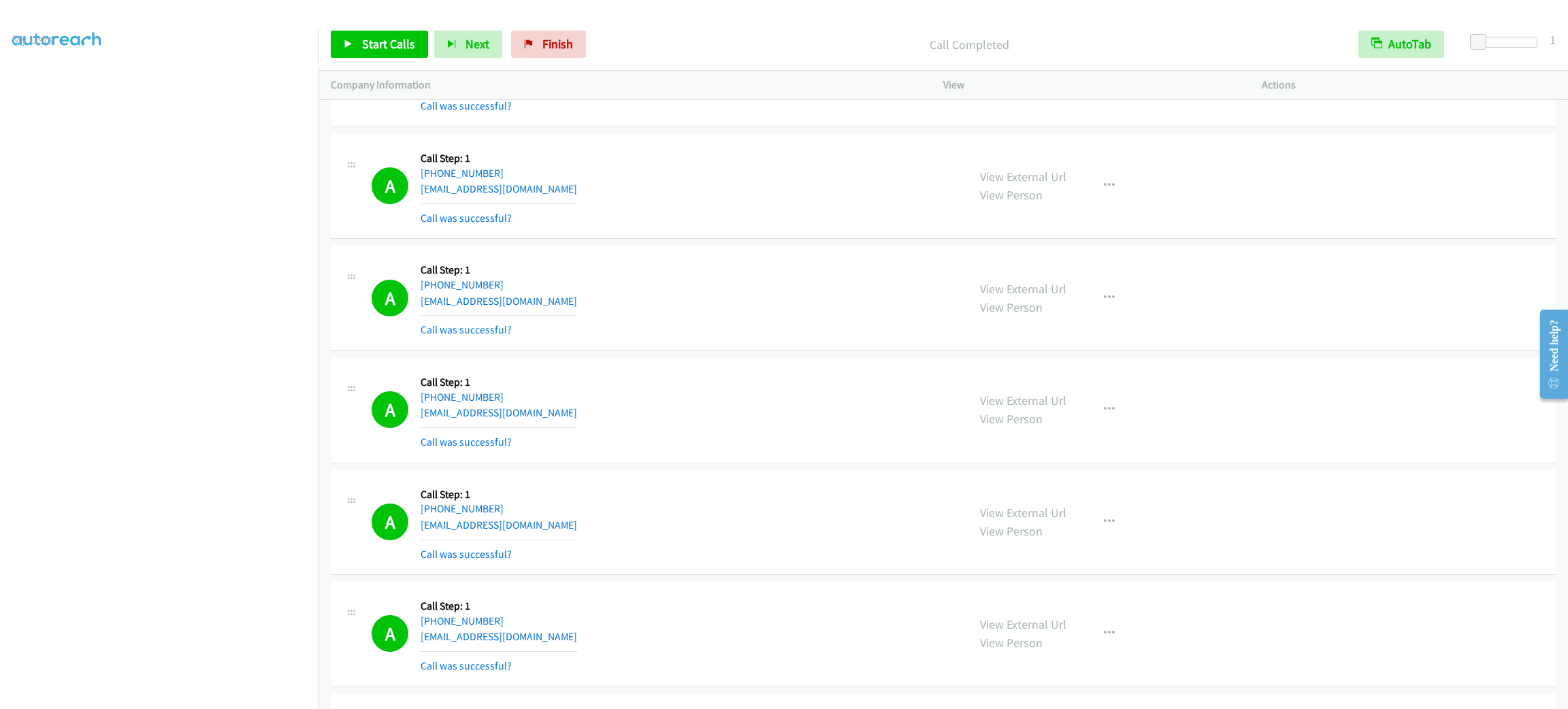
click at [643, 127] on div "A Callback Scheduled Call Step: 1 Pacific/Honolulu +1 808-799-7988 dilaram07@gm…" at bounding box center [942, 75] width 1225 height 107
click at [732, 108] on div "A Callback Scheduled Call Step: 1 Pacific/Honolulu +1 808-799-7988 dilaram07@gm…" at bounding box center [663, 74] width 584 height 81
drag, startPoint x: 744, startPoint y: 231, endPoint x: 726, endPoint y: 234, distance: 18.2
click at [744, 227] on div "A Callback Scheduled Call Step: 1 America/New_York +1 567-330-7131 gracem9290@g…" at bounding box center [663, 186] width 584 height 81
drag, startPoint x: 705, startPoint y: 235, endPoint x: 597, endPoint y: 223, distance: 108.7
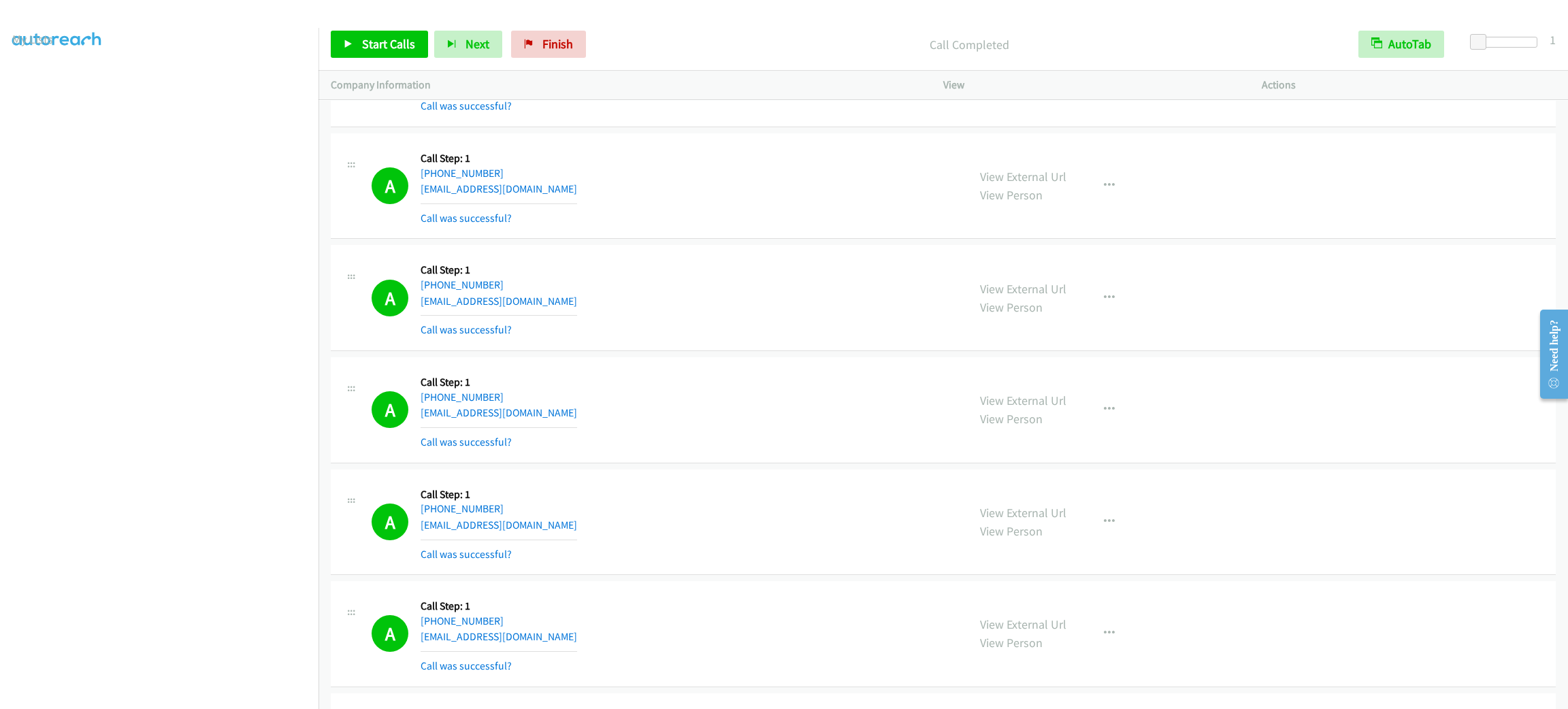
click at [688, 227] on div "A Callback Scheduled Call Step: 1 America/New_York +1 567-330-7131 gracem9290@g…" at bounding box center [663, 186] width 584 height 81
click at [386, 15] on div at bounding box center [778, 26] width 1555 height 52
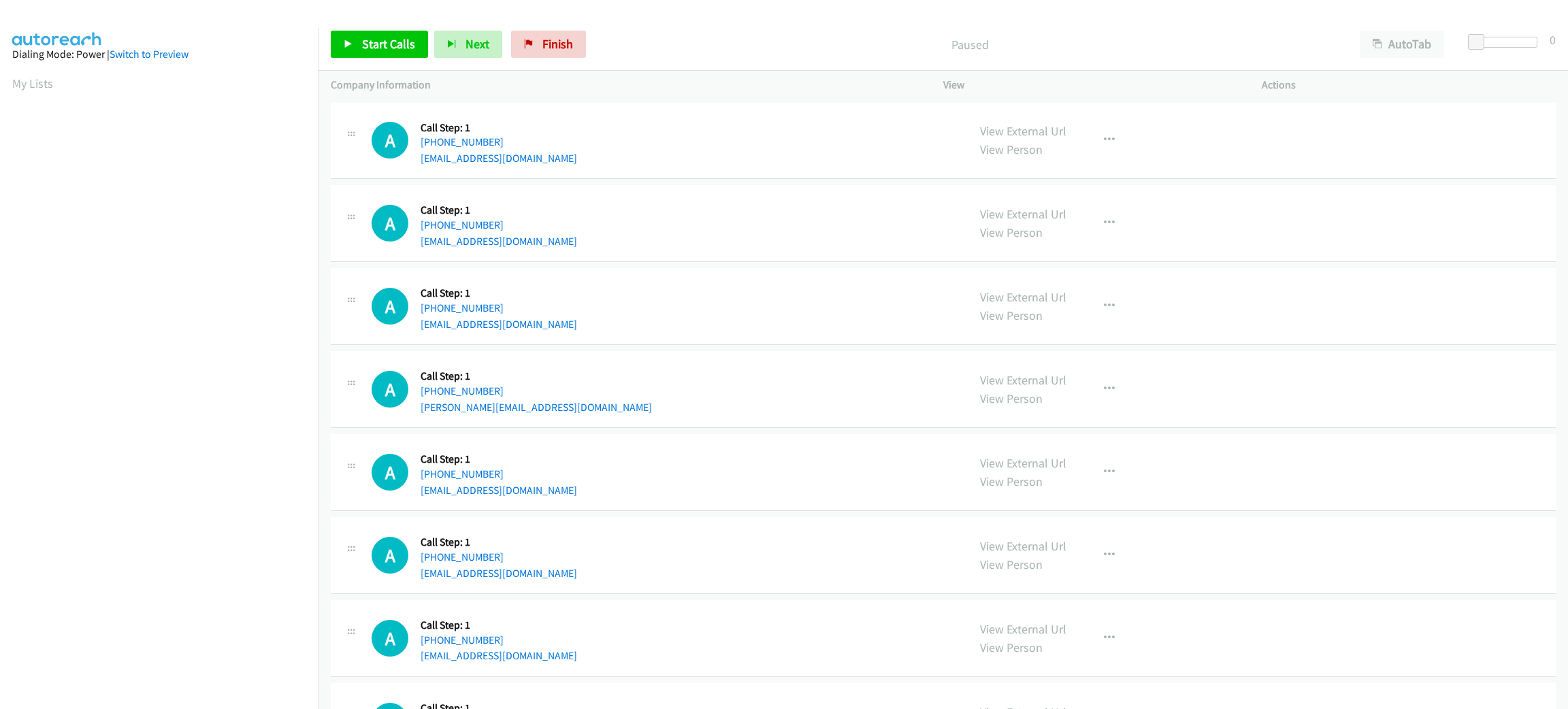
click at [1438, 28] on div "Start Calls Pause Next Finish Paused AutoTab AutoTab 0" at bounding box center [943, 45] width 1249 height 52
click at [1423, 37] on button "AutoTab" at bounding box center [1401, 45] width 84 height 27
click at [1473, 37] on span at bounding box center [1478, 42] width 16 height 16
click at [384, 43] on span "Start Calls" at bounding box center [388, 44] width 53 height 15
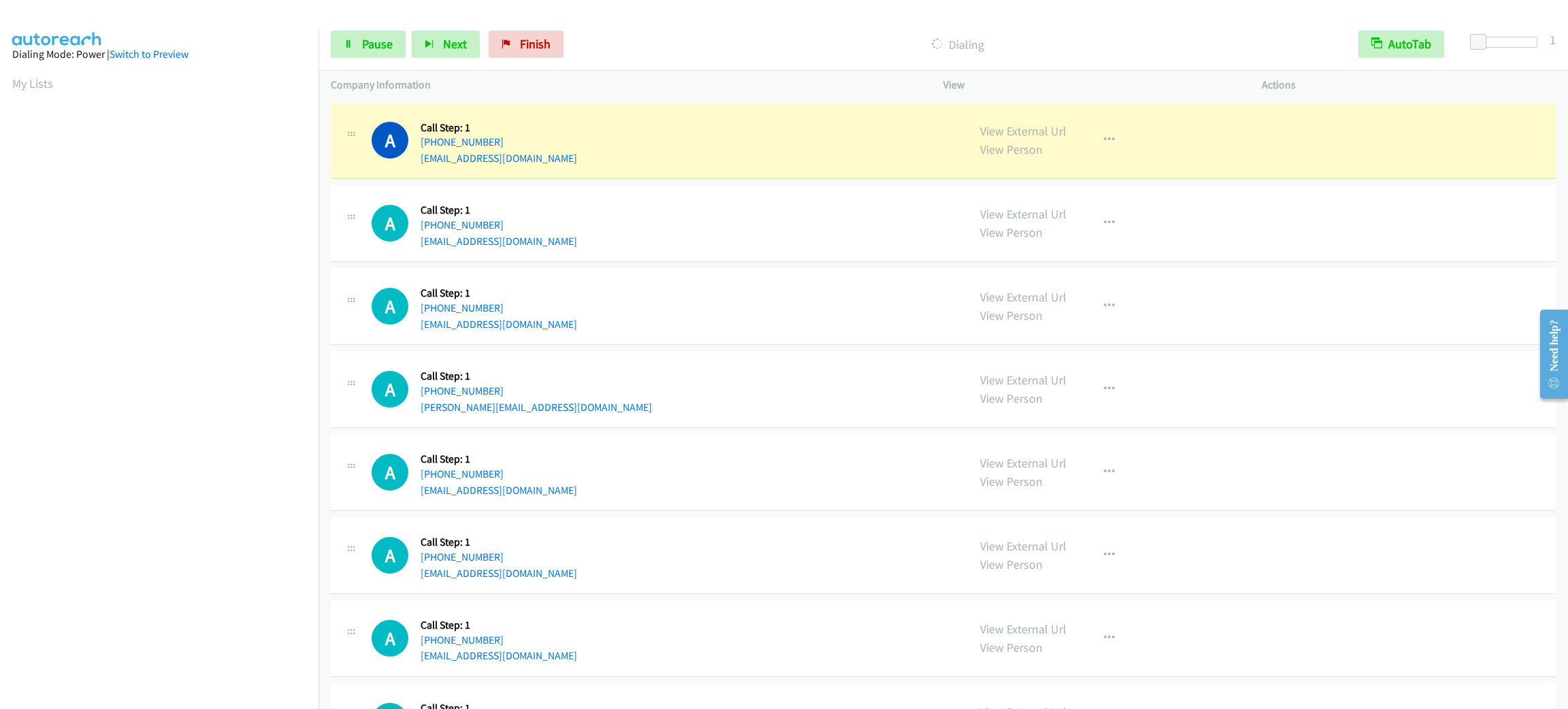
scroll to position [59, 0]
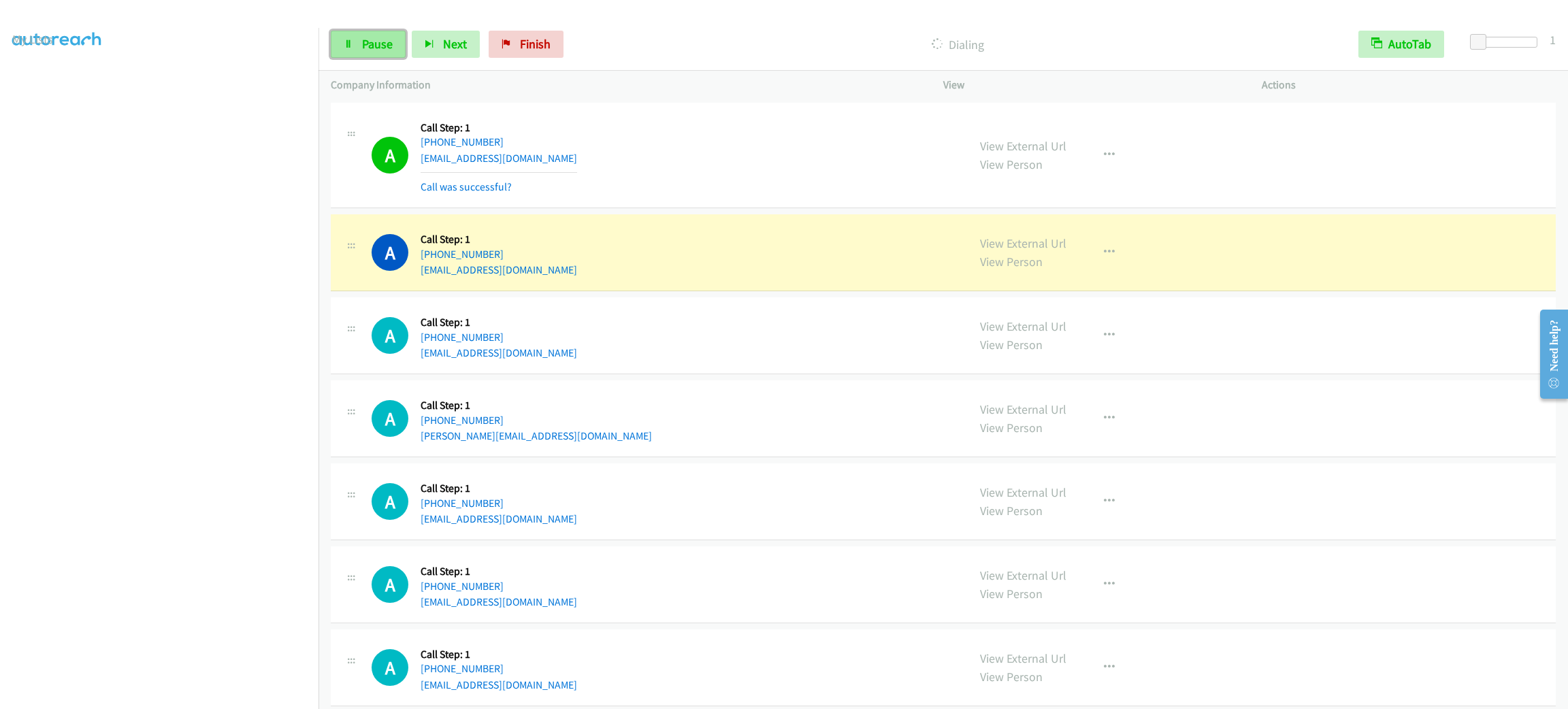
click at [348, 51] on link "Pause" at bounding box center [367, 45] width 75 height 27
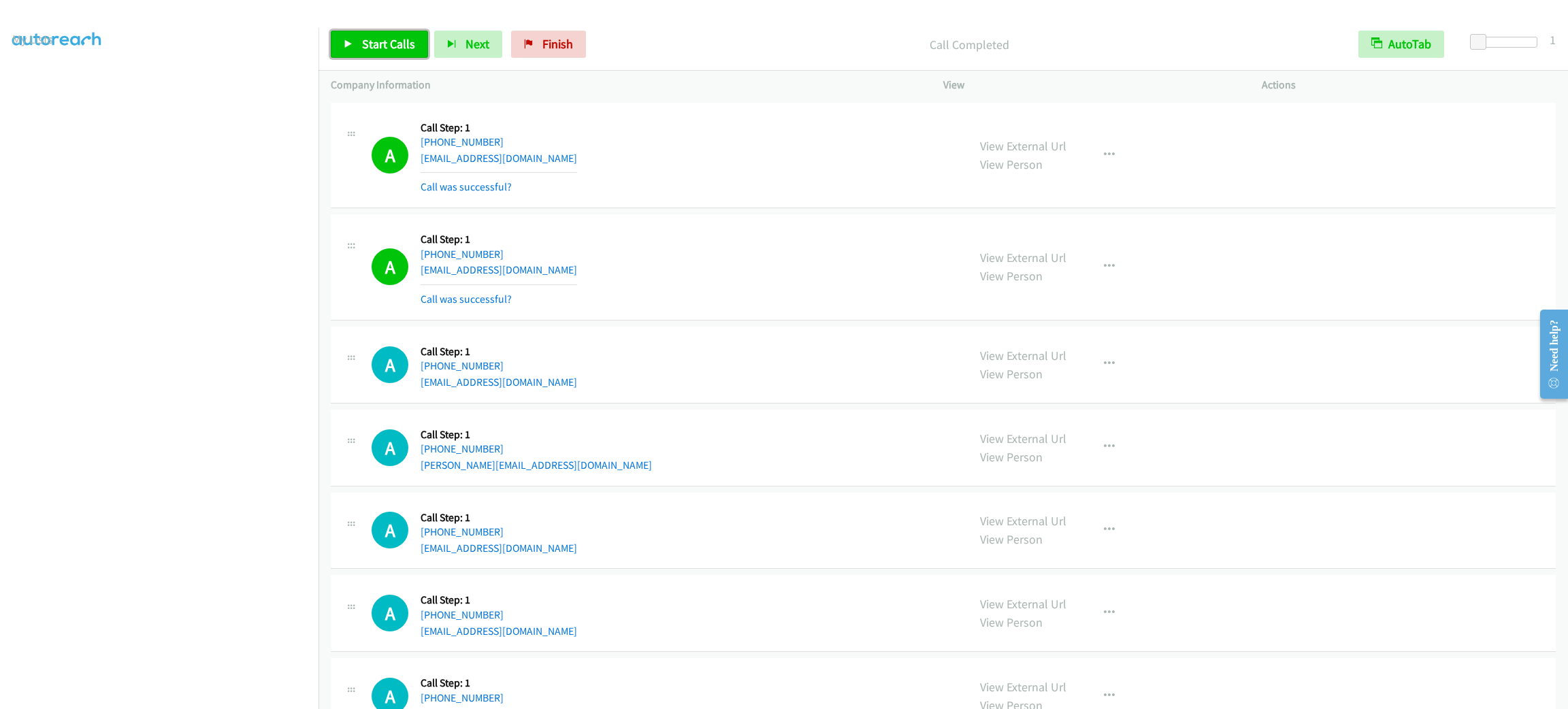
click at [372, 41] on span "Start Calls" at bounding box center [388, 44] width 53 height 15
click at [390, 49] on span "Pause" at bounding box center [378, 44] width 31 height 15
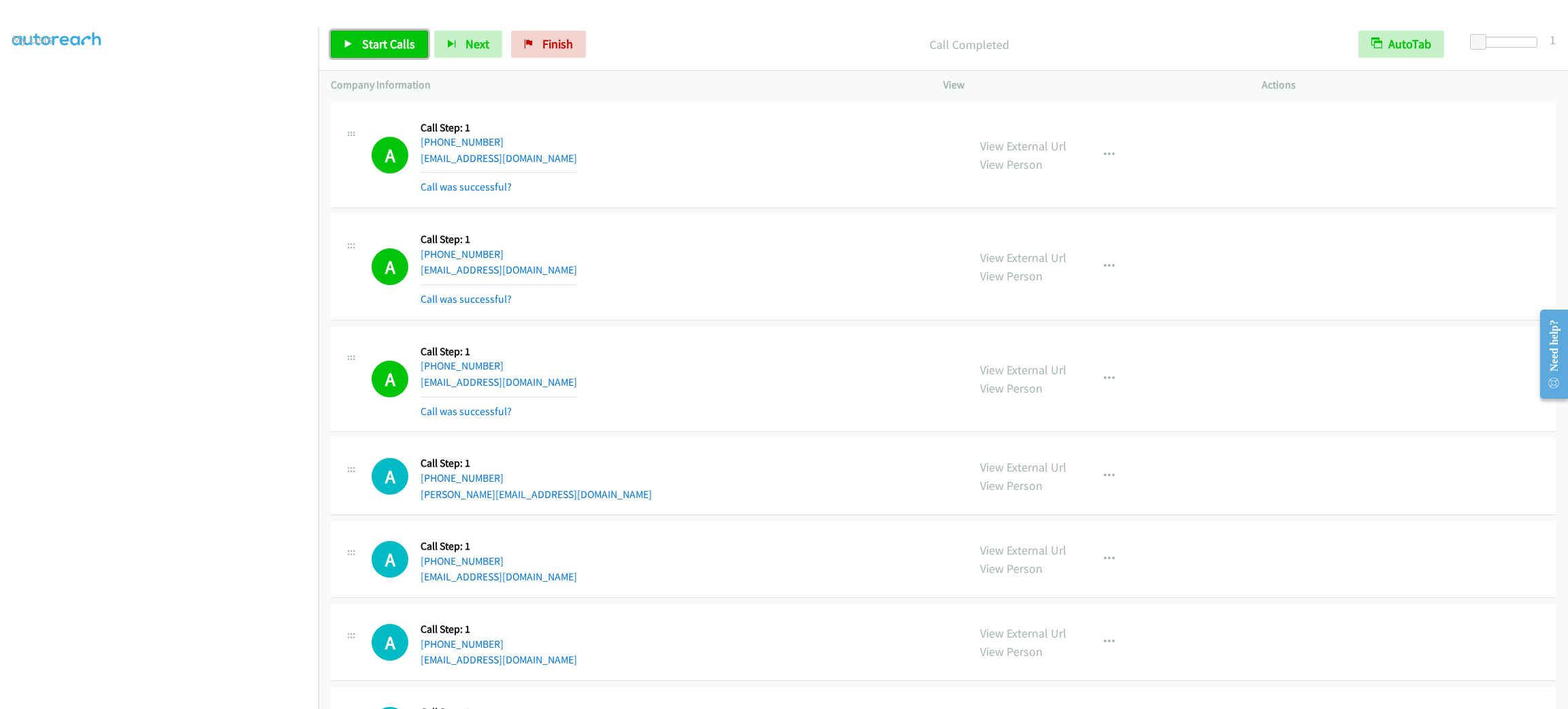
click at [408, 38] on span "Start Calls" at bounding box center [388, 44] width 53 height 15
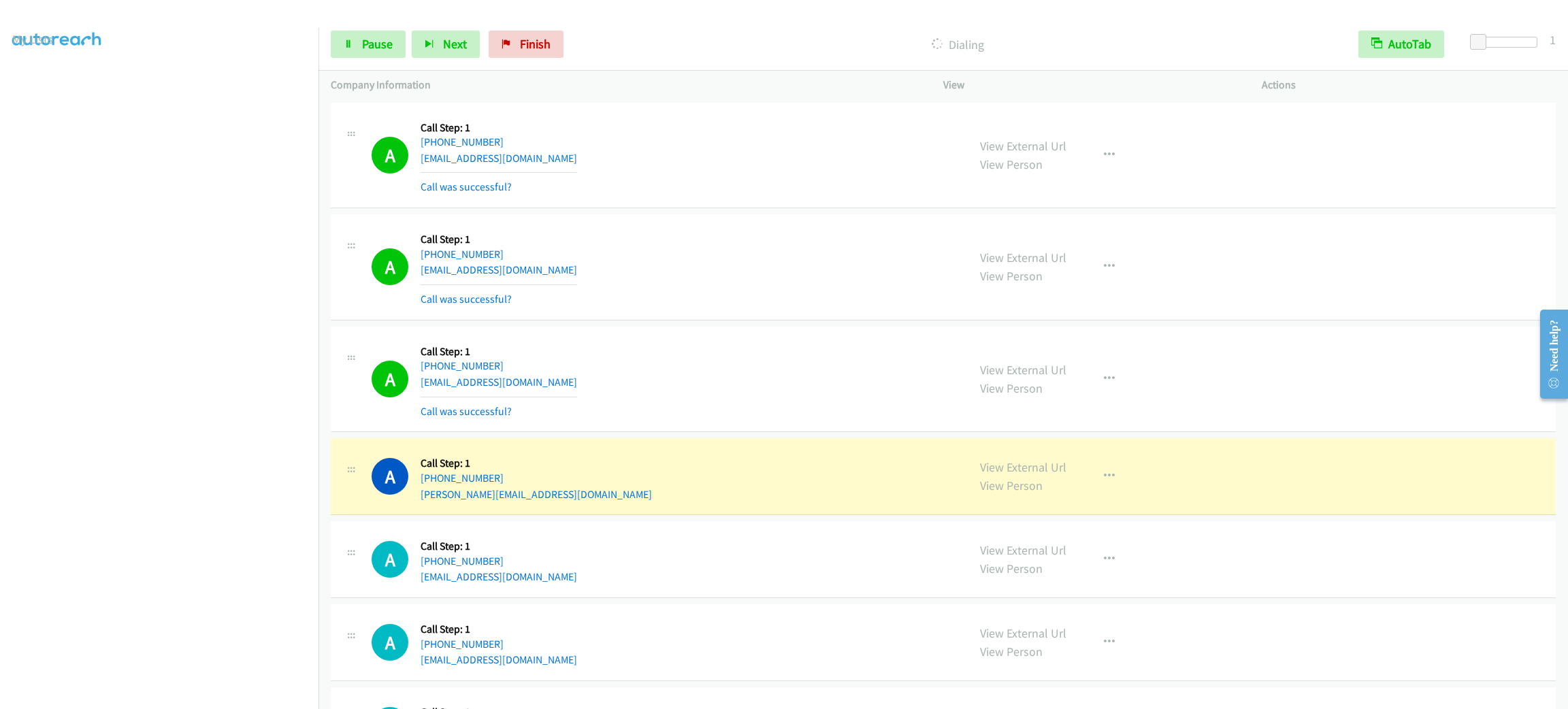
click at [248, 694] on section at bounding box center [160, 386] width 294 height 651
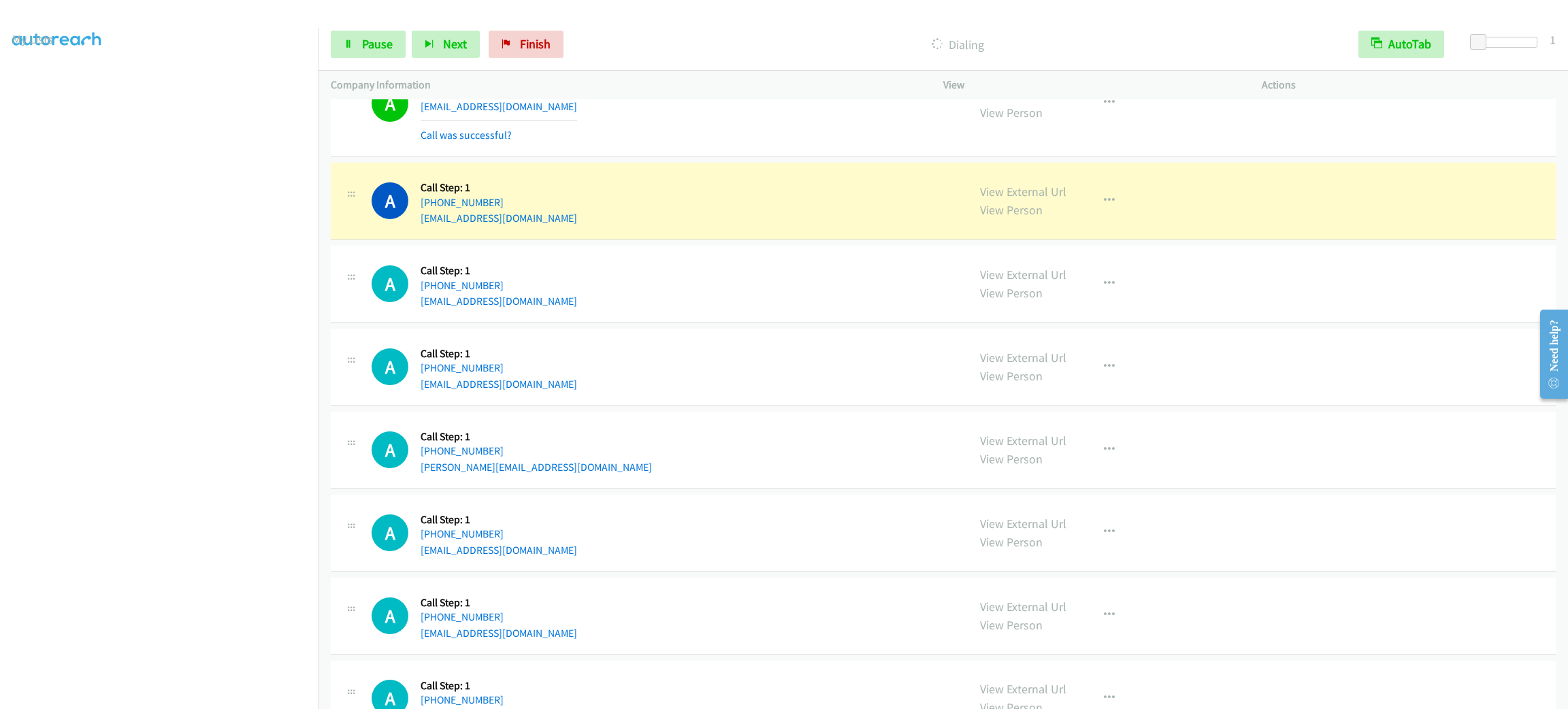
scroll to position [715, 0]
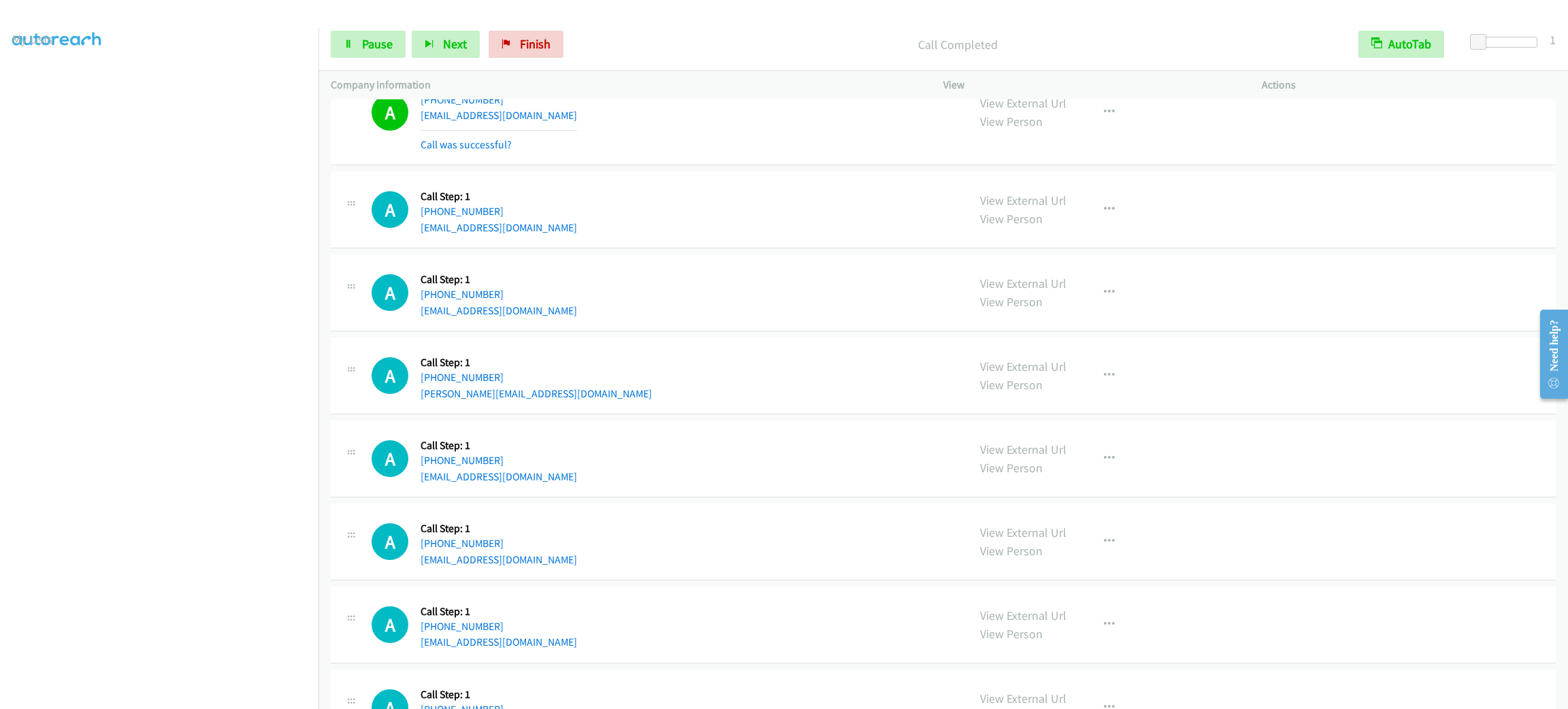
click at [219, 695] on section at bounding box center [160, 386] width 294 height 651
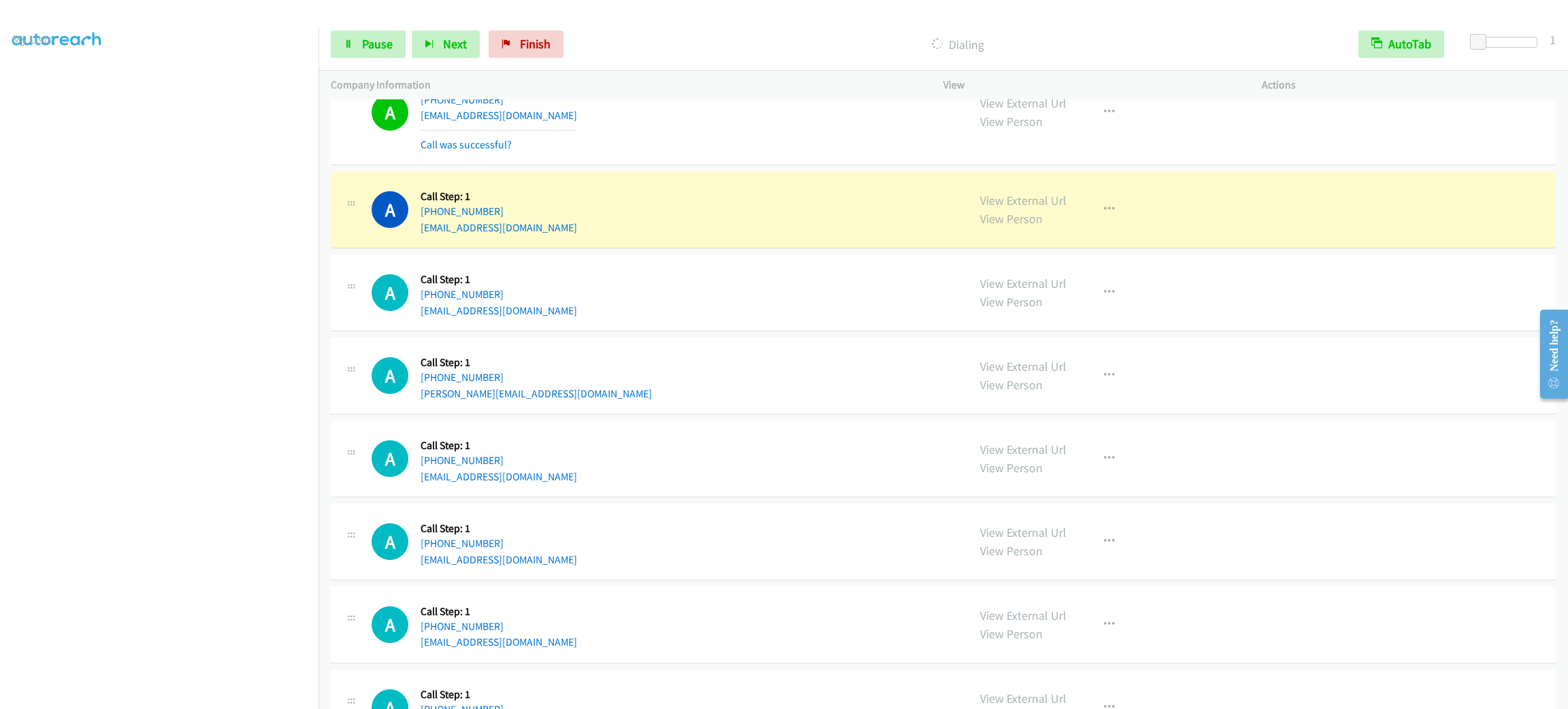
click at [546, 185] on div "A Callback Scheduled Call Step: 1 America/New_York +1 207-650-7611 nmac897@gmai…" at bounding box center [663, 209] width 584 height 51
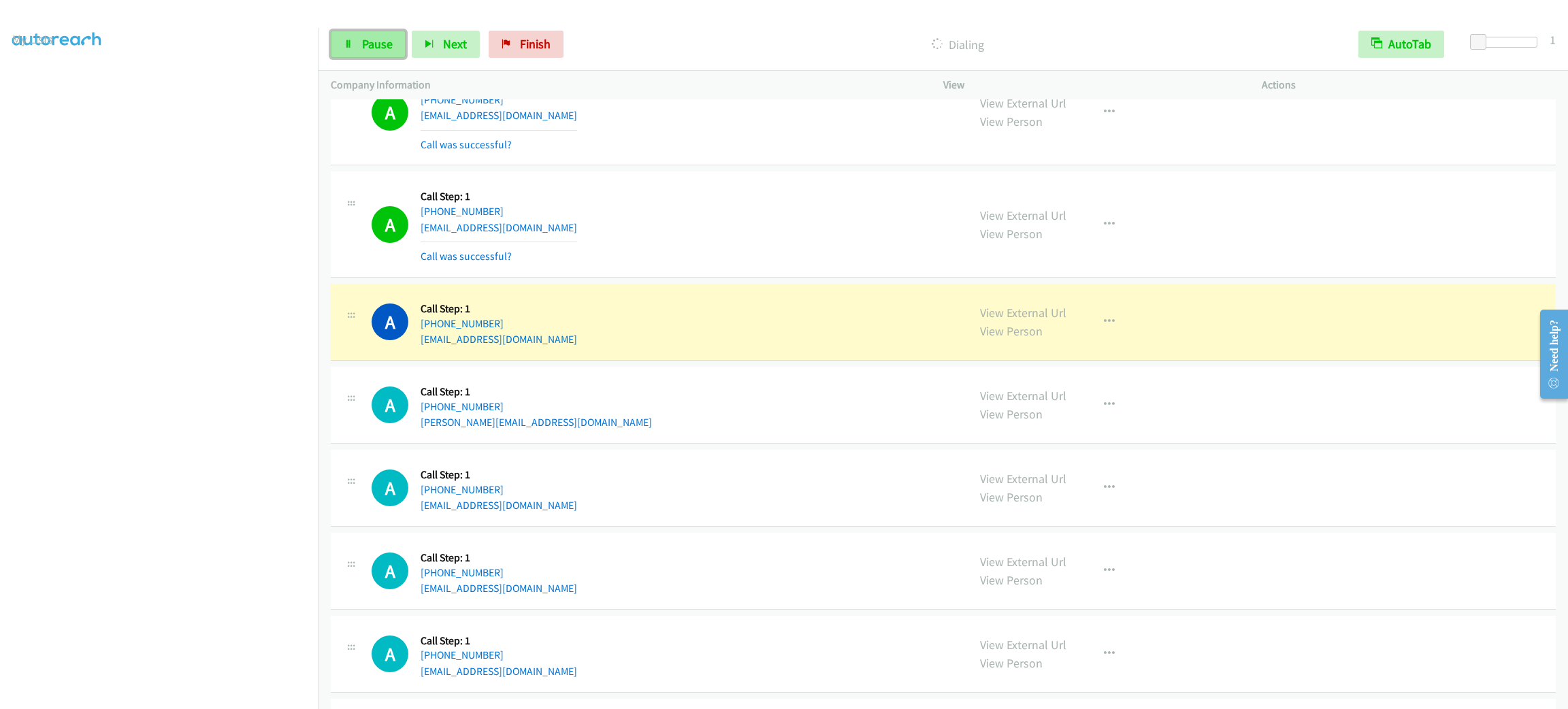
click at [390, 43] on span "Pause" at bounding box center [378, 44] width 31 height 15
click at [399, 45] on span "Start Calls" at bounding box center [388, 44] width 53 height 15
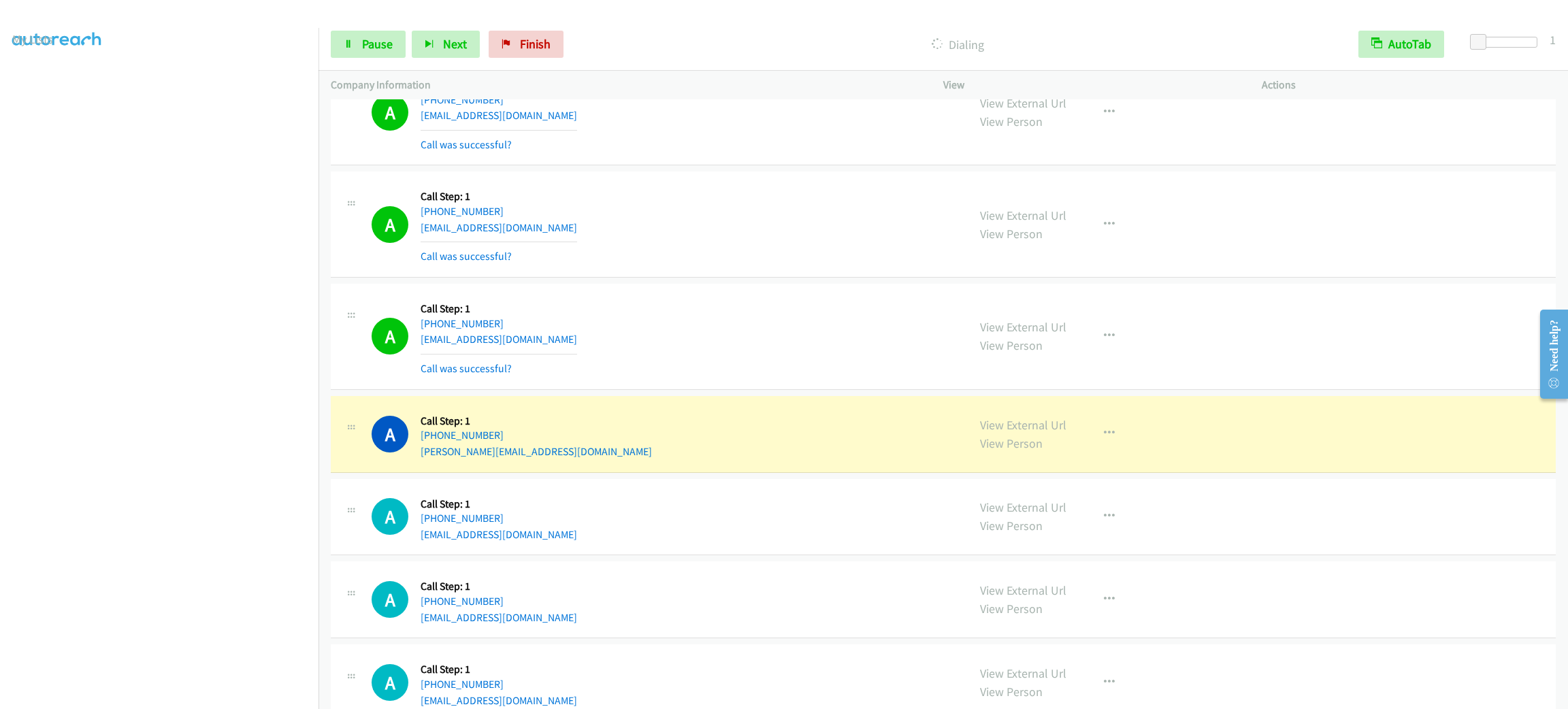
click at [364, 26] on div "Start Calls Pause Next Finish Dialing AutoTab AutoTab 1" at bounding box center [943, 45] width 1249 height 52
click at [371, 53] on link "Pause" at bounding box center [367, 45] width 75 height 27
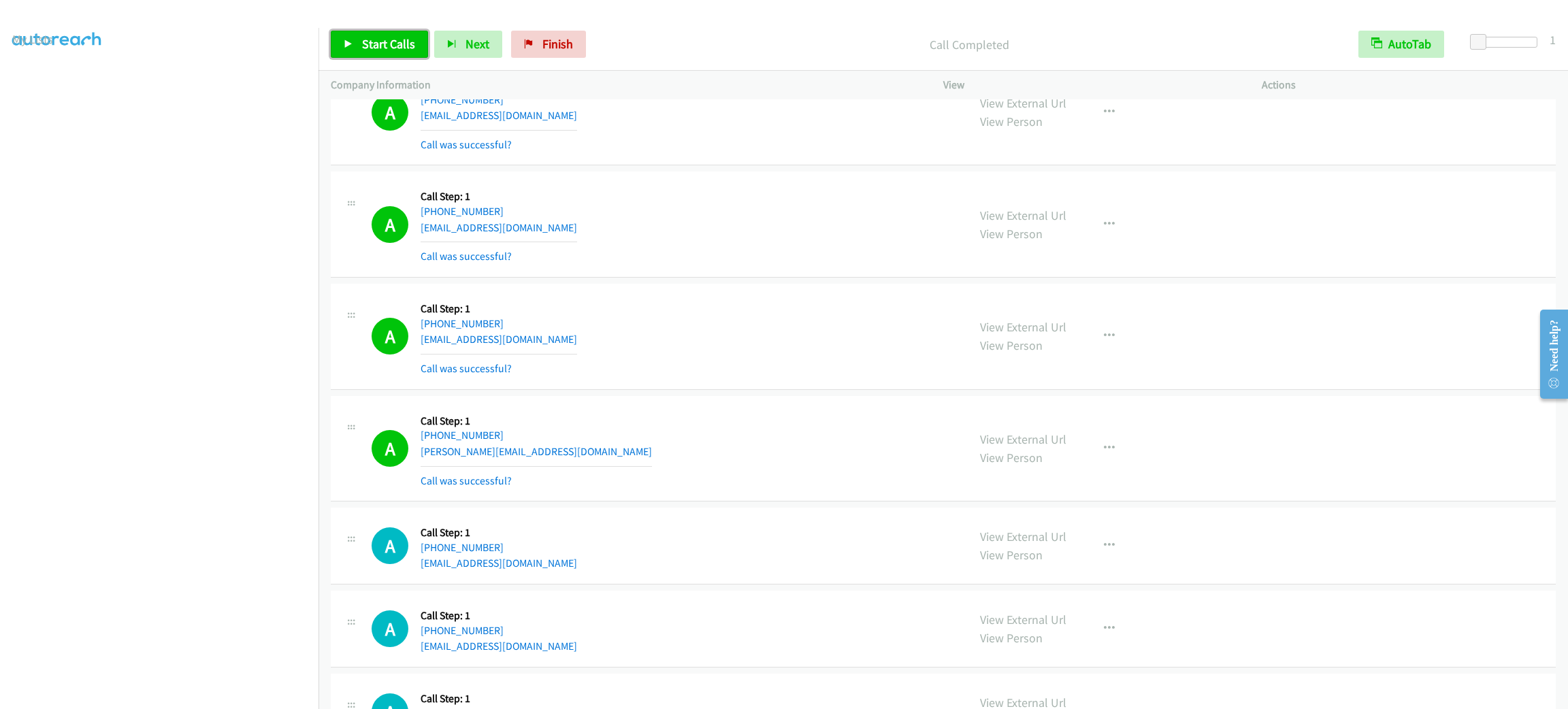
click at [397, 37] on span "Start Calls" at bounding box center [388, 44] width 53 height 15
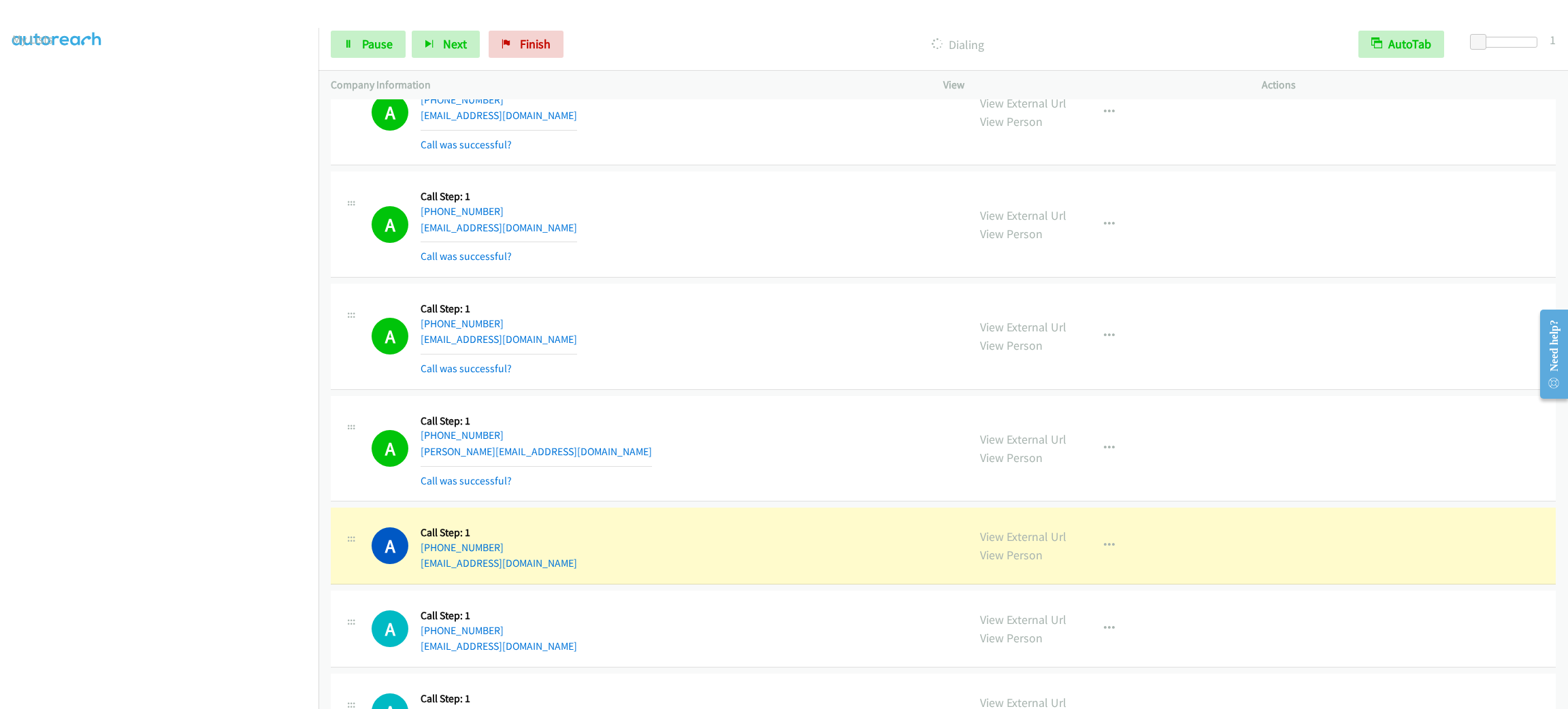
click at [372, 63] on div "Start Calls Pause Next Finish Dialing AutoTab AutoTab 1" at bounding box center [943, 45] width 1249 height 52
click at [370, 52] on link "Pause" at bounding box center [367, 45] width 75 height 27
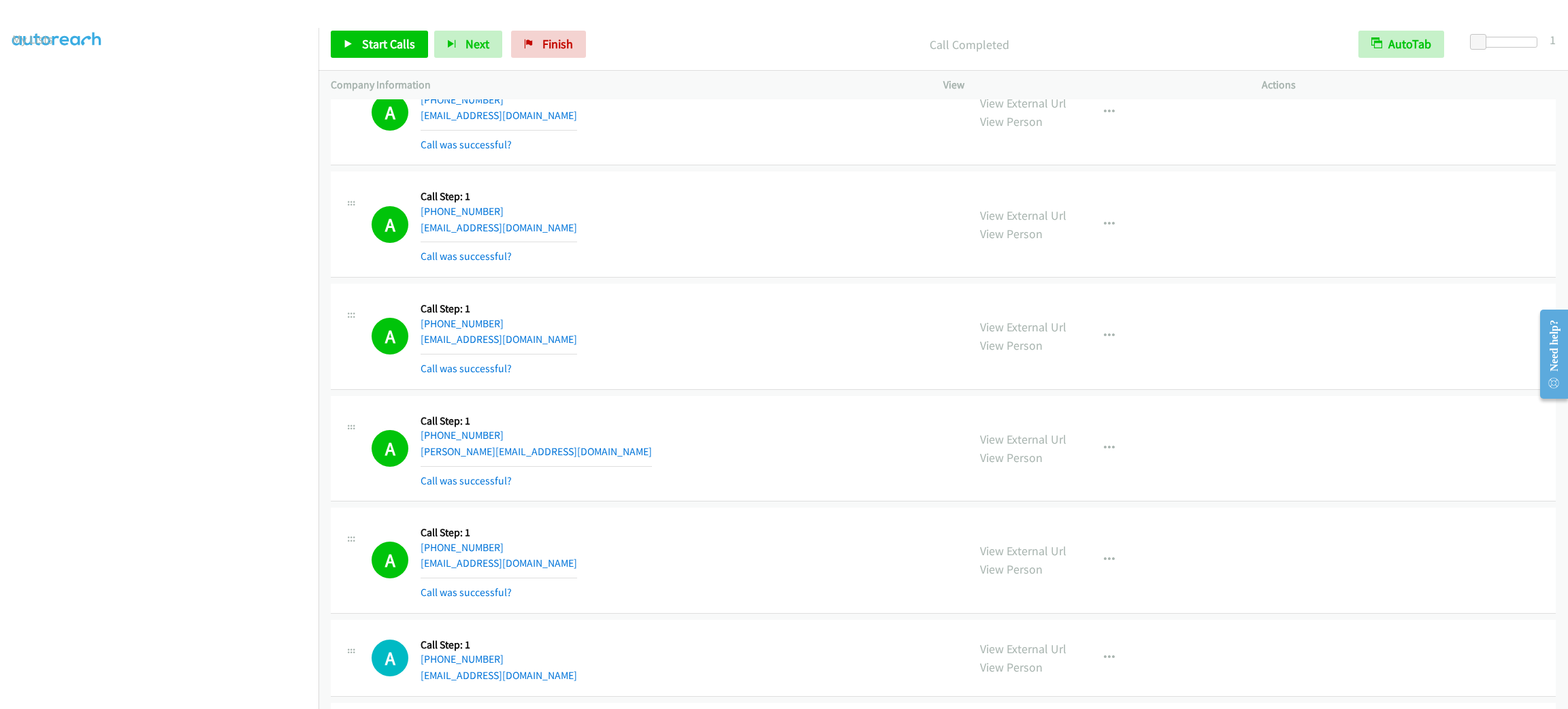
click at [775, 305] on div "A Callback Scheduled Call Step: 1 America/Los_Angeles +1 323-996-6691 italia612…" at bounding box center [663, 337] width 584 height 81
click at [775, 304] on div "A Callback Scheduled Call Step: 1 America/Los_Angeles +1 323-996-6691 italia612…" at bounding box center [663, 337] width 584 height 81
click at [785, 318] on div "A Callback Scheduled Call Step: 1 America/Los_Angeles +1 323-996-6691 italia612…" at bounding box center [663, 337] width 584 height 81
click at [532, 218] on div "A Callback Scheduled Call Step: 1 America/New_York +1 207-650-7611 nmac897@gmai…" at bounding box center [663, 225] width 584 height 81
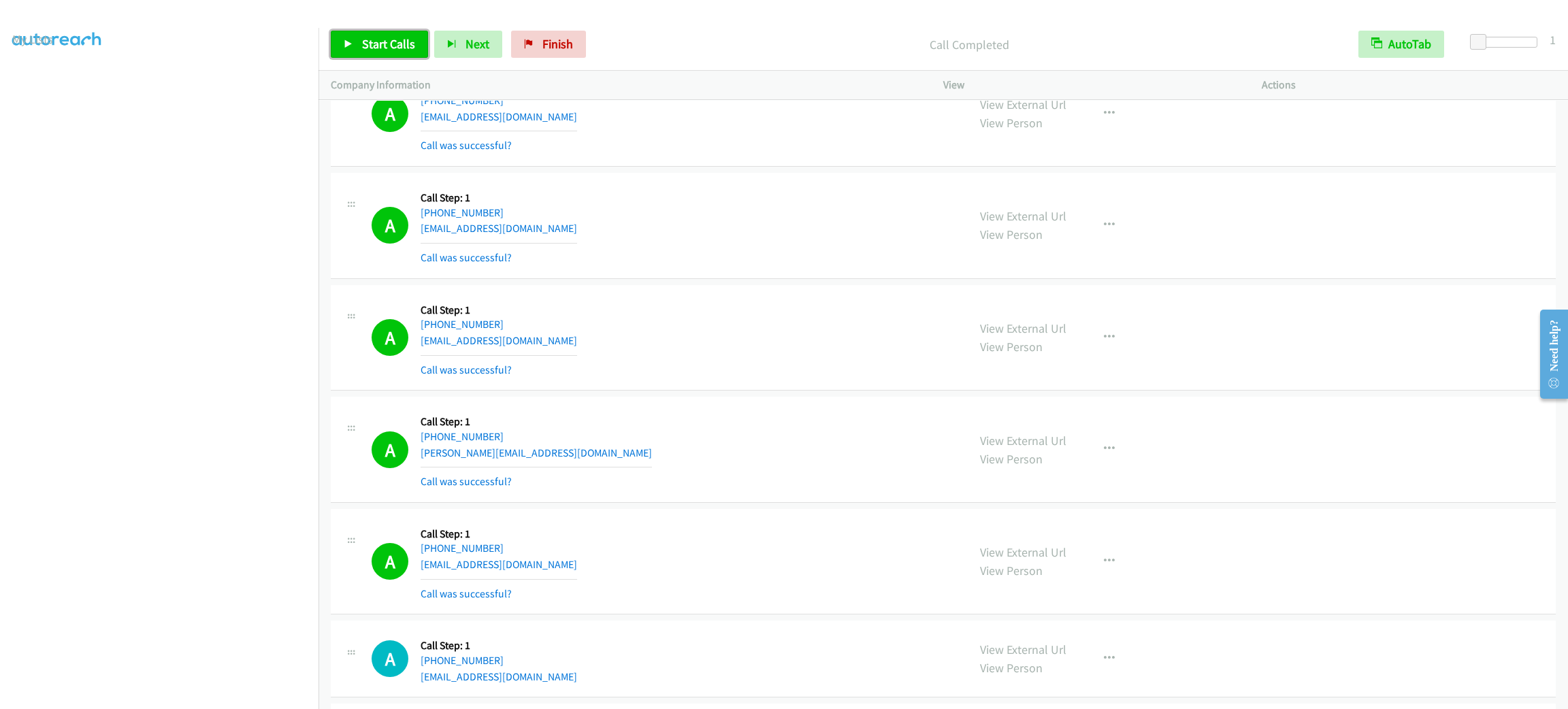
click at [379, 47] on span "Start Calls" at bounding box center [388, 44] width 53 height 15
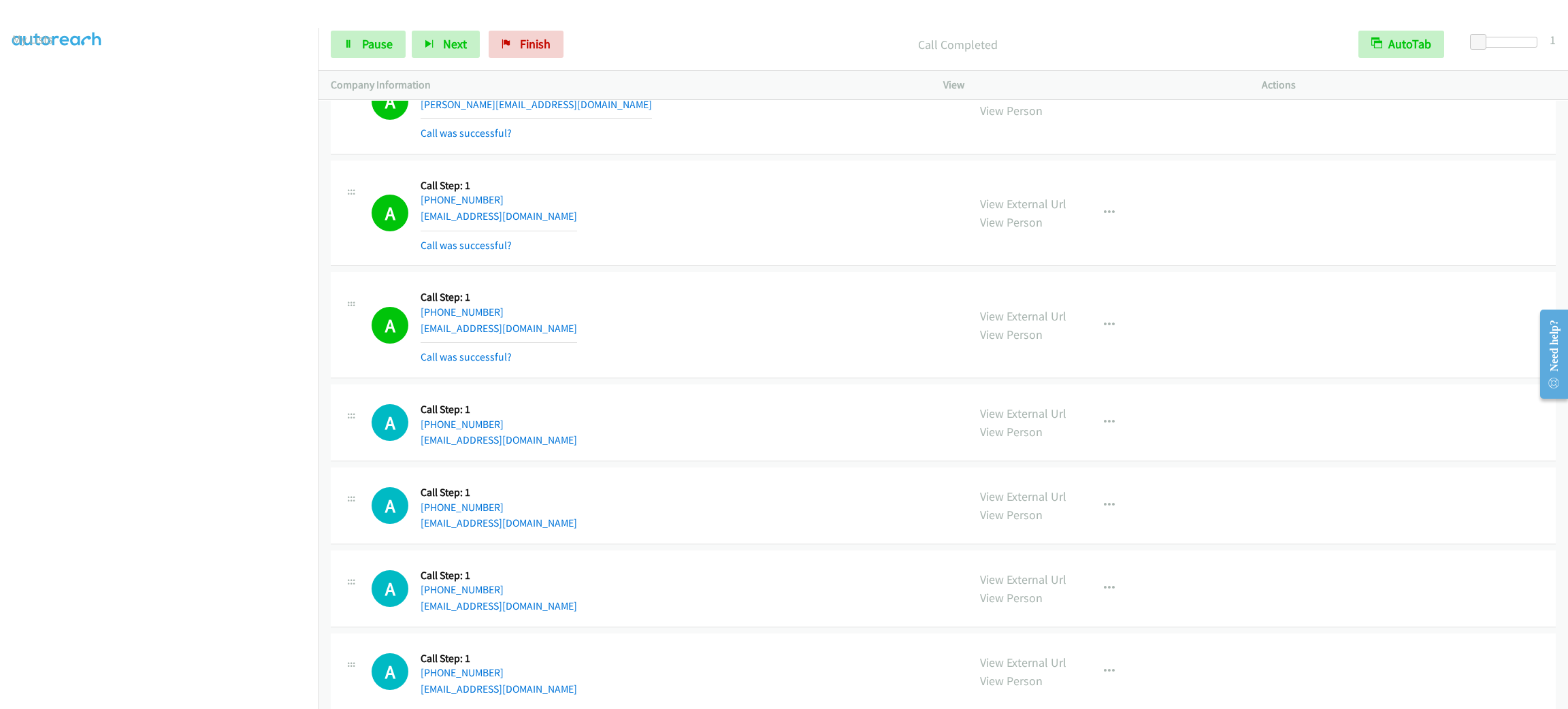
scroll to position [1093, 0]
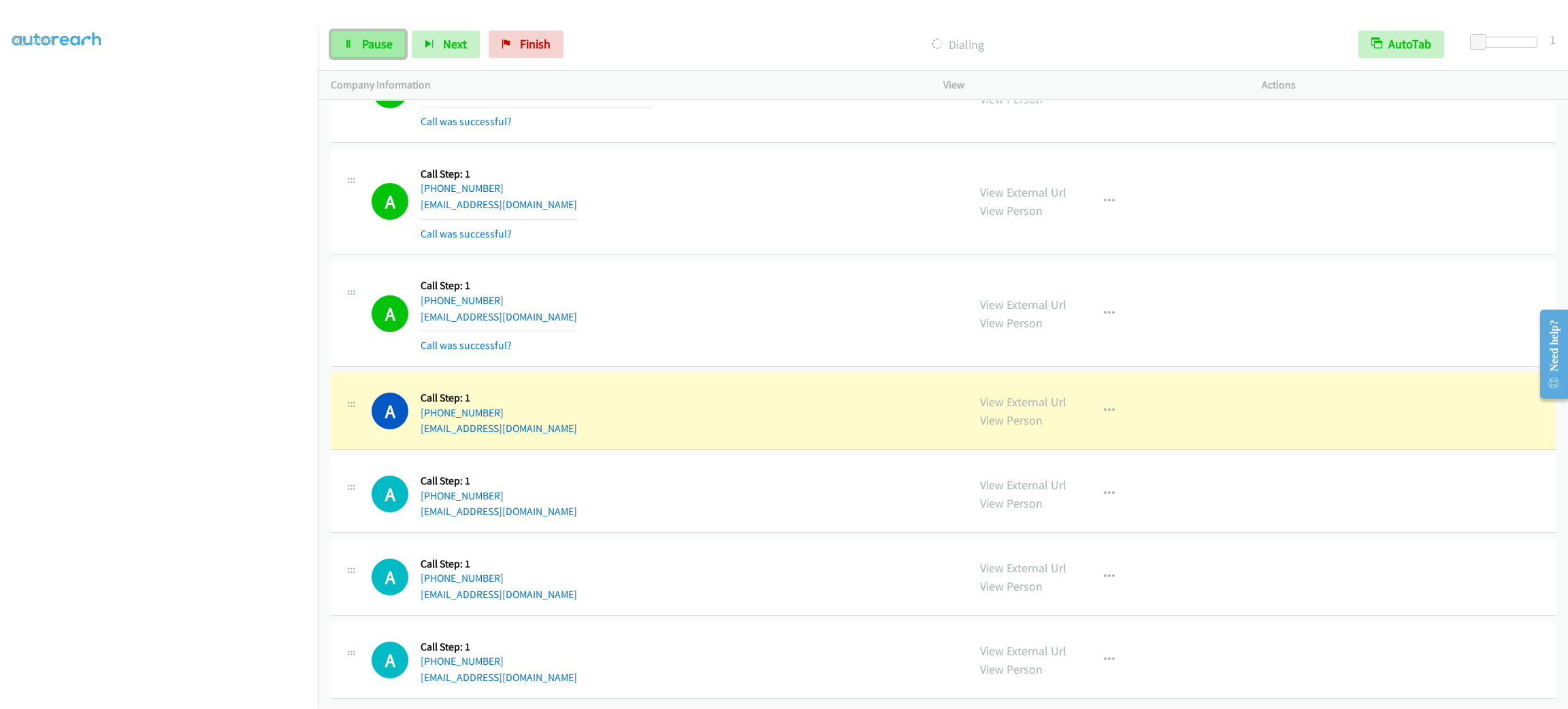
click at [403, 34] on link "Pause" at bounding box center [367, 45] width 75 height 27
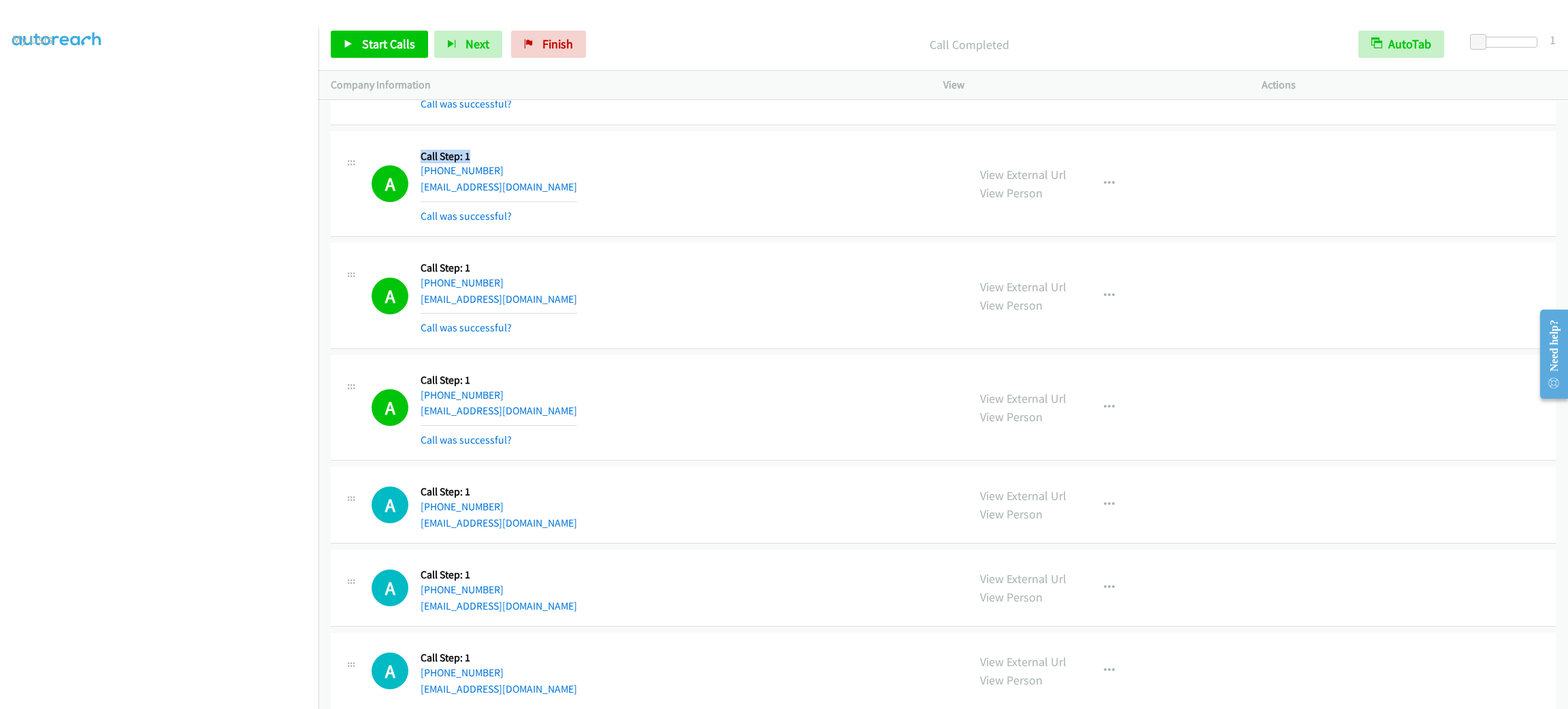
drag, startPoint x: 418, startPoint y: 154, endPoint x: 517, endPoint y: 165, distance: 99.6
click at [517, 165] on div "A Callback Scheduled Call Step: 1 America/New_York +1 919-444-0995 gyriebos11@g…" at bounding box center [663, 184] width 584 height 81
click at [517, 165] on div "+1 919-444-0995" at bounding box center [499, 170] width 157 height 16
click at [369, 49] on span "Start Calls" at bounding box center [388, 44] width 53 height 15
click at [371, 45] on span "Pause" at bounding box center [378, 44] width 31 height 15
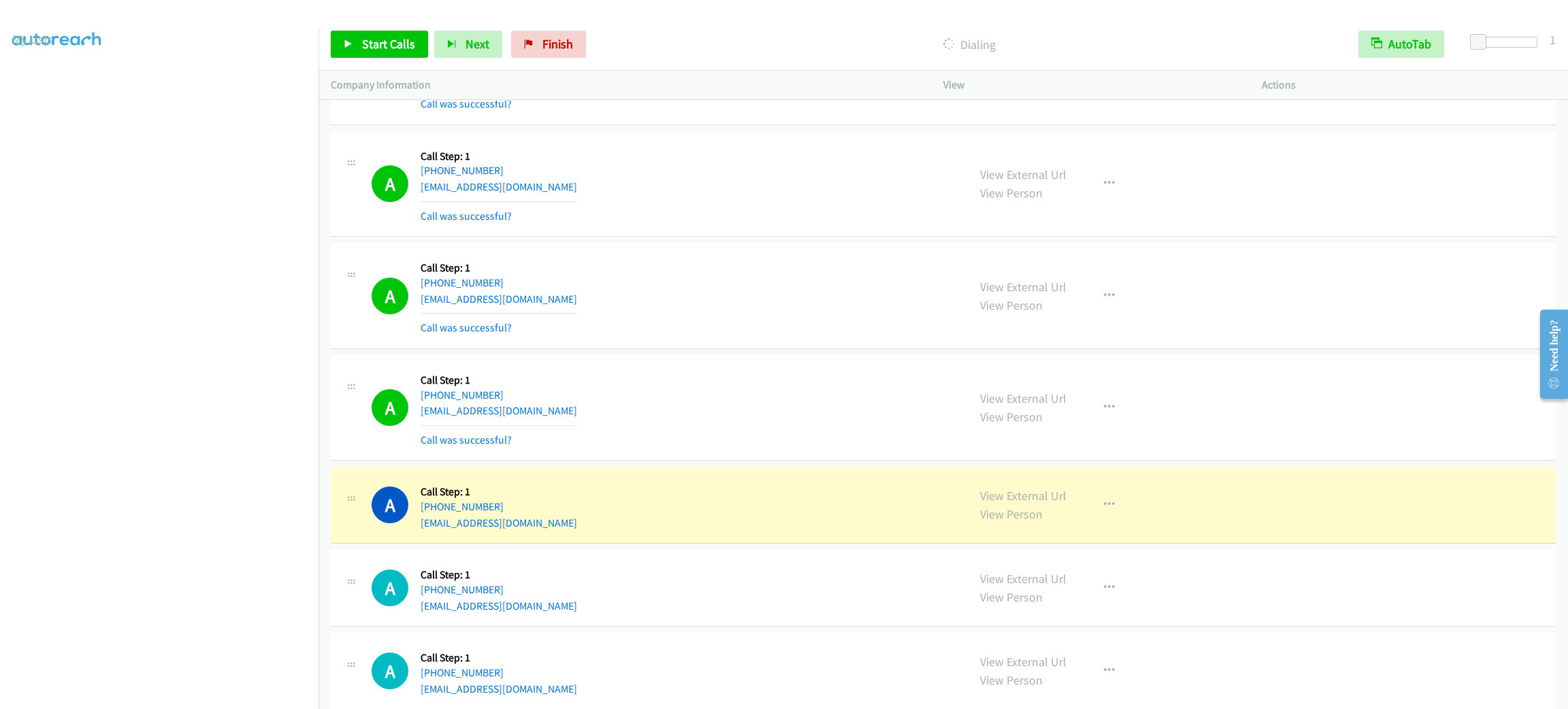
scroll to position [1122, 0]
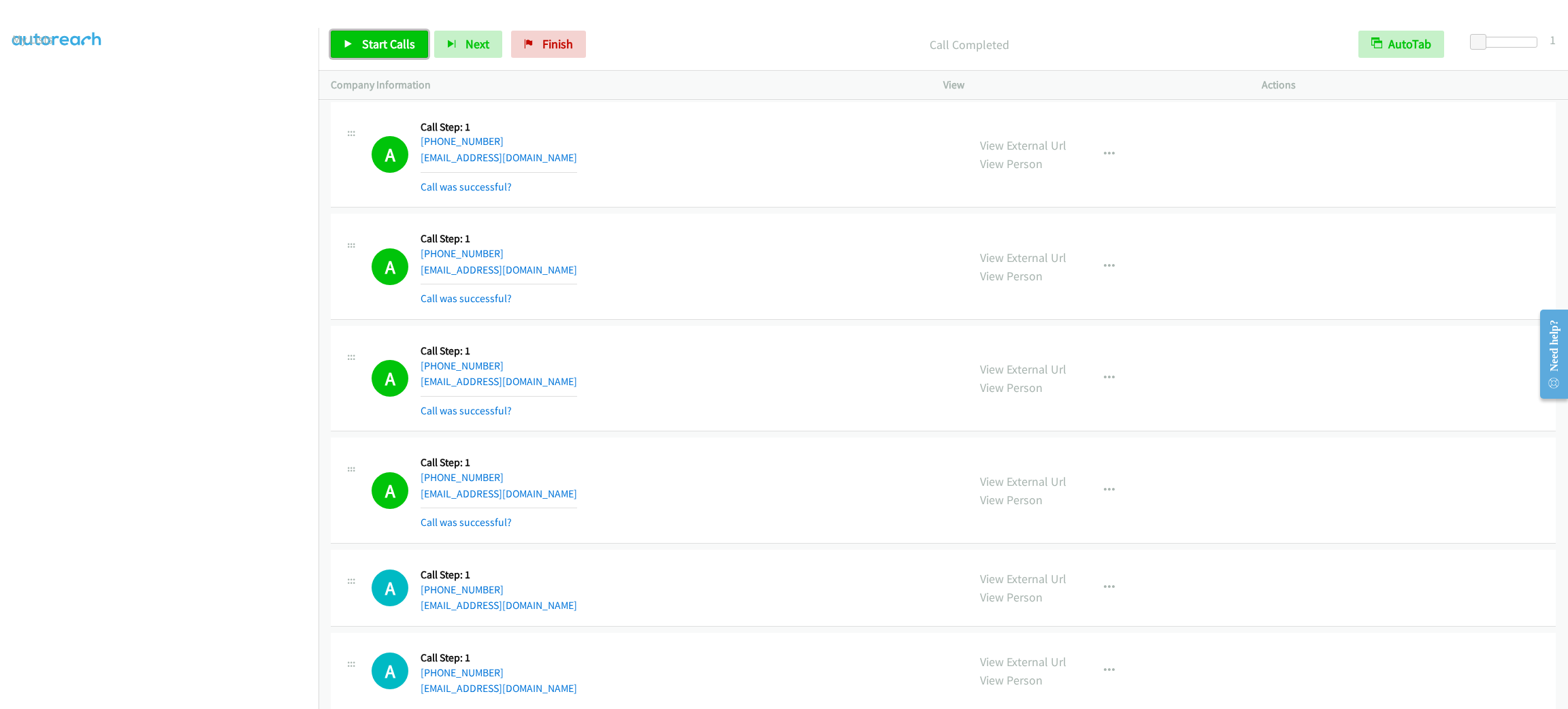
click at [399, 44] on span "Start Calls" at bounding box center [388, 44] width 53 height 15
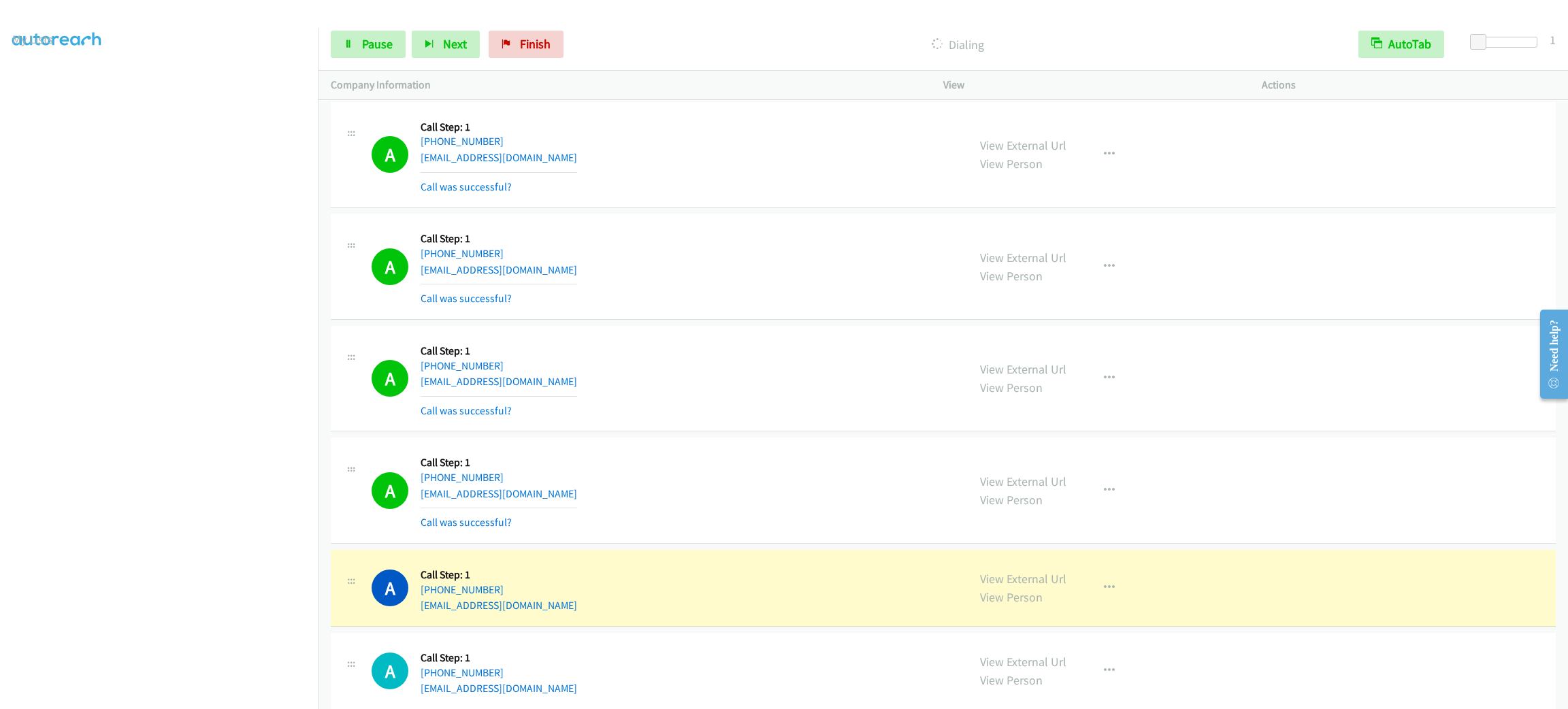
scroll to position [1150, 0]
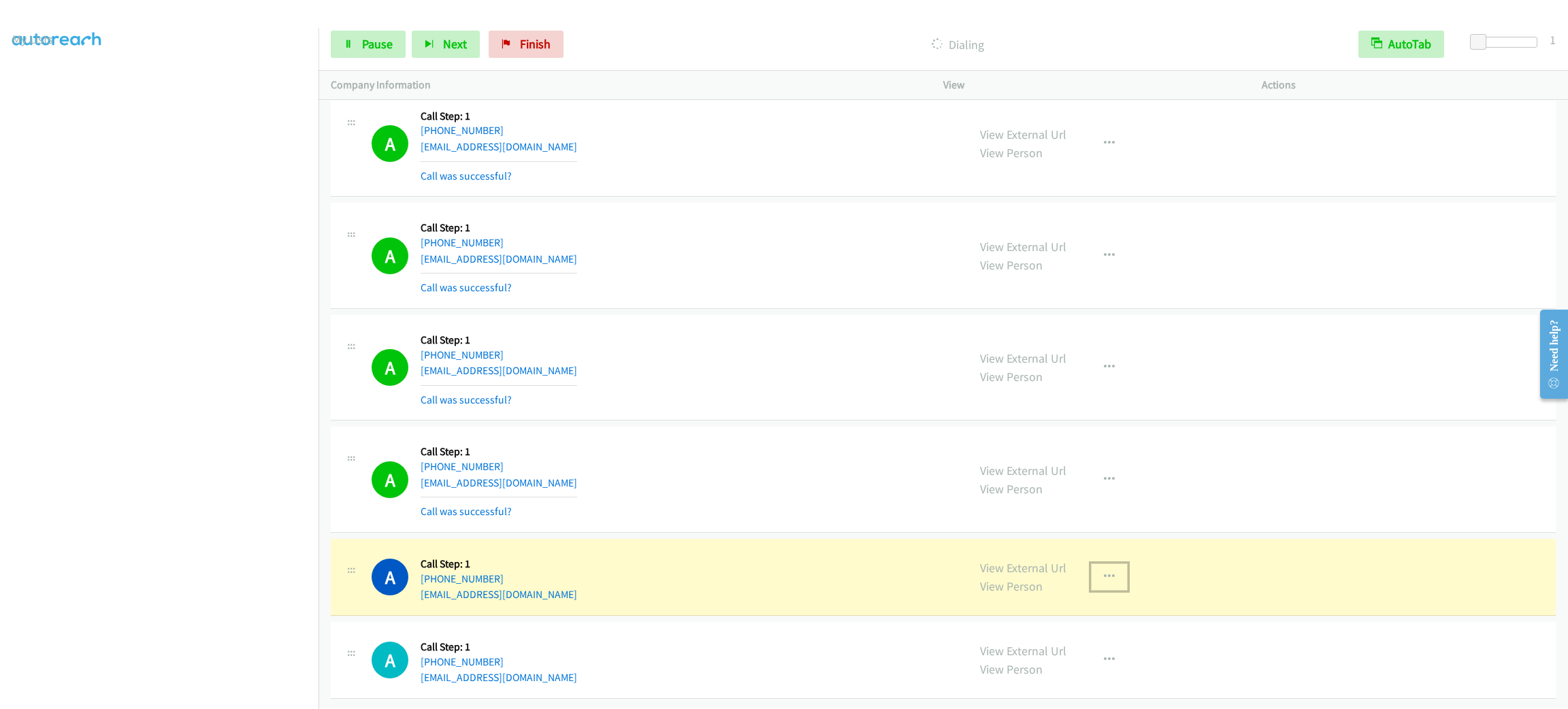
click at [1103, 568] on button "button" at bounding box center [1109, 577] width 37 height 27
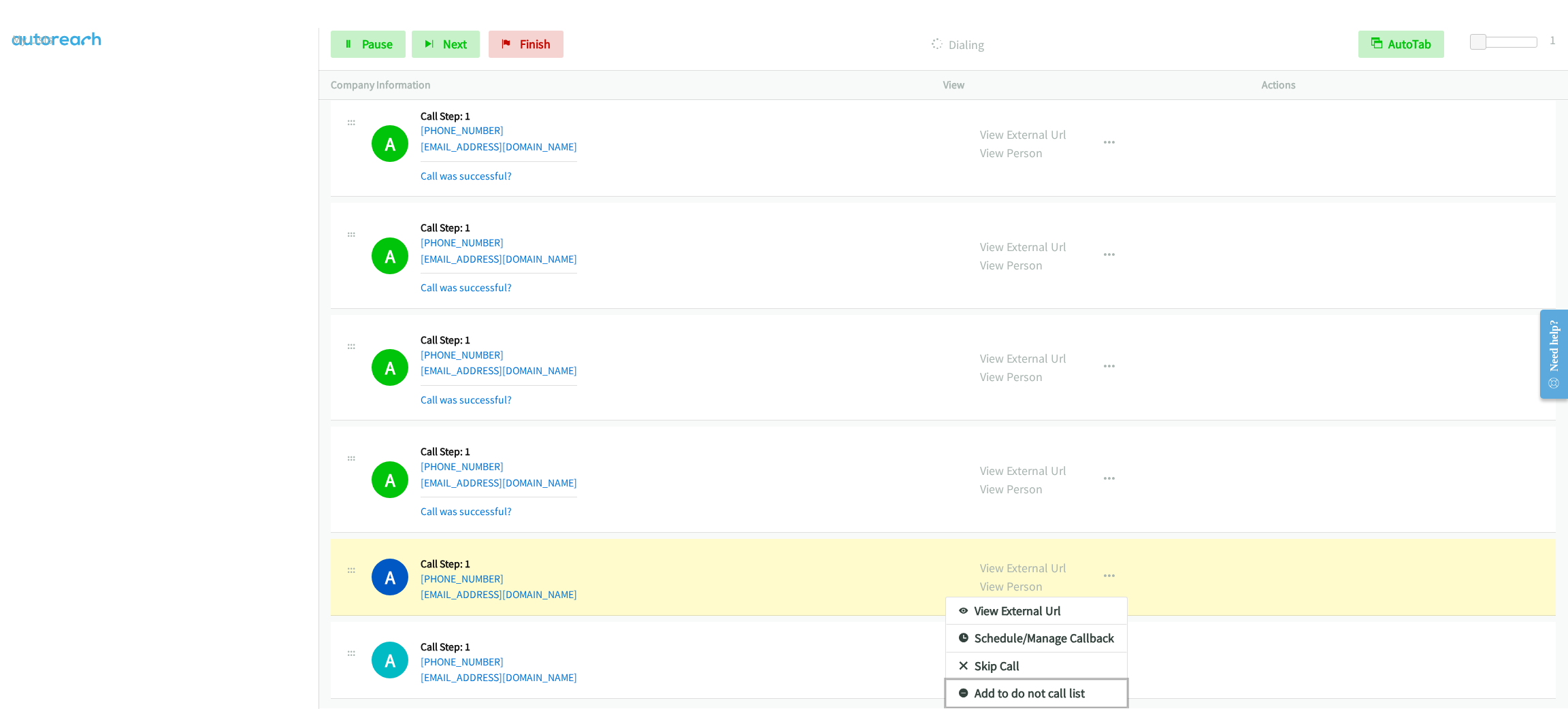
click at [1094, 680] on link "Add to do not call list" at bounding box center [1036, 694] width 181 height 27
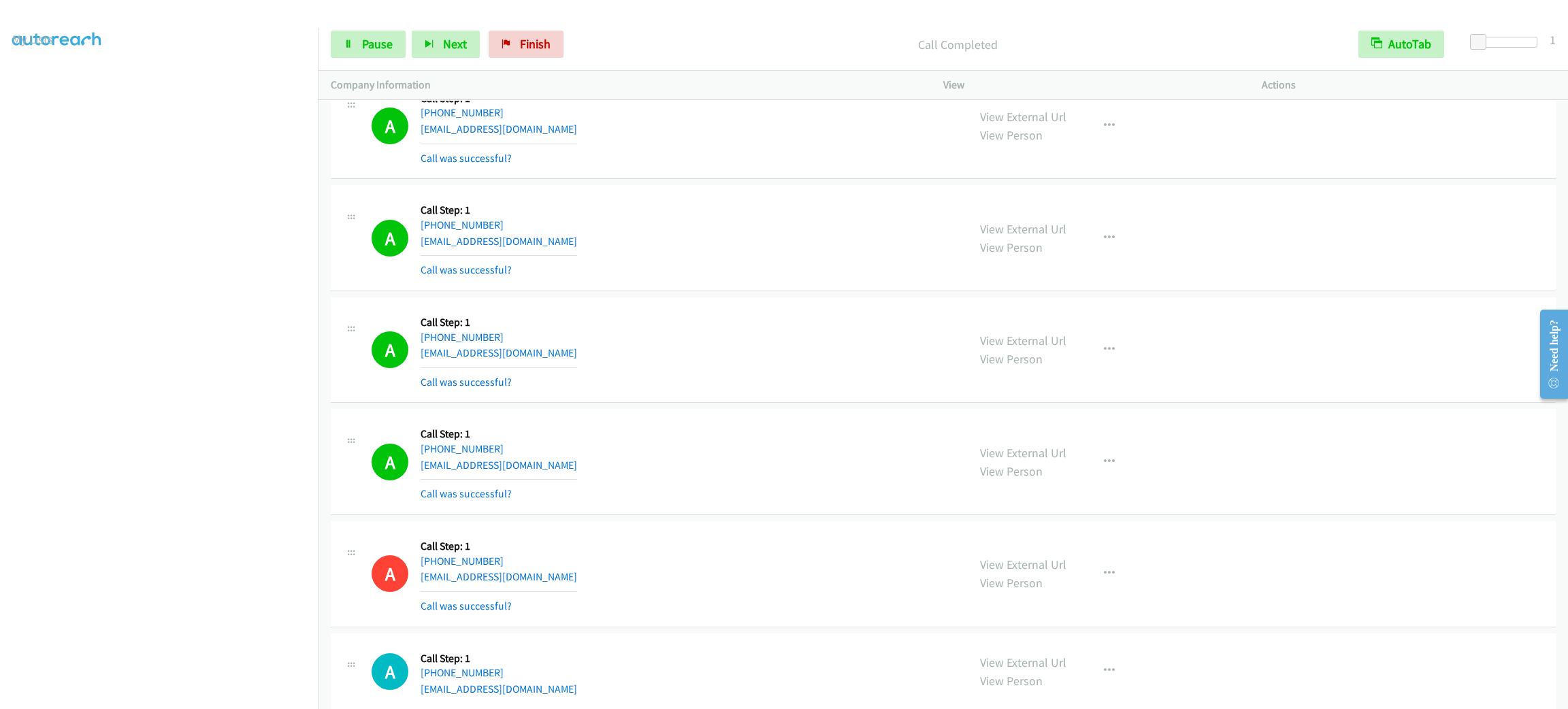
scroll to position [1180, 0]
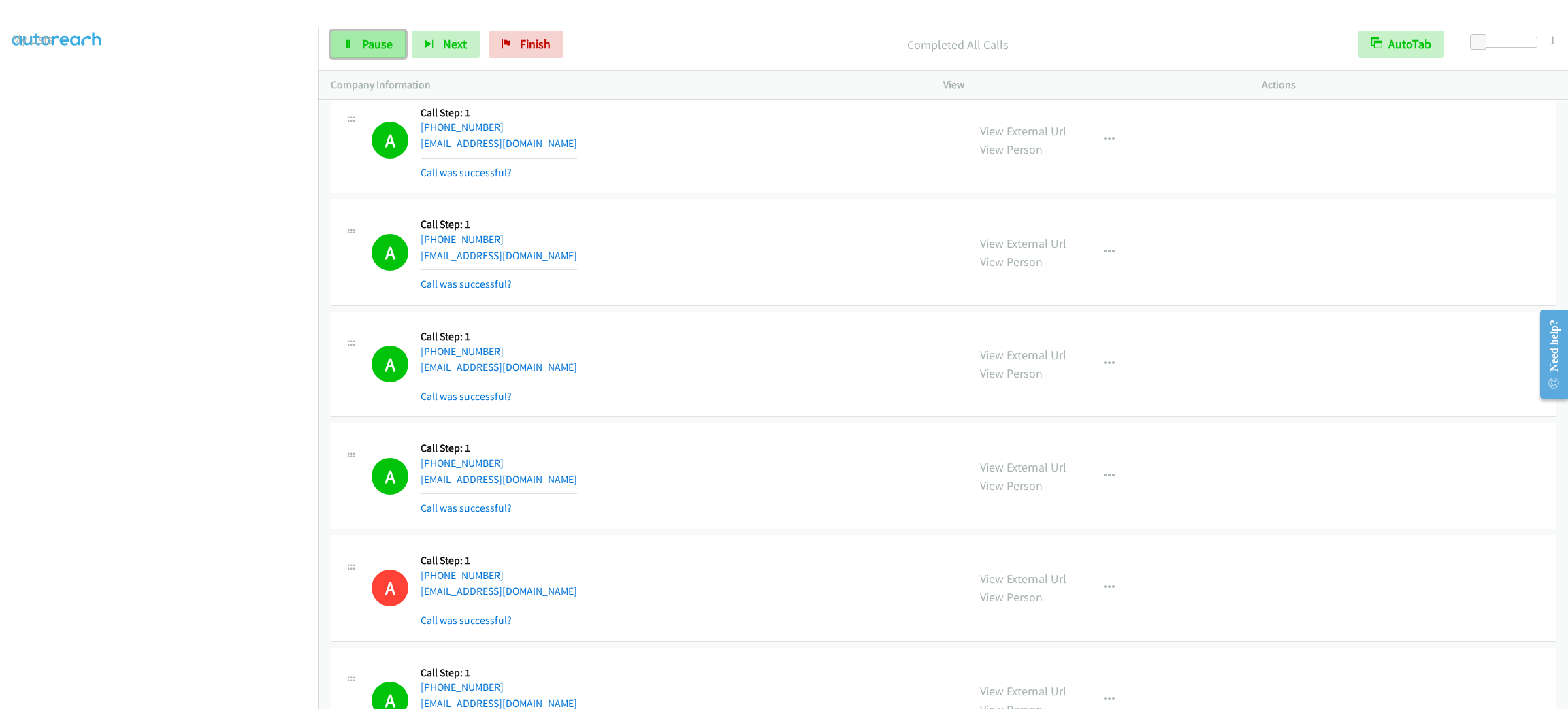
click at [385, 45] on span "Pause" at bounding box center [378, 44] width 31 height 15
click at [360, 32] on link "Start Calls" at bounding box center [379, 45] width 97 height 27
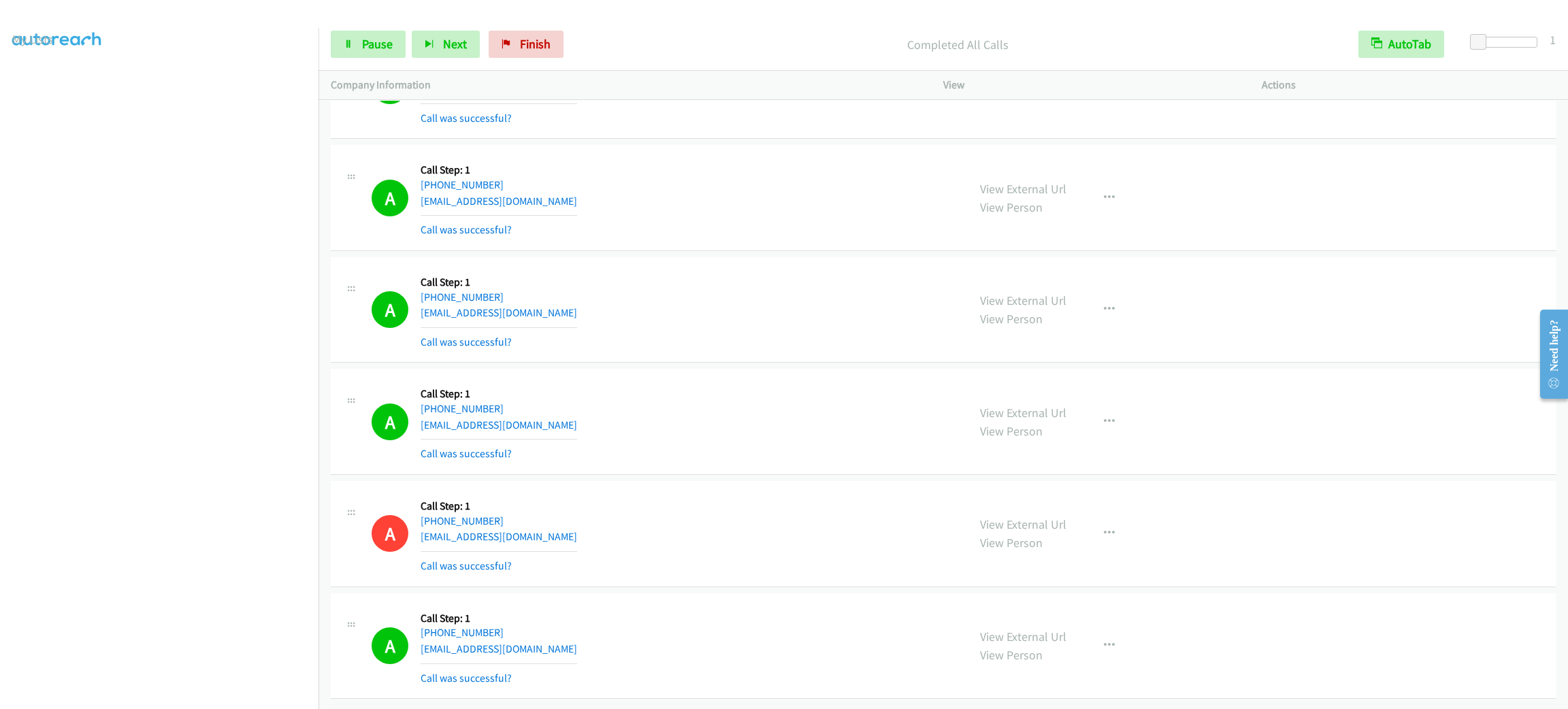
scroll to position [844, 0]
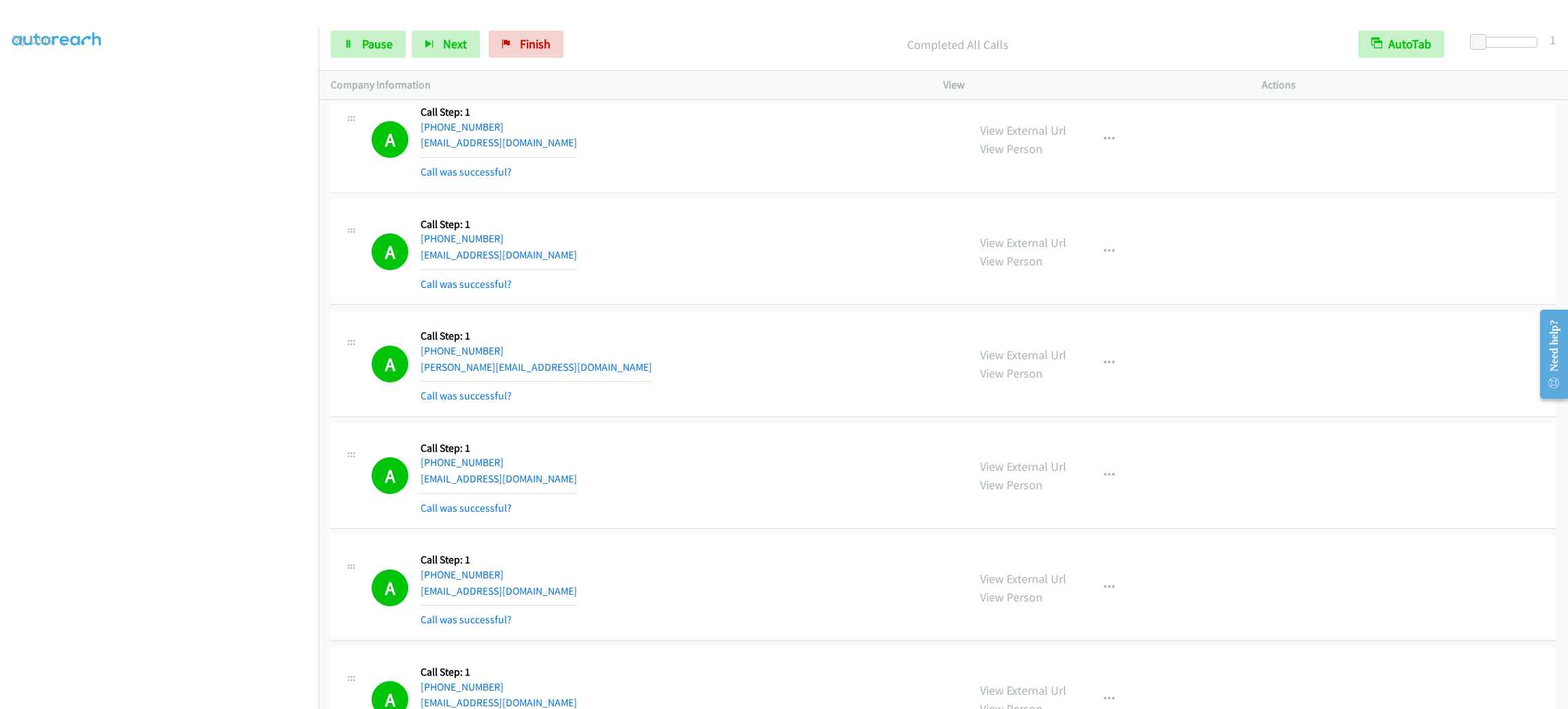
click at [369, 26] on div "Start Calls Pause Next Finish Completed All Calls AutoTab AutoTab 1" at bounding box center [943, 45] width 1249 height 52
click at [384, 45] on span "Pause" at bounding box center [378, 44] width 31 height 15
click at [383, 46] on span "Start Calls" at bounding box center [388, 44] width 53 height 15
click at [40, 80] on link "My Lists" at bounding box center [33, 83] width 41 height 15
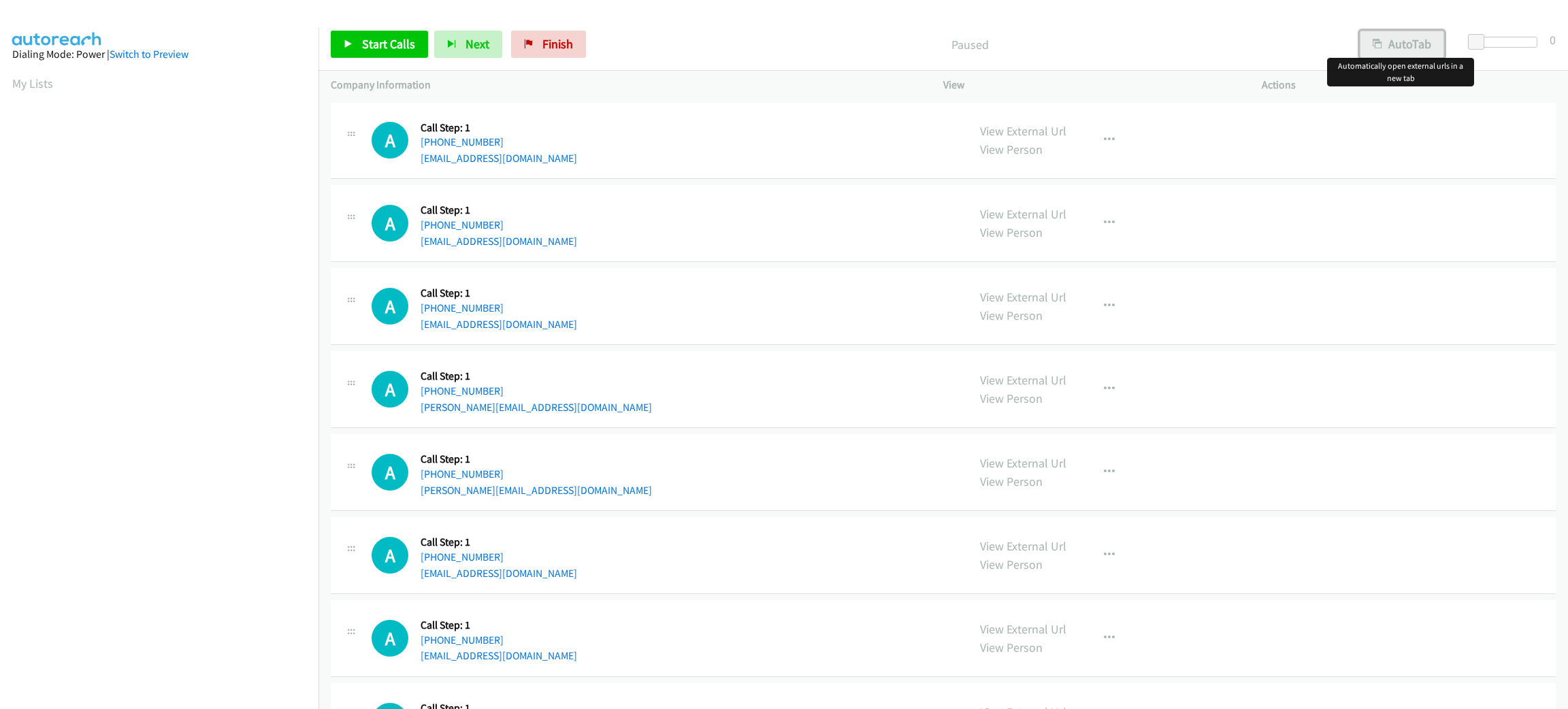
click at [1388, 35] on button "AutoTab" at bounding box center [1401, 45] width 84 height 27
click at [1476, 45] on span at bounding box center [1475, 42] width 16 height 16
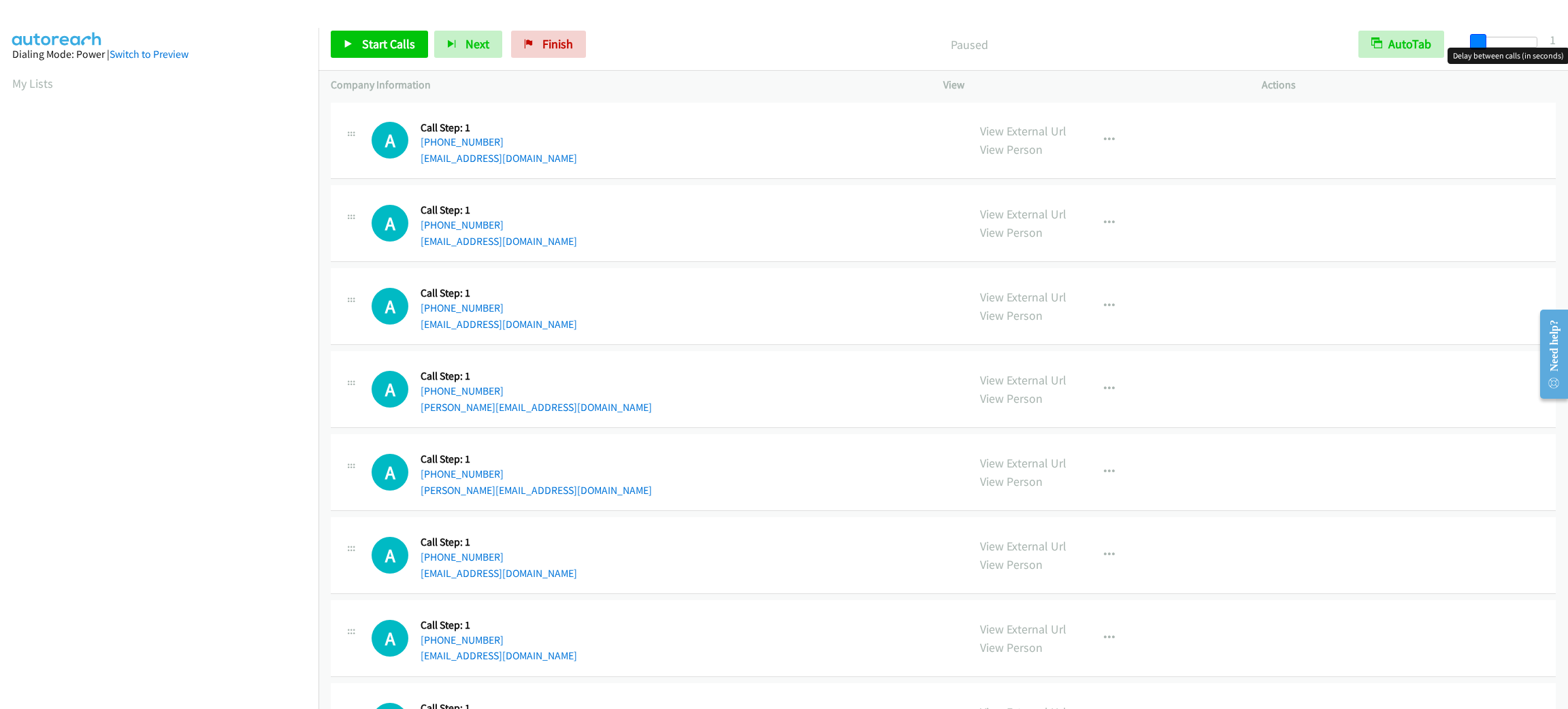
click at [1477, 43] on span at bounding box center [1478, 42] width 16 height 16
click at [393, 52] on link "Start Calls" at bounding box center [379, 45] width 97 height 27
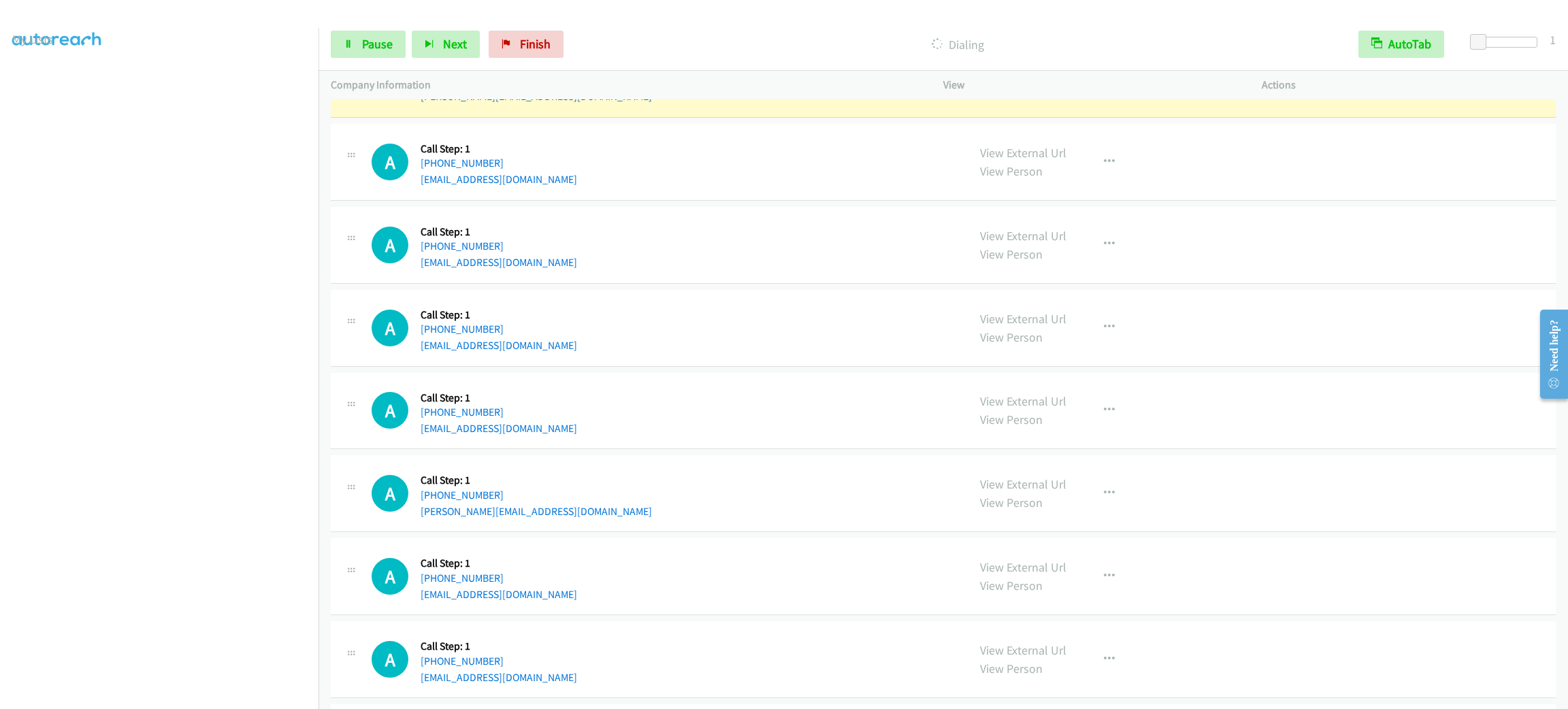
scroll to position [409, 0]
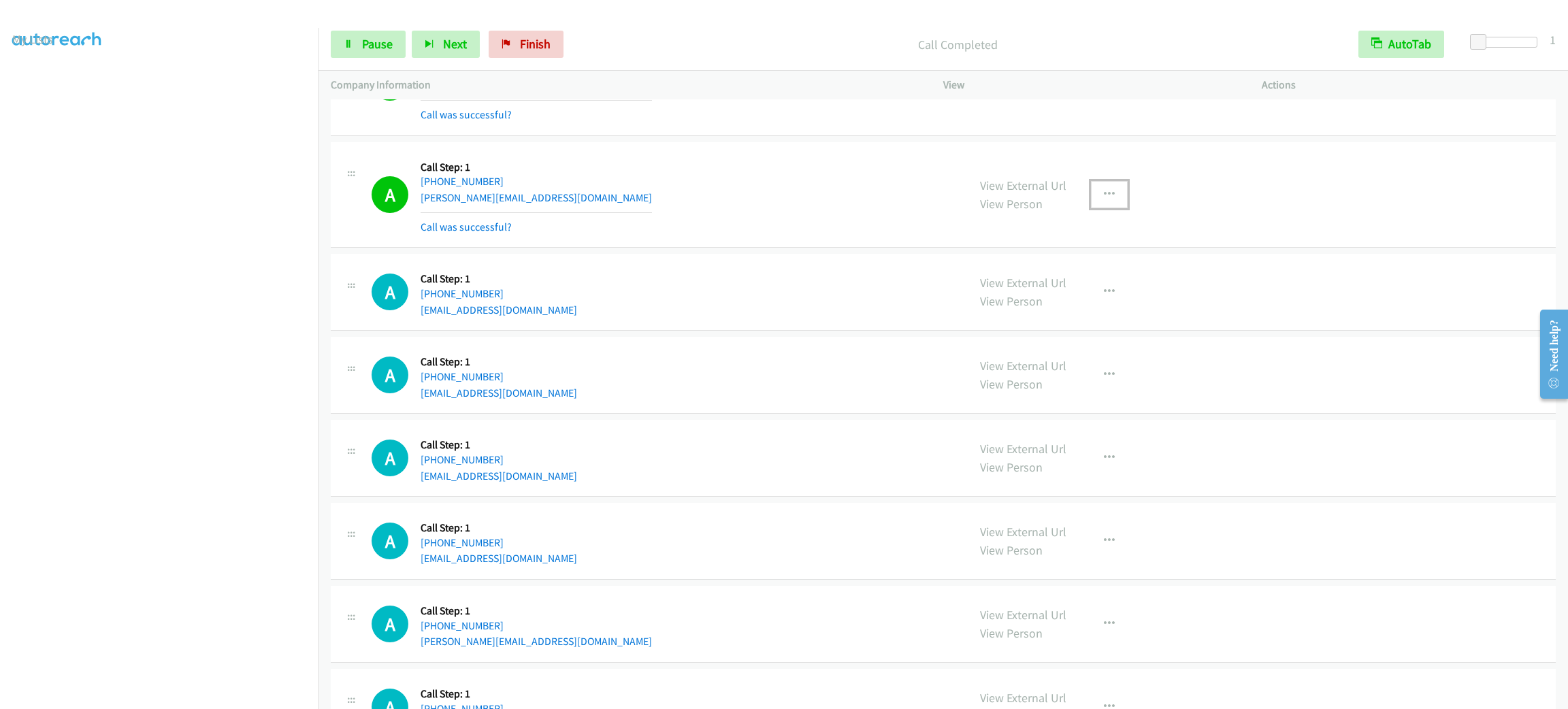
click at [1106, 204] on button "button" at bounding box center [1109, 195] width 37 height 27
click at [1072, 306] on link "Add to do not call list" at bounding box center [1036, 311] width 181 height 27
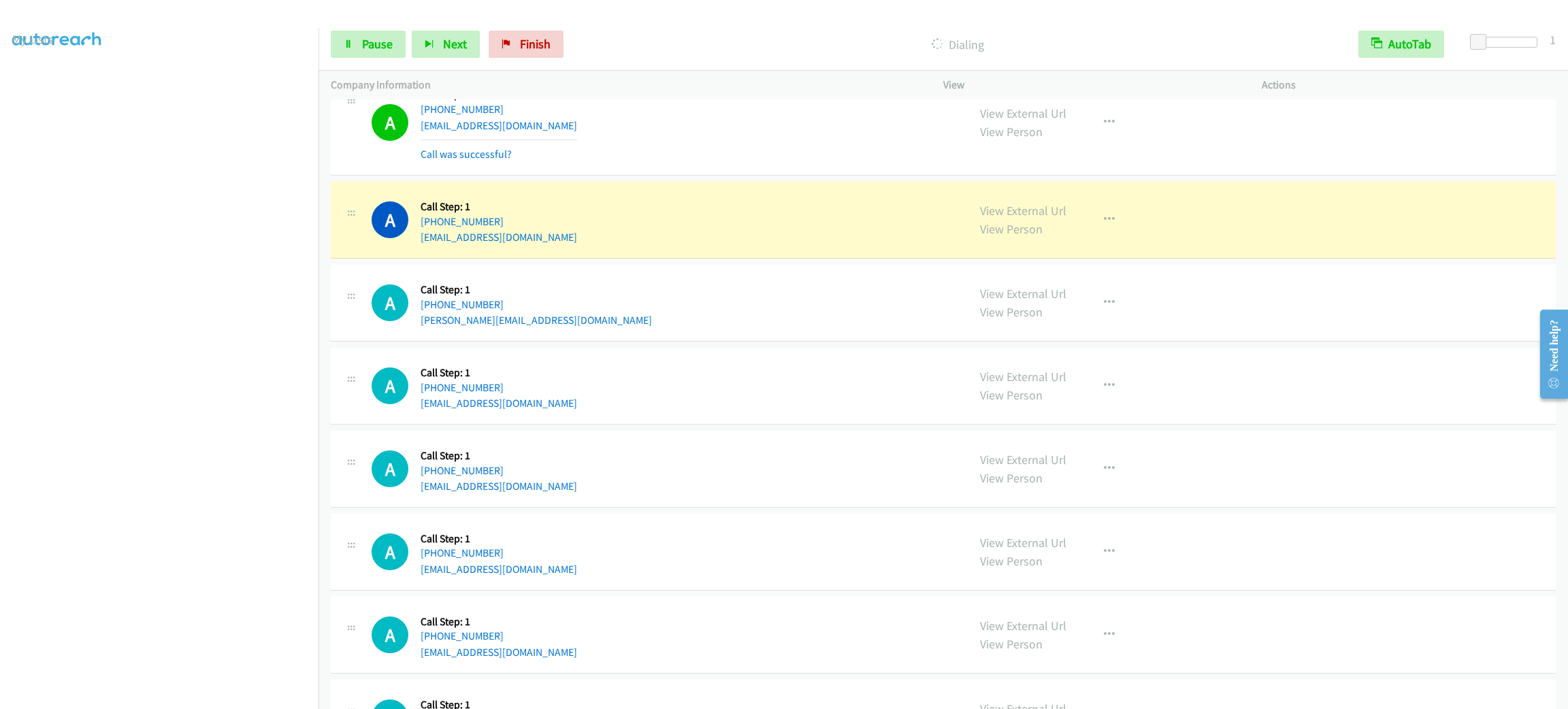
scroll to position [918, 0]
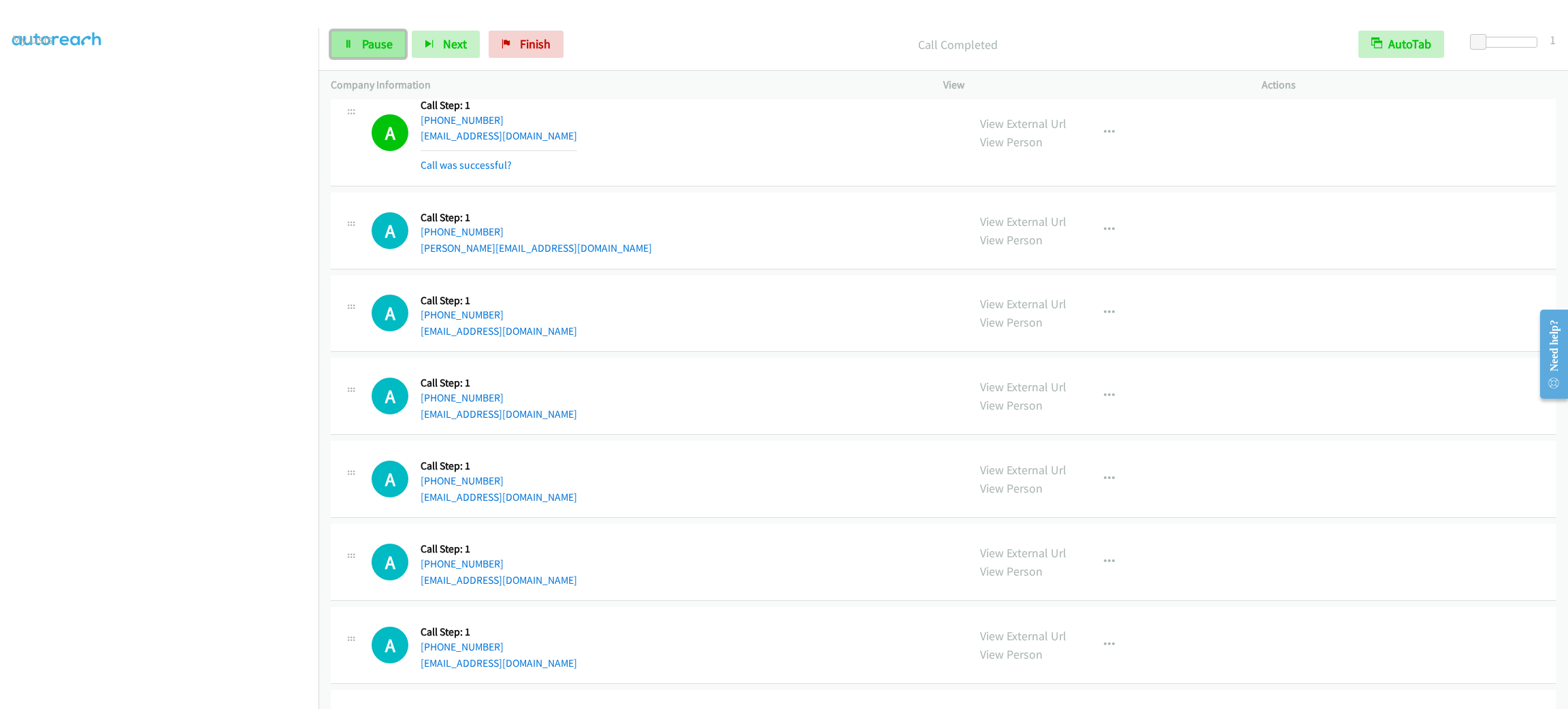
click at [382, 46] on span "Pause" at bounding box center [378, 44] width 31 height 15
click at [382, 46] on span "Start Calls" at bounding box center [388, 44] width 53 height 15
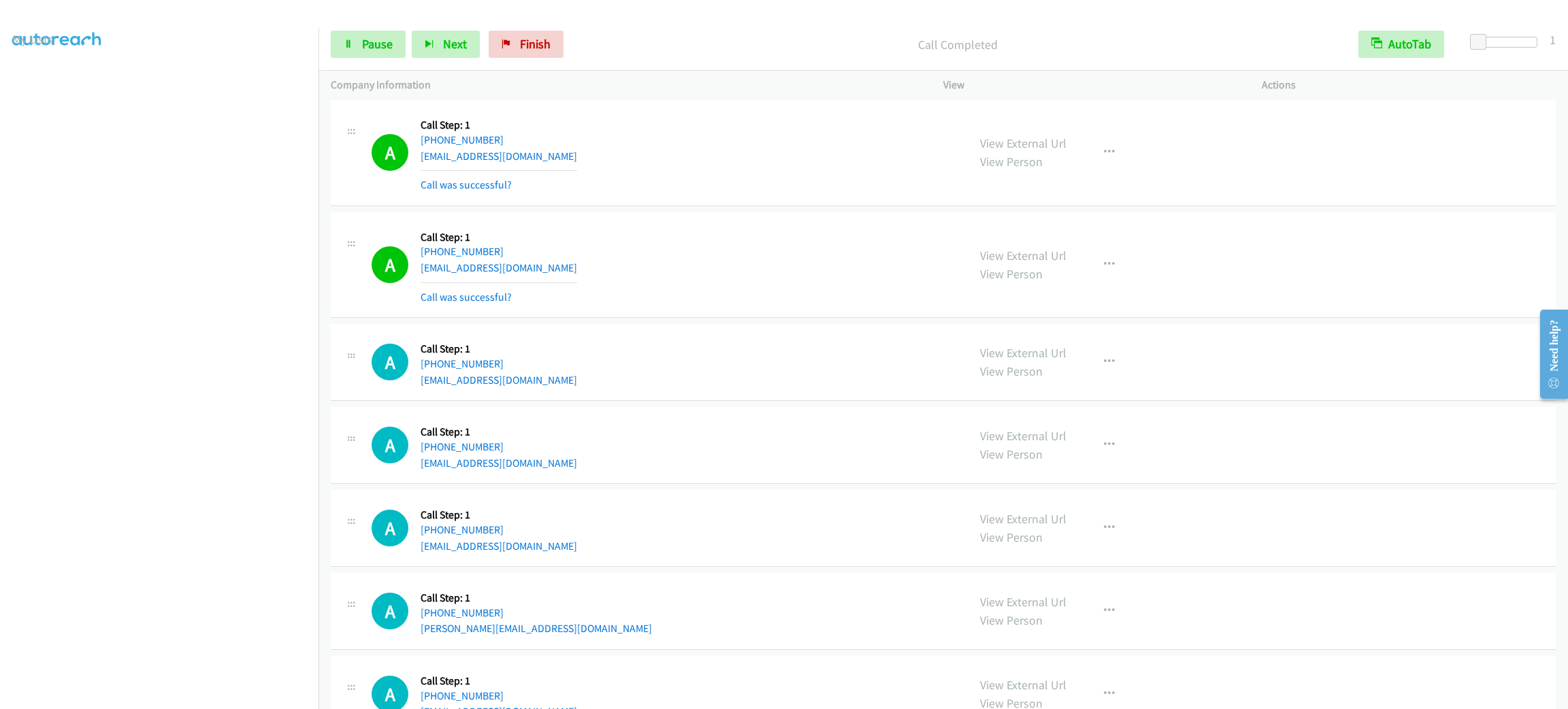
scroll to position [1531, 0]
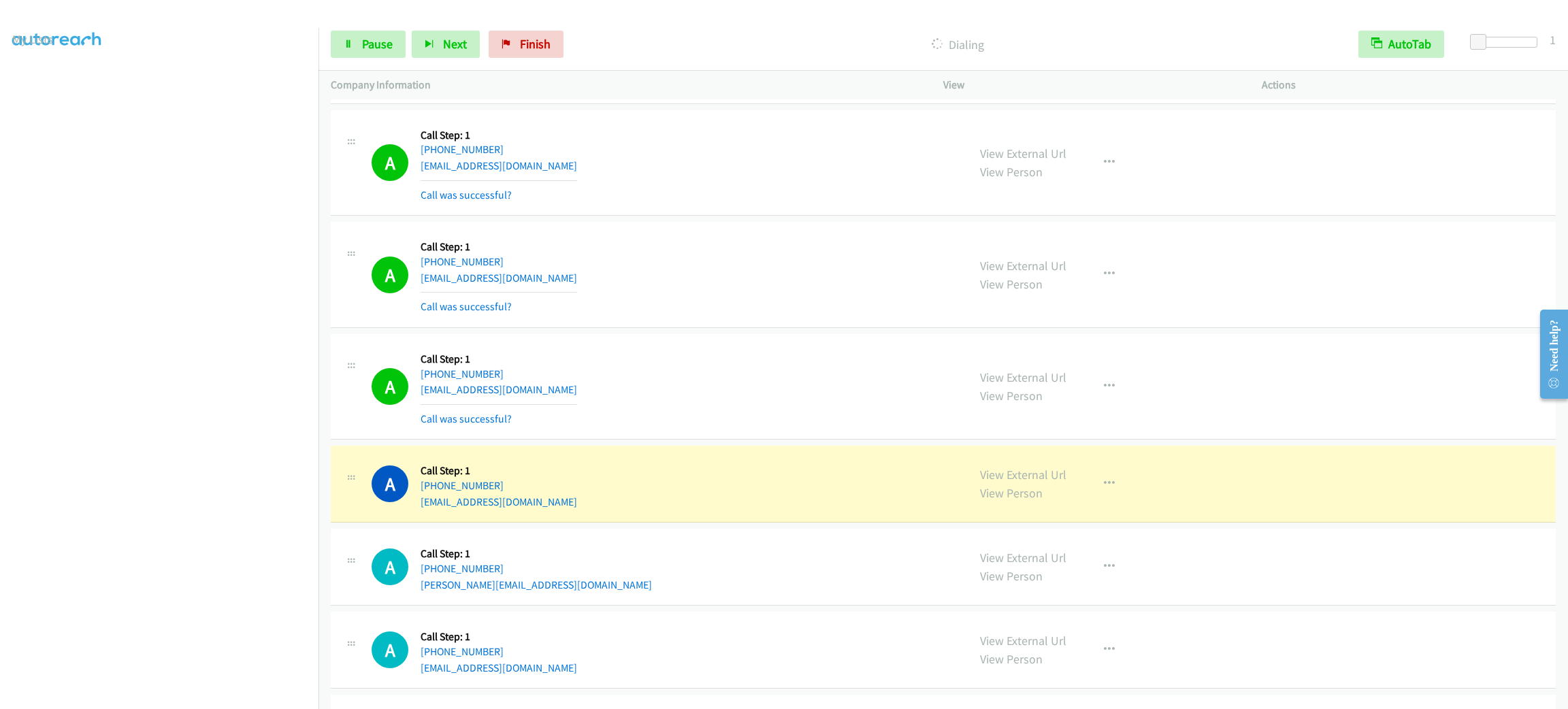
click at [194, 693] on section at bounding box center [160, 386] width 294 height 651
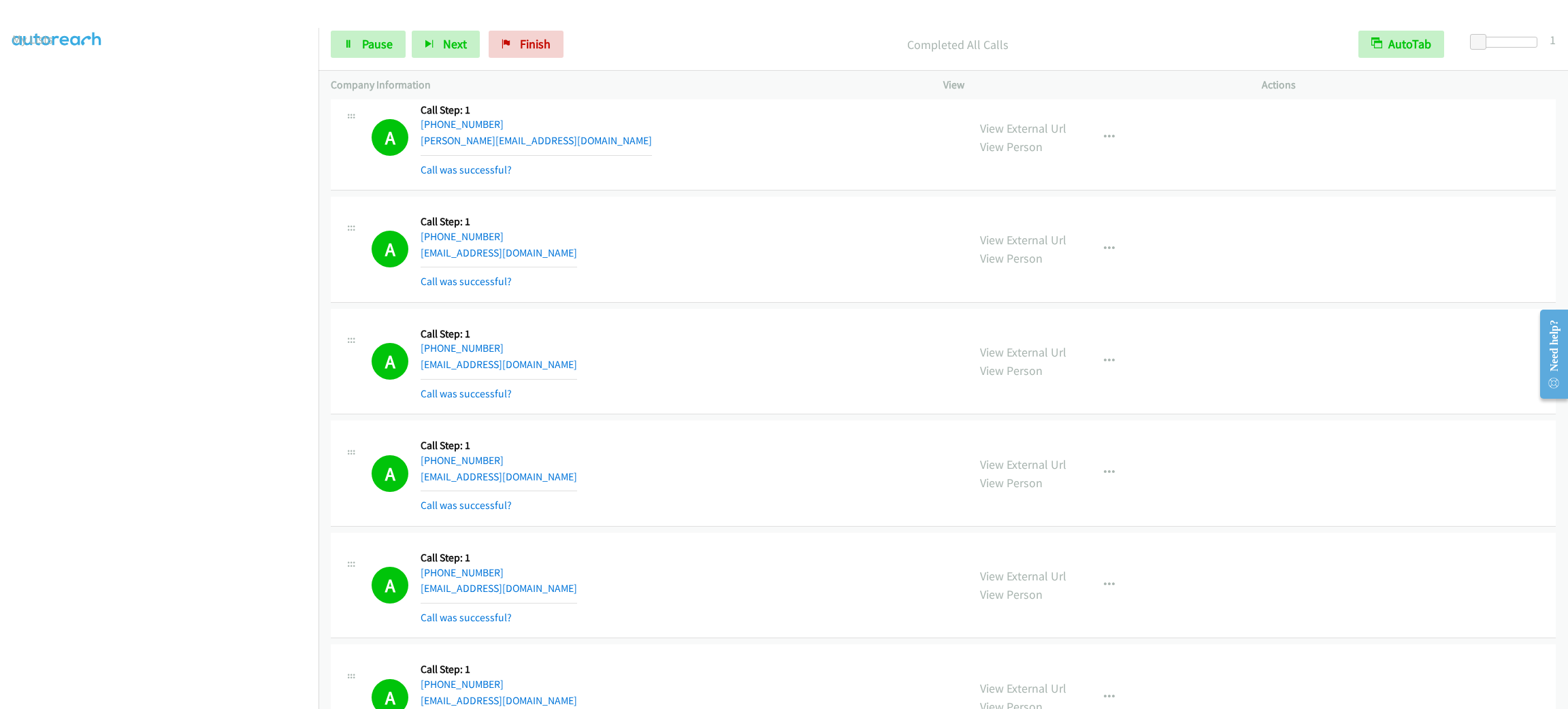
scroll to position [2149, 0]
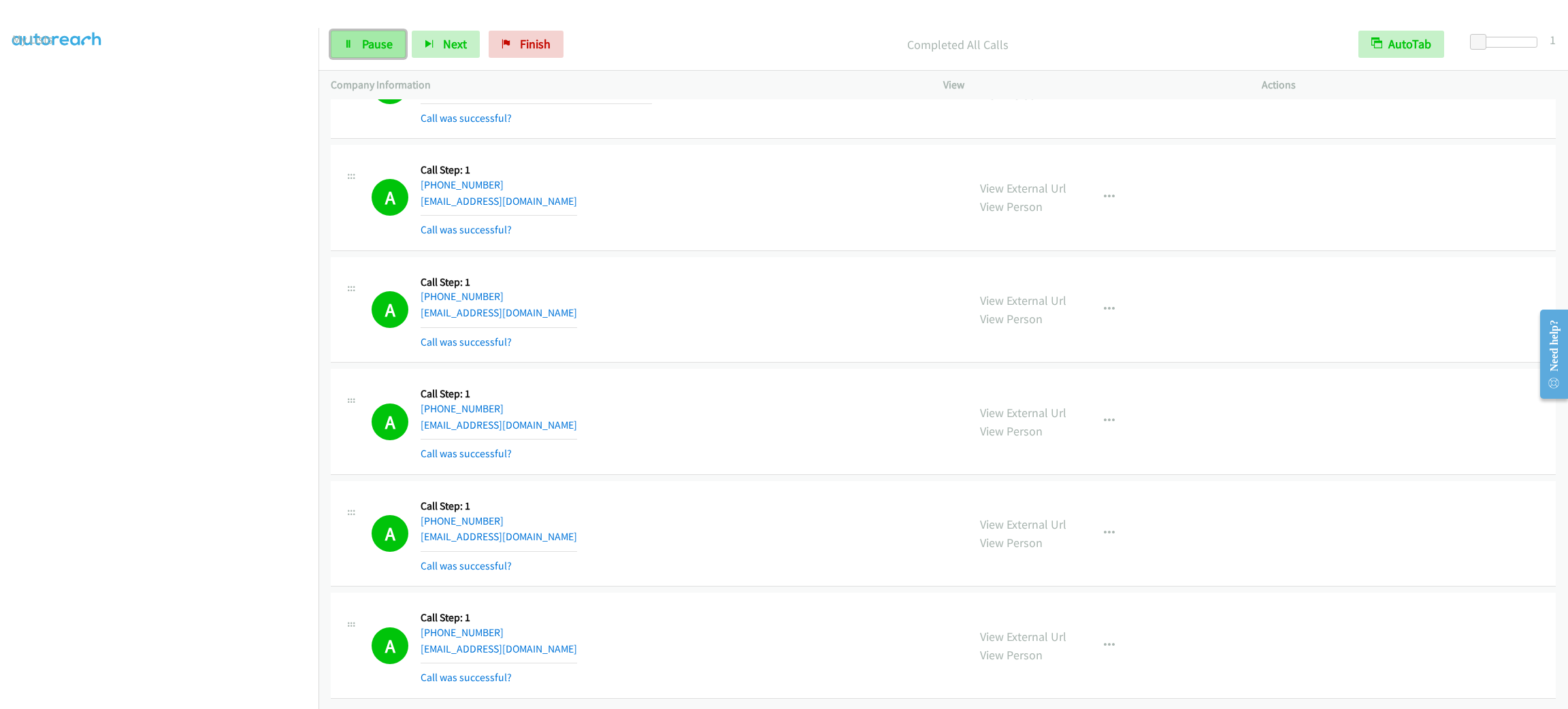
click at [344, 40] on icon at bounding box center [349, 45] width 10 height 10
click at [27, 77] on link "My Lists" at bounding box center [33, 83] width 41 height 15
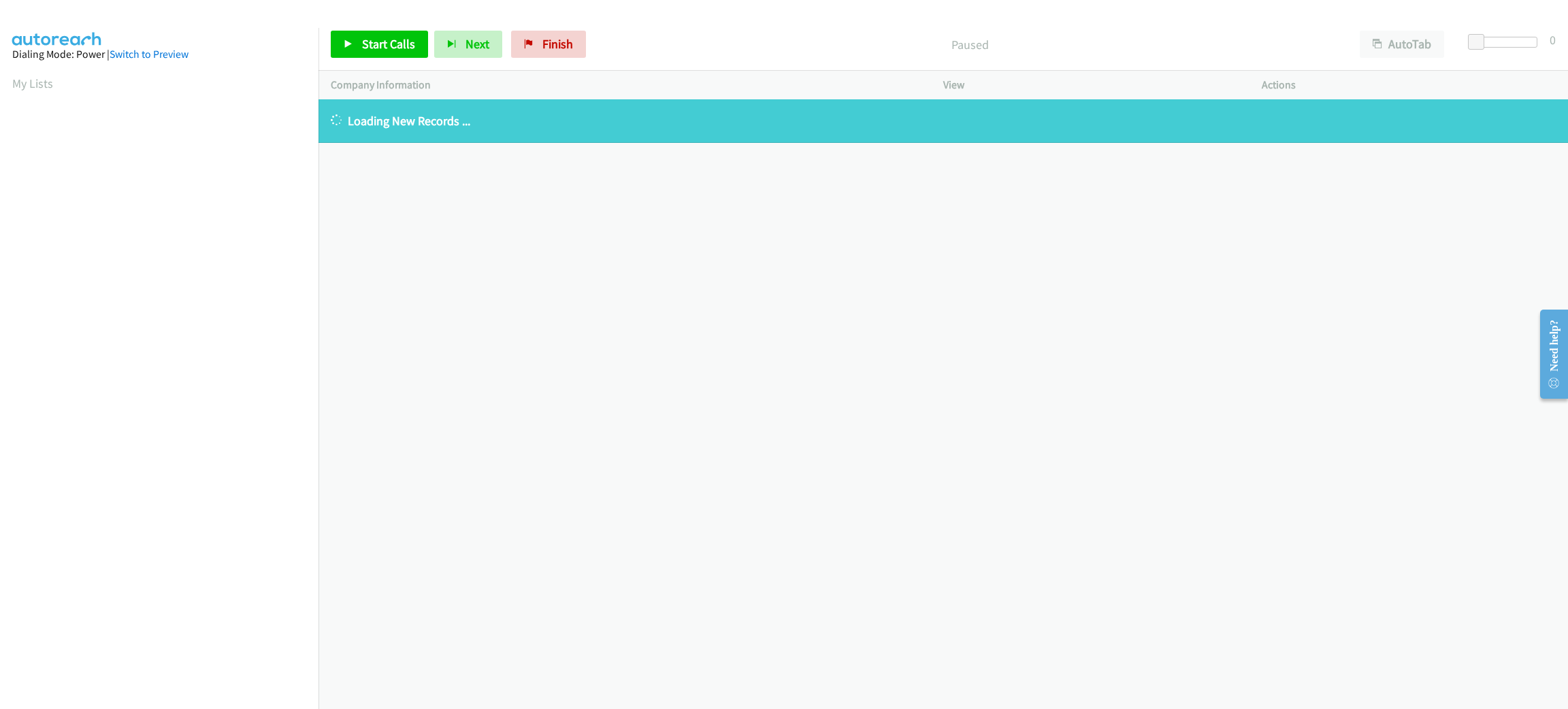
drag, startPoint x: 40, startPoint y: 83, endPoint x: 68, endPoint y: 51, distance: 42.5
click at [40, 83] on link "My Lists" at bounding box center [33, 83] width 41 height 15
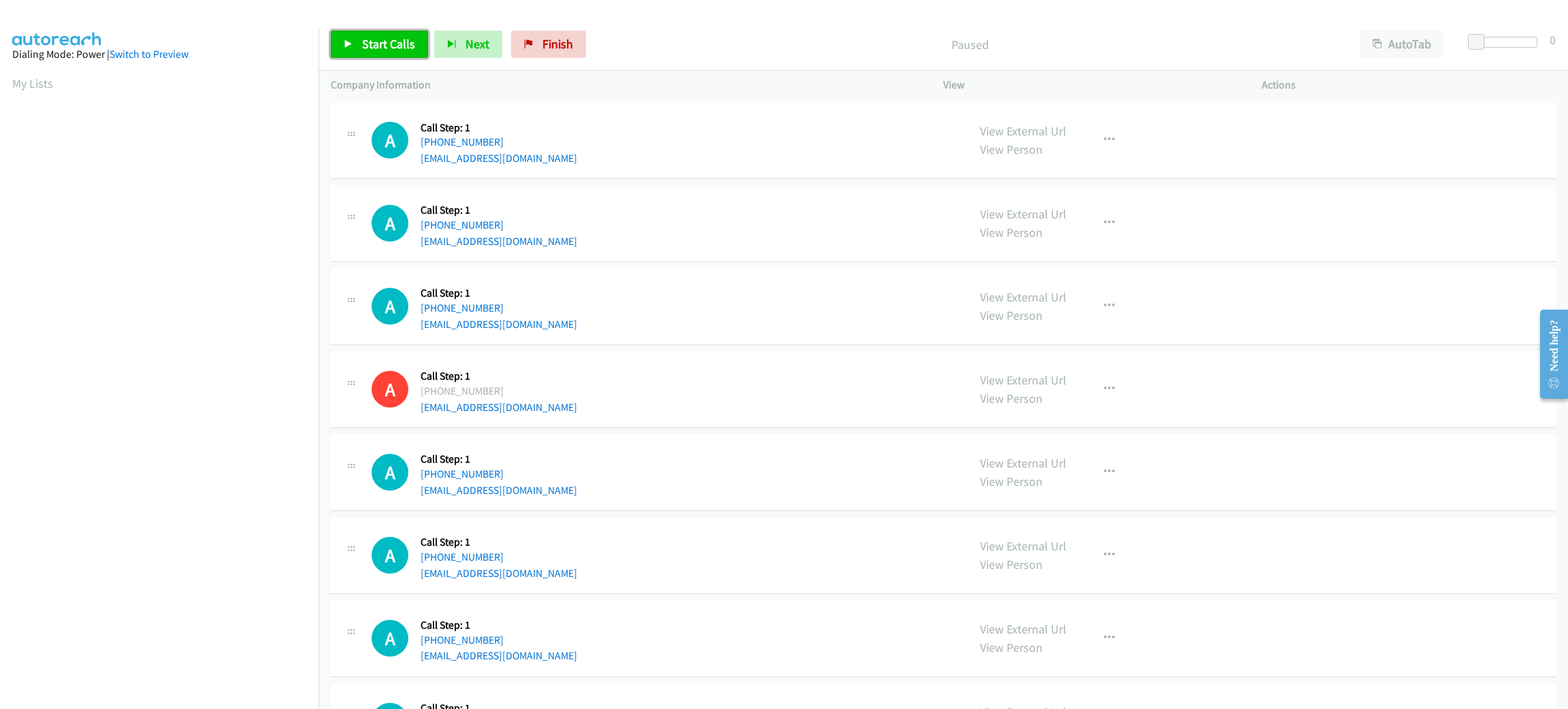
click at [389, 46] on span "Start Calls" at bounding box center [388, 44] width 53 height 15
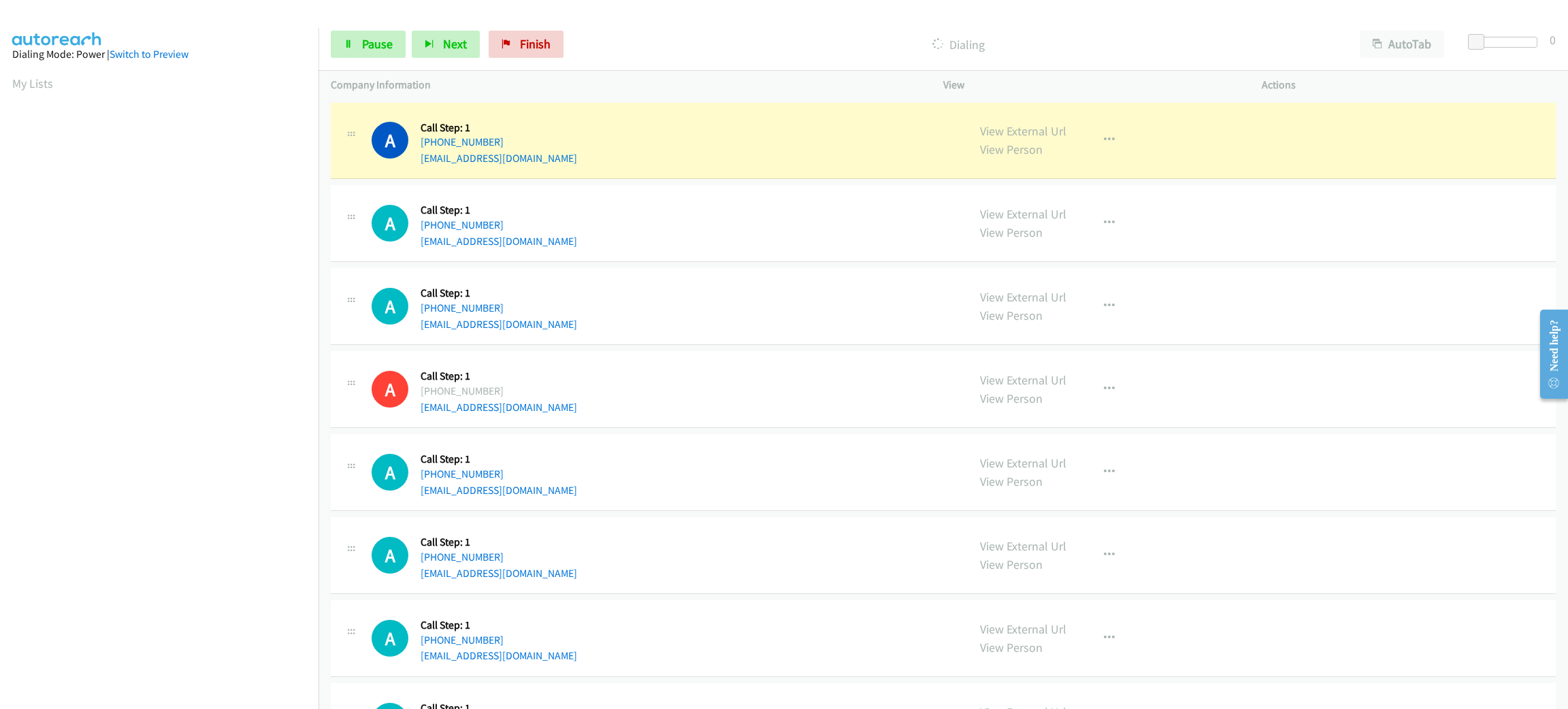
scroll to position [59, 0]
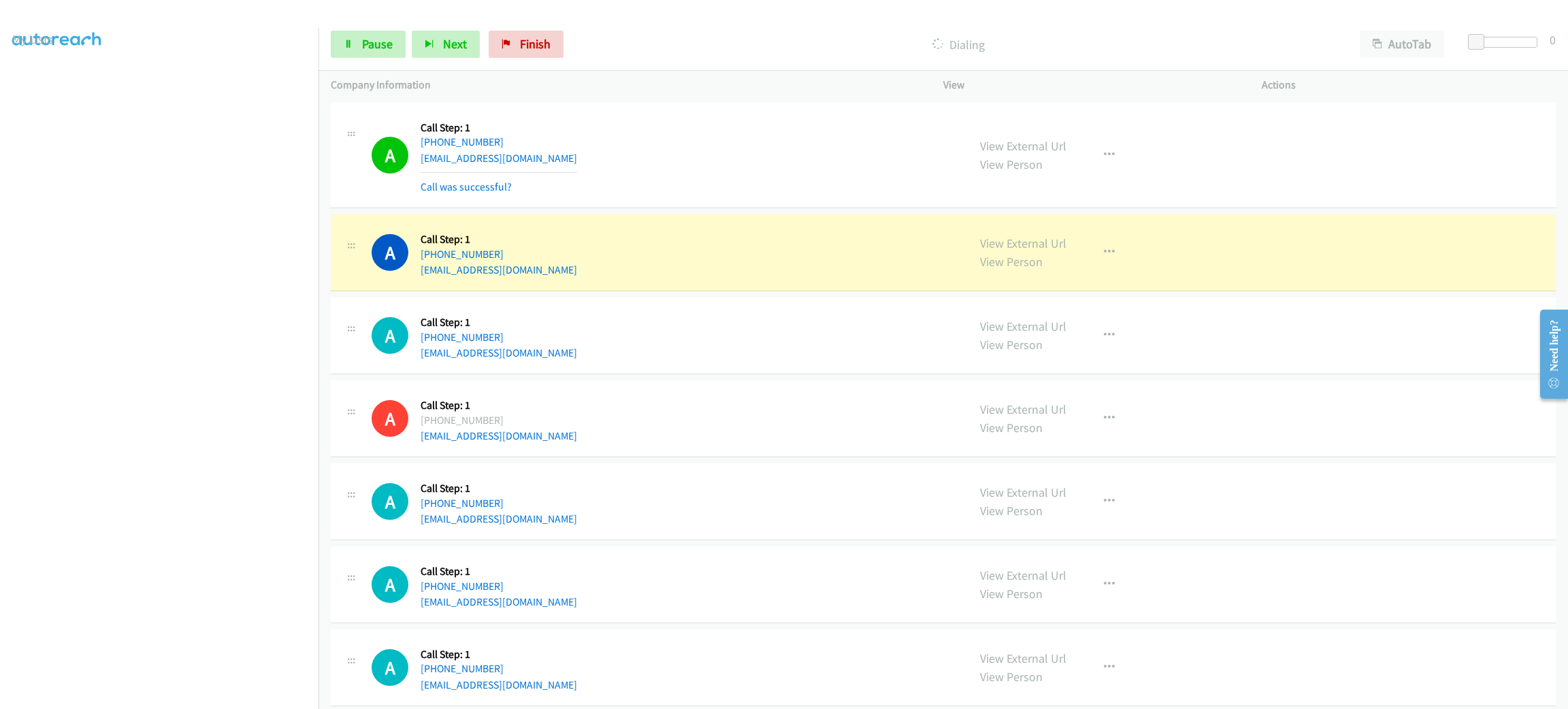
click at [795, 198] on div "A Callback Scheduled Call Step: 1 America/New_York [PHONE_NUMBER] [EMAIL_ADDRES…" at bounding box center [942, 156] width 1225 height 107
click at [1097, 243] on button "button" at bounding box center [1109, 253] width 37 height 27
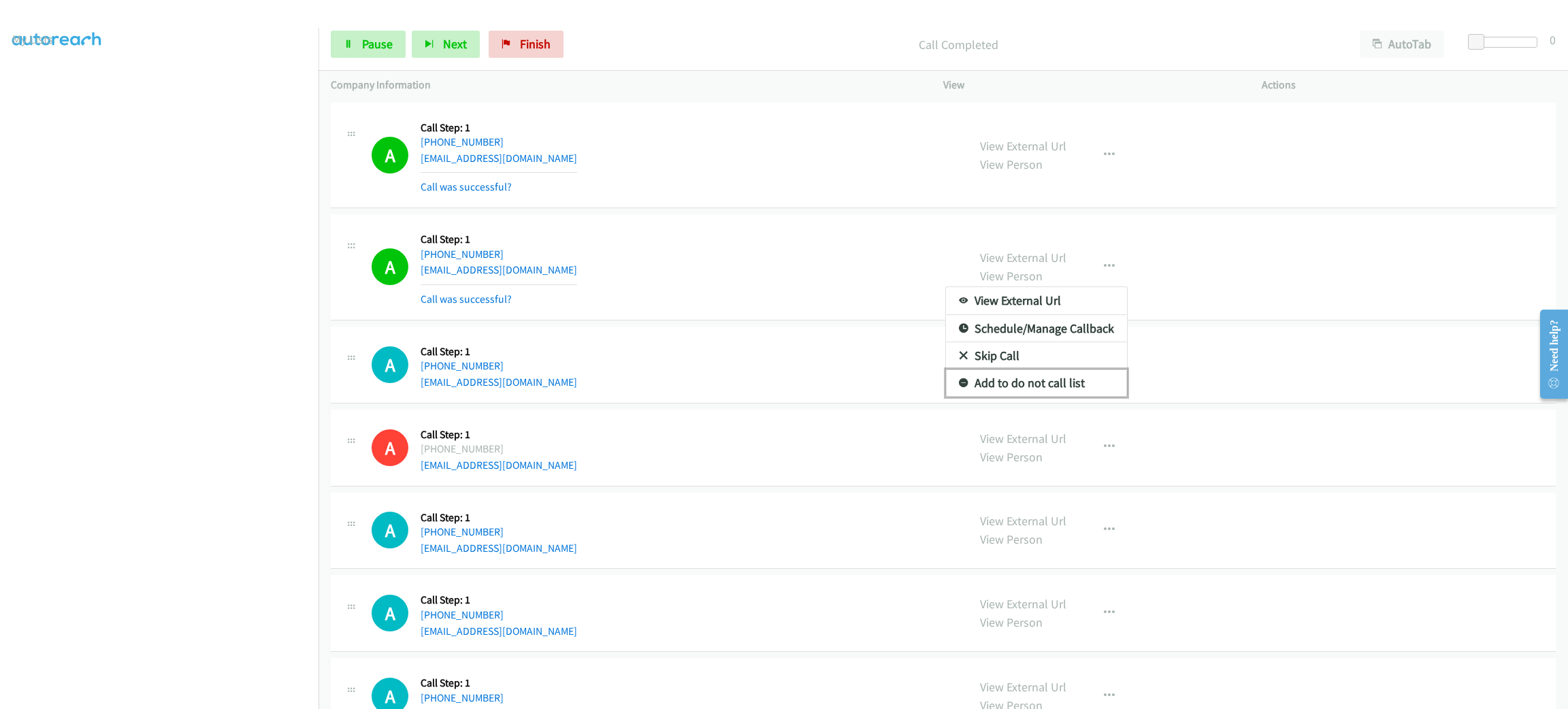
click at [1013, 386] on link "Add to do not call list" at bounding box center [1036, 383] width 181 height 27
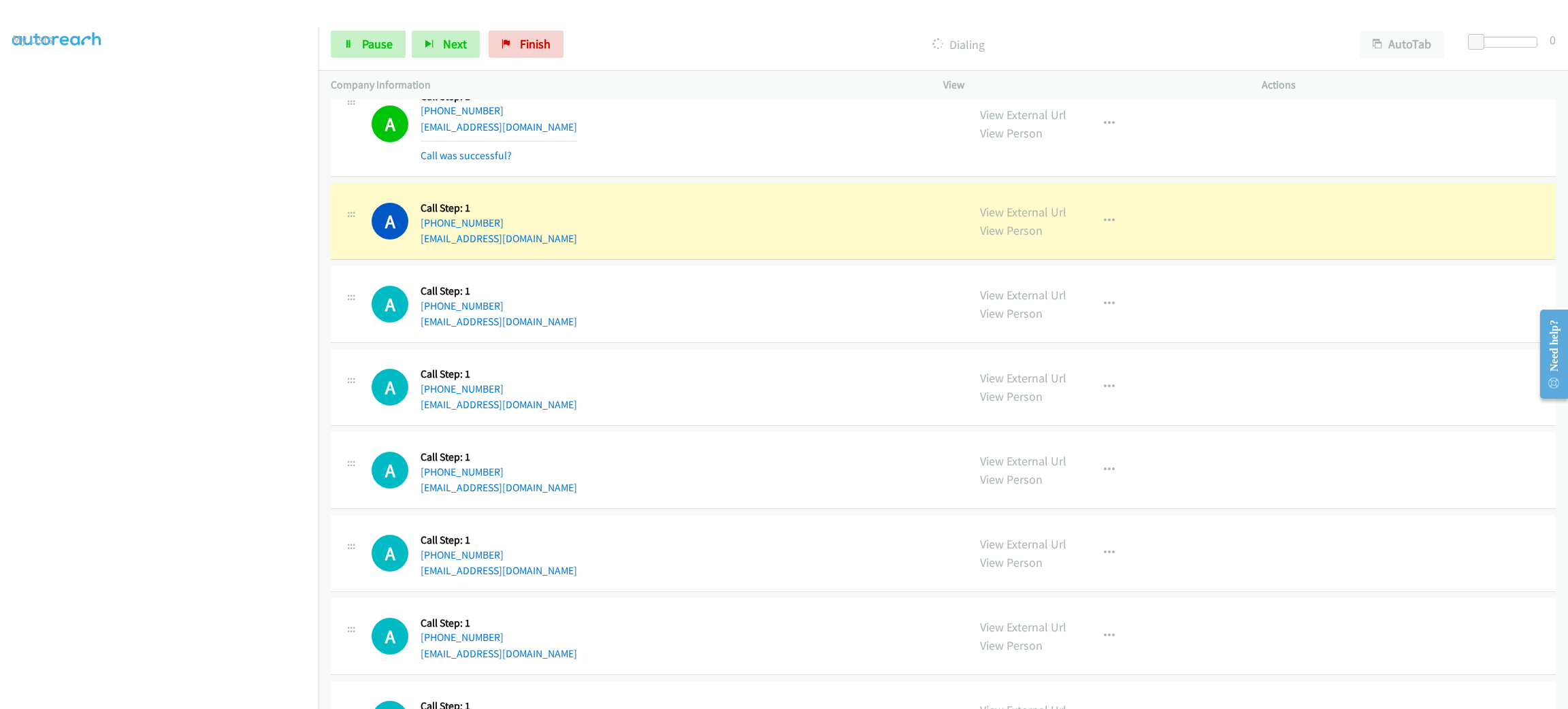
scroll to position [1224, 0]
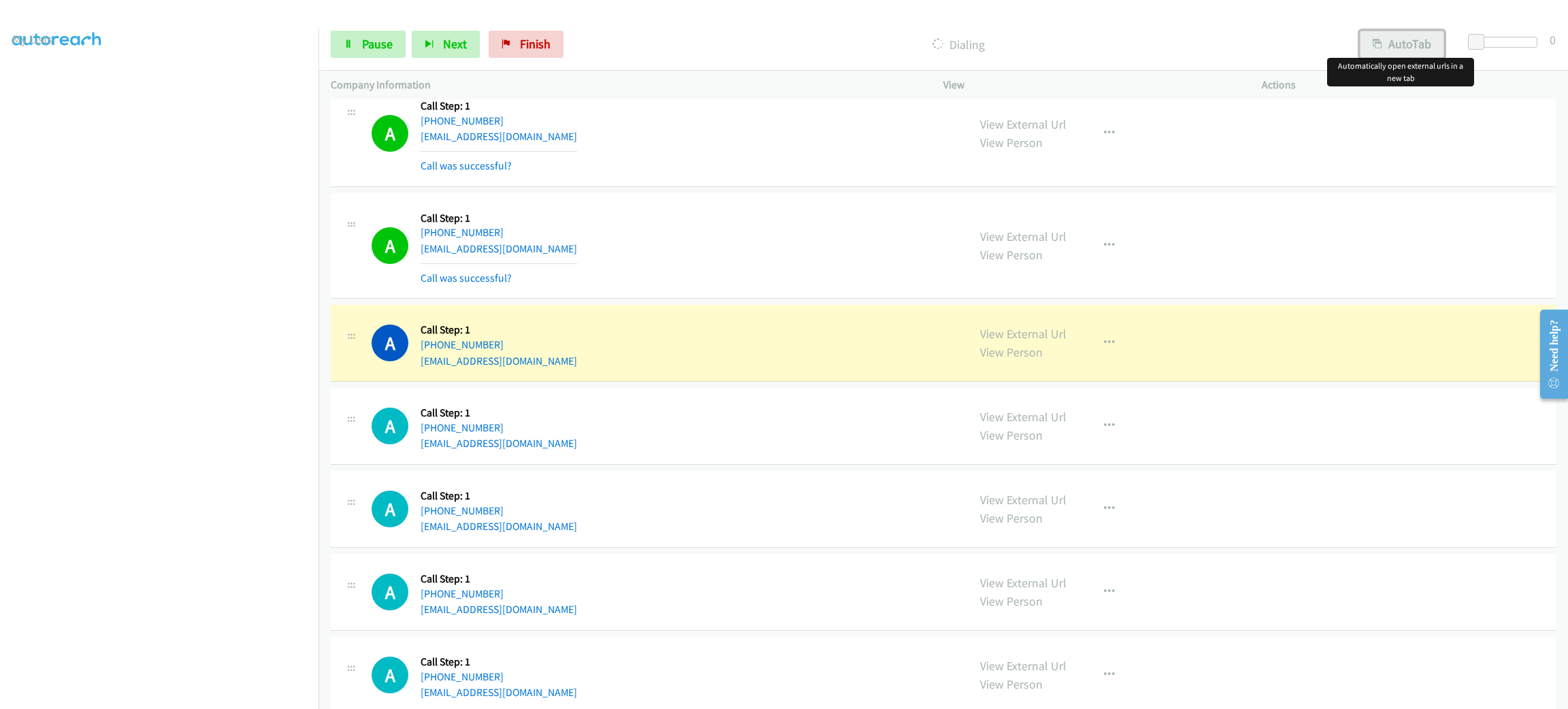
click at [1383, 31] on button "AutoTab" at bounding box center [1401, 45] width 84 height 27
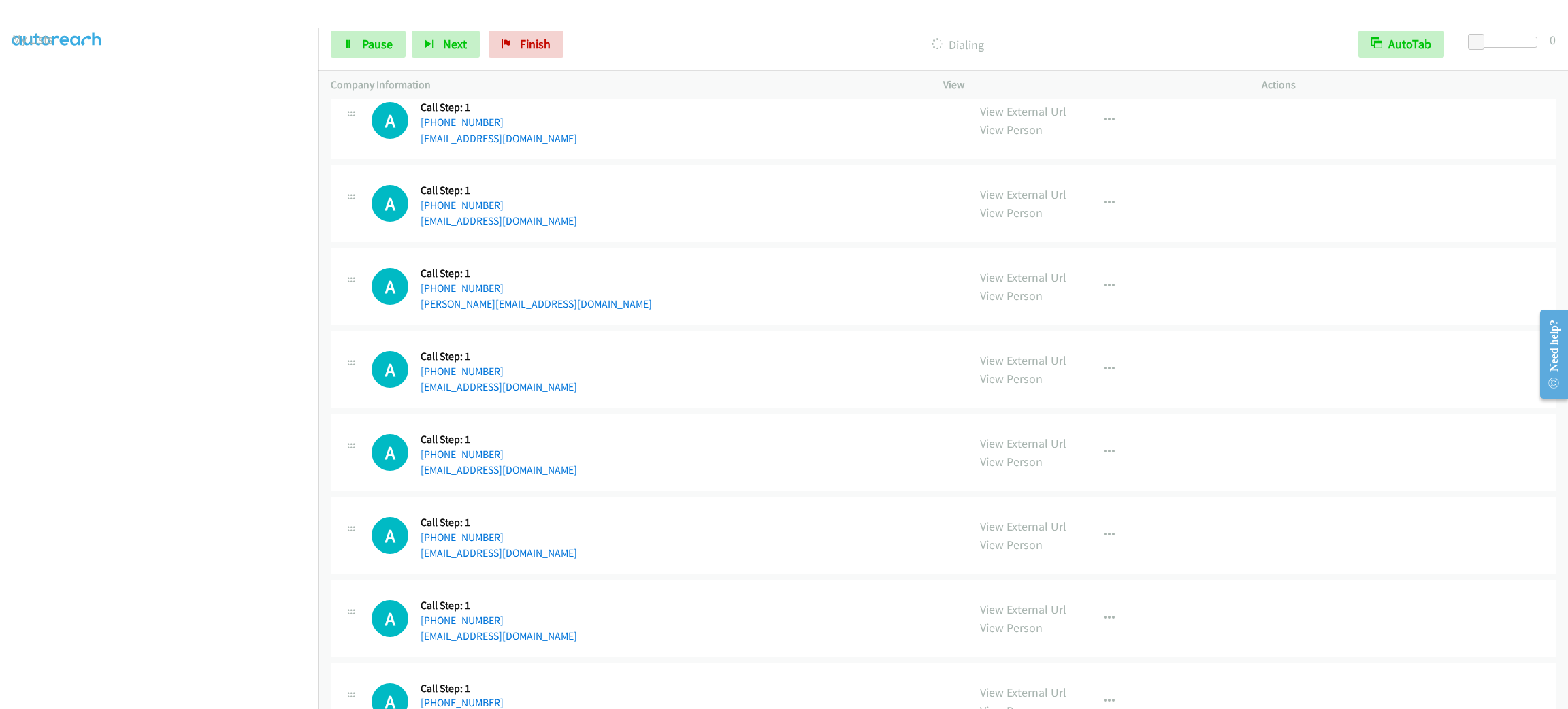
scroll to position [1633, 0]
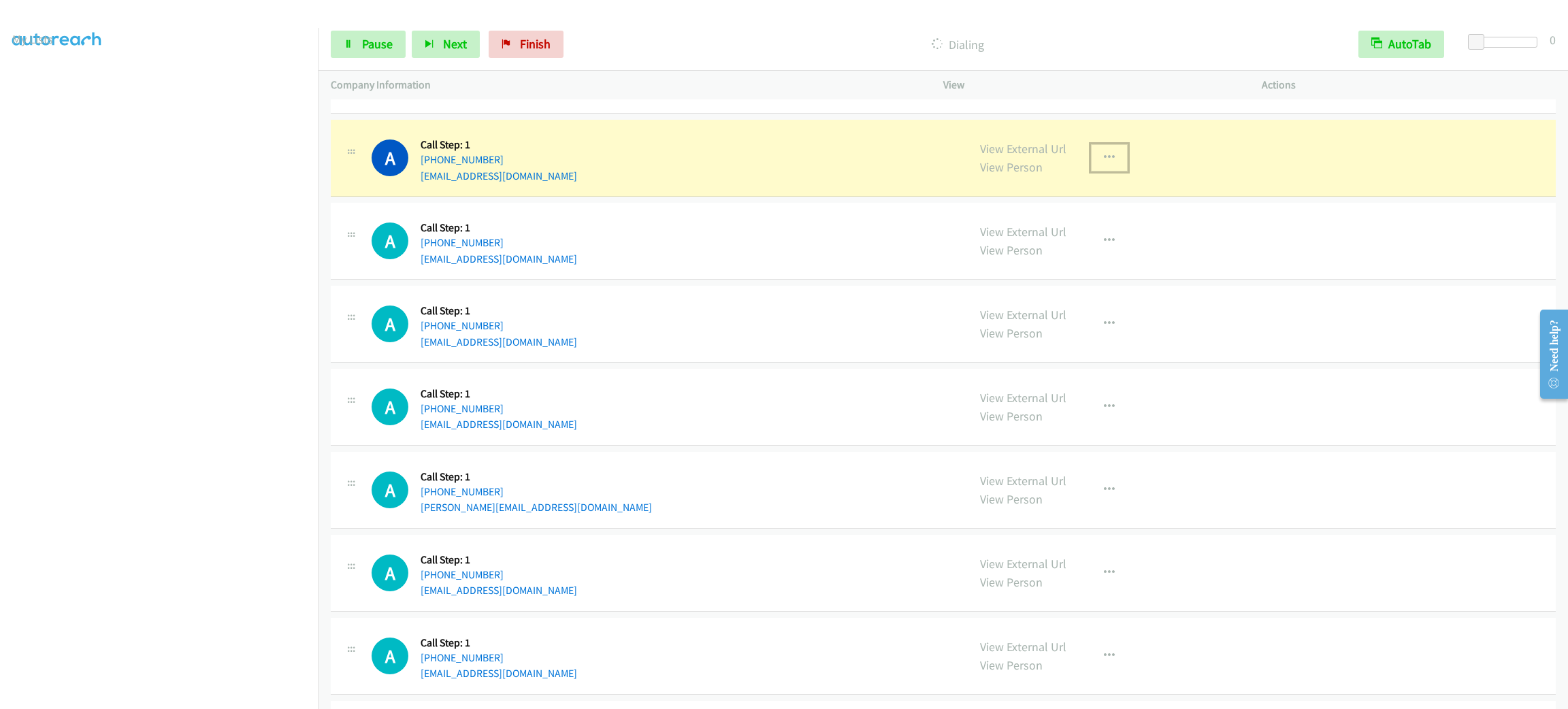
click at [1104, 164] on icon "button" at bounding box center [1109, 157] width 11 height 11
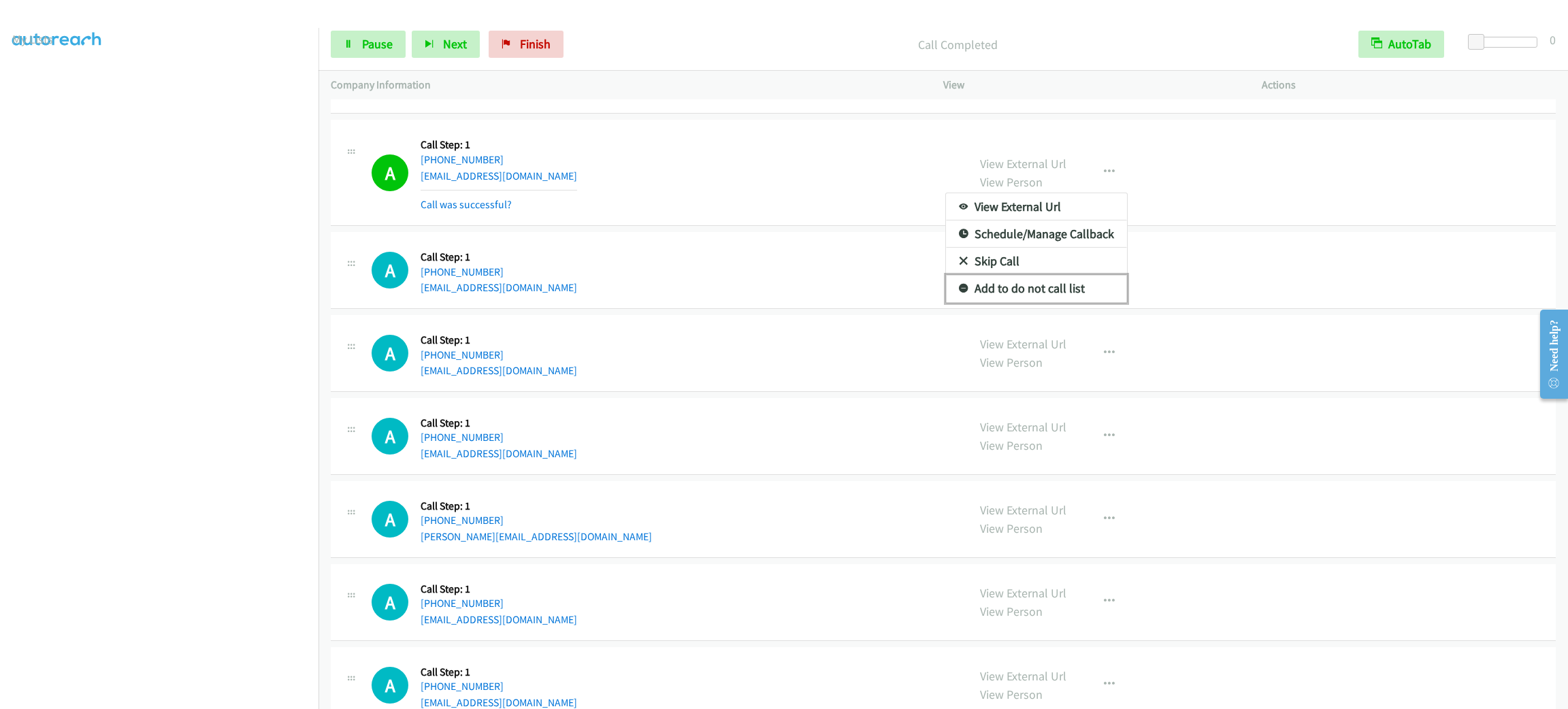
drag, startPoint x: 1091, startPoint y: 294, endPoint x: 1072, endPoint y: 294, distance: 19.0
click at [1090, 294] on link "Add to do not call list" at bounding box center [1036, 289] width 181 height 27
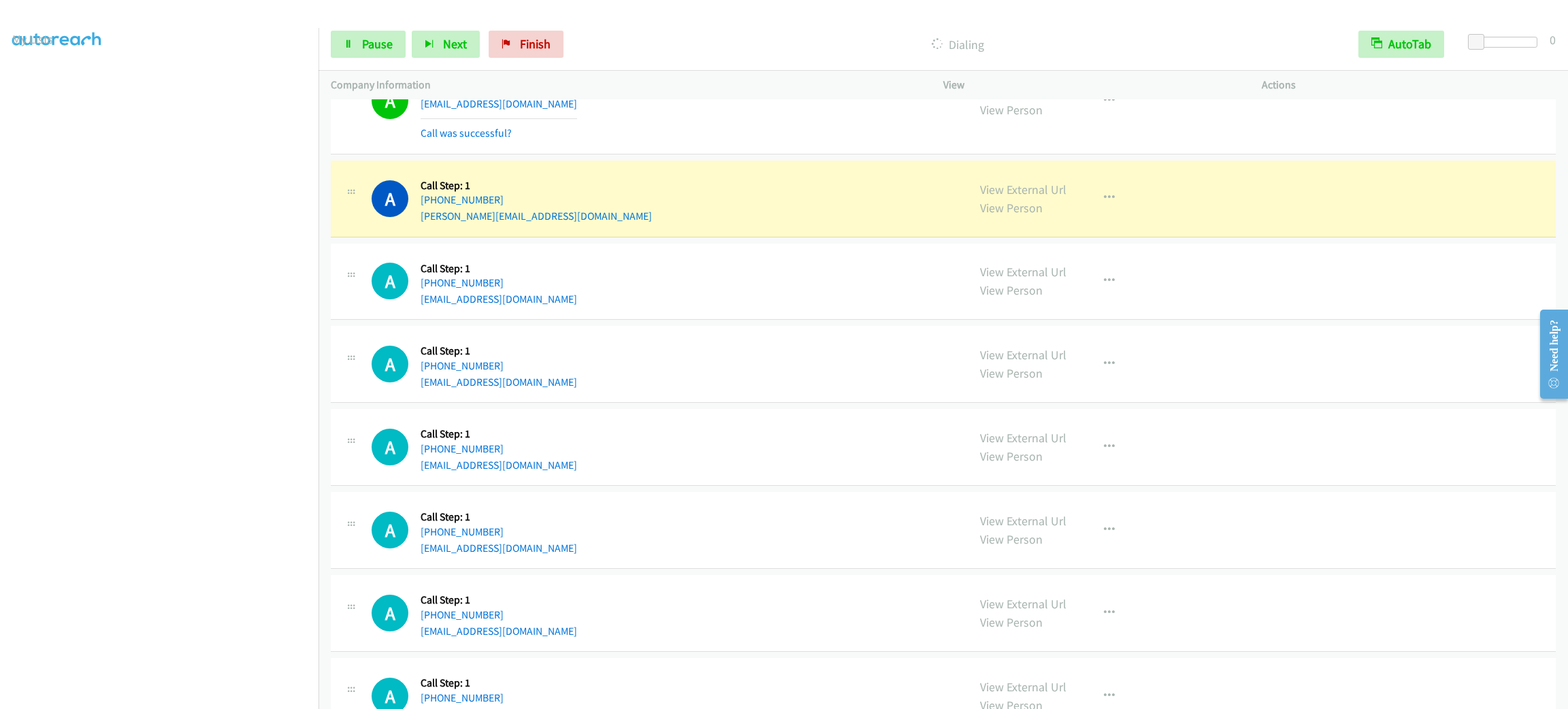
scroll to position [2142, 0]
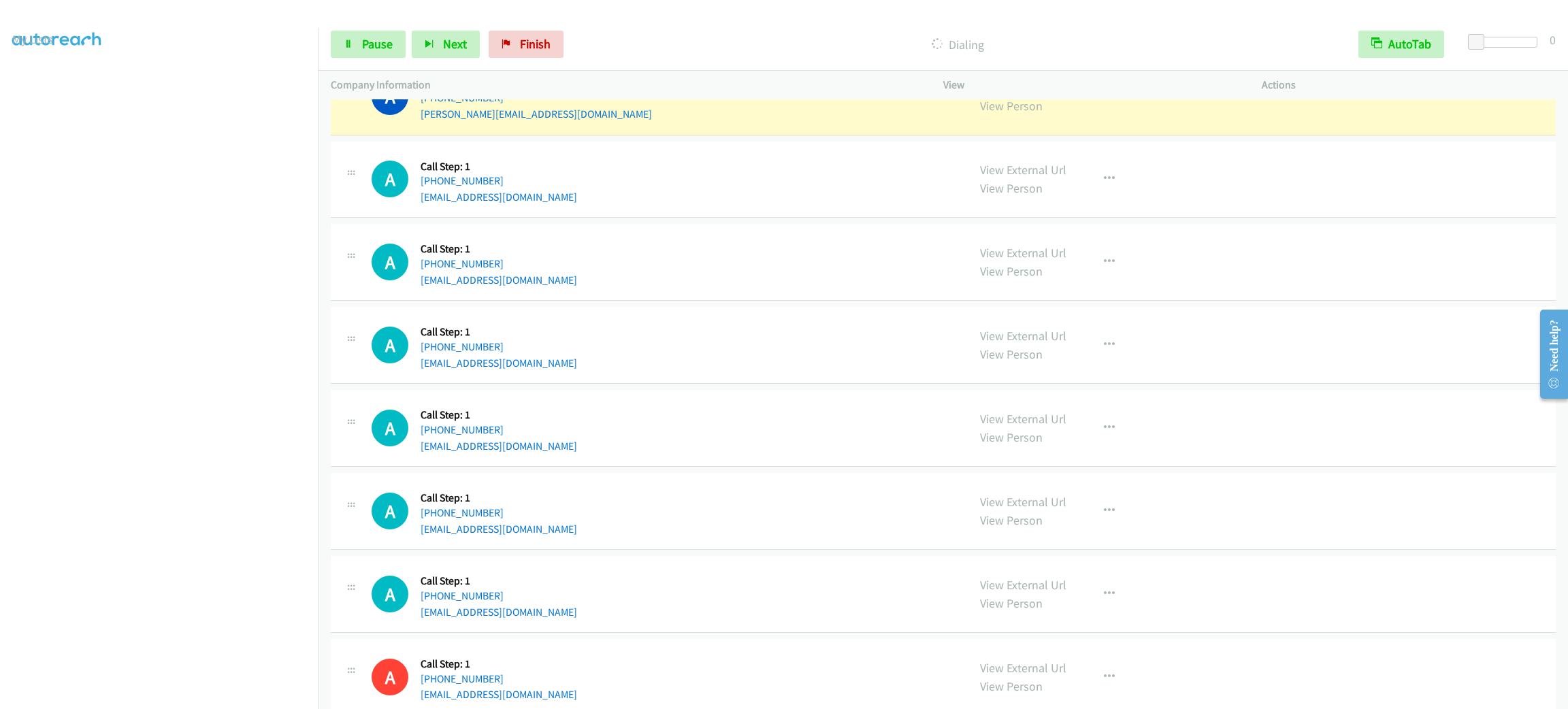
click at [1221, 166] on div "View External Url View Person View External Url Email Schedule/Manage Callback …" at bounding box center [1132, 179] width 330 height 51
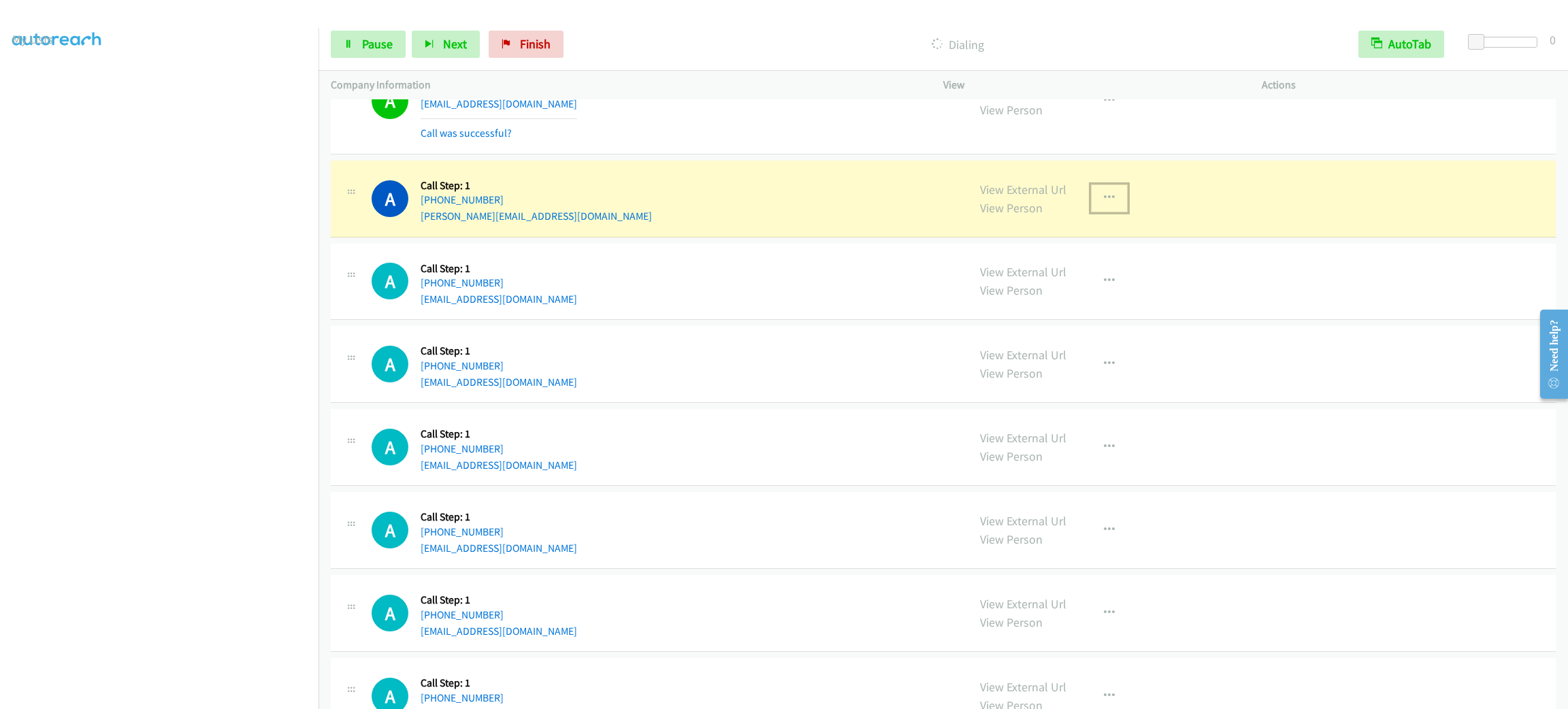
click at [1101, 194] on button "button" at bounding box center [1109, 198] width 37 height 27
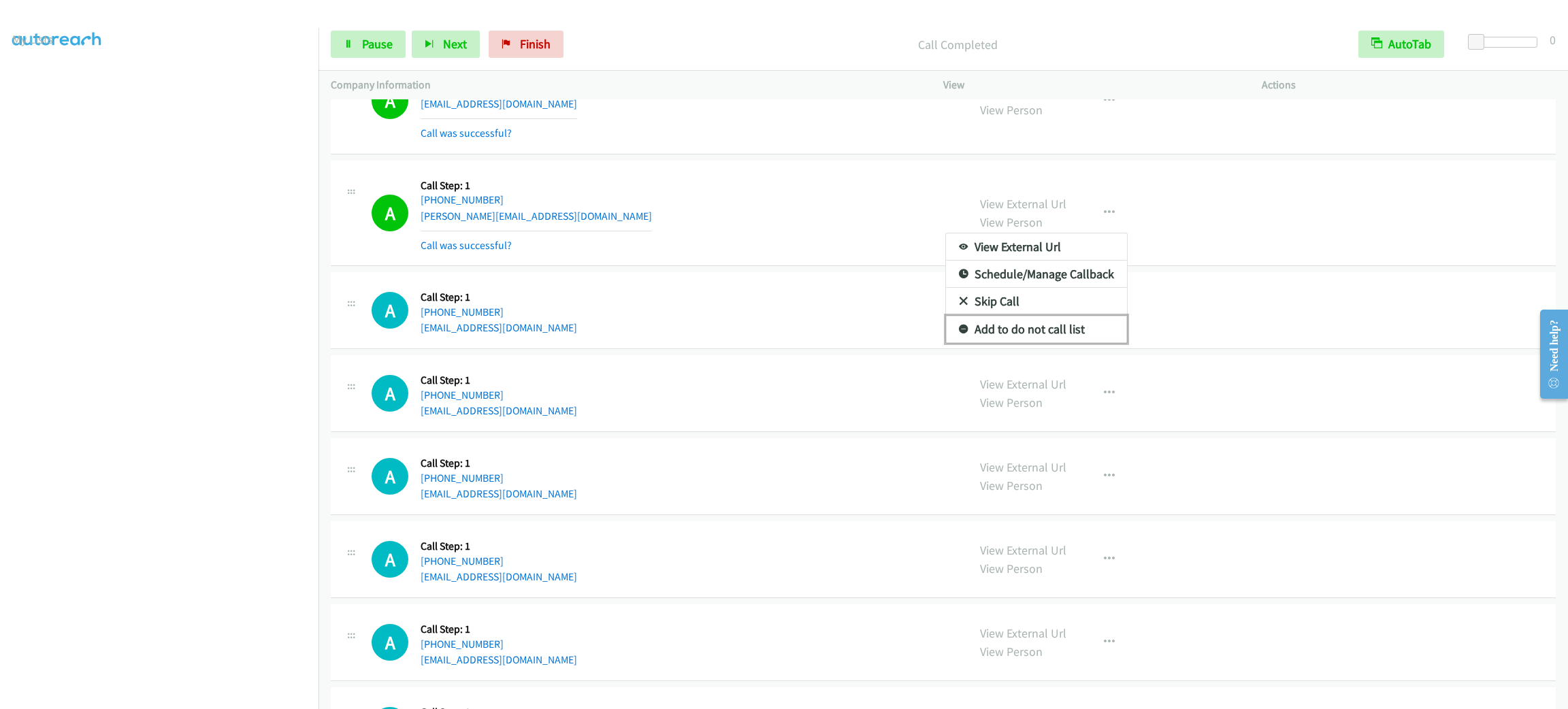
click at [1068, 337] on link "Add to do not call list" at bounding box center [1036, 329] width 181 height 27
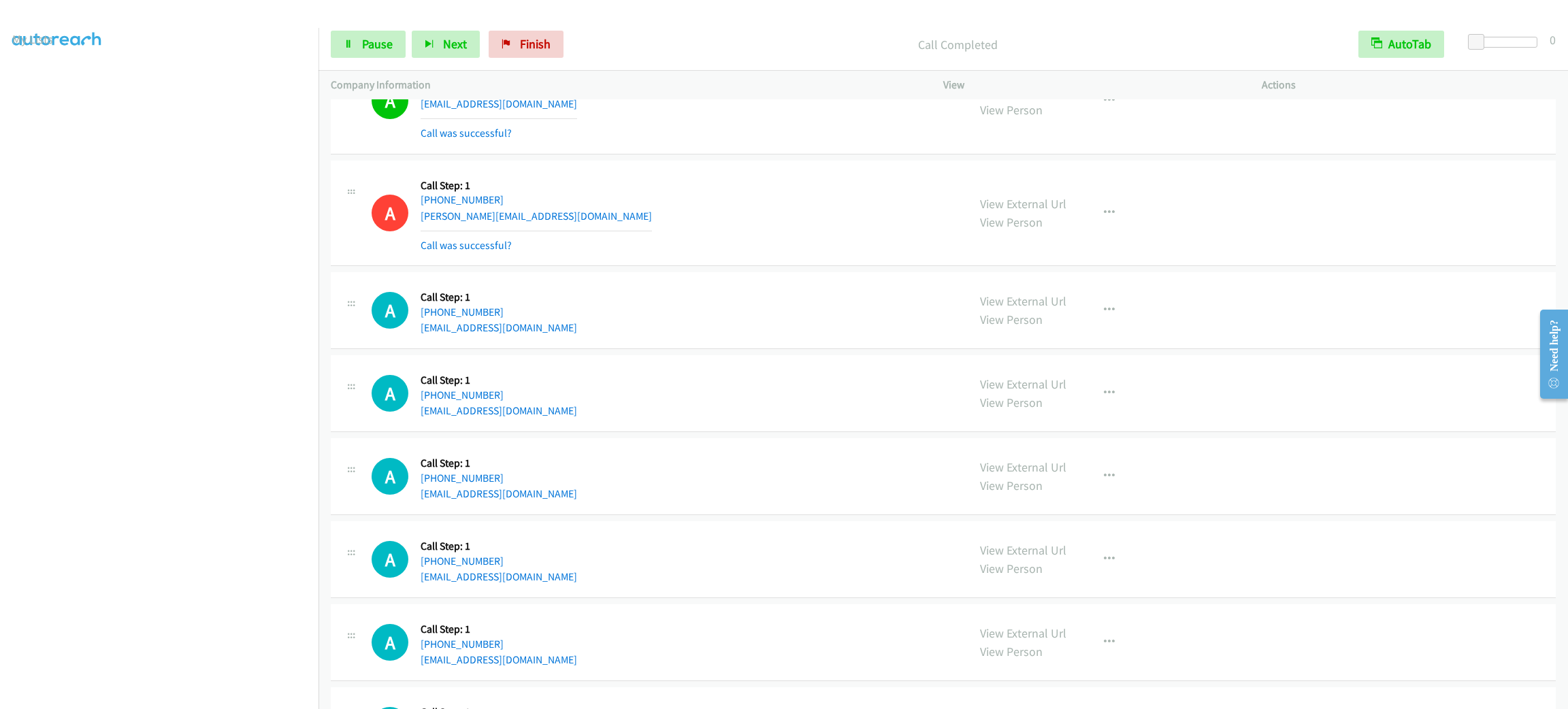
scroll to position [2142, 0]
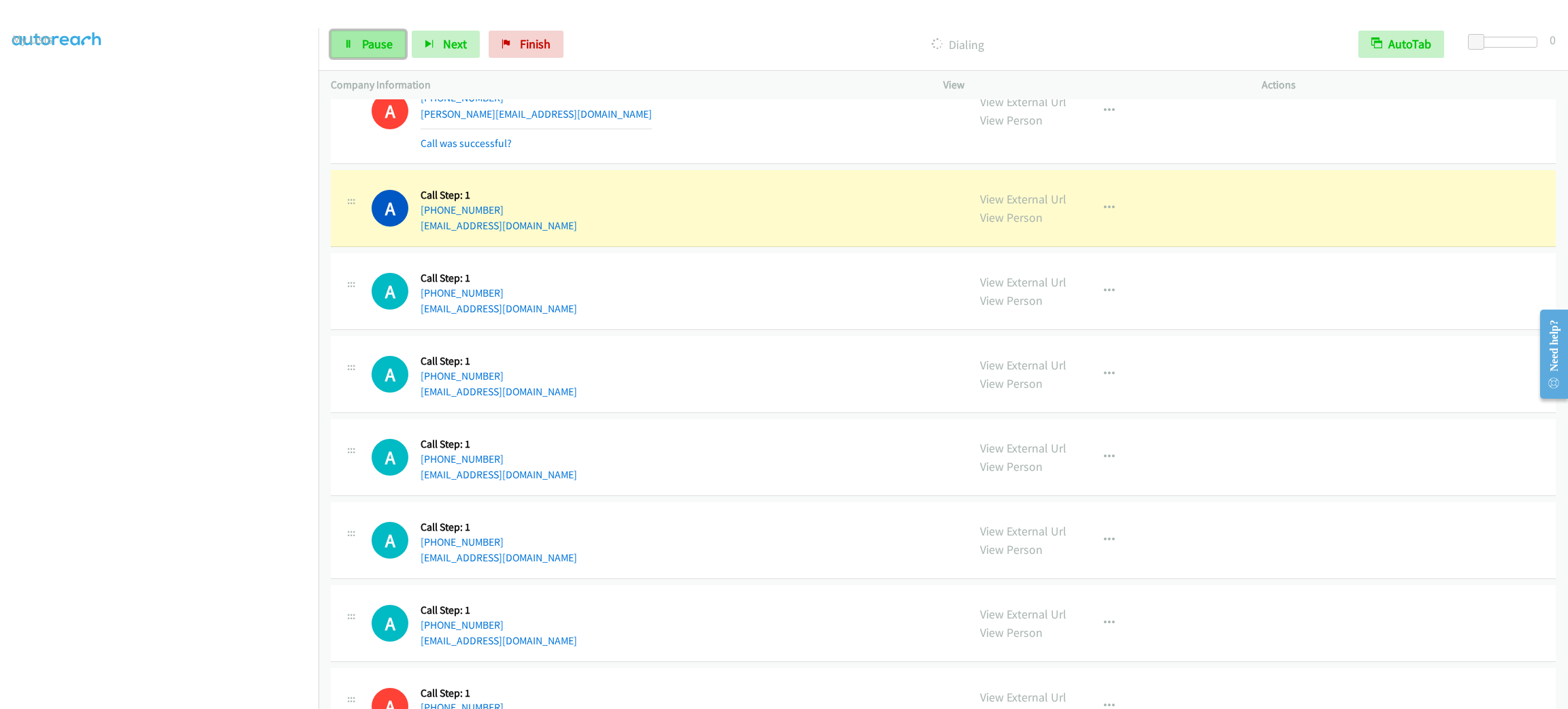
click at [384, 56] on link "Pause" at bounding box center [367, 45] width 75 height 27
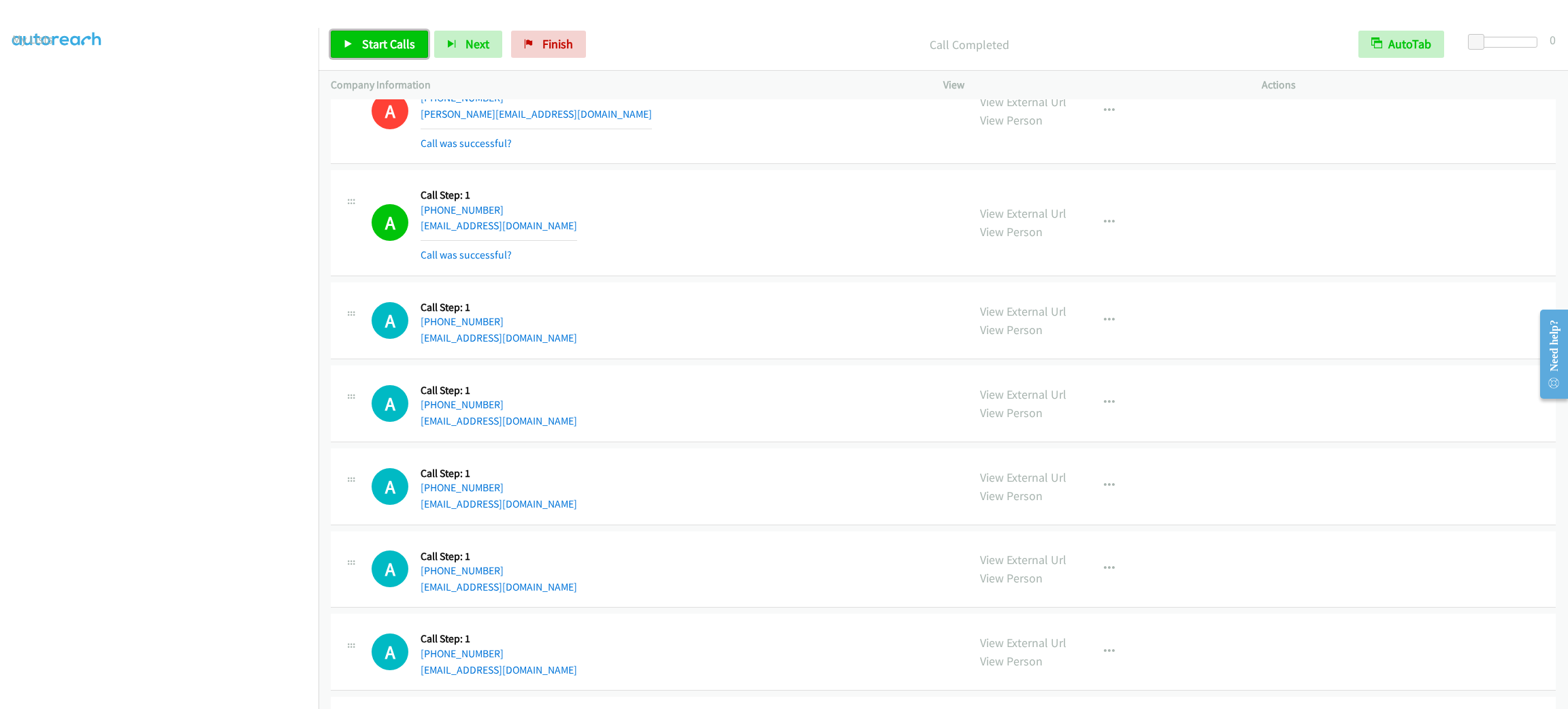
click at [353, 51] on link "Start Calls" at bounding box center [379, 45] width 97 height 27
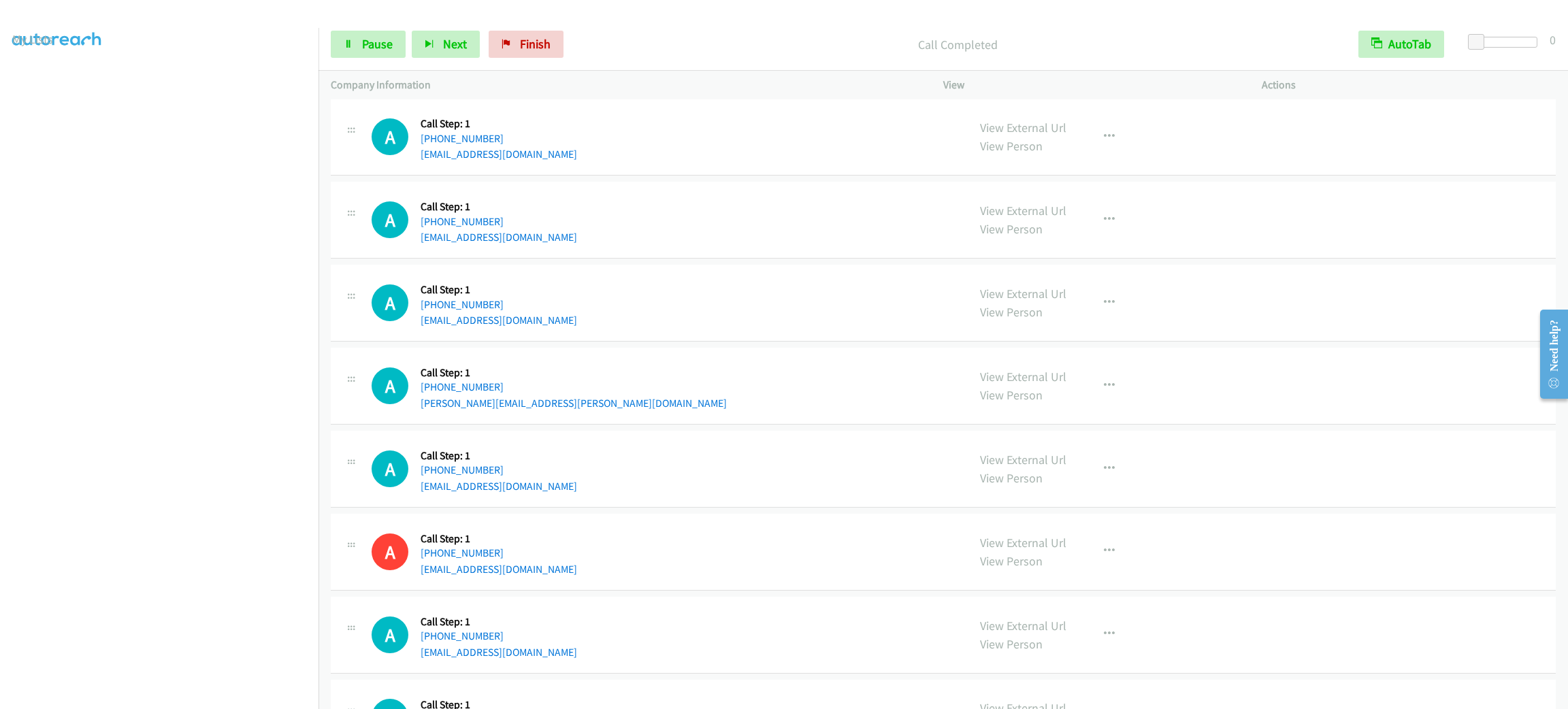
scroll to position [3193, 0]
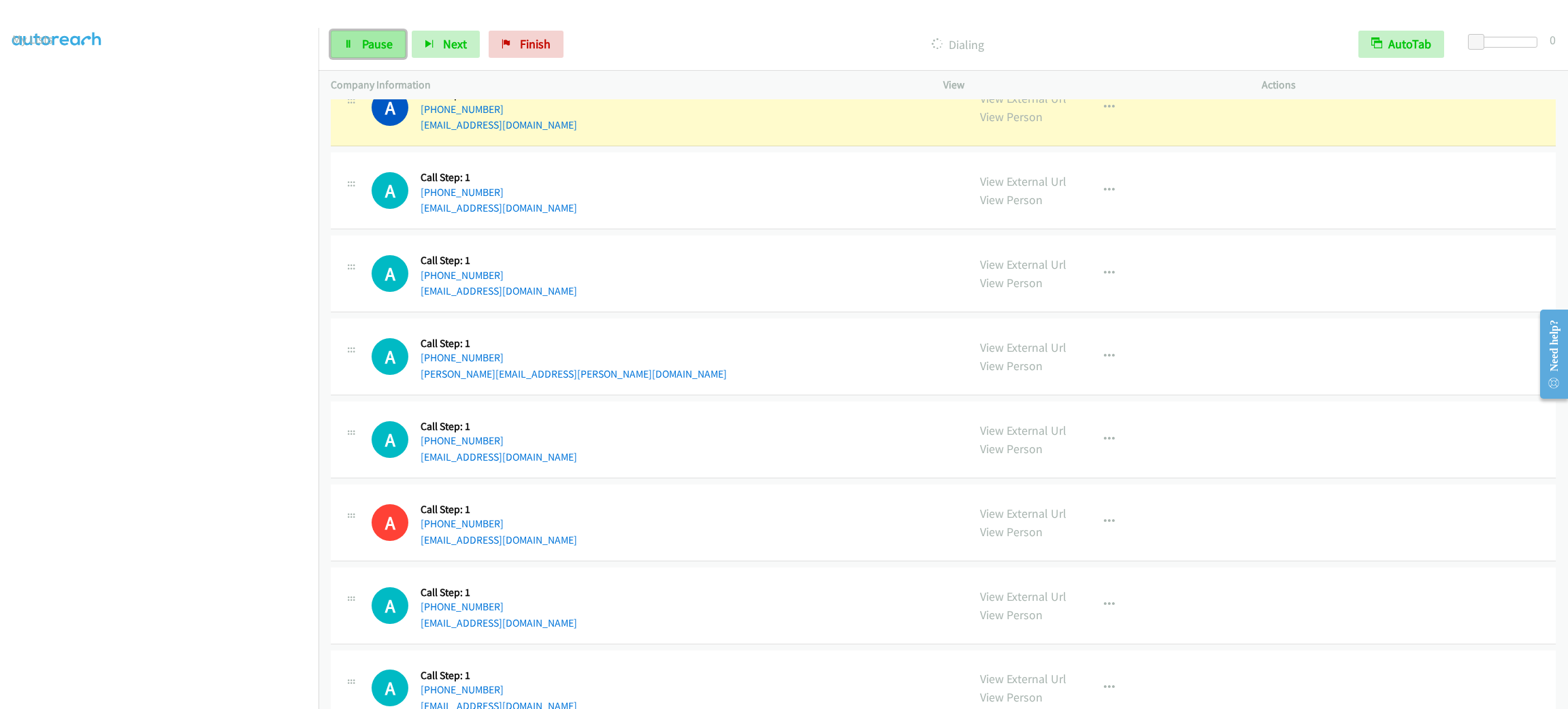
click at [369, 39] on span "Pause" at bounding box center [378, 44] width 31 height 15
click at [34, 88] on link "My Lists" at bounding box center [33, 83] width 41 height 15
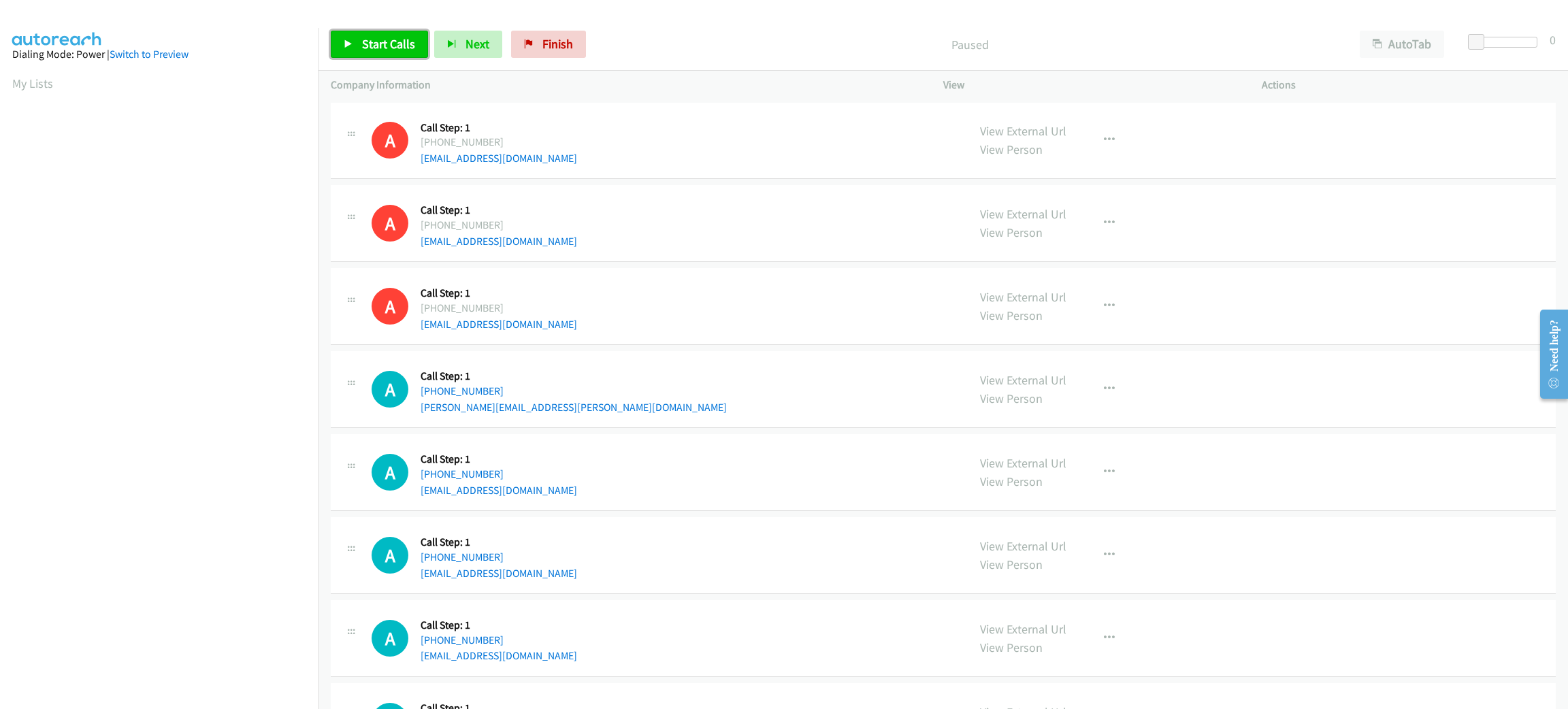
click at [384, 43] on span "Start Calls" at bounding box center [388, 44] width 53 height 15
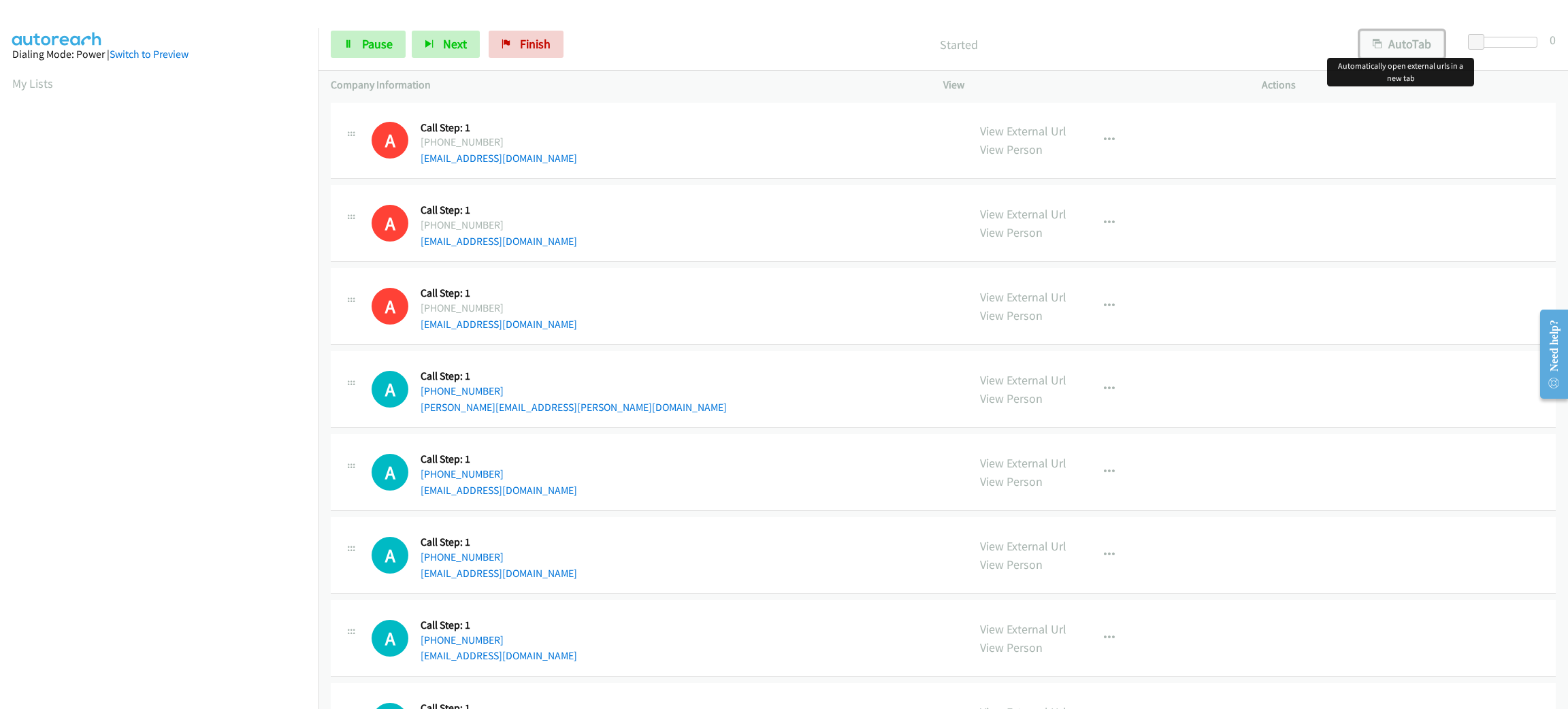
drag, startPoint x: 1399, startPoint y: 54, endPoint x: 1418, endPoint y: 50, distance: 19.4
click at [1398, 54] on button "AutoTab" at bounding box center [1401, 45] width 84 height 27
click at [1484, 39] on span at bounding box center [1478, 42] width 16 height 16
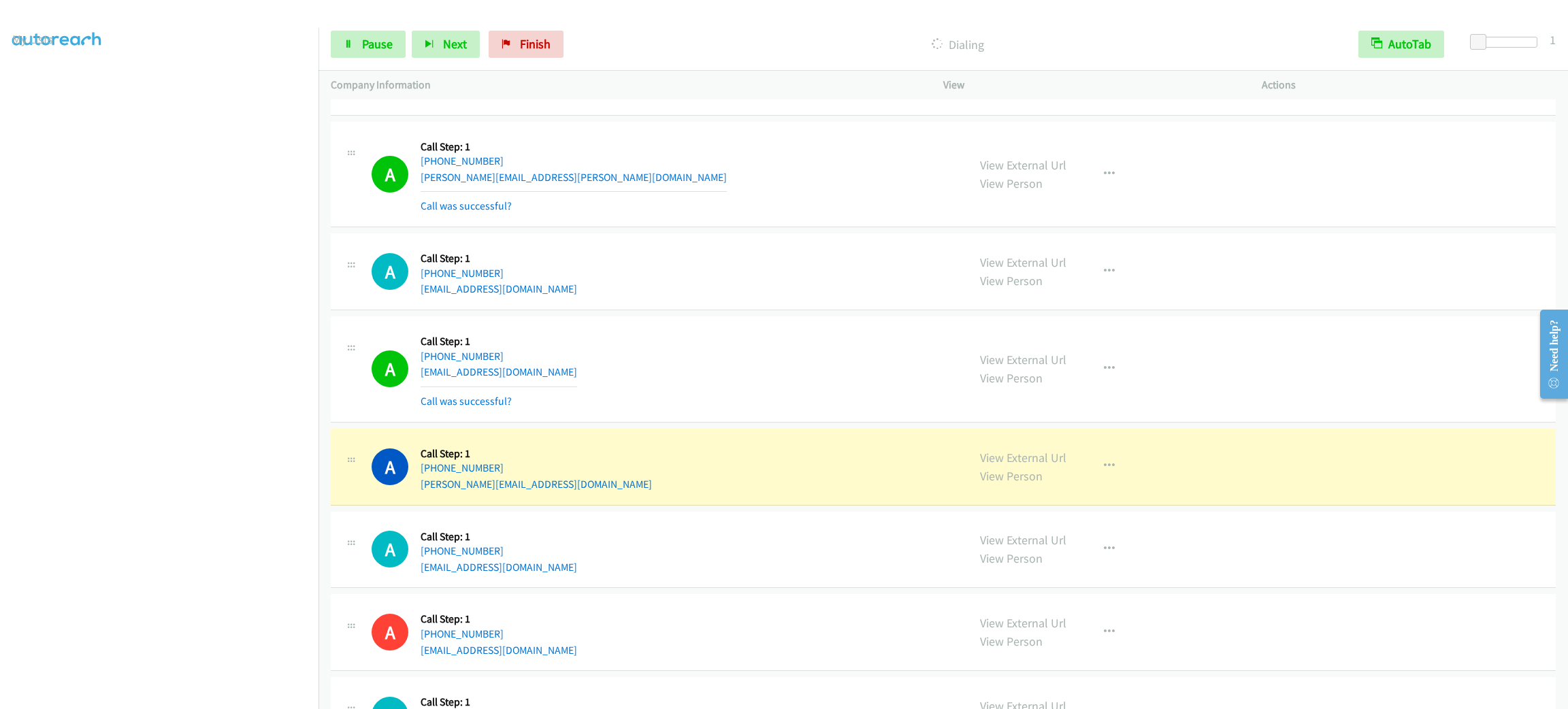
scroll to position [2158, 0]
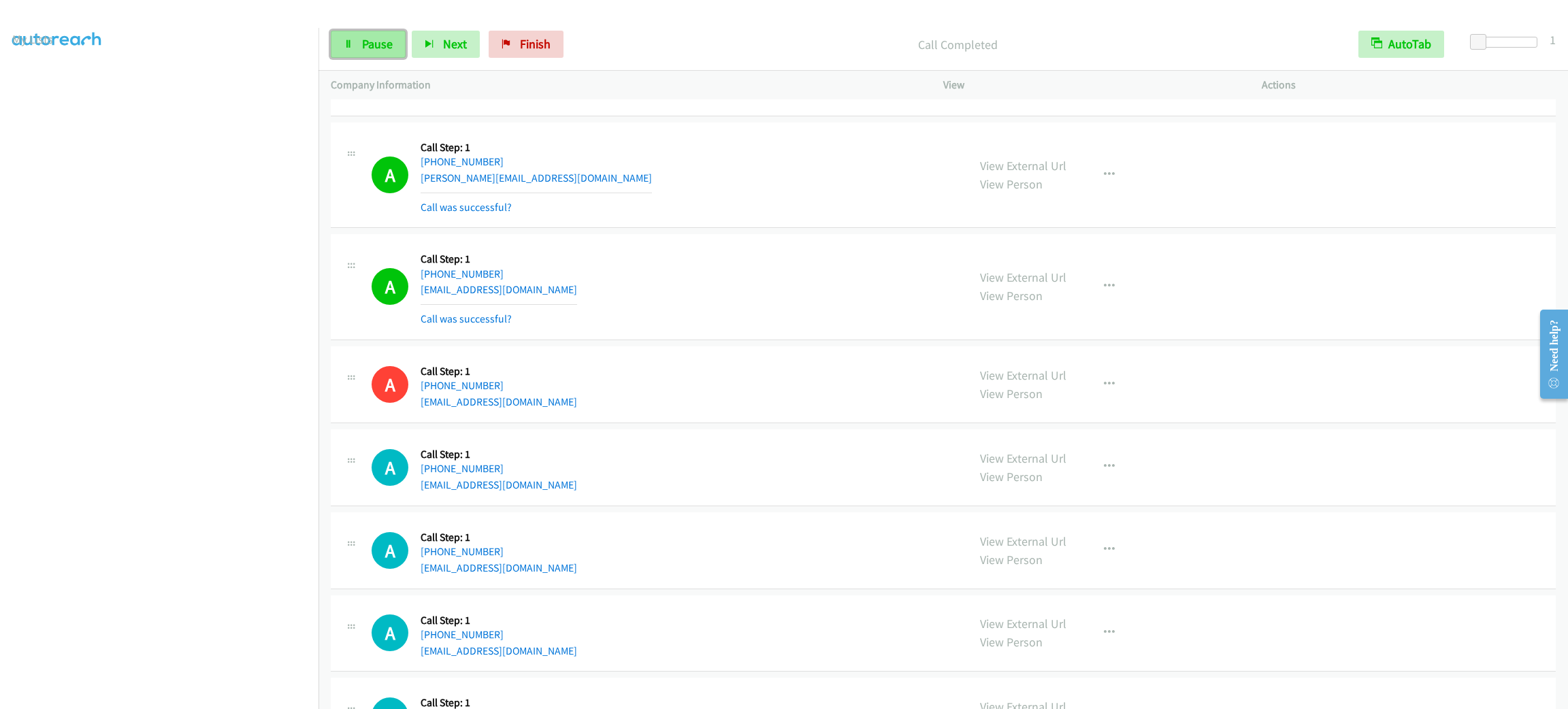
click at [384, 32] on link "Pause" at bounding box center [367, 45] width 75 height 27
click at [375, 37] on span "Start Calls" at bounding box center [388, 44] width 53 height 15
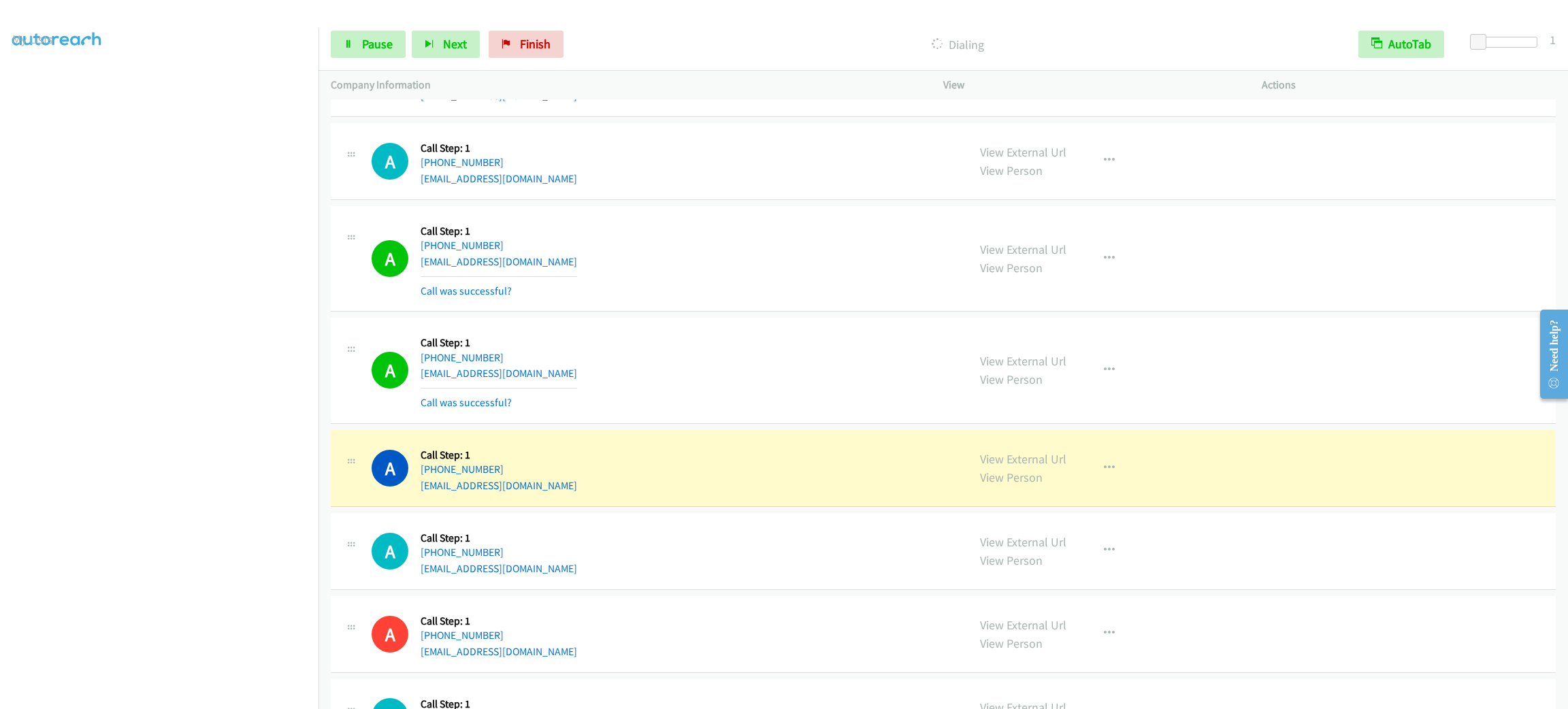
scroll to position [2668, 0]
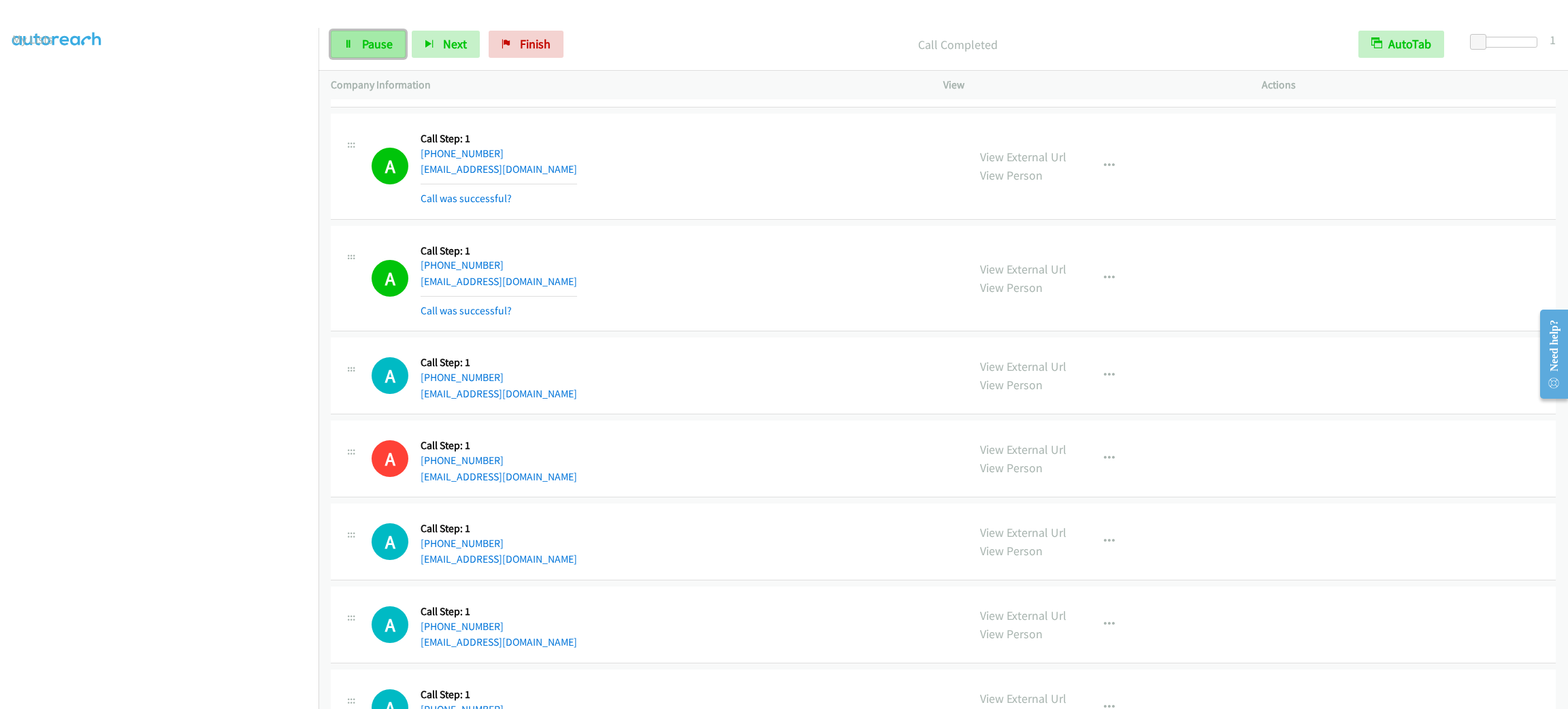
click at [360, 51] on link "Pause" at bounding box center [367, 45] width 75 height 27
click at [358, 51] on link "Start Calls" at bounding box center [379, 45] width 97 height 27
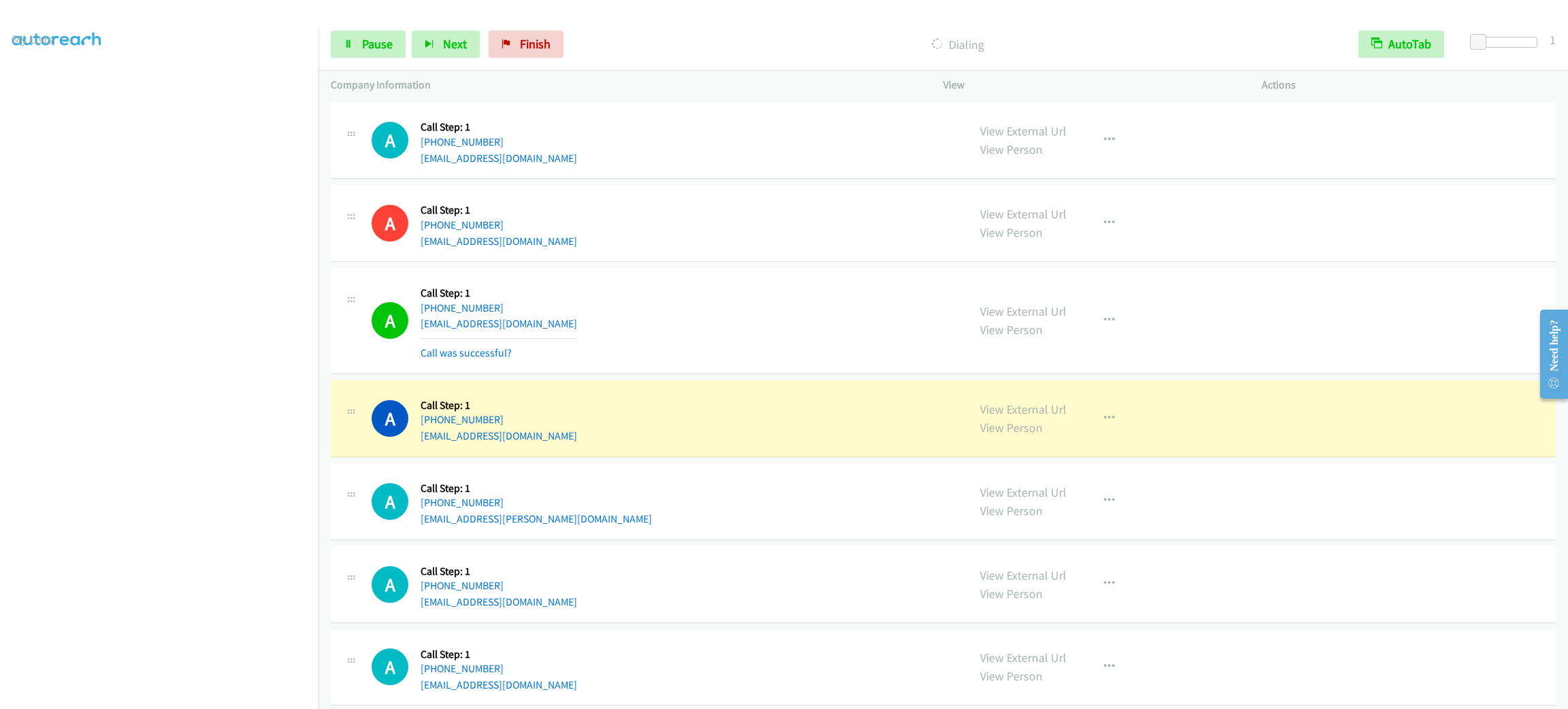
scroll to position [3016, 0]
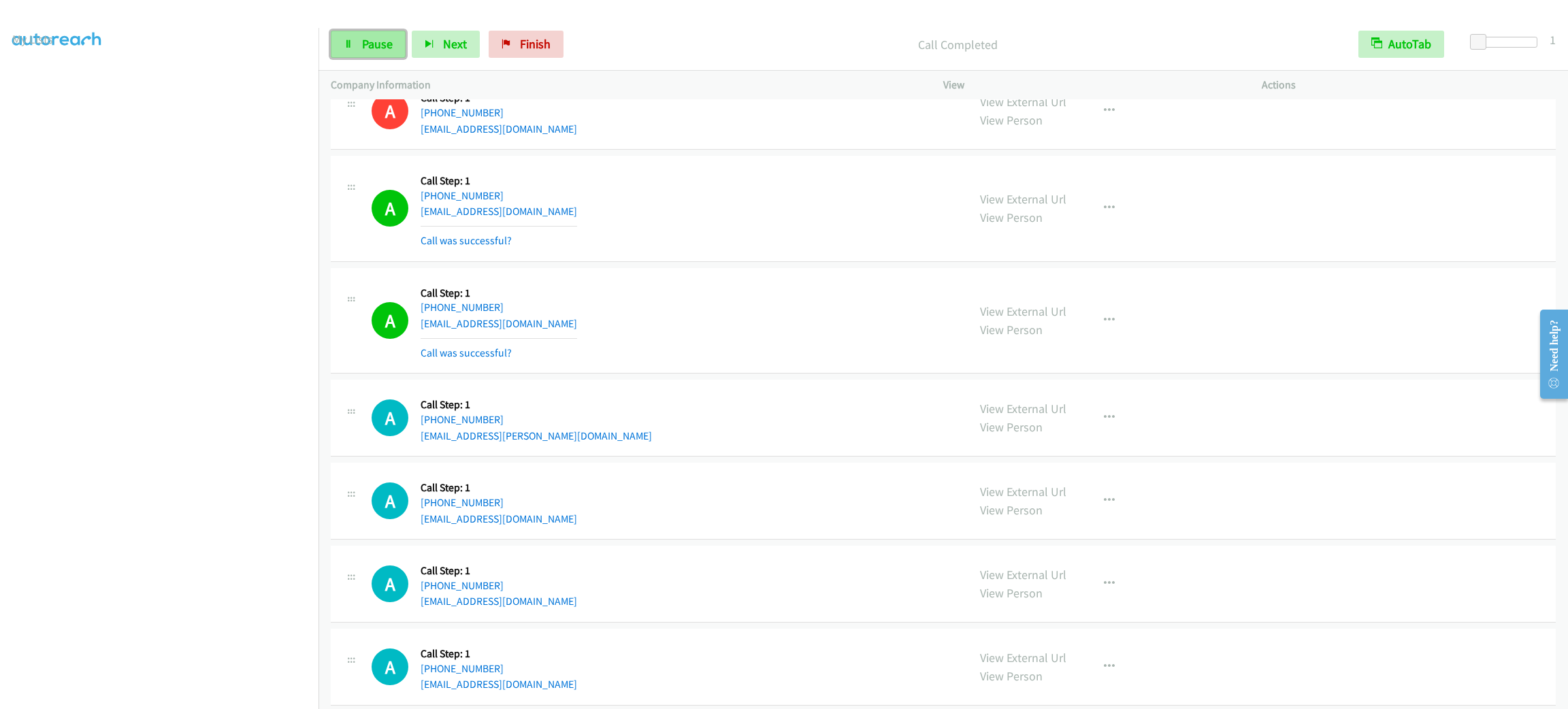
click at [397, 43] on link "Pause" at bounding box center [367, 45] width 75 height 27
click at [378, 40] on span "Start Calls" at bounding box center [388, 44] width 53 height 15
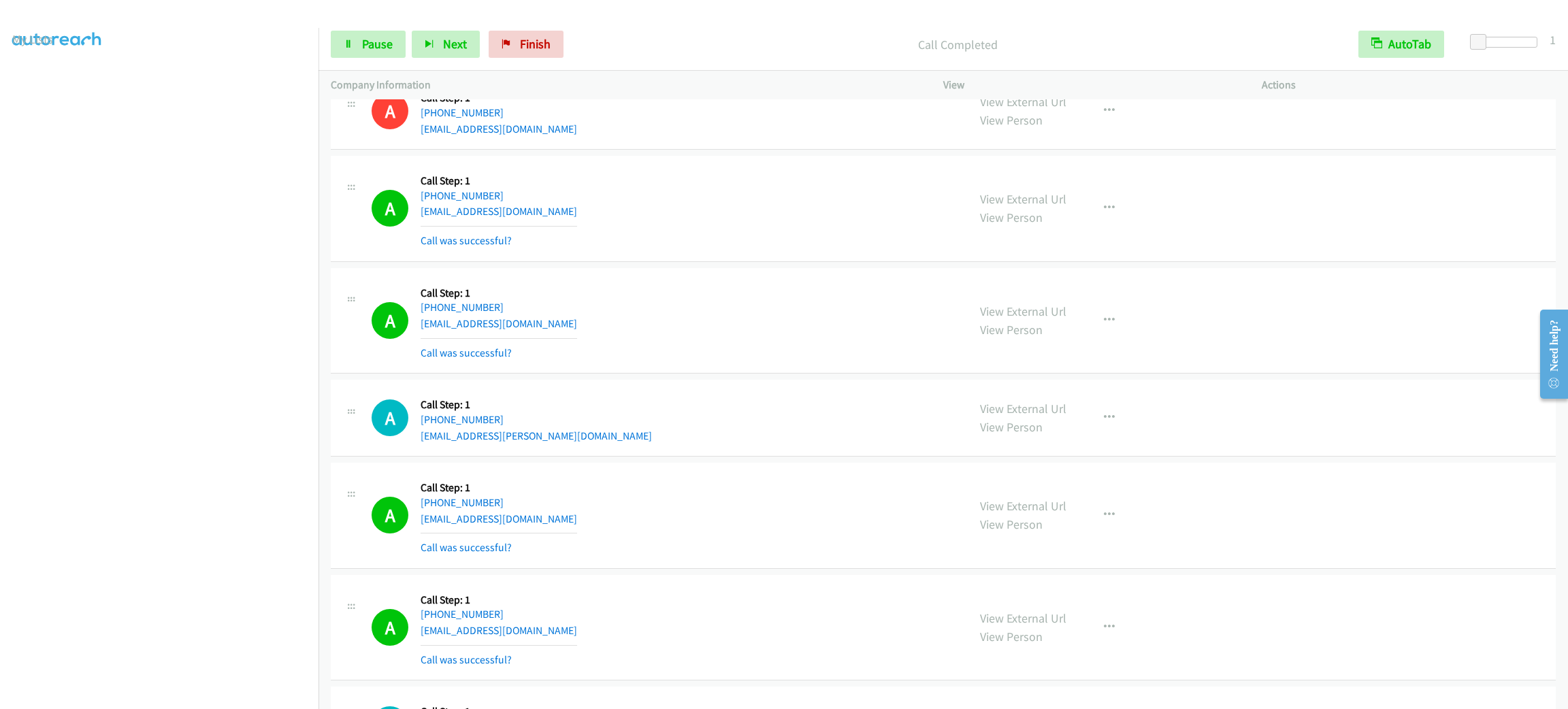
scroll to position [3353, 0]
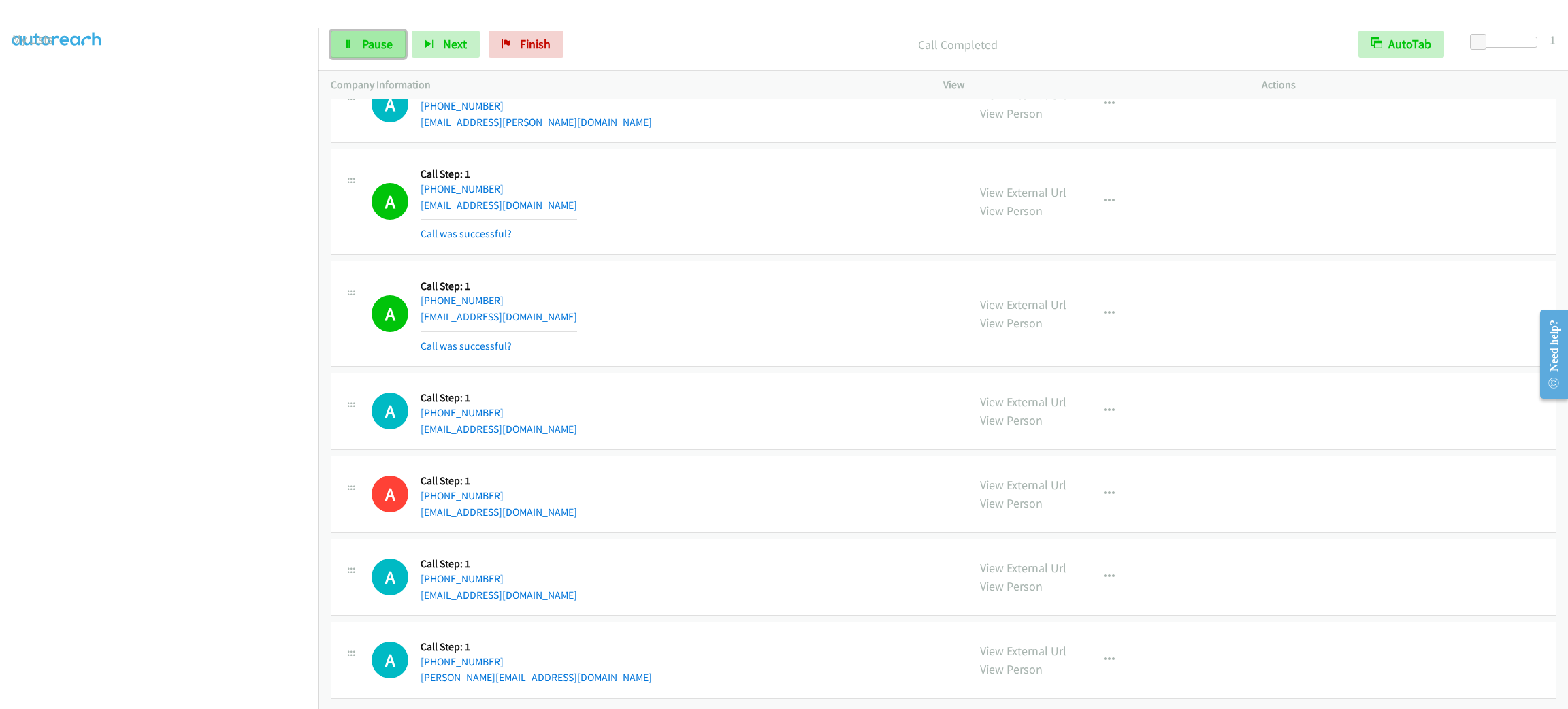
click at [365, 34] on link "Pause" at bounding box center [367, 45] width 75 height 27
click at [365, 34] on link "Start Calls" at bounding box center [379, 45] width 97 height 27
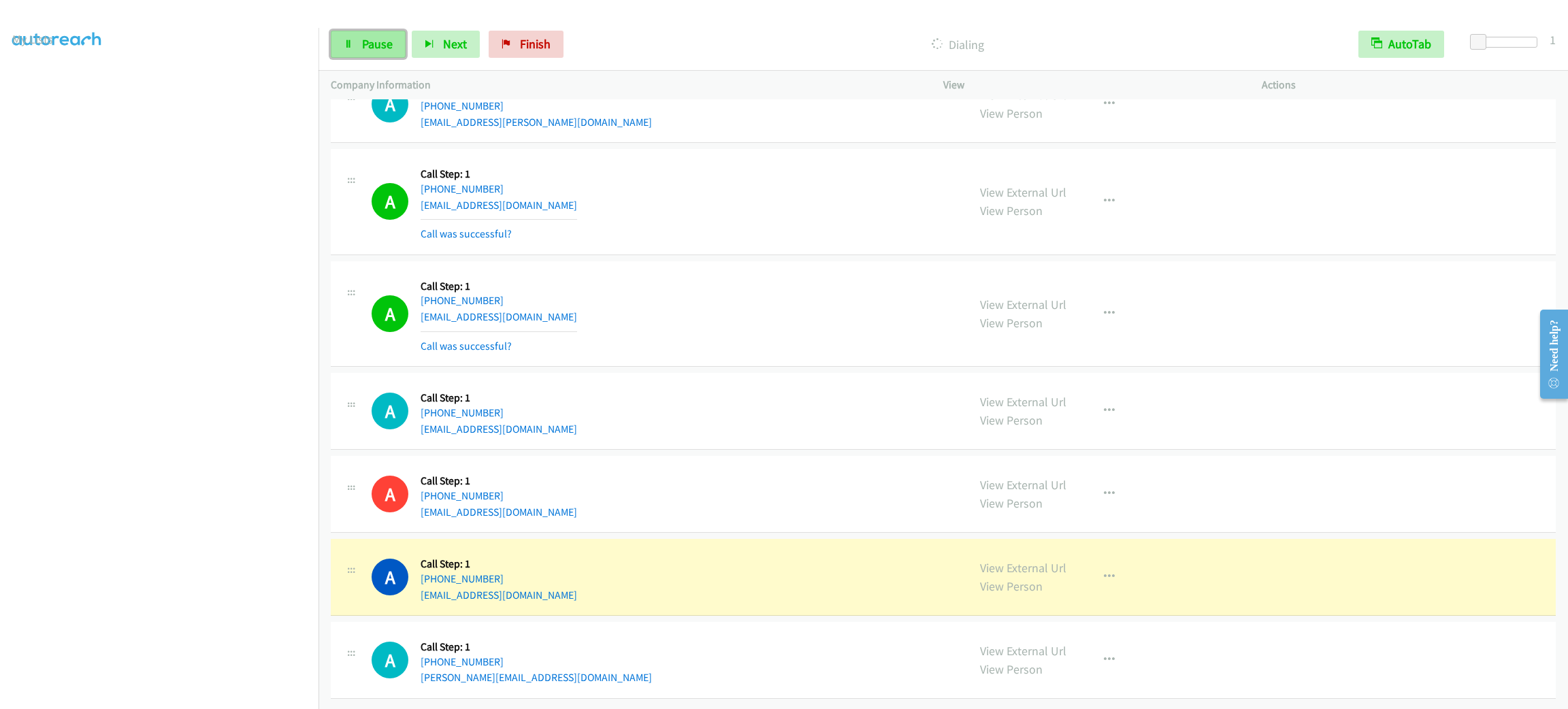
click at [354, 54] on link "Pause" at bounding box center [367, 45] width 75 height 27
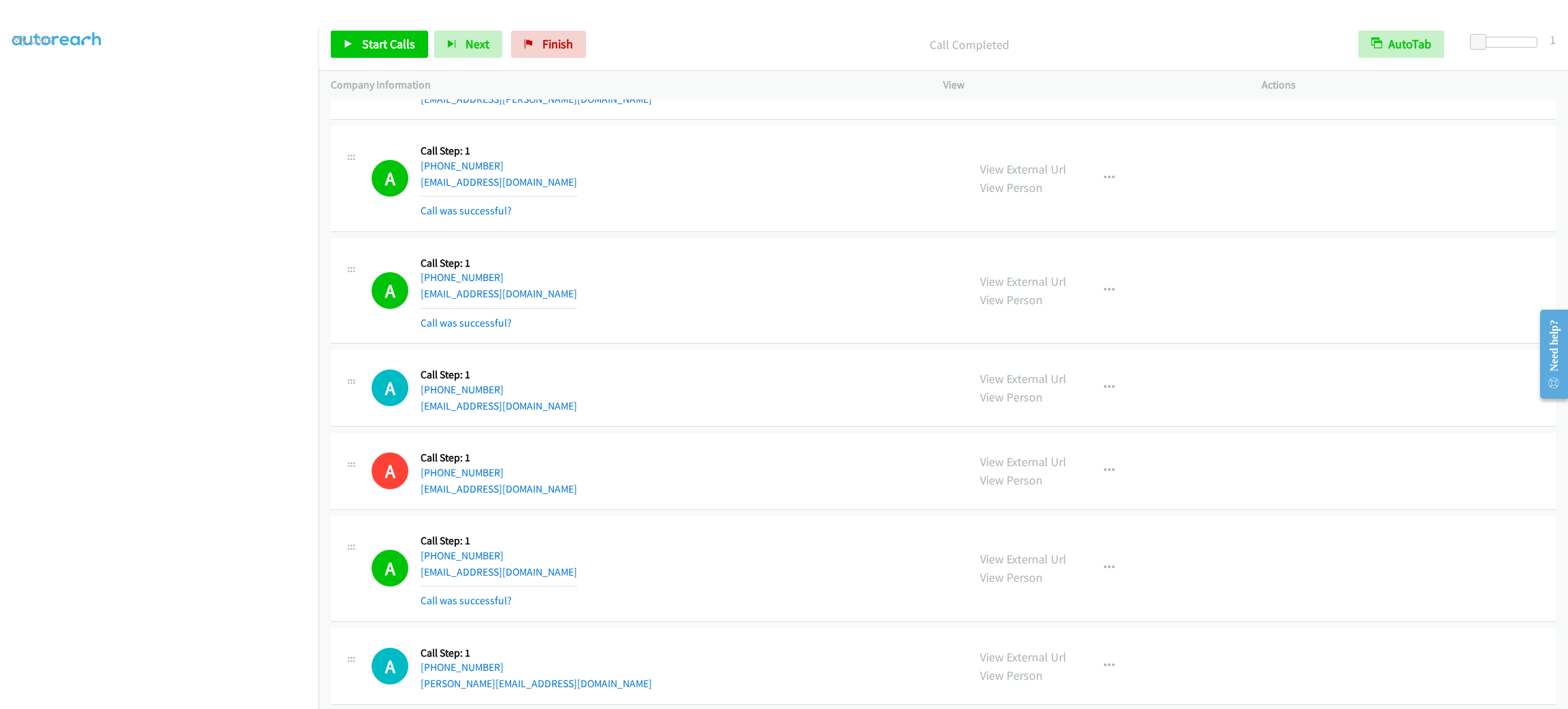
click at [912, 292] on div "A Callback Scheduled Call Step: 1 America/New_York [PHONE_NUMBER] [EMAIL_ADDRES…" at bounding box center [649, 292] width 637 height 81
click at [673, 27] on div "Start Calls Pause Next Finish Call Completed AutoTab AutoTab 1" at bounding box center [943, 45] width 1249 height 52
